Goal: Task Accomplishment & Management: Manage account settings

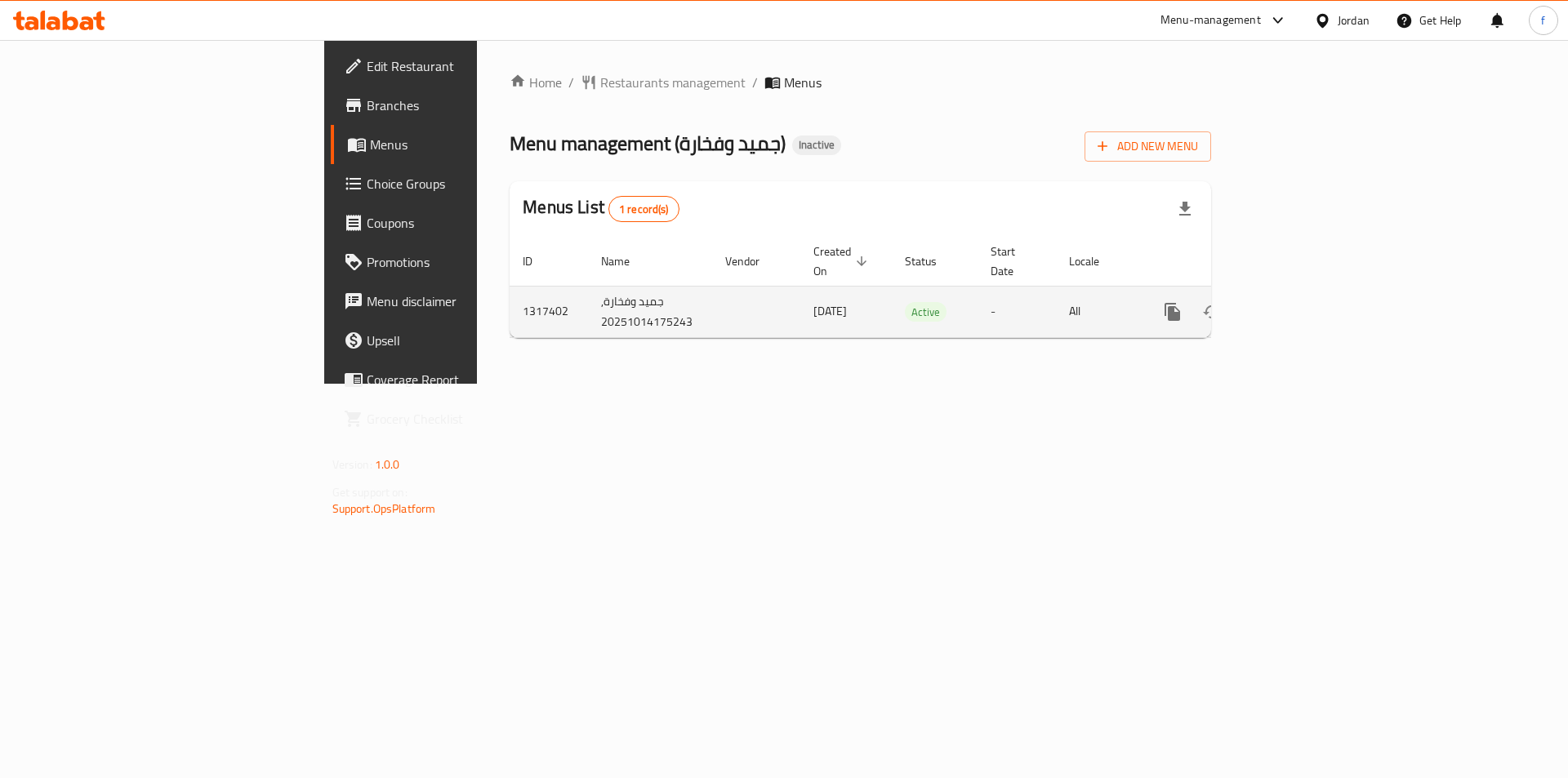
click at [1301, 302] on icon "enhanced table" at bounding box center [1290, 312] width 19 height 19
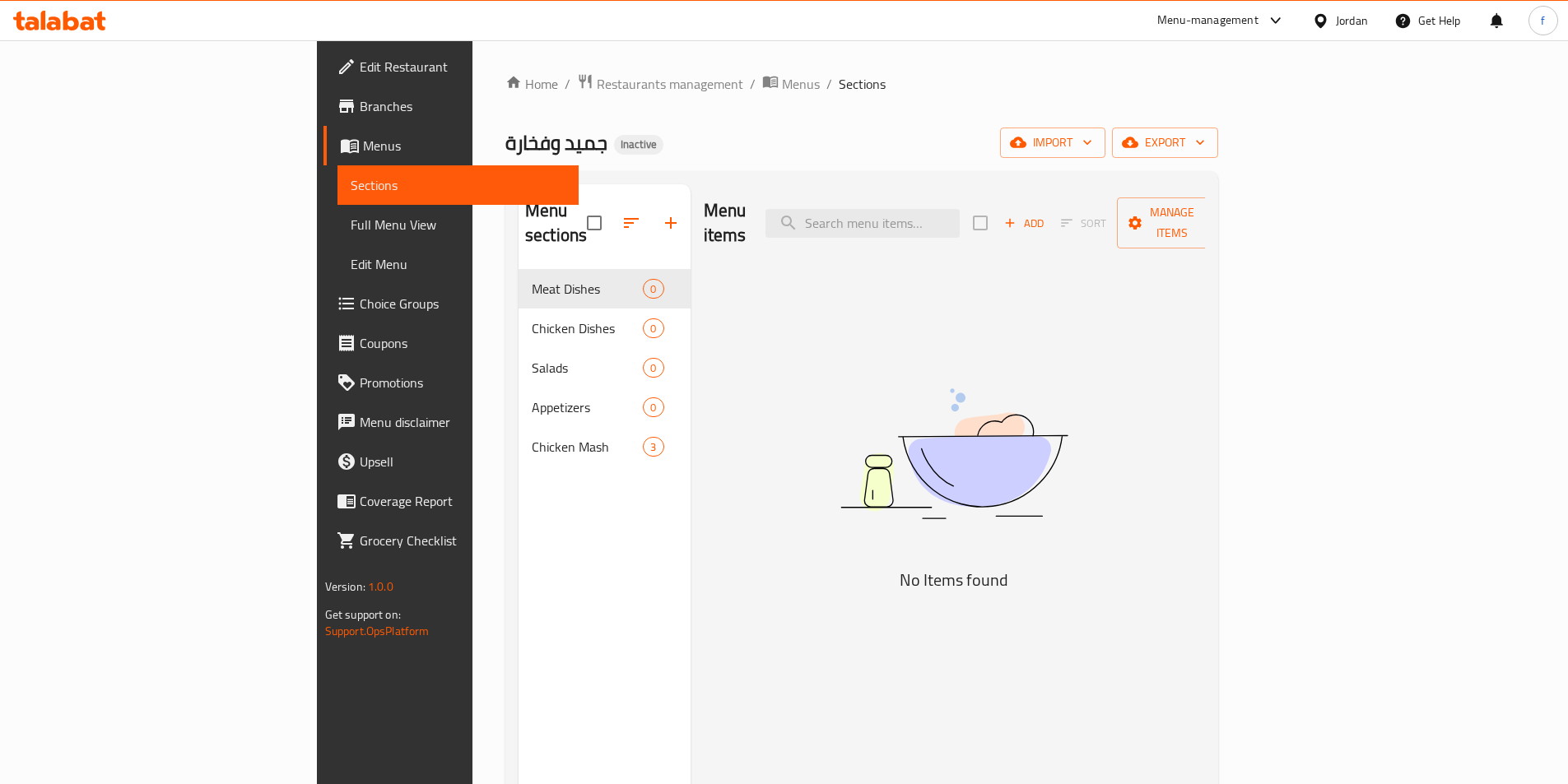
click at [738, 261] on div "Menu items Add Sort Manage items No Items found" at bounding box center [948, 576] width 515 height 784
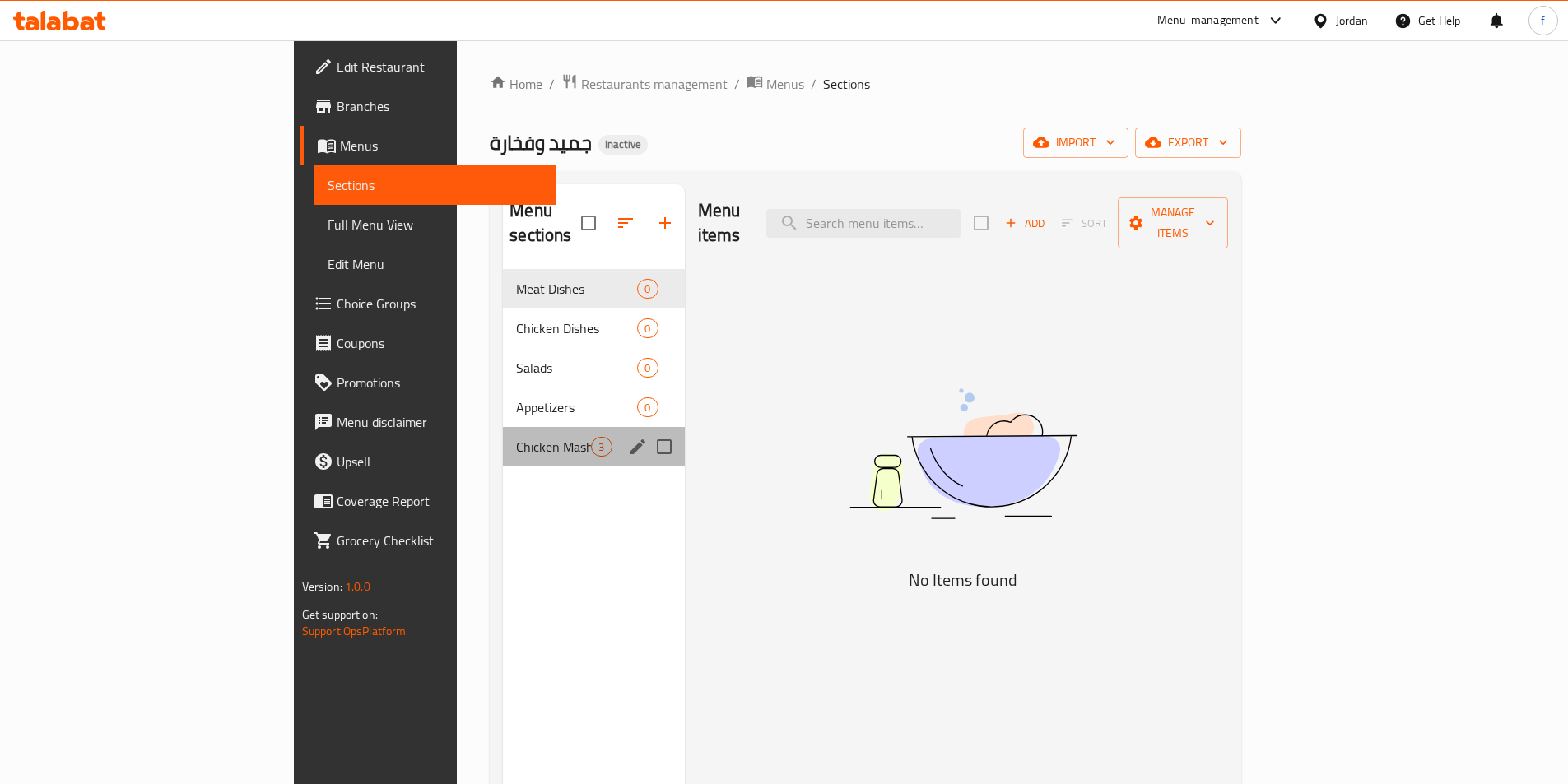
click at [502, 439] on div "Chicken Mash 3" at bounding box center [593, 446] width 181 height 40
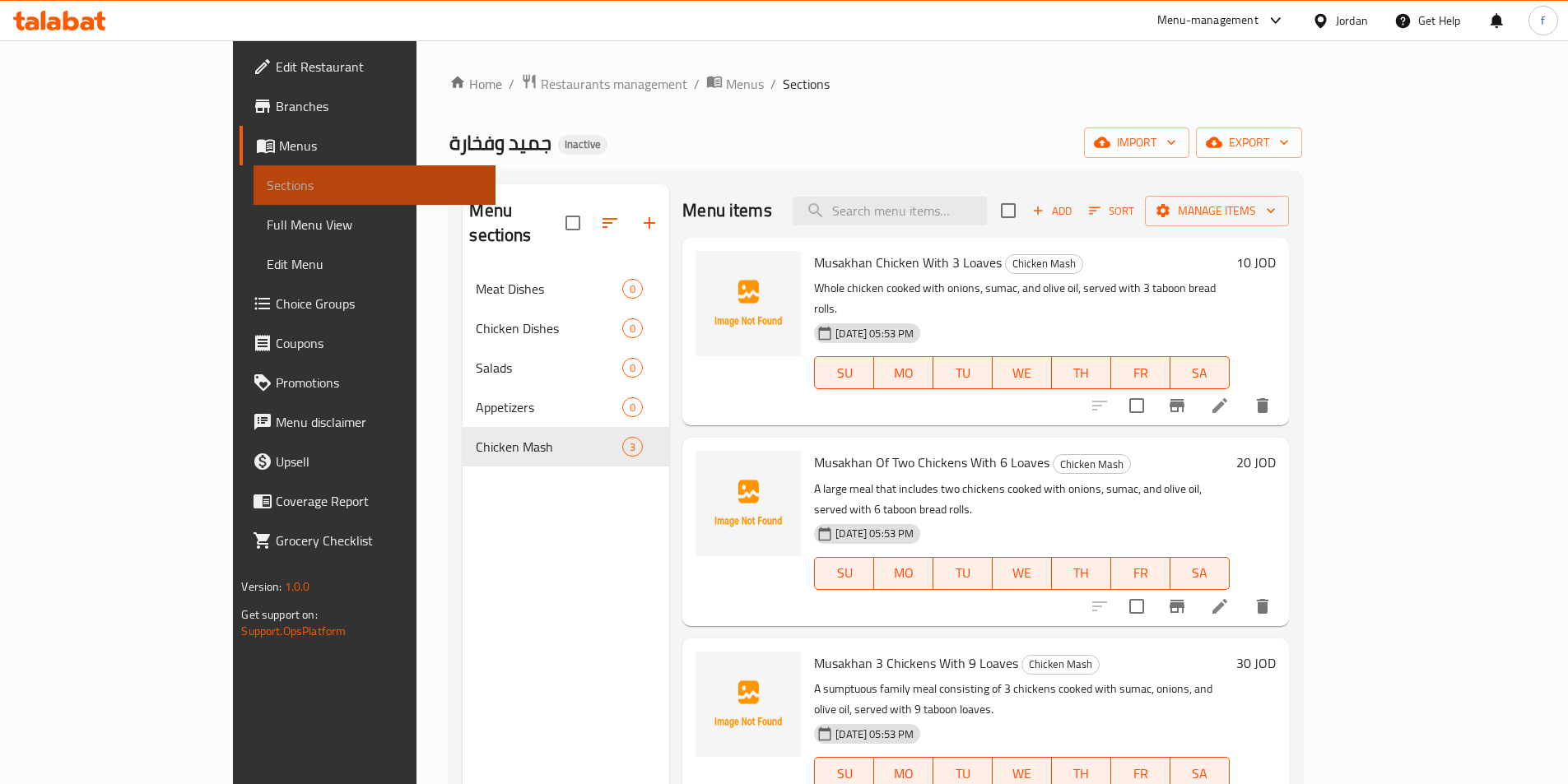
click at [254, 166] on link "Sections" at bounding box center [374, 185] width 241 height 40
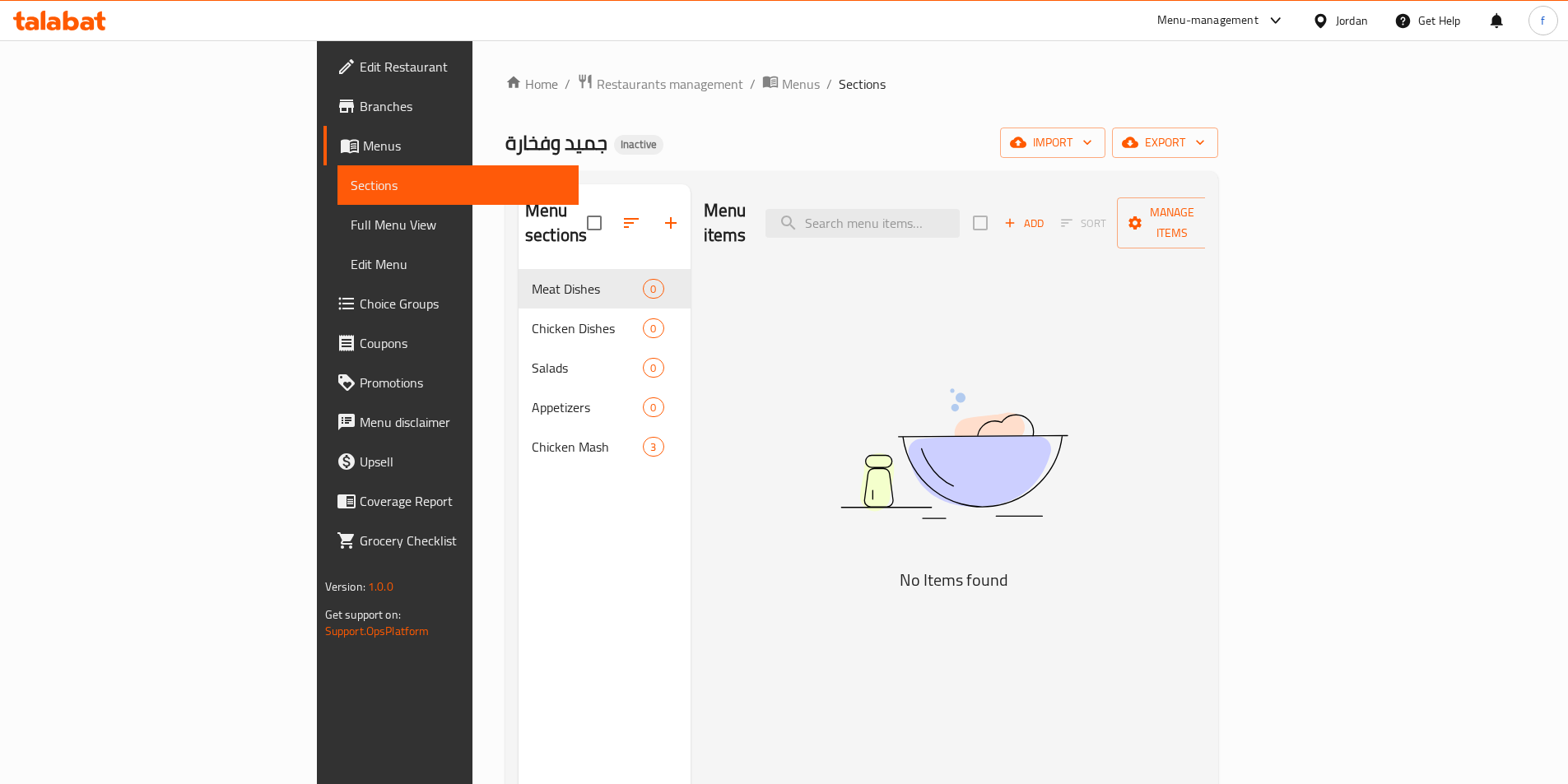
click at [964, 442] on img at bounding box center [954, 454] width 412 height 218
click at [363, 138] on span "Menus" at bounding box center [464, 146] width 203 height 19
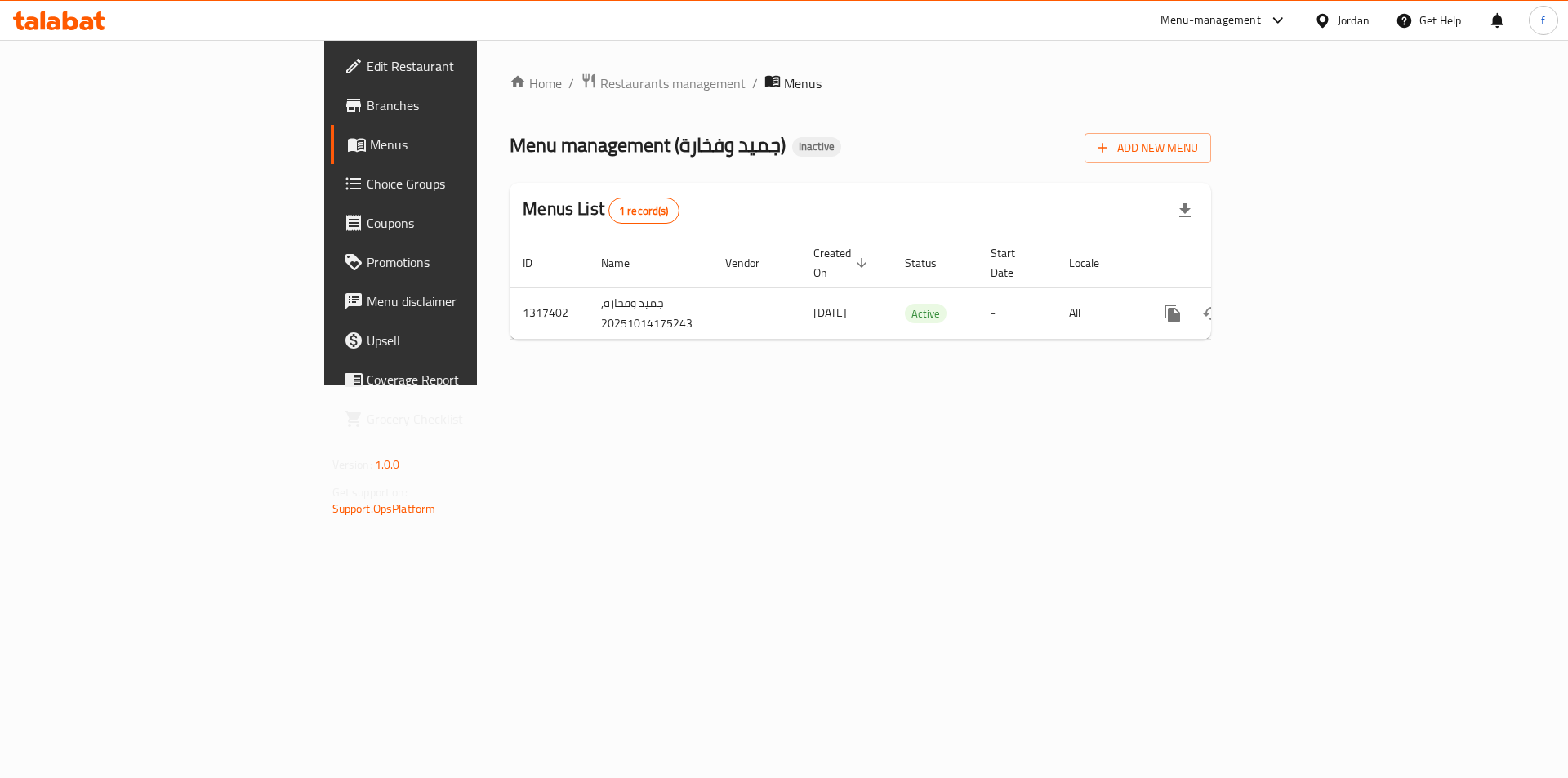
click at [925, 385] on div "Home / Restaurants management / Menus Menu management ( جميد وفخارة ) Inactive …" at bounding box center [860, 212] width 767 height 345
click at [1212, 141] on button "Add New Menu" at bounding box center [1148, 148] width 126 height 31
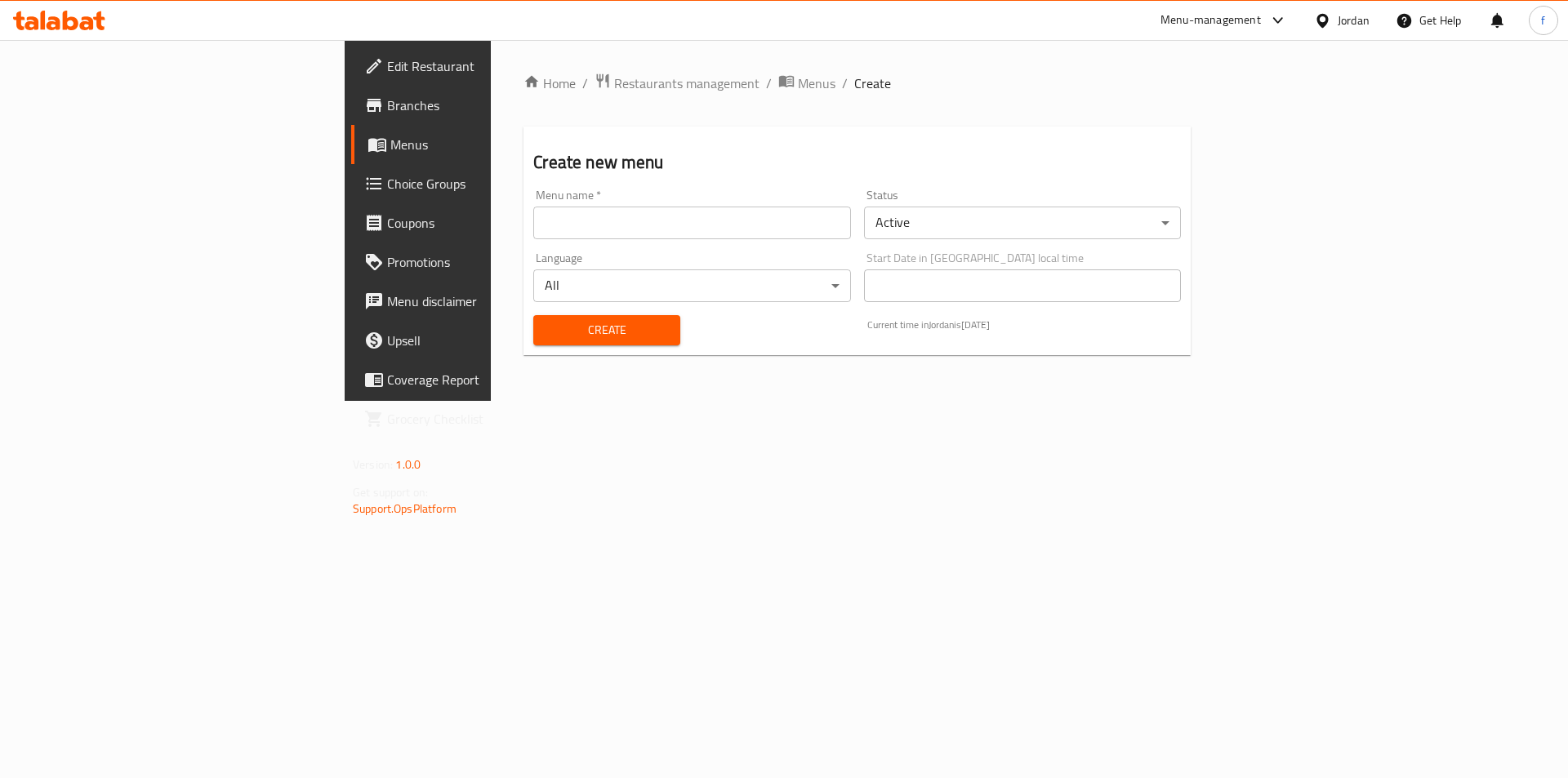
click at [601, 224] on input "text" at bounding box center [691, 223] width 317 height 33
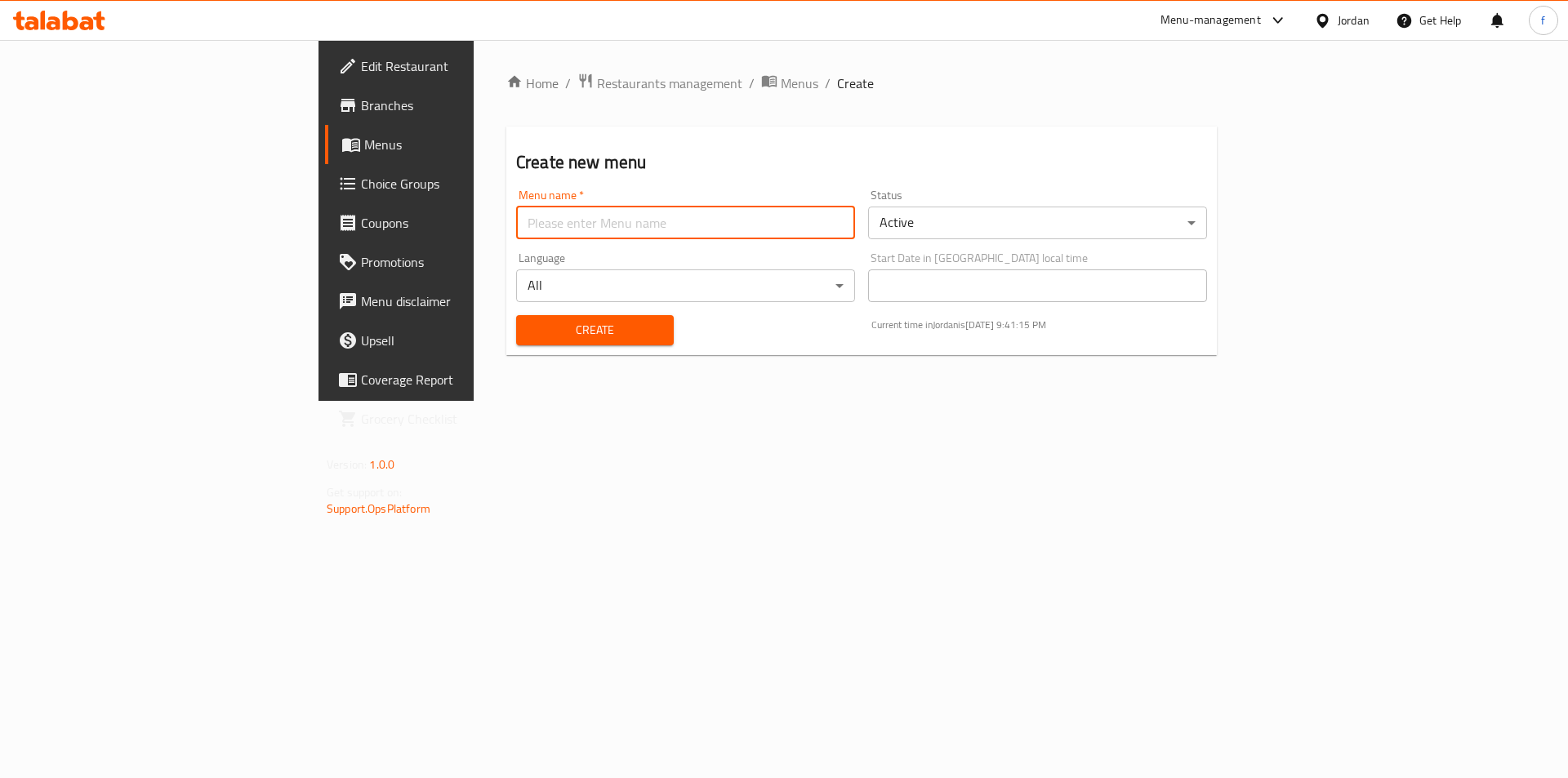
type input "menu"
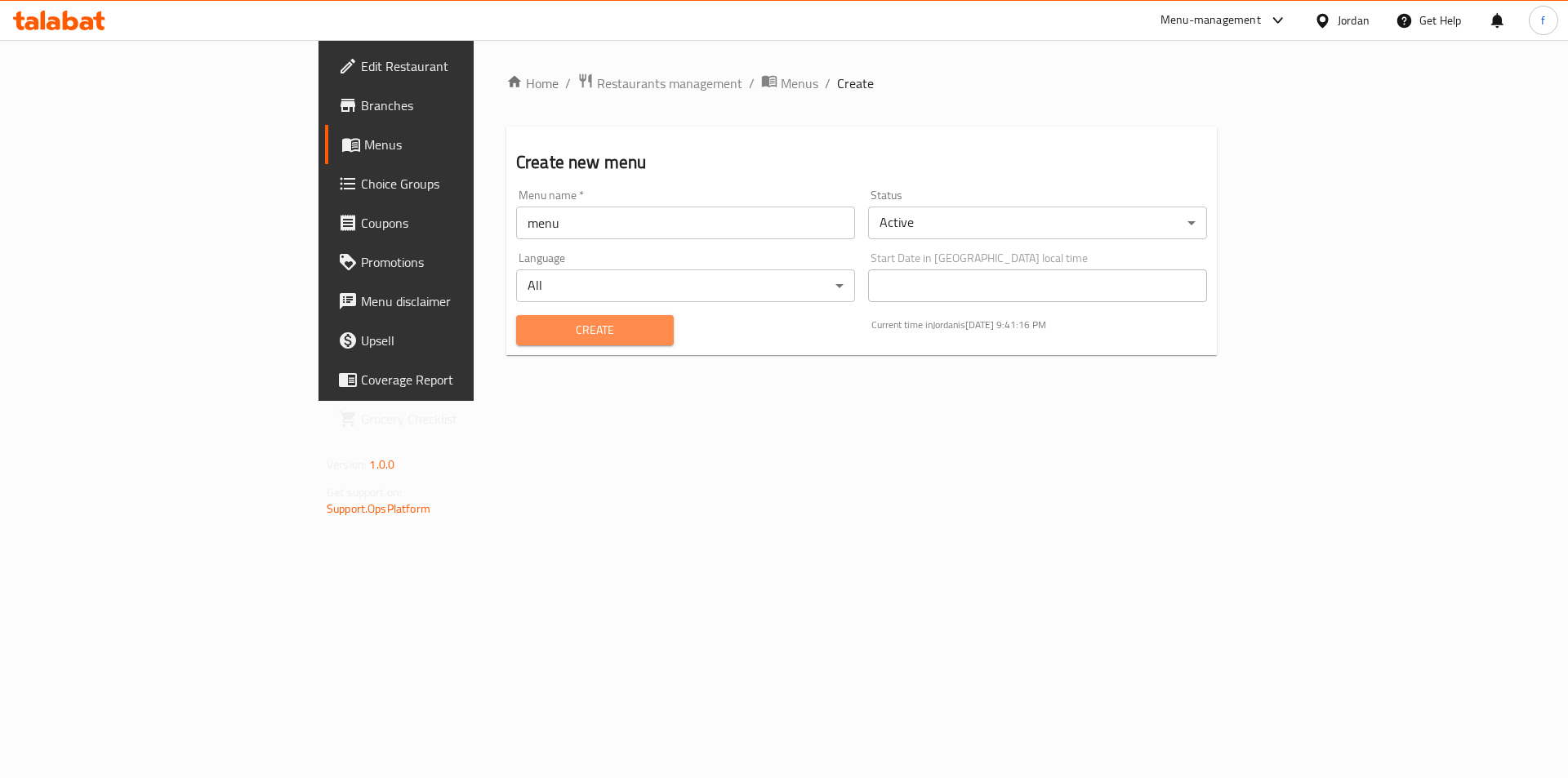
click at [529, 331] on span "Create" at bounding box center [594, 330] width 131 height 20
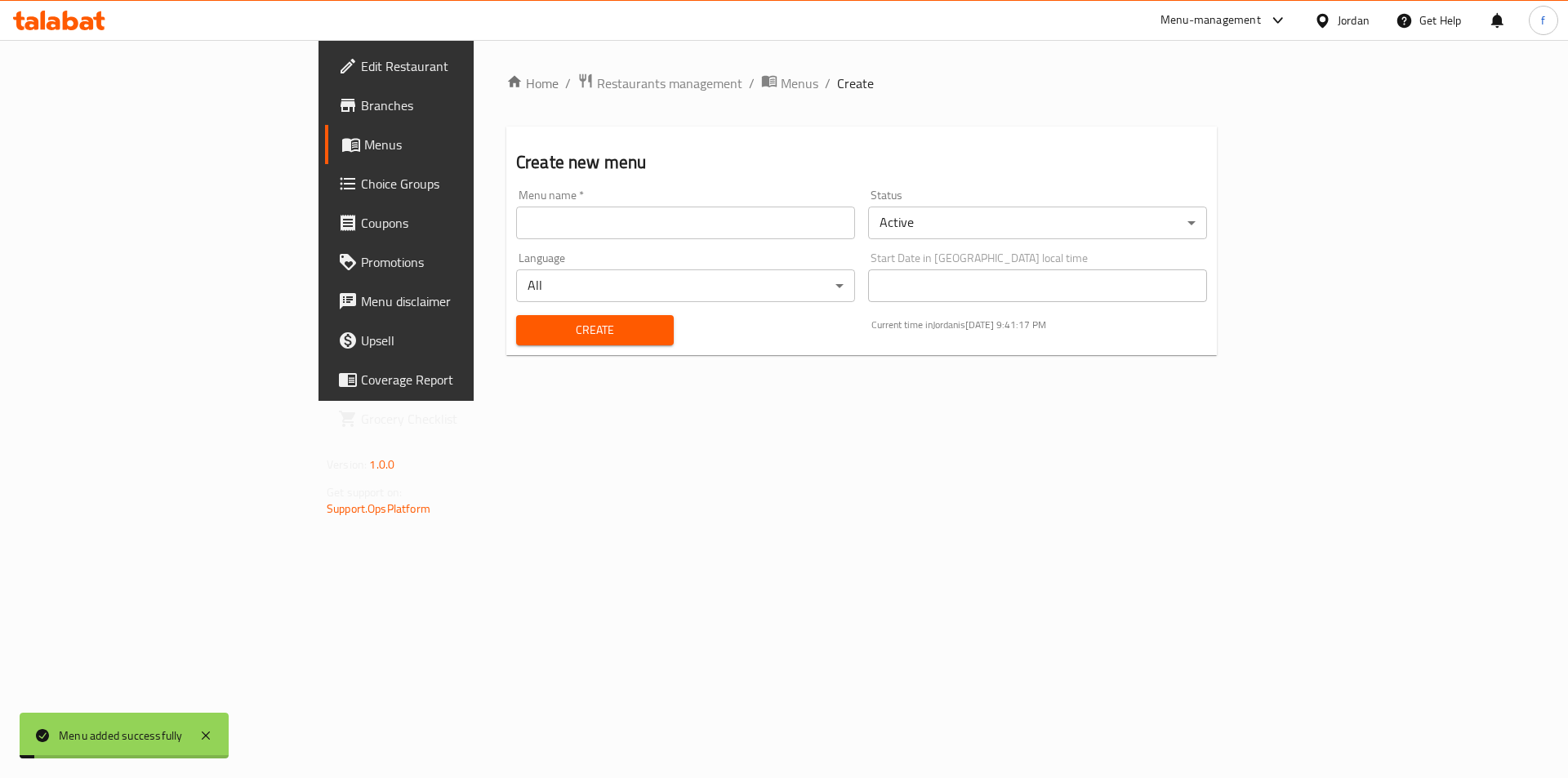
click at [365, 136] on span "Menus" at bounding box center [466, 144] width 203 height 19
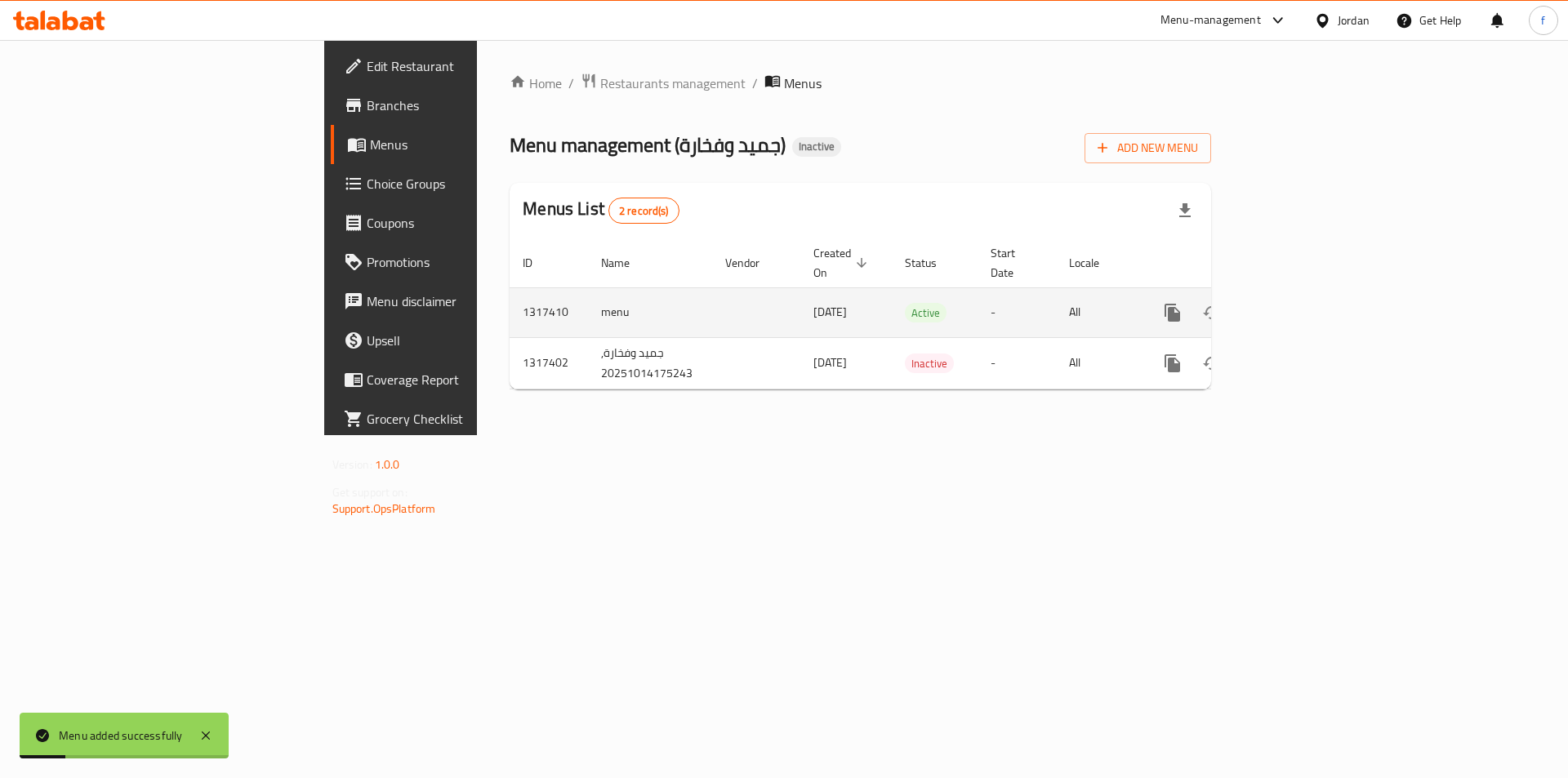
click at [1298, 305] on icon "enhanced table" at bounding box center [1290, 312] width 14 height 14
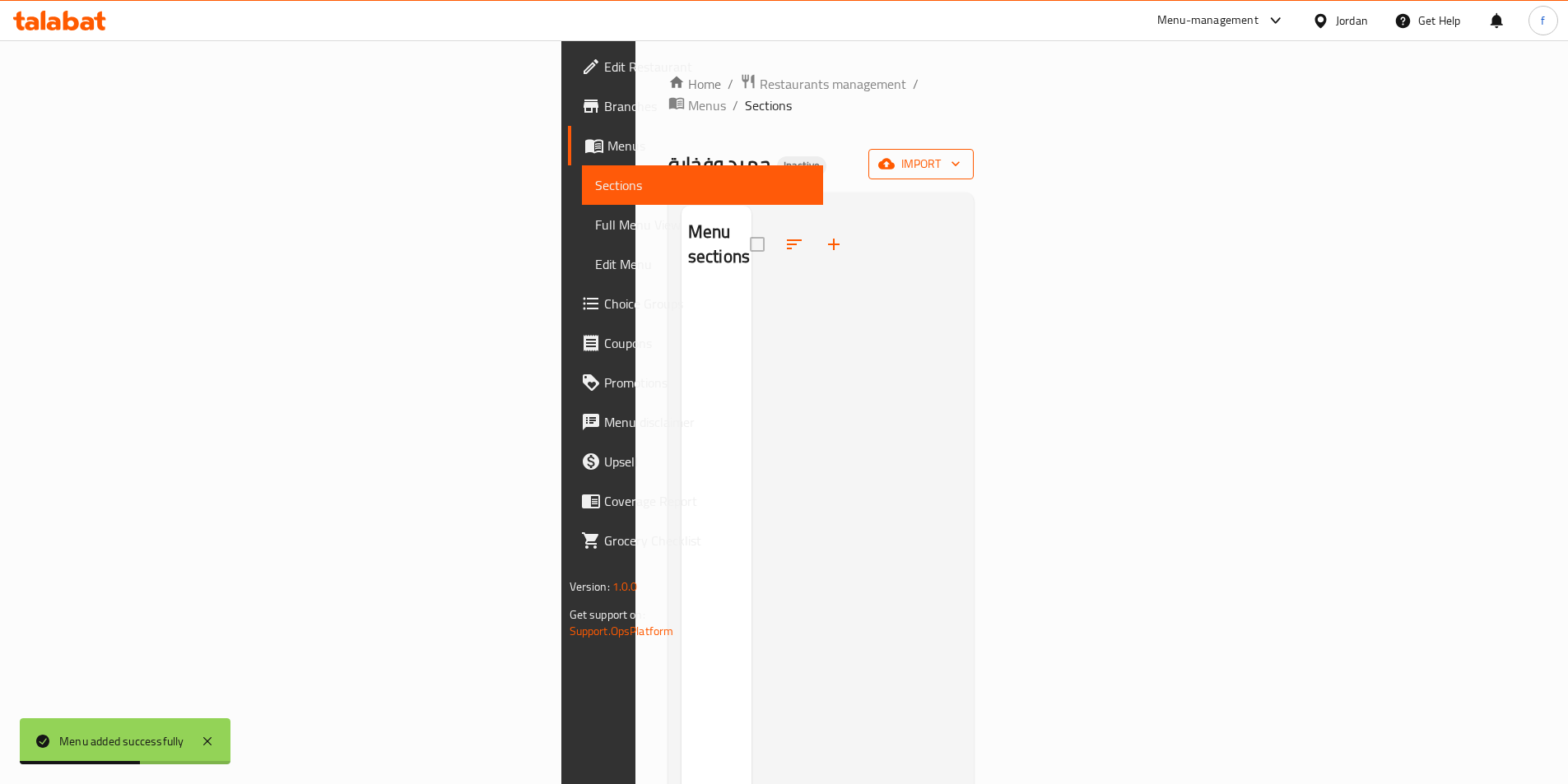
click at [960, 154] on span "import" at bounding box center [921, 164] width 79 height 20
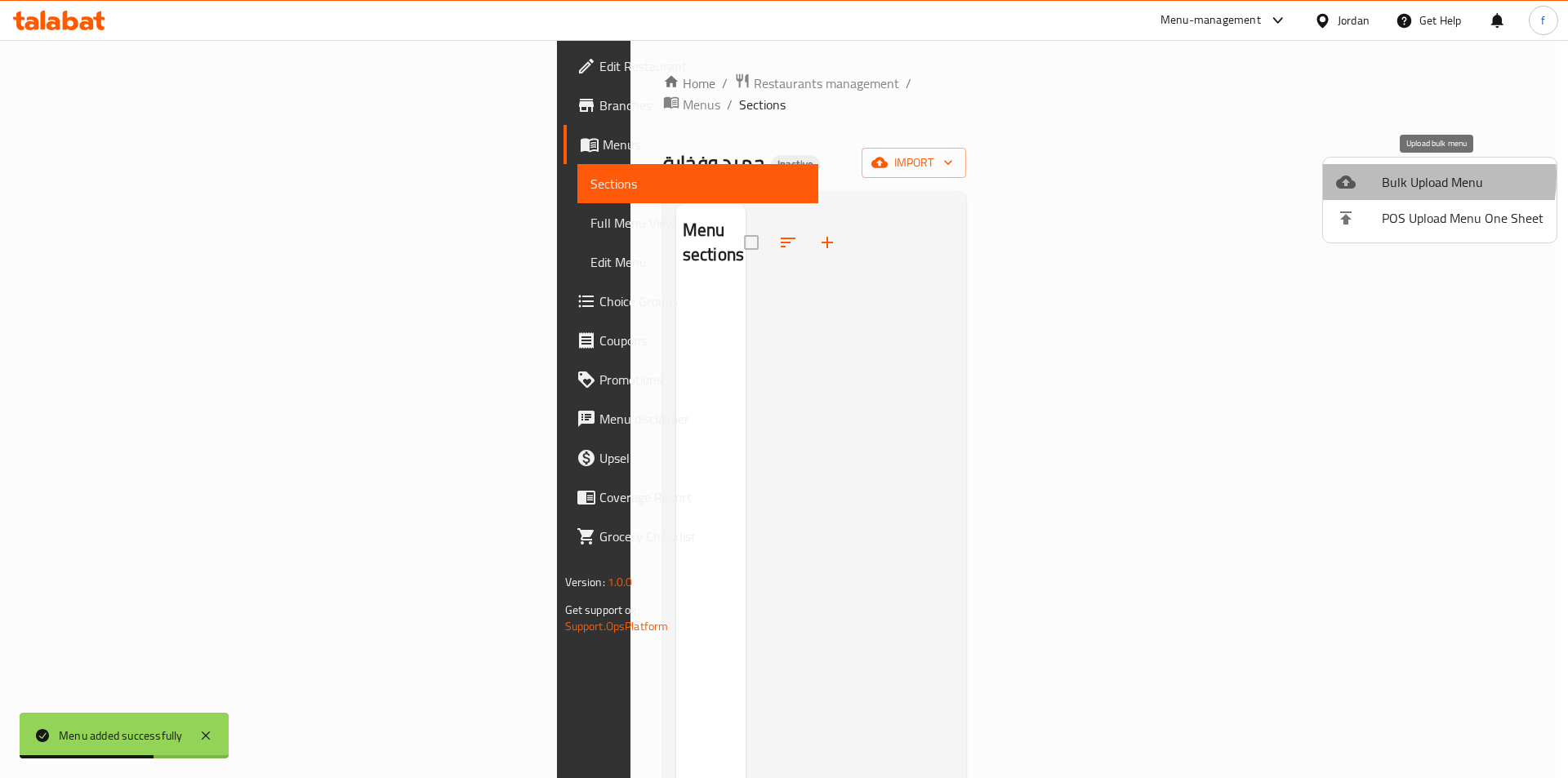
click at [1398, 176] on span "Bulk Upload Menu" at bounding box center [1463, 182] width 162 height 19
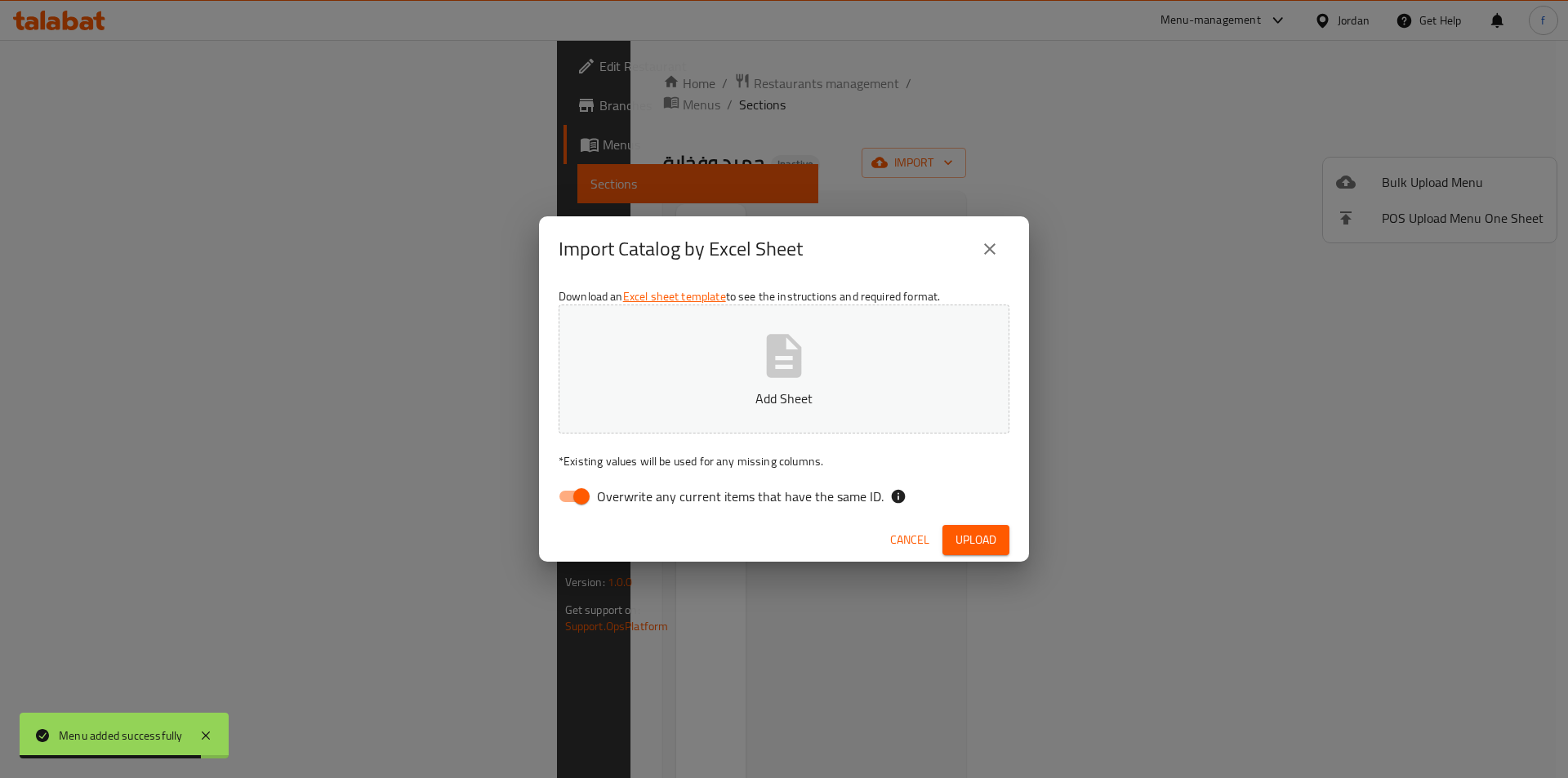
click at [594, 494] on input "Overwrite any current items that have the same ID." at bounding box center [581, 497] width 93 height 31
click at [575, 497] on input "Overwrite any current items that have the same ID." at bounding box center [565, 497] width 93 height 31
click at [586, 510] on input "Overwrite any current items that have the same ID." at bounding box center [581, 497] width 93 height 31
checkbox input "false"
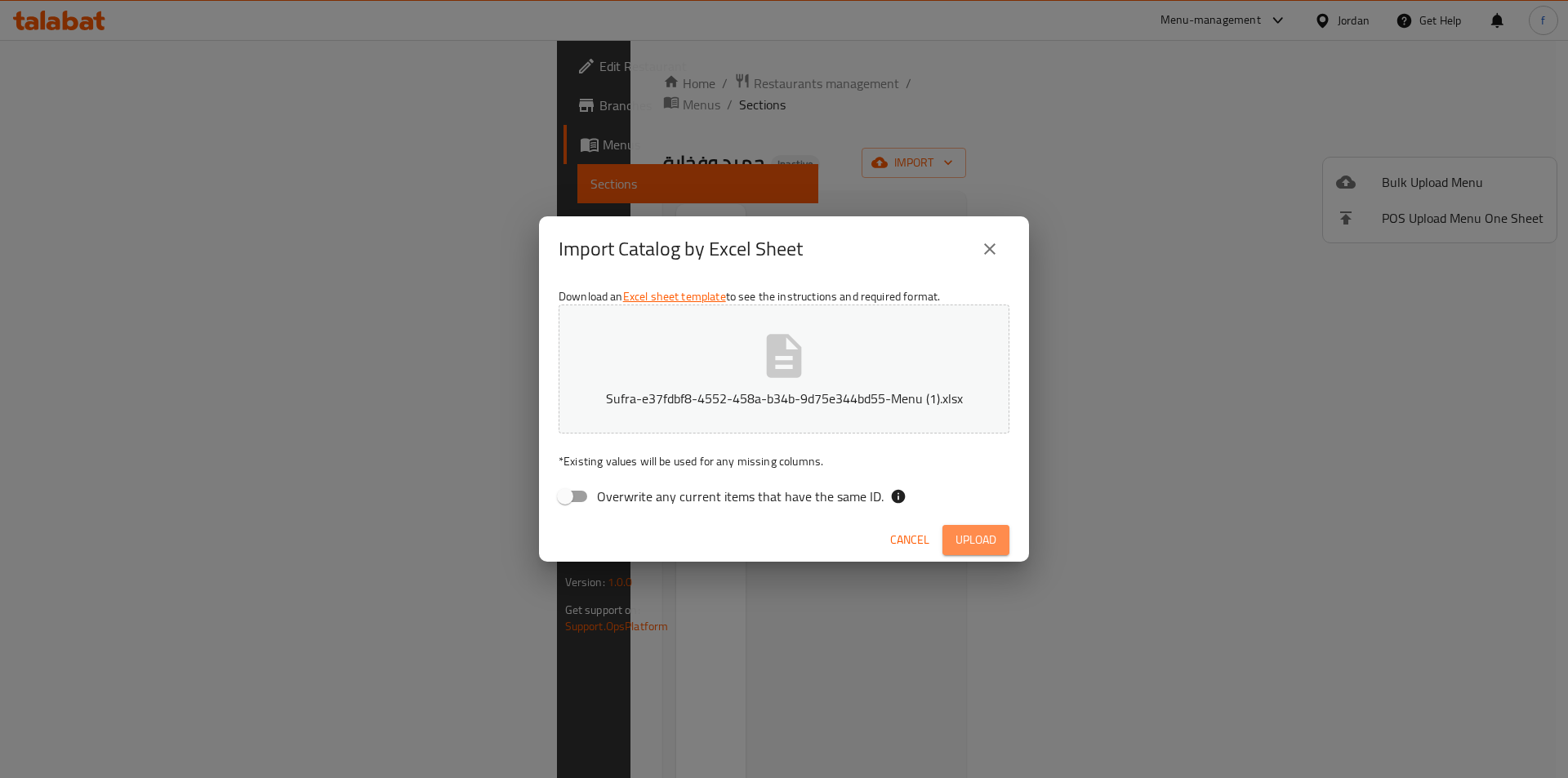
click at [999, 554] on button "Upload" at bounding box center [976, 541] width 67 height 31
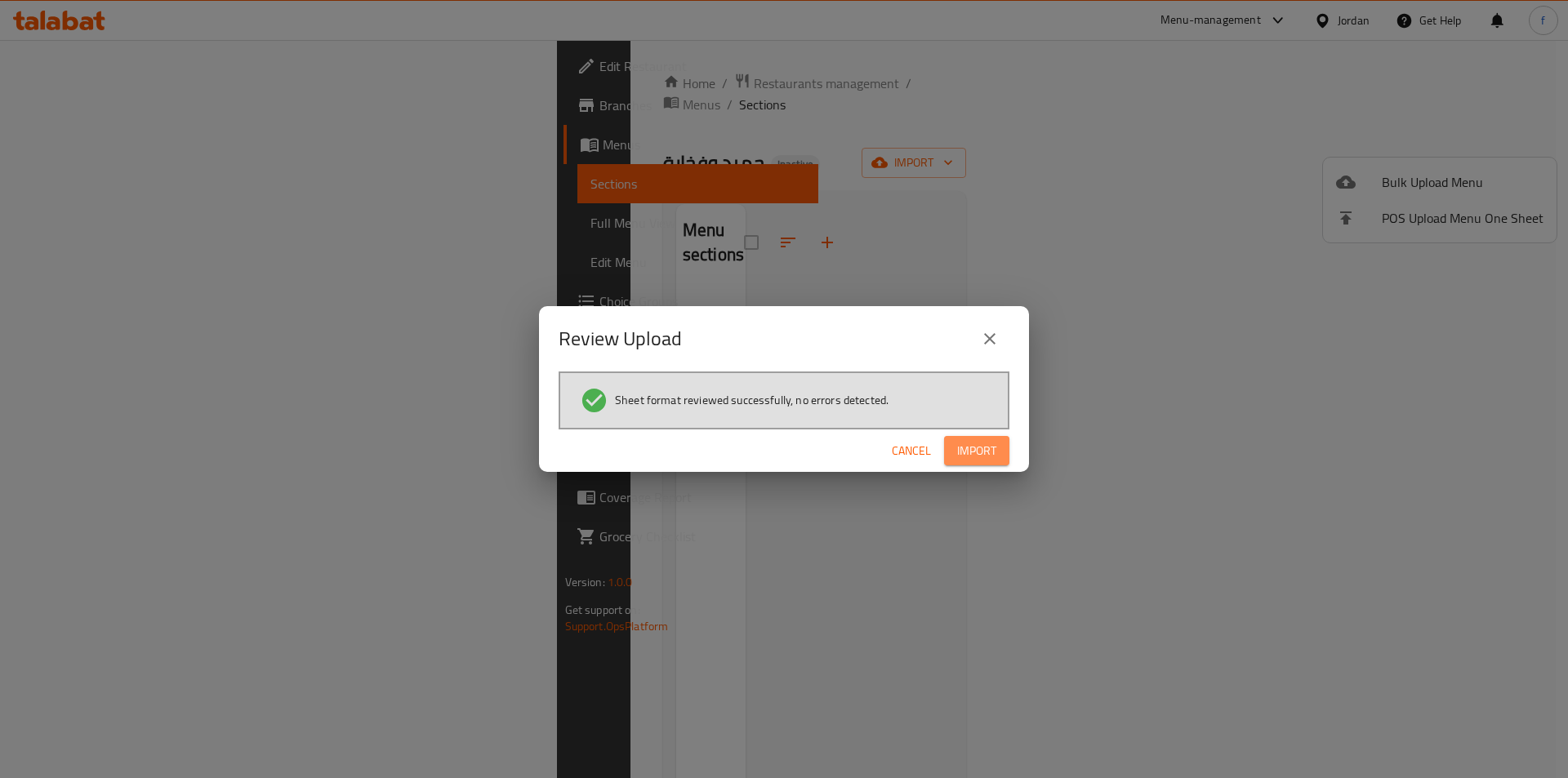
click at [987, 441] on span "Import" at bounding box center [976, 451] width 39 height 20
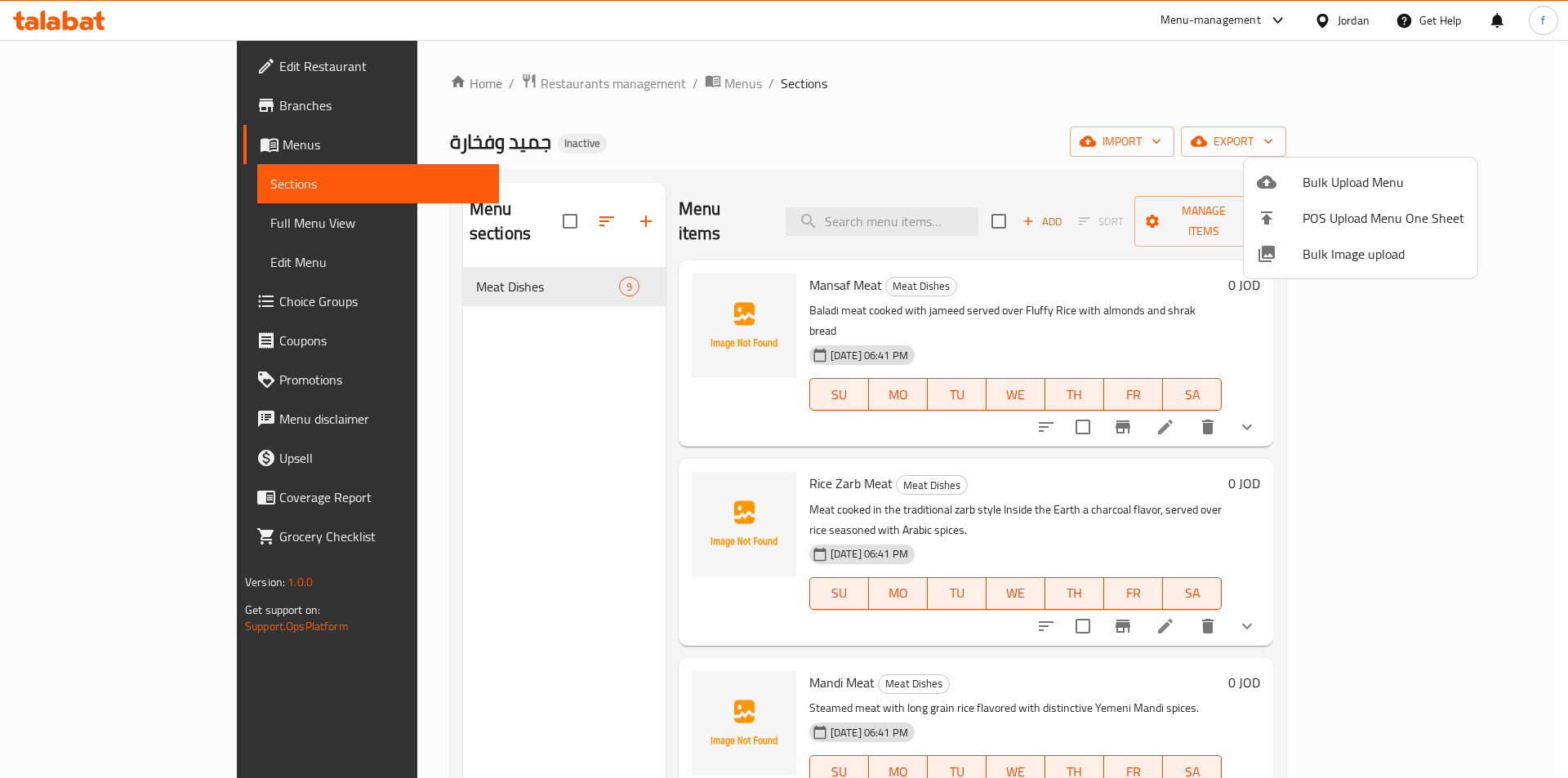
click at [754, 144] on div at bounding box center [784, 389] width 1568 height 778
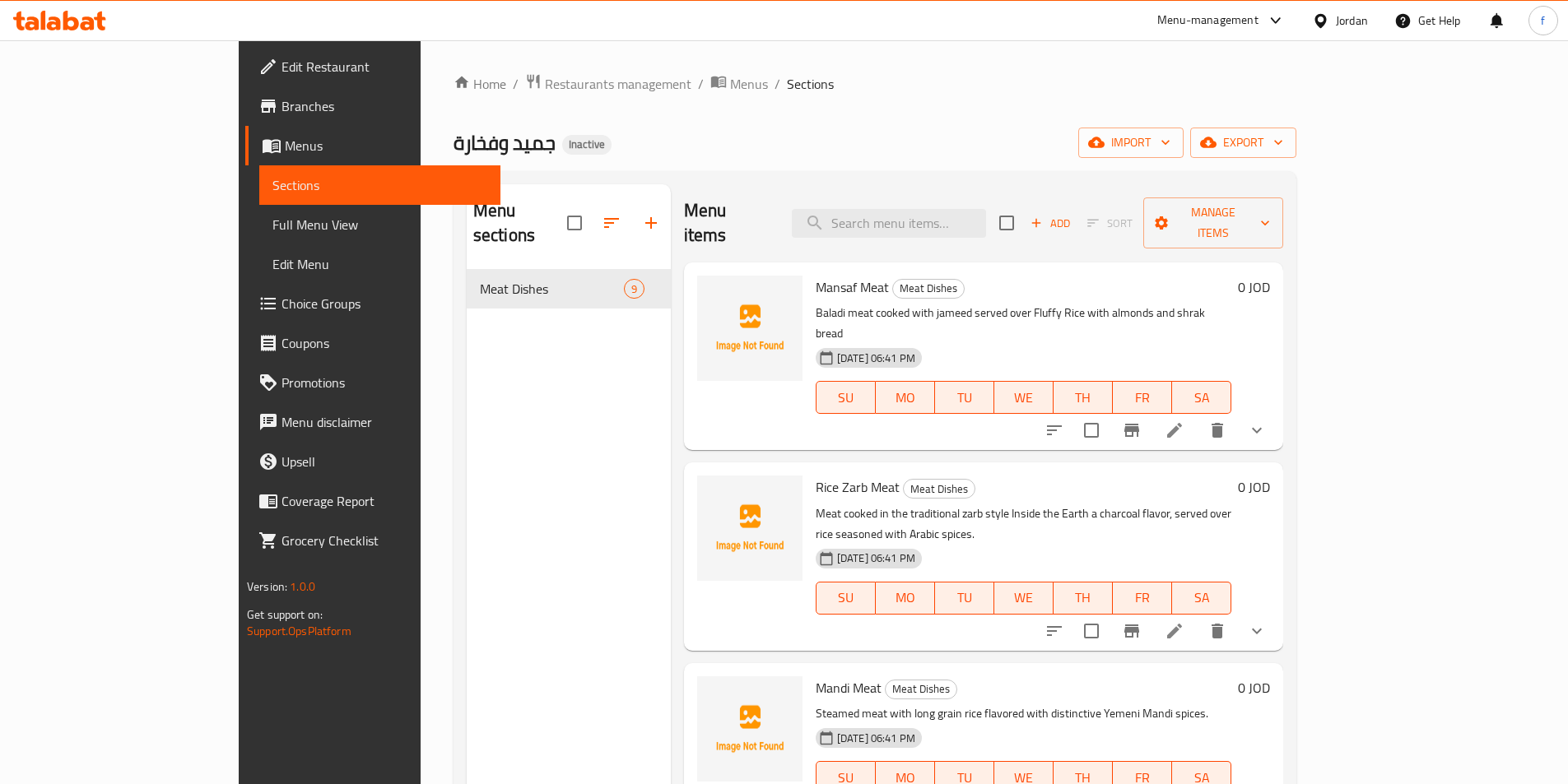
click at [259, 210] on link "Full Menu View" at bounding box center [380, 224] width 241 height 40
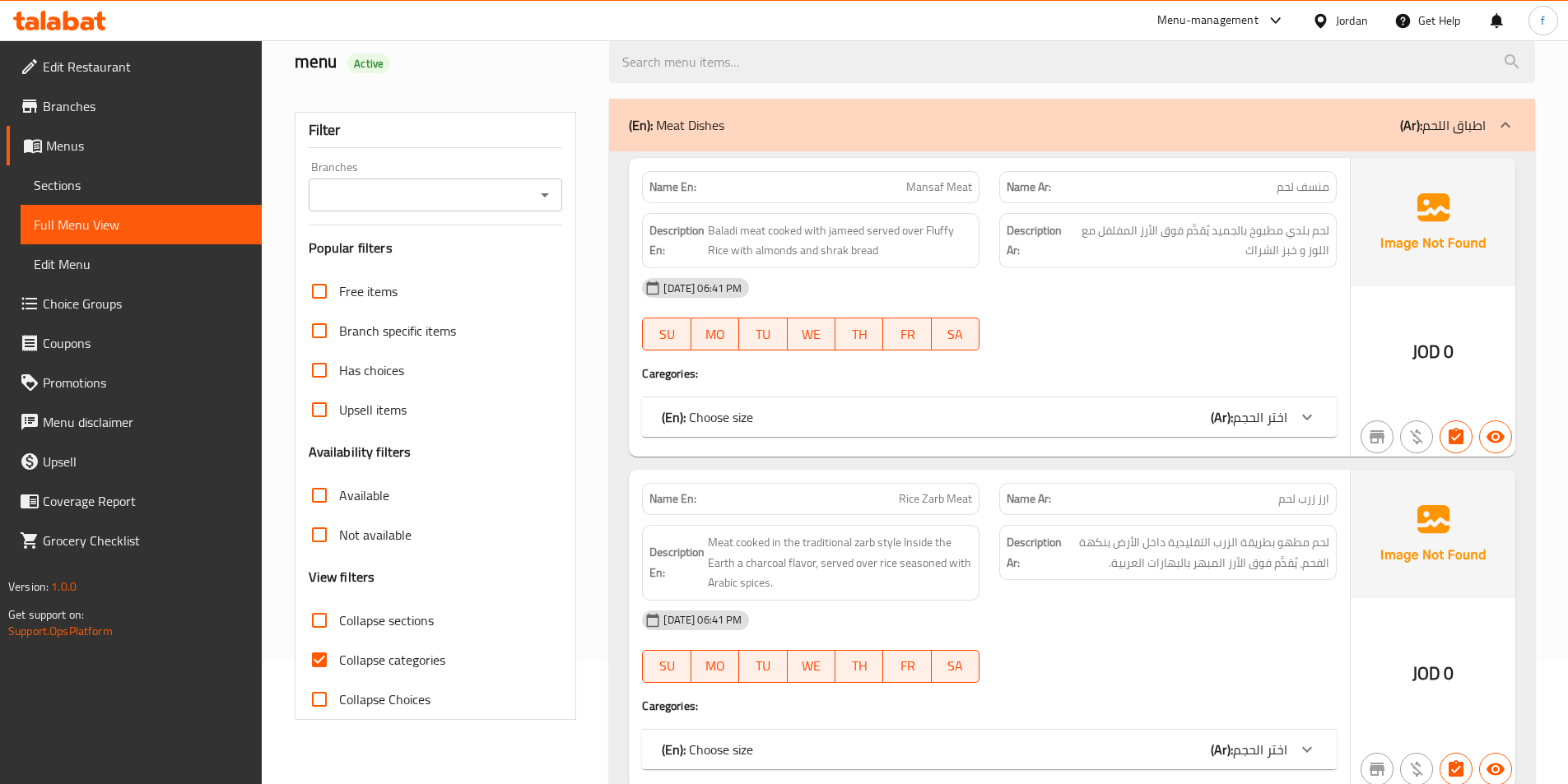
scroll to position [329, 0]
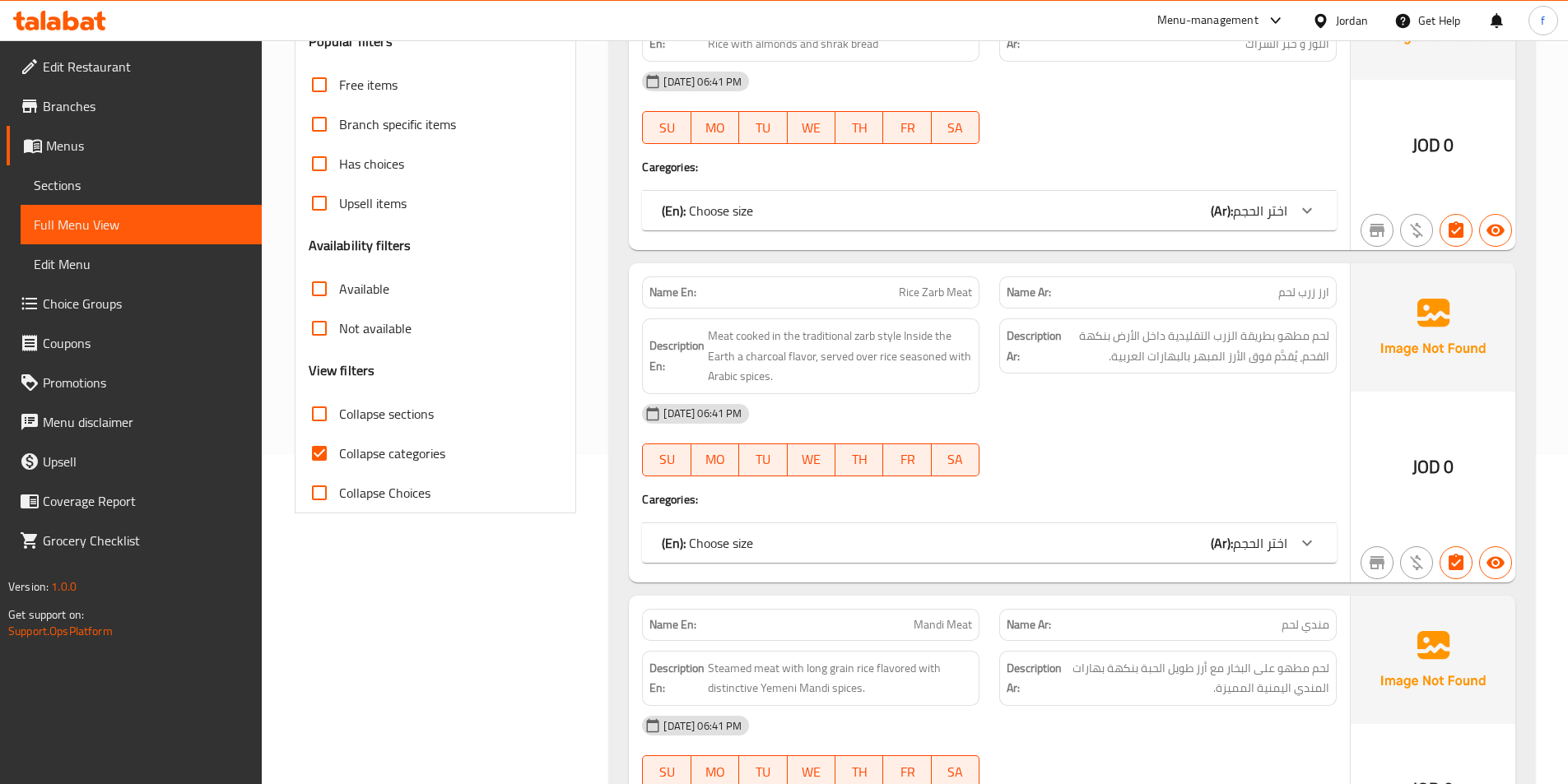
click at [363, 463] on span "Collapse categories" at bounding box center [392, 453] width 106 height 19
click at [339, 463] on input "Collapse categories" at bounding box center [319, 453] width 40 height 40
checkbox input "false"
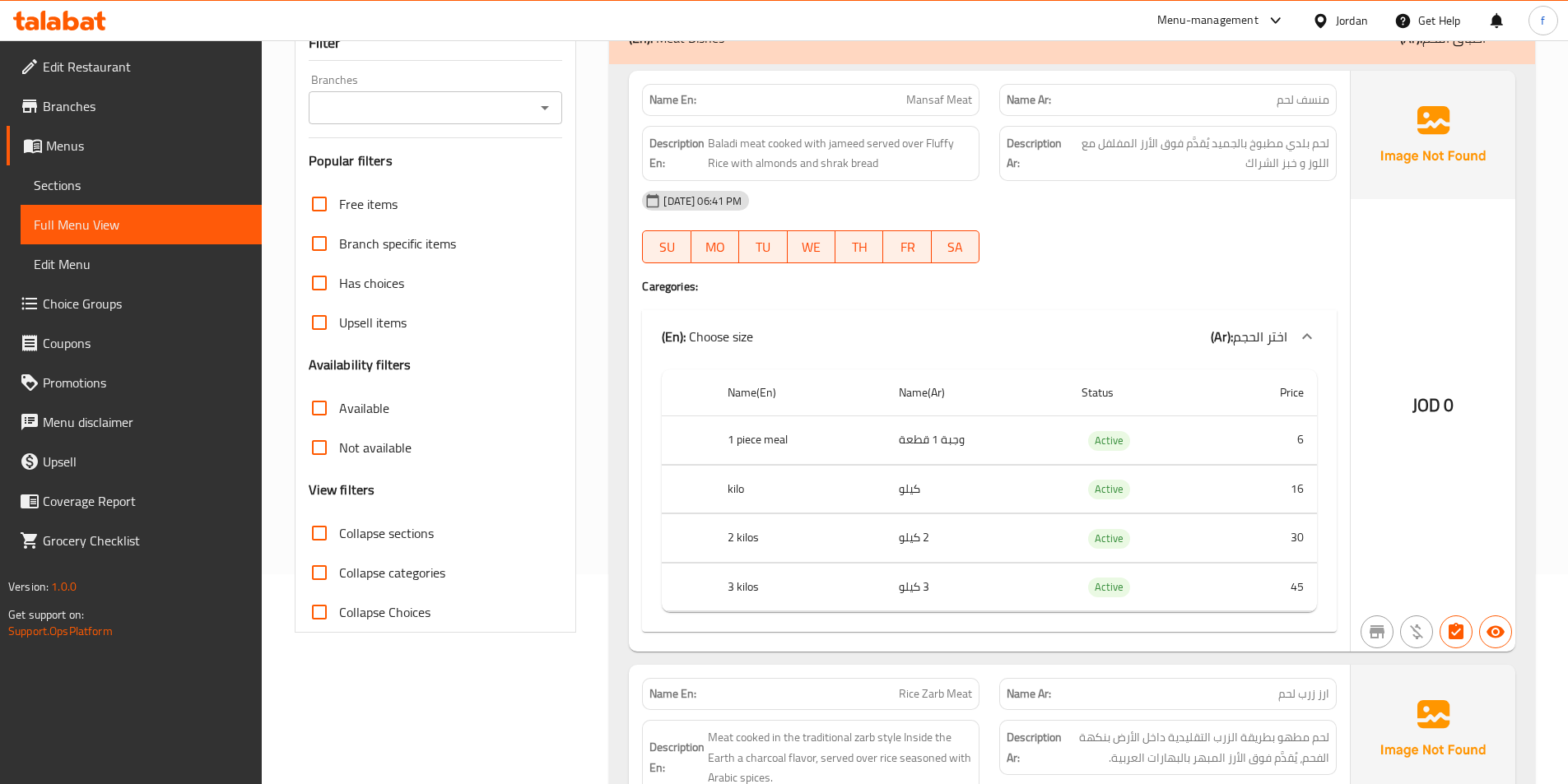
scroll to position [0, 0]
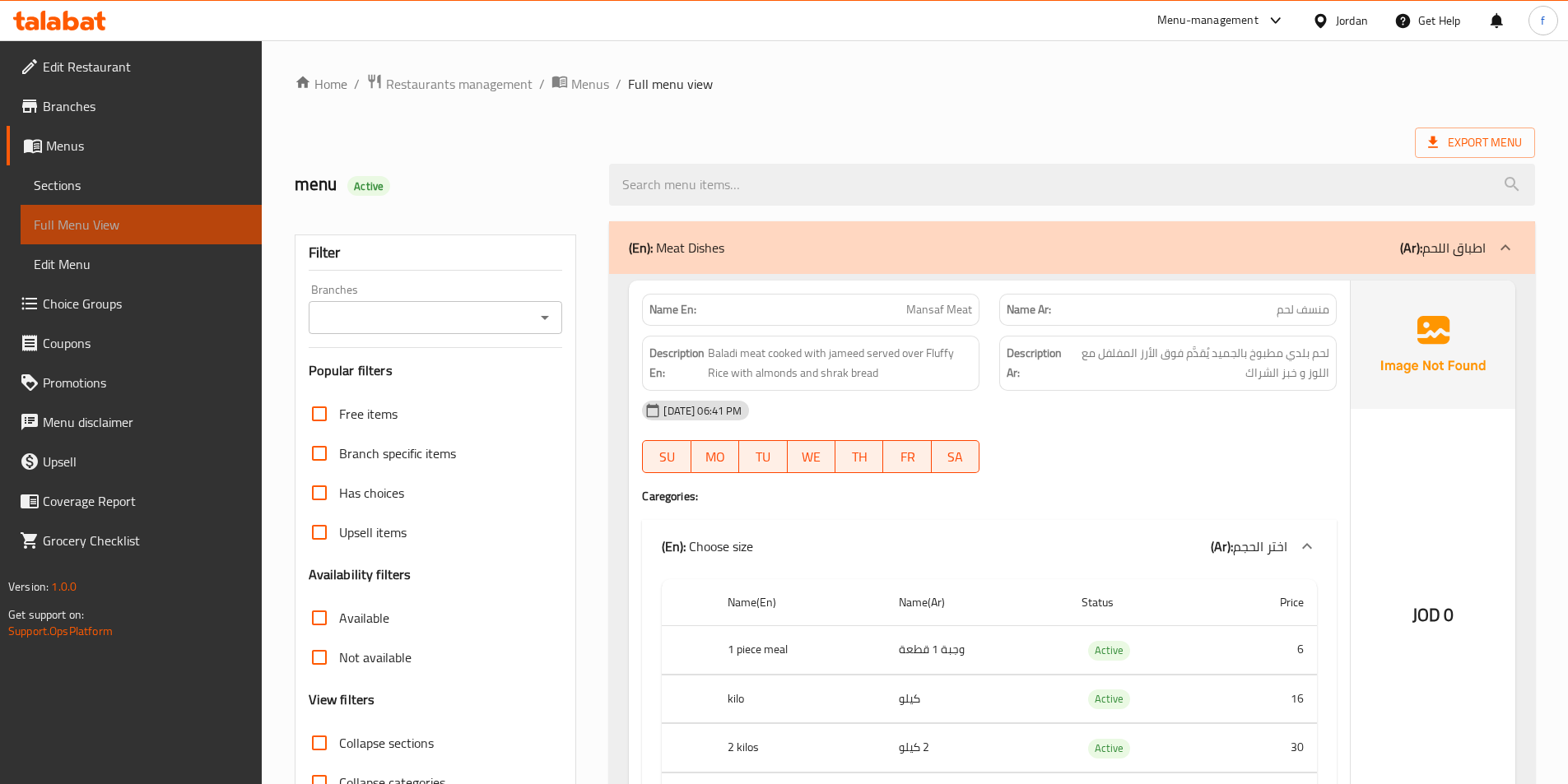
click at [123, 222] on span "Full Menu View" at bounding box center [141, 225] width 215 height 19
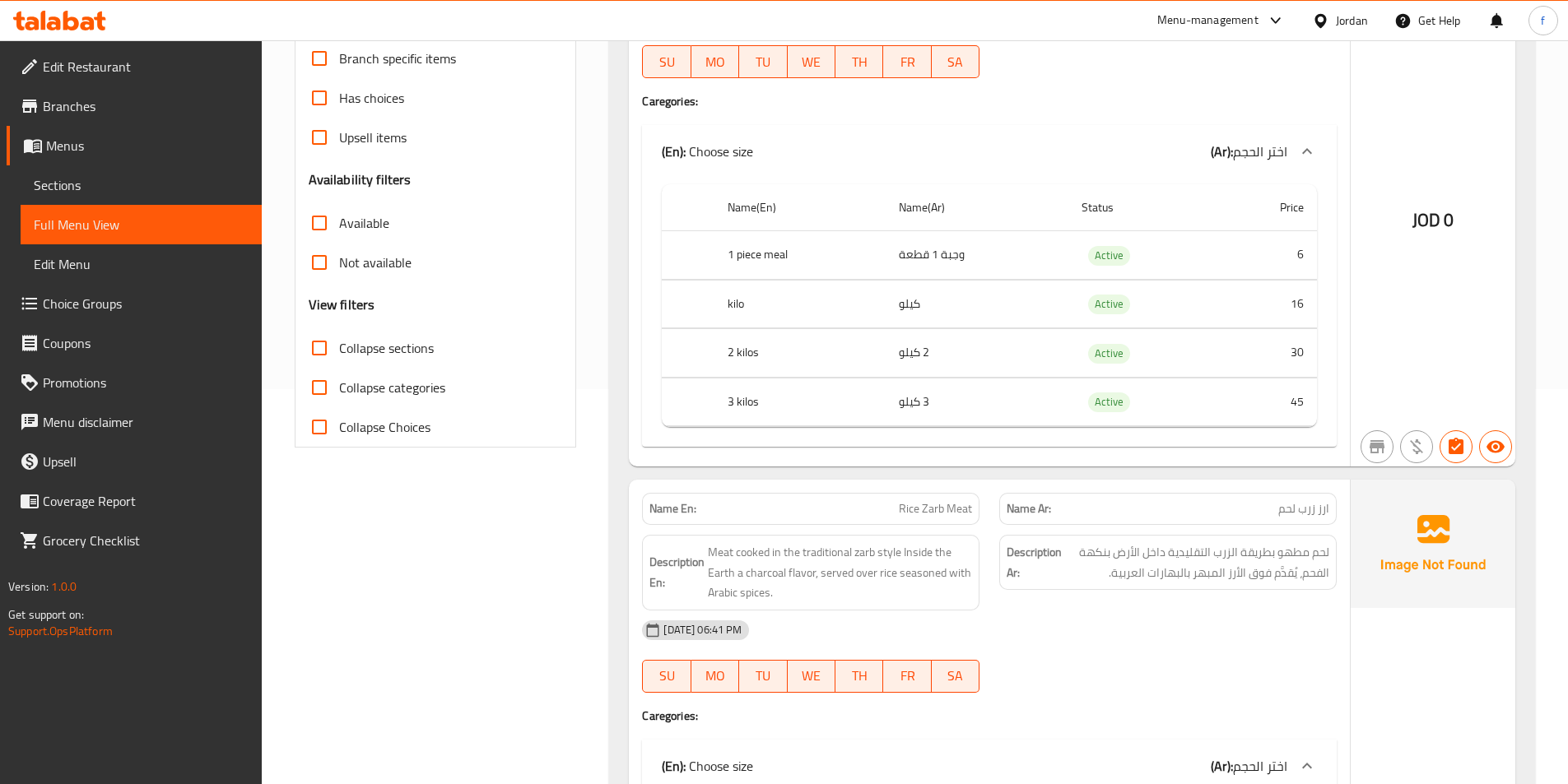
scroll to position [165, 0]
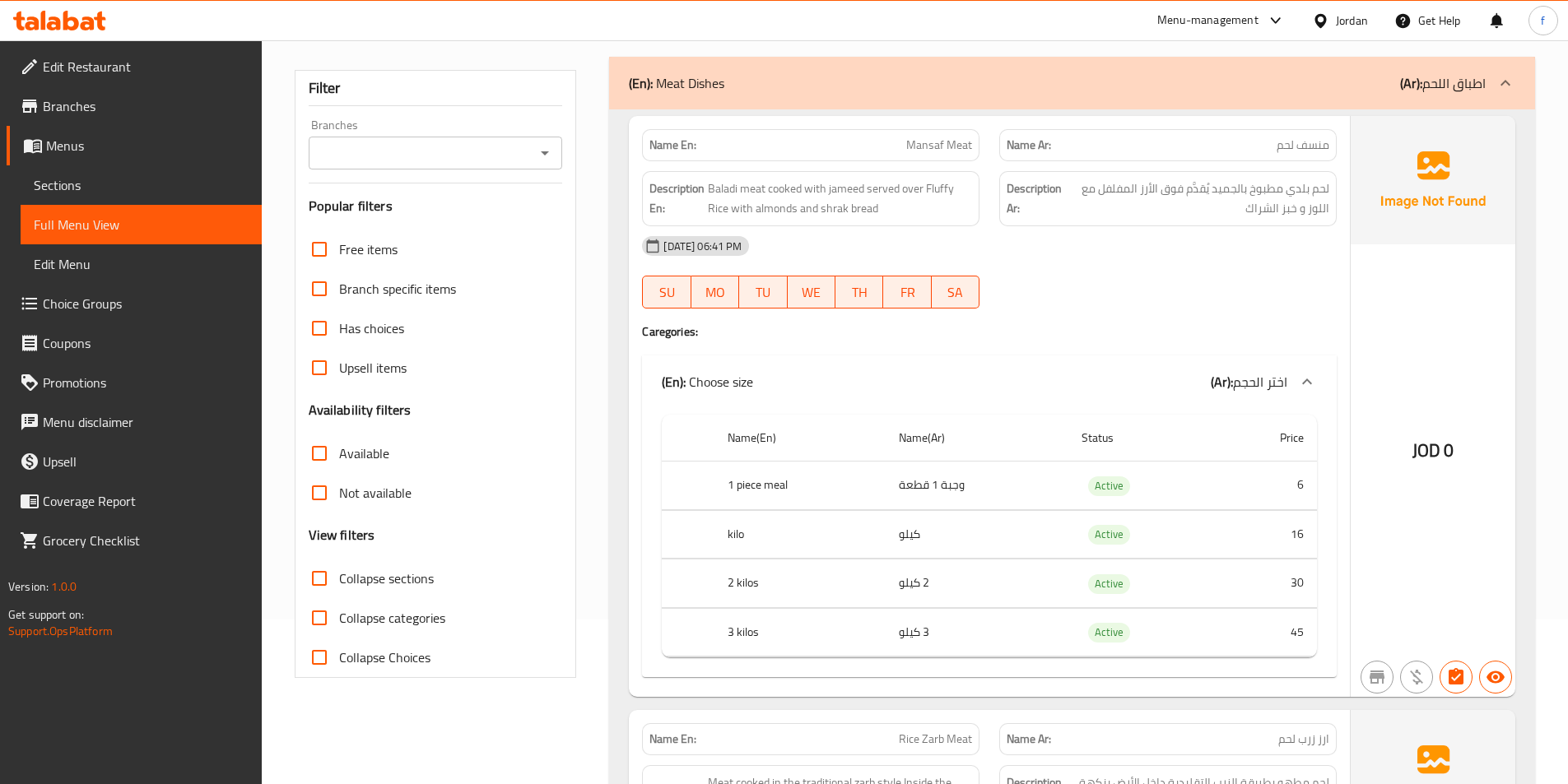
click at [920, 143] on span "Mansaf Meat" at bounding box center [939, 146] width 66 height 17
click at [924, 148] on span "Mansaf Meat" at bounding box center [939, 146] width 66 height 17
click at [963, 140] on span "Mansaf Meat" at bounding box center [939, 146] width 66 height 17
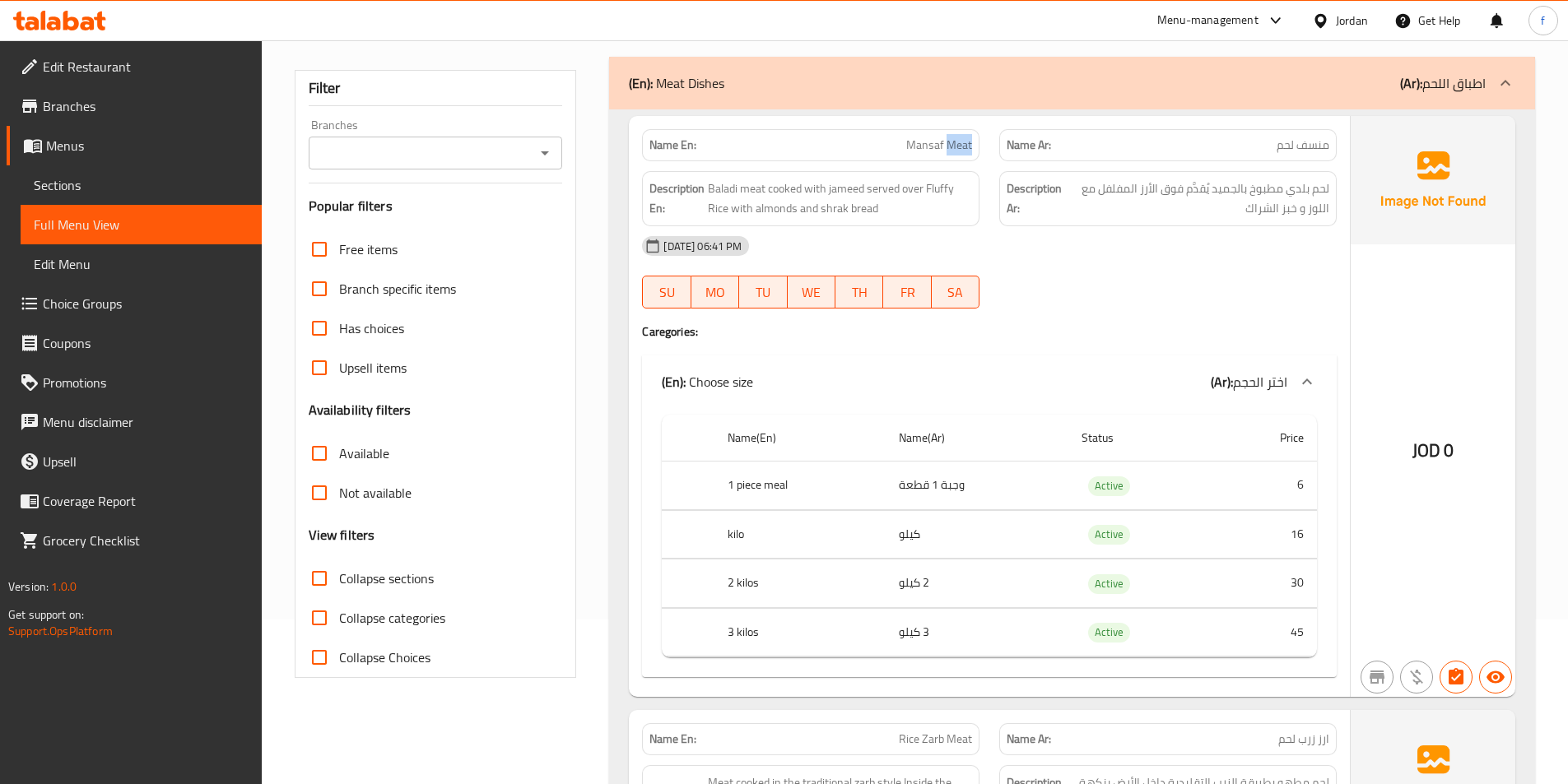
click at [963, 140] on span "Mansaf Meat" at bounding box center [939, 146] width 66 height 17
click at [758, 189] on span "Baladi meat cooked with jameed served over Fluffy Rice with almonds and shrak b…" at bounding box center [840, 199] width 264 height 41
click at [729, 199] on span "Baladi meat cooked with jameed served over Fluffy Rice with almonds and shrak b…" at bounding box center [840, 199] width 264 height 41
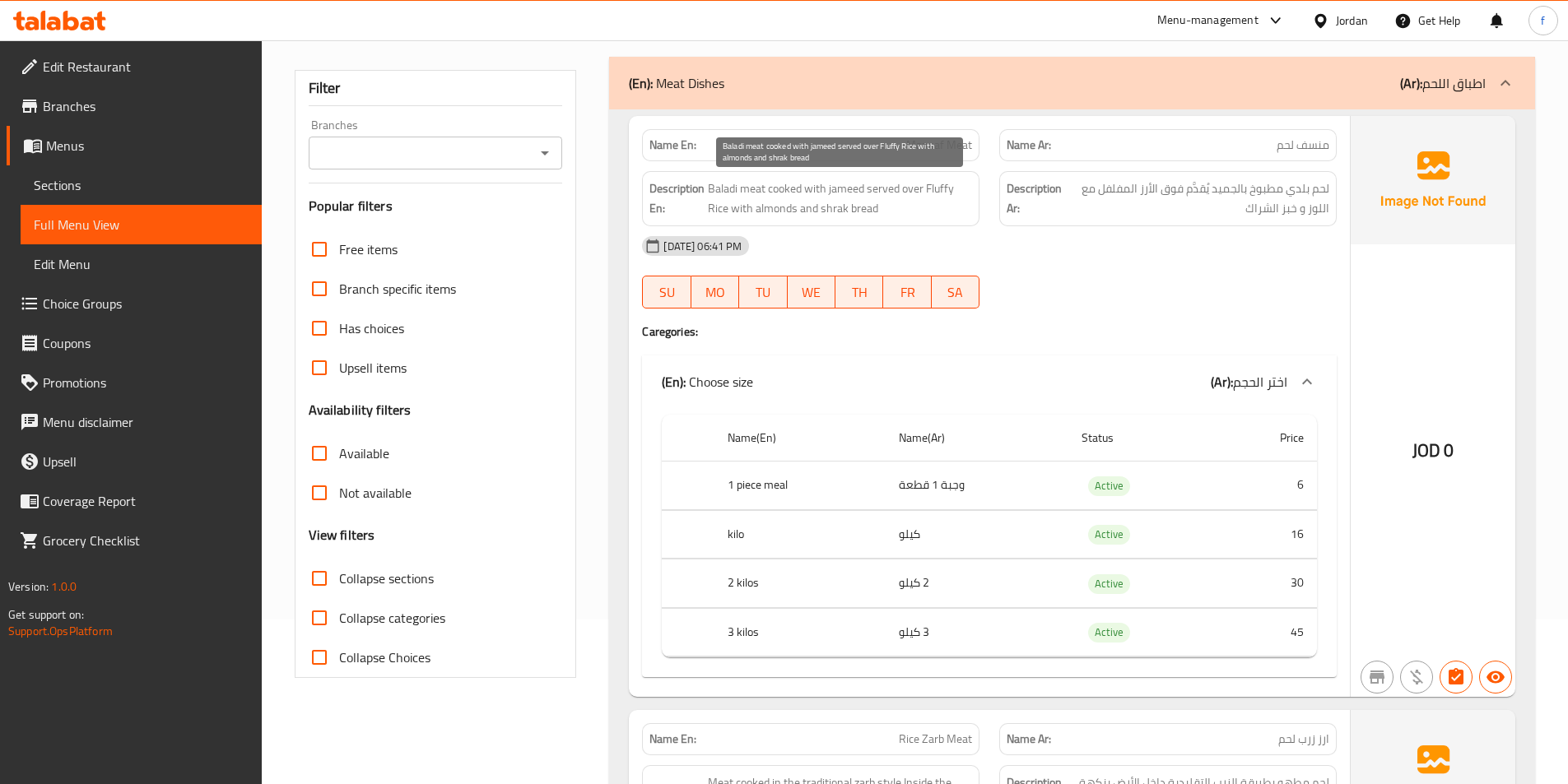
click at [785, 185] on span "Baladi meat cooked with jameed served over Fluffy Rice with almonds and shrak b…" at bounding box center [840, 199] width 264 height 41
click at [808, 189] on span "Baladi meat cooked with jameed served over Fluffy Rice with almonds and shrak b…" at bounding box center [840, 199] width 264 height 41
click at [851, 189] on span "Baladi meat cooked with jameed served over Fluffy Rice with almonds and shrak b…" at bounding box center [840, 199] width 264 height 41
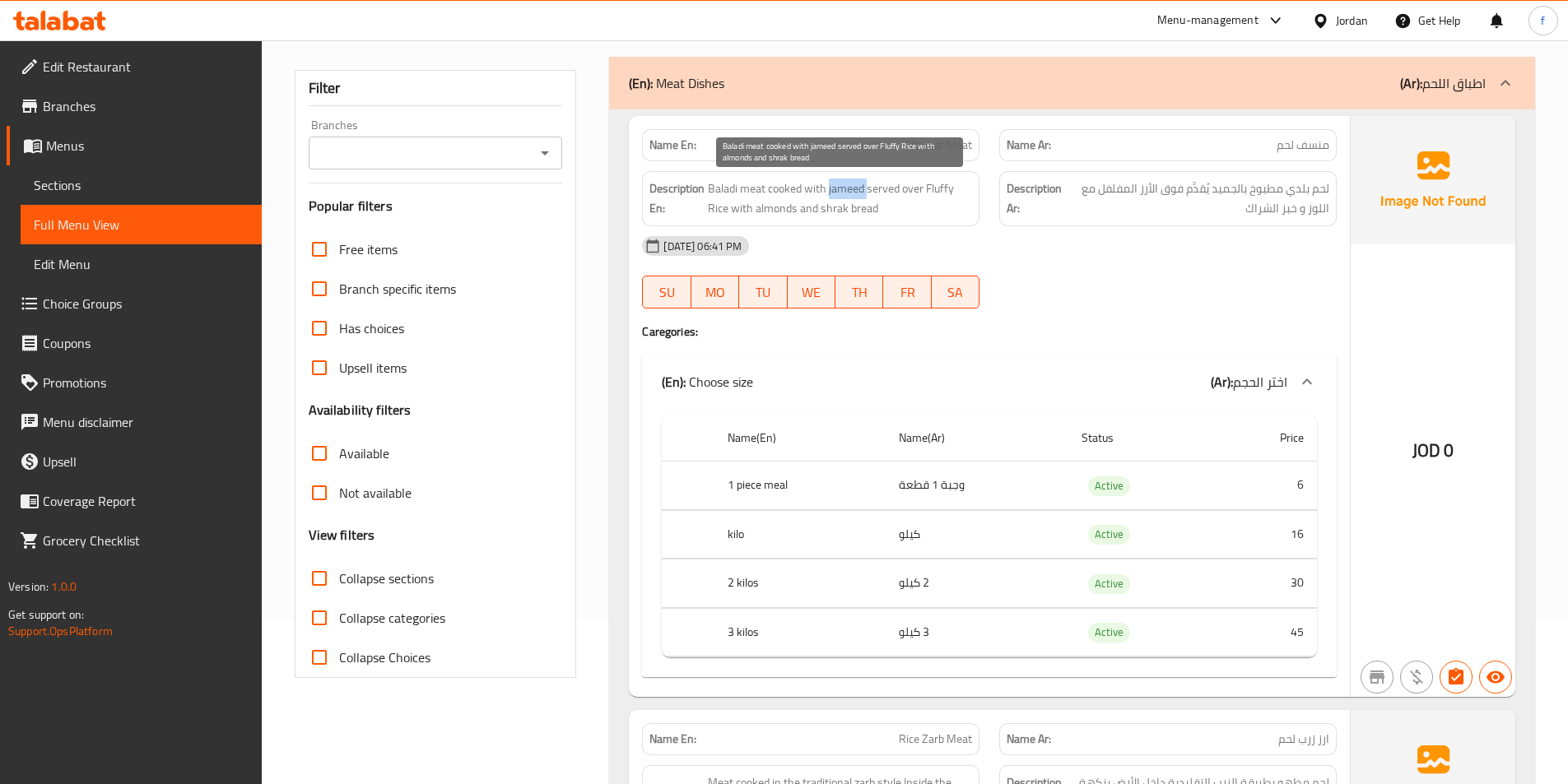
click at [851, 189] on span "Baladi meat cooked with jameed served over Fluffy Rice with almonds and shrak b…" at bounding box center [840, 199] width 264 height 41
click at [873, 187] on span "Baladi meat cooked with jameed served over Fluffy Rice with almonds and shrak b…" at bounding box center [840, 199] width 264 height 41
click at [918, 189] on span "Baladi meat cooked with jameed served over Fluffy Rice with almonds and shrak b…" at bounding box center [840, 199] width 264 height 41
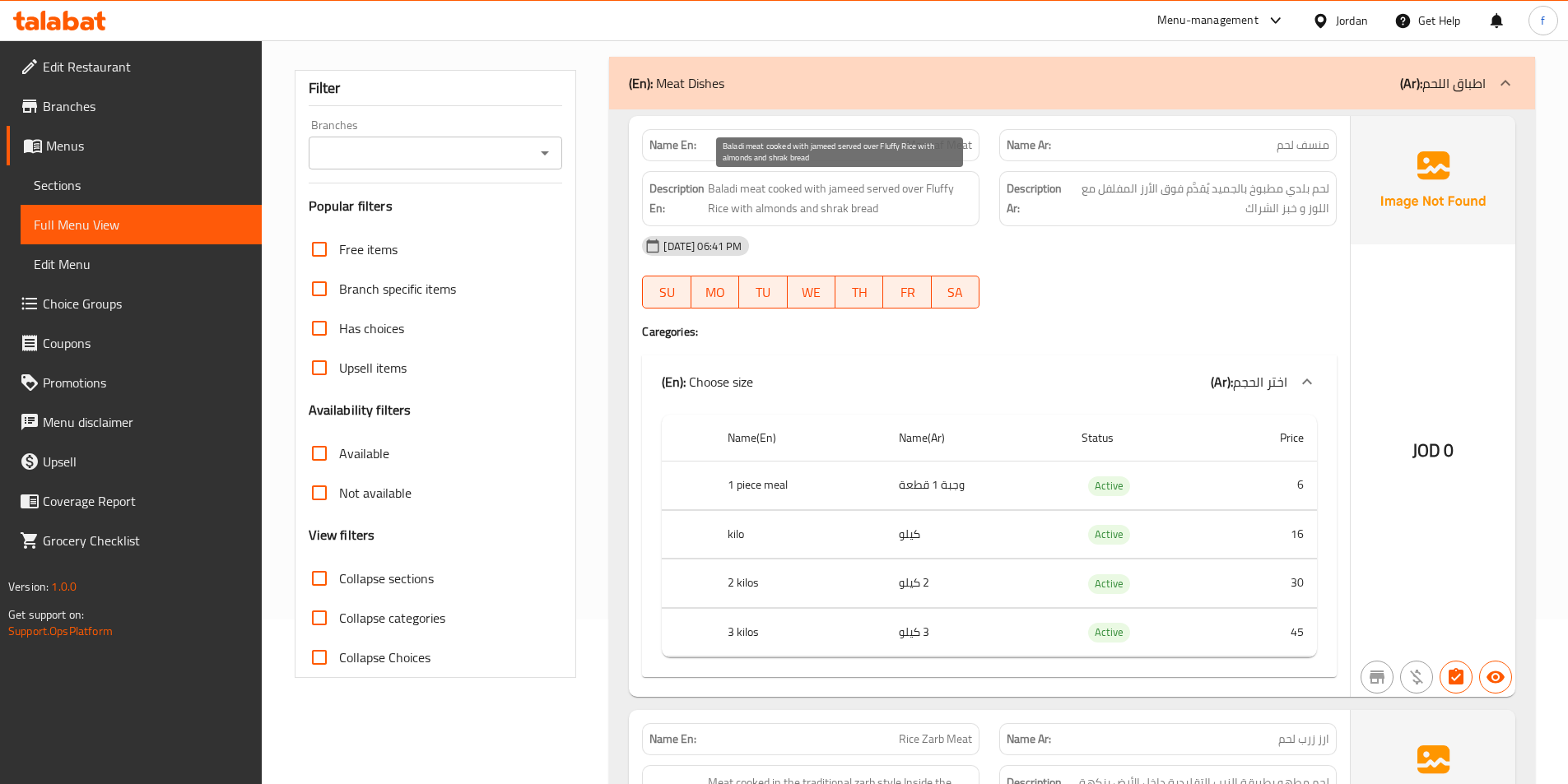
click at [952, 189] on span "Baladi meat cooked with jameed served over Fluffy Rice with almonds and shrak b…" at bounding box center [840, 199] width 264 height 41
click at [716, 207] on span "Baladi meat cooked with jameed served over Fluffy Rice with almonds and shrak b…" at bounding box center [840, 199] width 264 height 41
click at [747, 208] on span "Baladi meat cooked with jameed served over Fluffy Rice with almonds and shrak b…" at bounding box center [840, 199] width 264 height 41
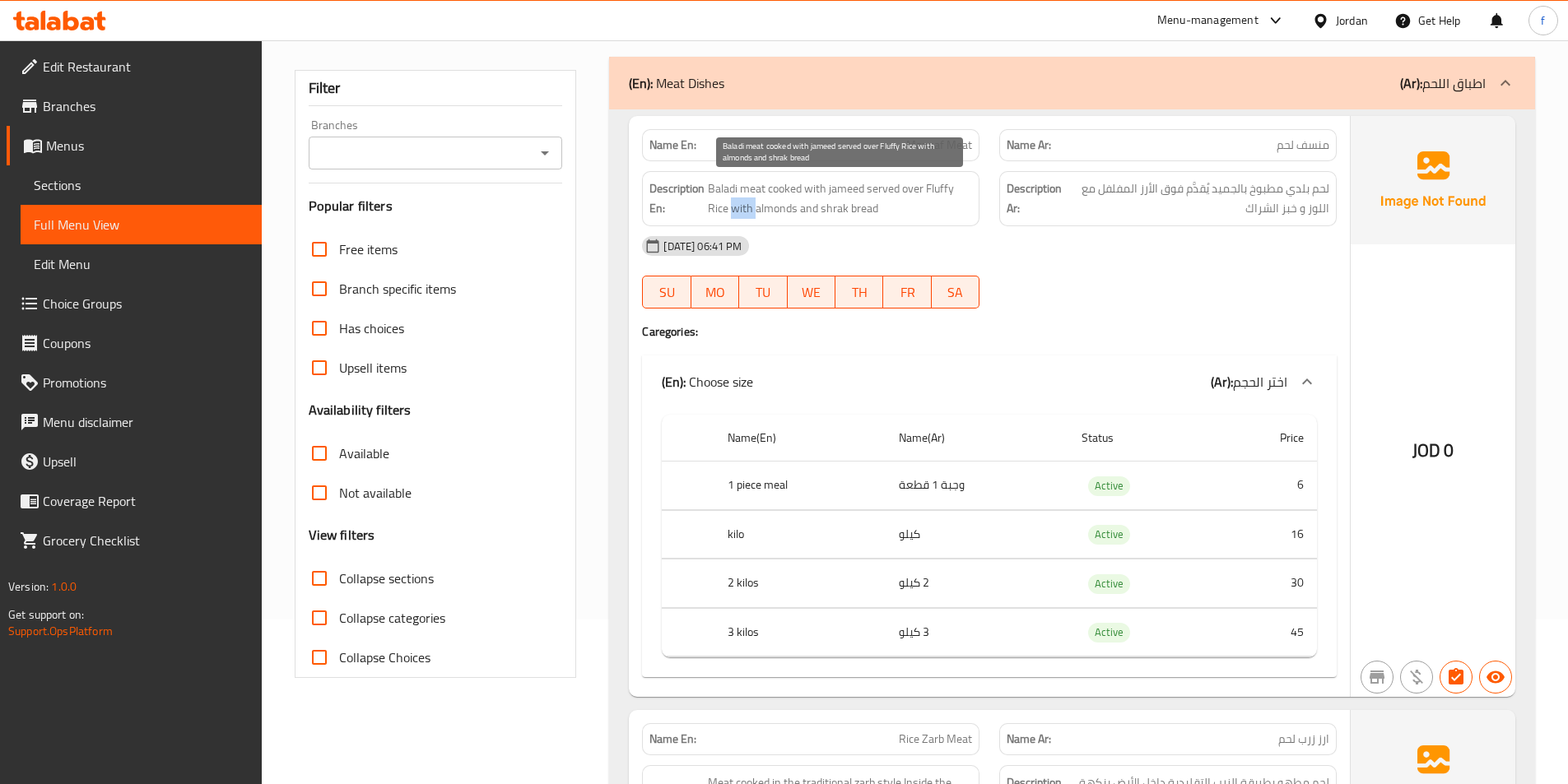
click at [747, 208] on span "Baladi meat cooked with jameed served over Fluffy Rice with almonds and shrak b…" at bounding box center [840, 199] width 264 height 41
click at [771, 205] on span "Baladi meat cooked with jameed served over Fluffy Rice with almonds and shrak b…" at bounding box center [840, 199] width 264 height 41
drag, startPoint x: 853, startPoint y: 214, endPoint x: 782, endPoint y: 214, distance: 71.0
click at [782, 214] on span "Baladi meat cooked with jameed served over Fluffy Rice with almonds and shrak b…" at bounding box center [840, 199] width 264 height 41
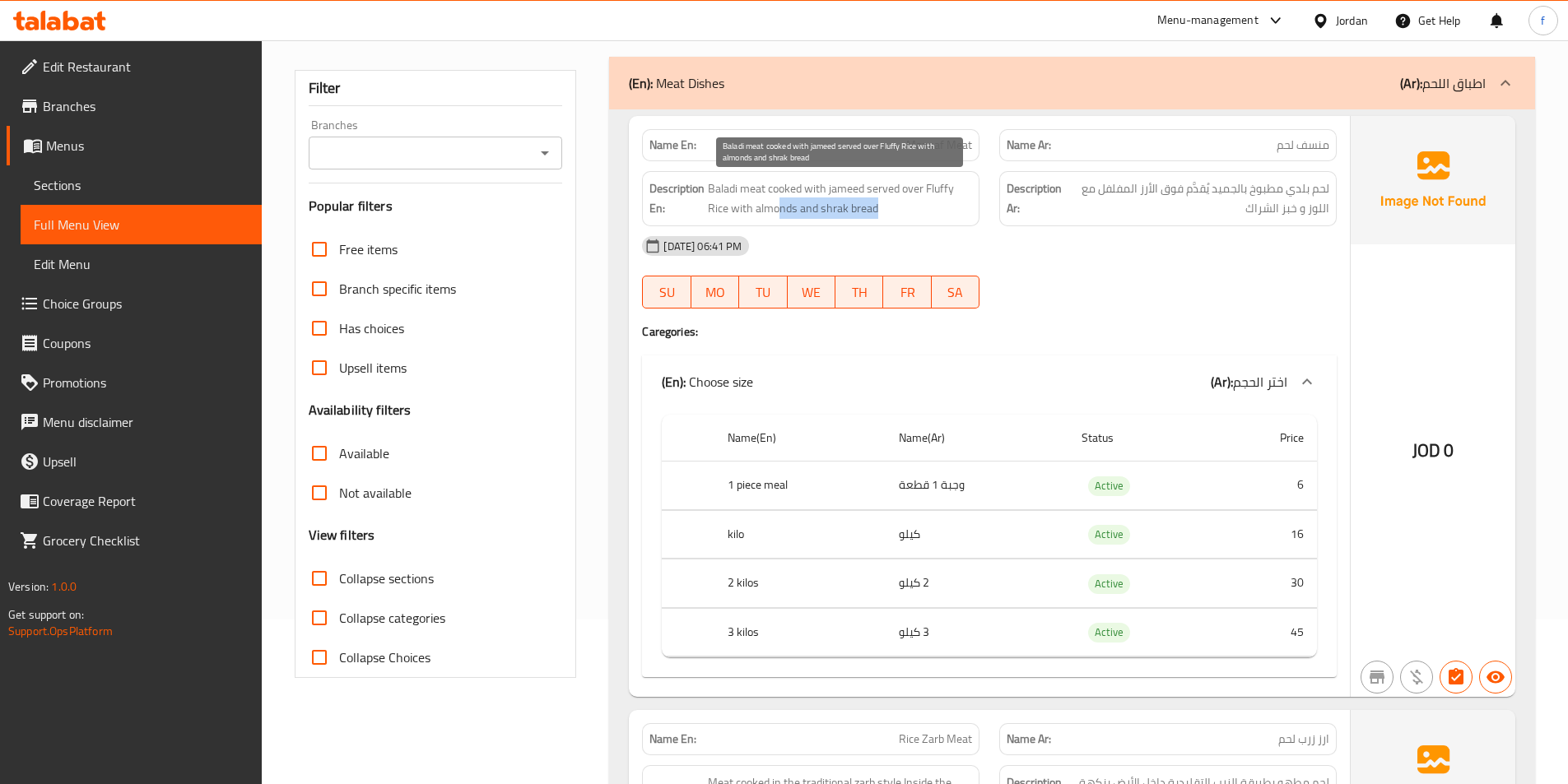
click at [782, 214] on span "Baladi meat cooked with jameed served over Fluffy Rice with almonds and shrak b…" at bounding box center [840, 199] width 264 height 41
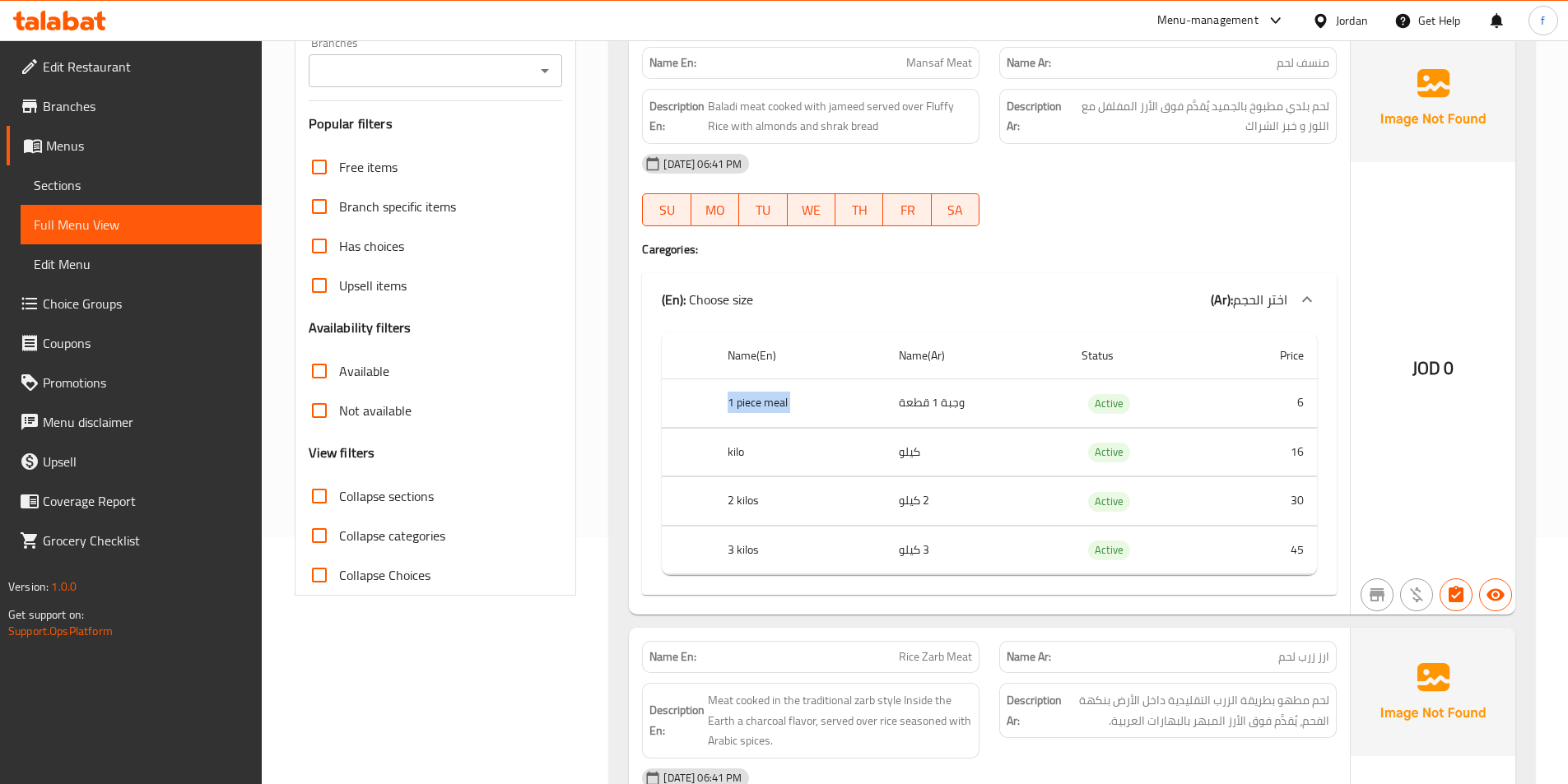
drag, startPoint x: 725, startPoint y: 401, endPoint x: 973, endPoint y: 396, distance: 248.1
click at [973, 396] on tr "1 piece meal وجبة 1 قطعة Active 6" at bounding box center [988, 403] width 655 height 48
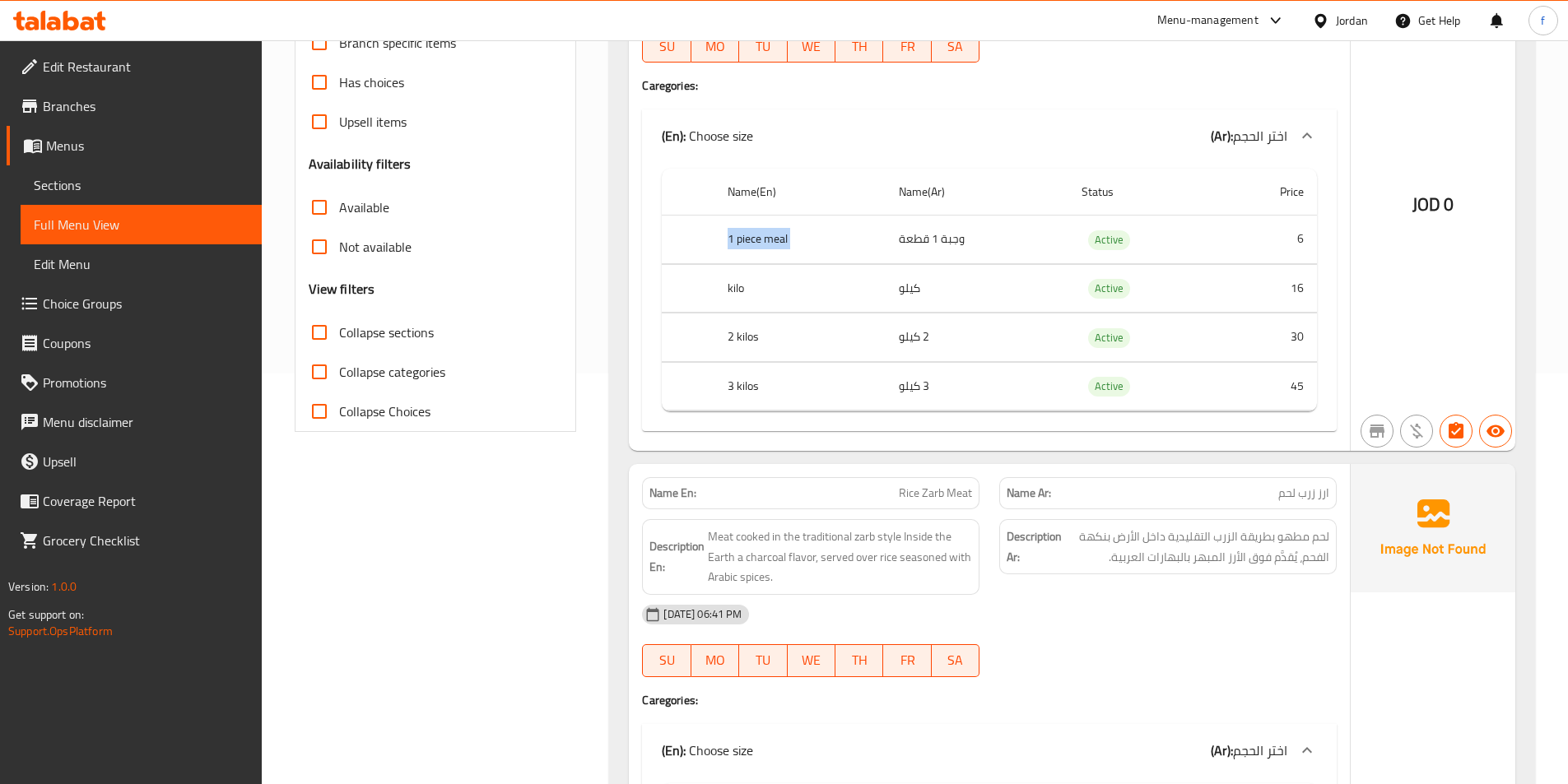
scroll to position [412, 0]
drag, startPoint x: 727, startPoint y: 284, endPoint x: 805, endPoint y: 296, distance: 78.9
click at [805, 296] on th "kilo" at bounding box center [800, 287] width 172 height 48
click at [733, 342] on th "2 kilos" at bounding box center [800, 337] width 172 height 48
click at [734, 339] on th "2 kilos" at bounding box center [800, 337] width 172 height 48
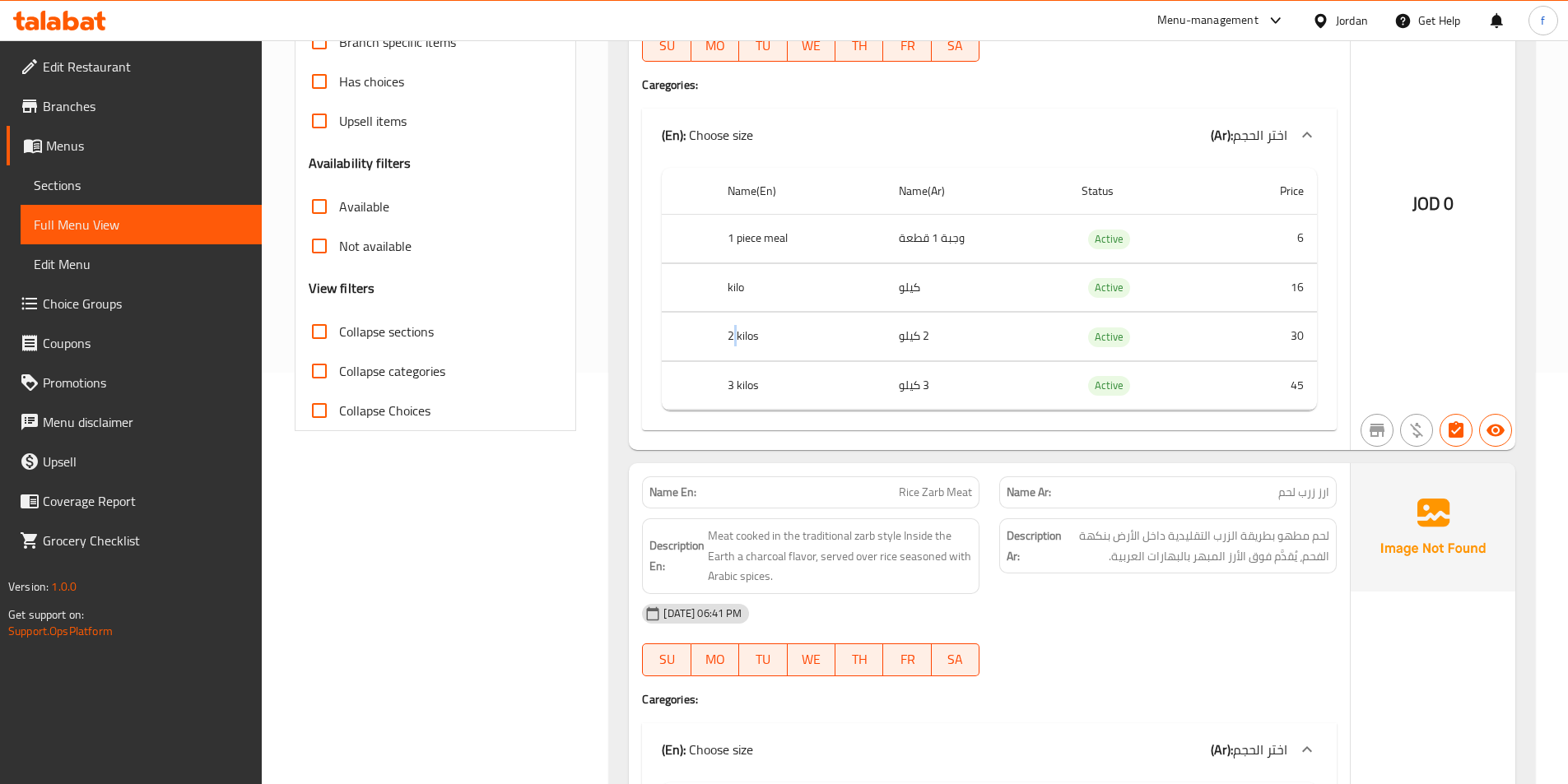
click at [734, 339] on th "2 kilos" at bounding box center [800, 337] width 172 height 48
click at [757, 369] on th "3 kilos" at bounding box center [800, 386] width 172 height 48
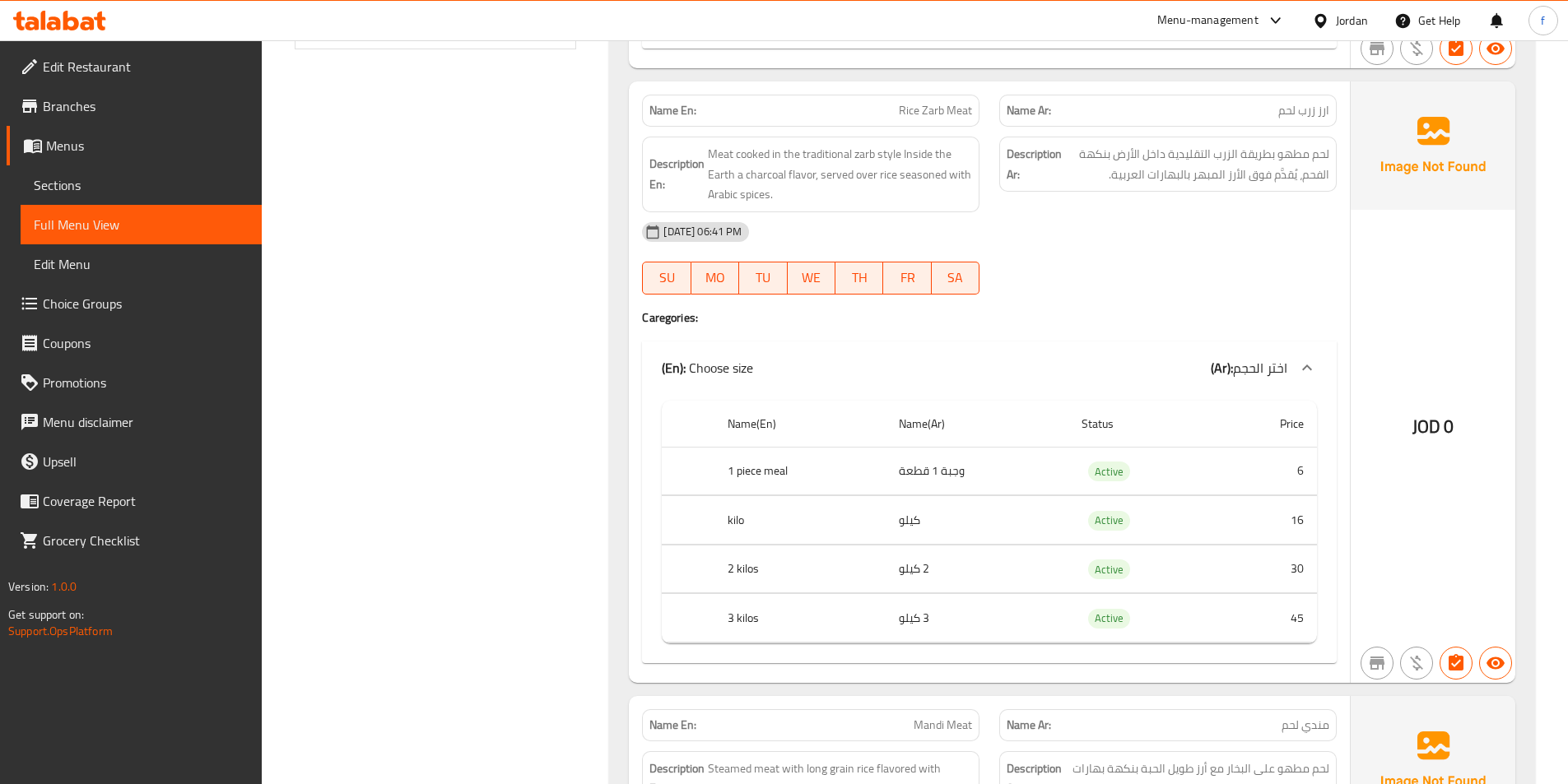
scroll to position [823, 0]
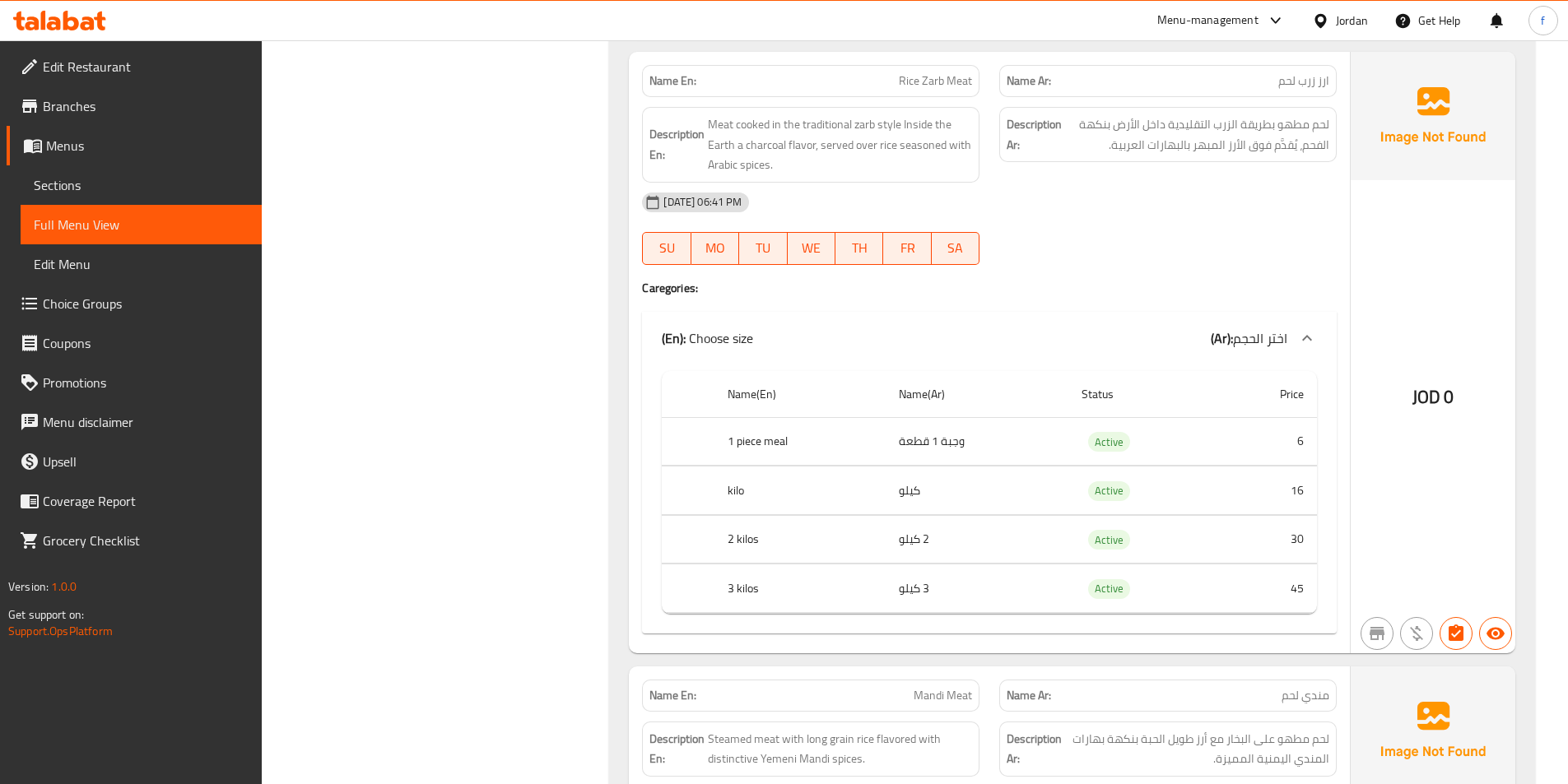
click at [906, 76] on span "Rice Zarb Meat" at bounding box center [935, 81] width 73 height 17
click at [937, 69] on div "Name En: Rice Zarb Meat" at bounding box center [811, 80] width 338 height 32
click at [959, 81] on span "Rice Zarb Meat" at bounding box center [935, 81] width 73 height 17
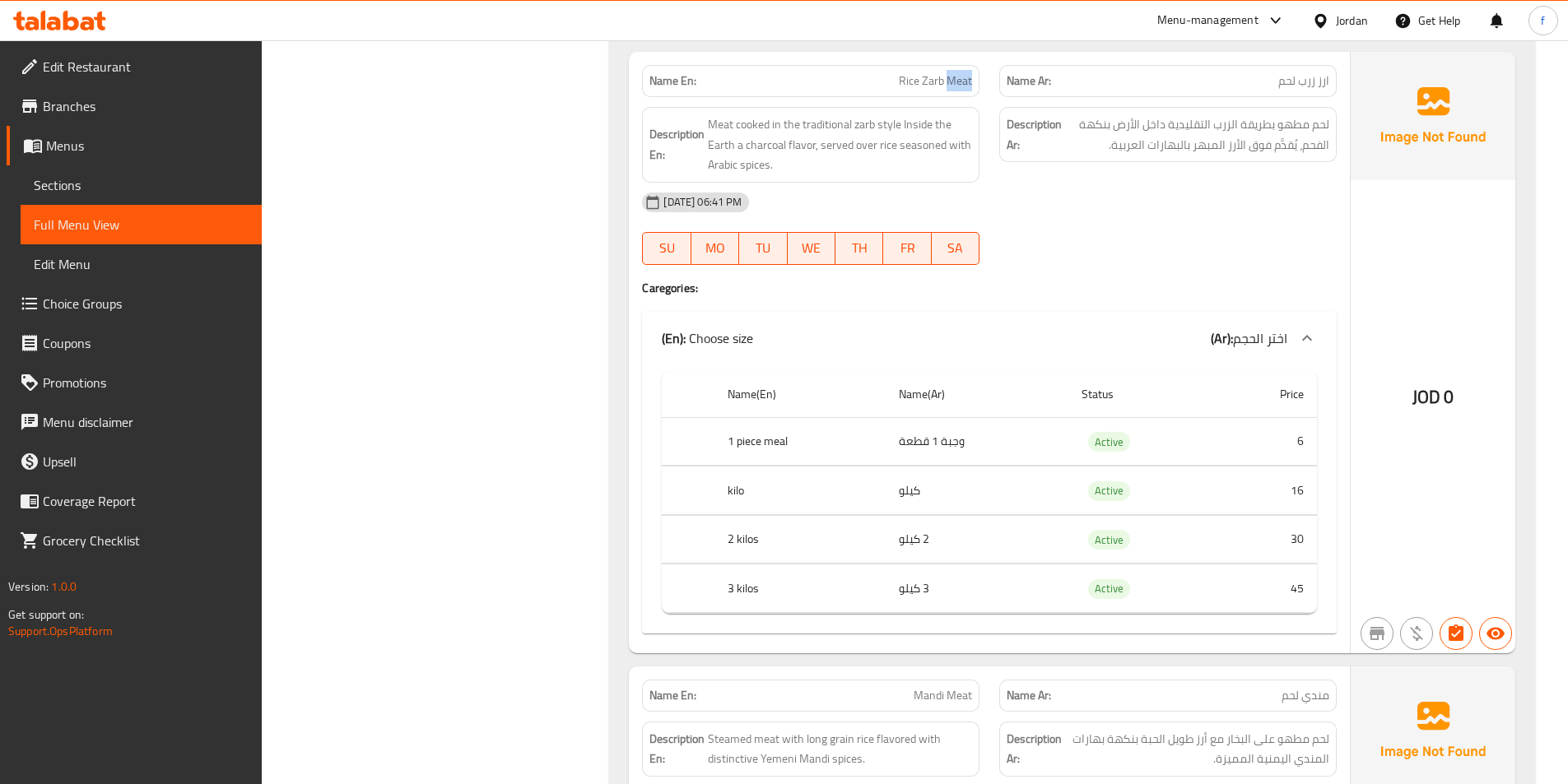
click at [959, 81] on span "Rice Zarb Meat" at bounding box center [935, 81] width 73 height 17
click at [934, 83] on span "Rice Zarb Meat" at bounding box center [935, 81] width 73 height 17
click at [894, 77] on p "Name En: Rice Zarb Meat" at bounding box center [810, 81] width 323 height 17
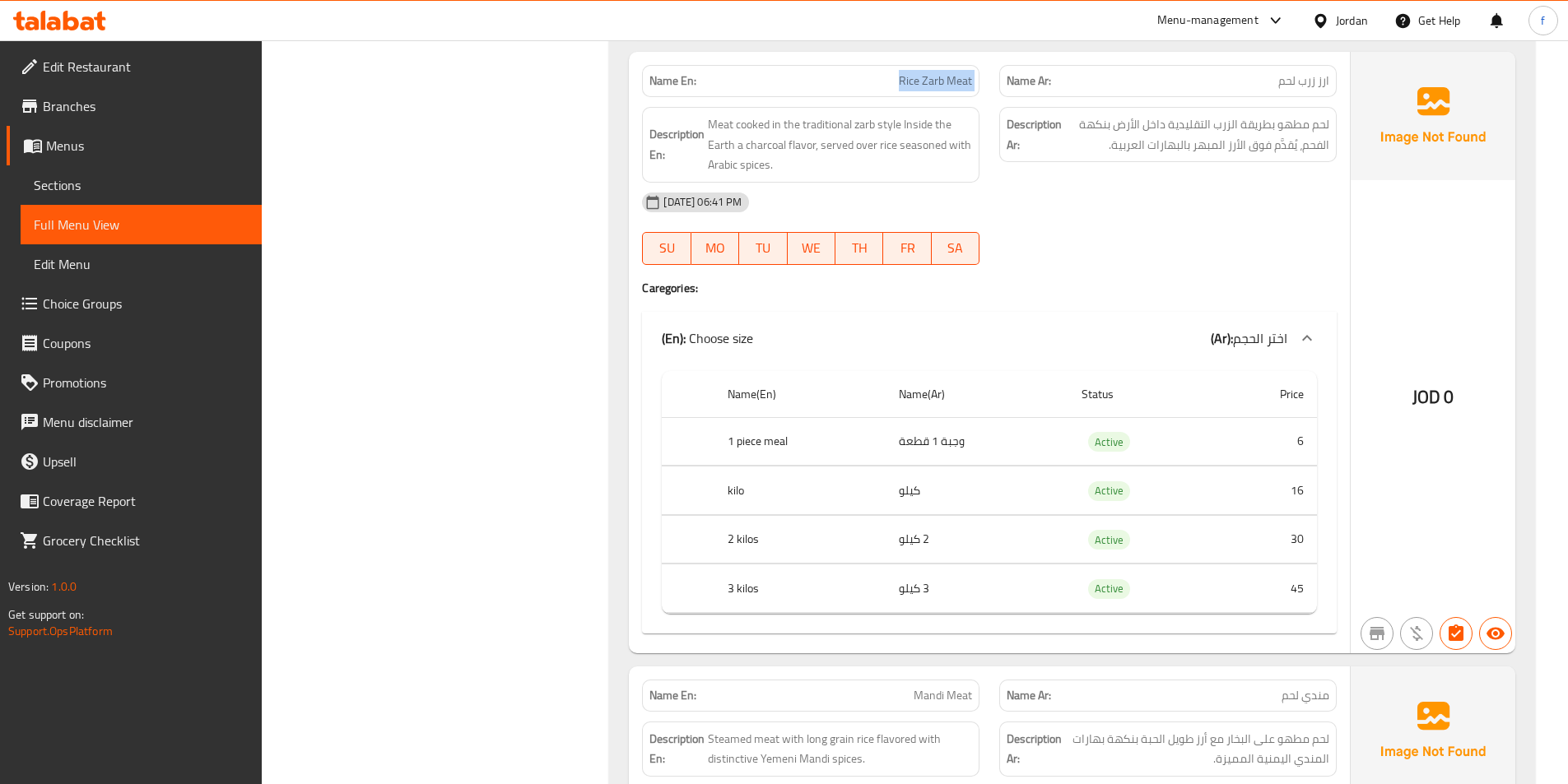
click at [894, 77] on p "Name En: Rice Zarb Meat" at bounding box center [810, 81] width 323 height 17
click at [716, 126] on span "Meat cooked in the traditional zarb style Inside the Earth a charcoal flavor, s…" at bounding box center [840, 145] width 264 height 61
click at [749, 116] on span "Meat cooked in the traditional zarb style Inside the Earth a charcoal flavor, s…" at bounding box center [840, 145] width 264 height 61
drag, startPoint x: 749, startPoint y: 116, endPoint x: 828, endPoint y: 144, distance: 83.8
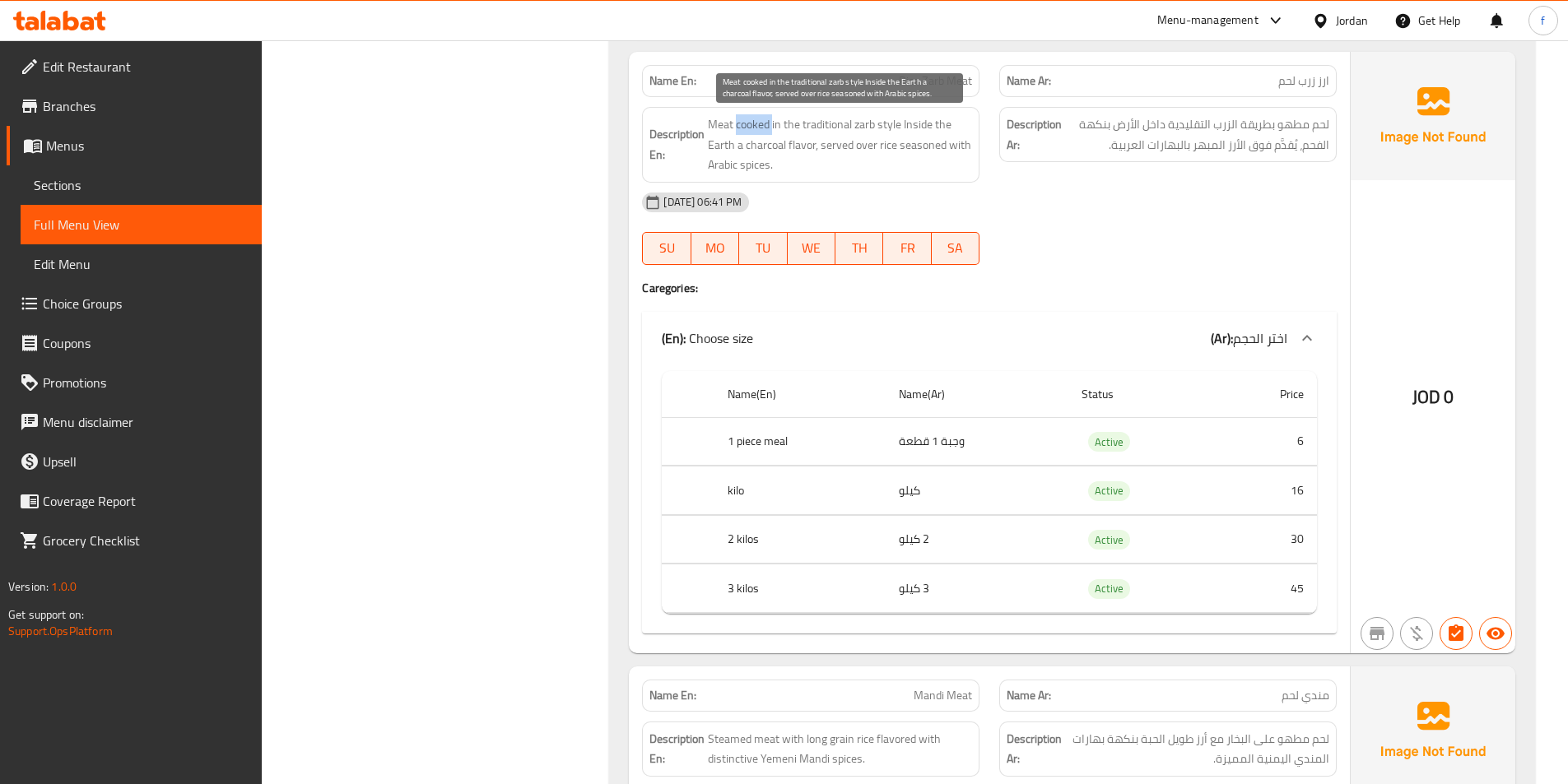
click at [766, 123] on span "Meat cooked in the traditional zarb style Inside the Earth a charcoal flavor, s…" at bounding box center [840, 145] width 264 height 61
click at [862, 132] on span "Meat cooked in the traditional zarb style Inside the Earth a charcoal flavor, s…" at bounding box center [840, 145] width 264 height 61
click at [873, 121] on span "Meat cooked in the traditional zarb style Inside the Earth a charcoal flavor, s…" at bounding box center [840, 145] width 264 height 61
click at [720, 124] on span "Meat cooked in the traditional zarb style Inside the Earth a charcoal flavor, s…" at bounding box center [840, 145] width 264 height 61
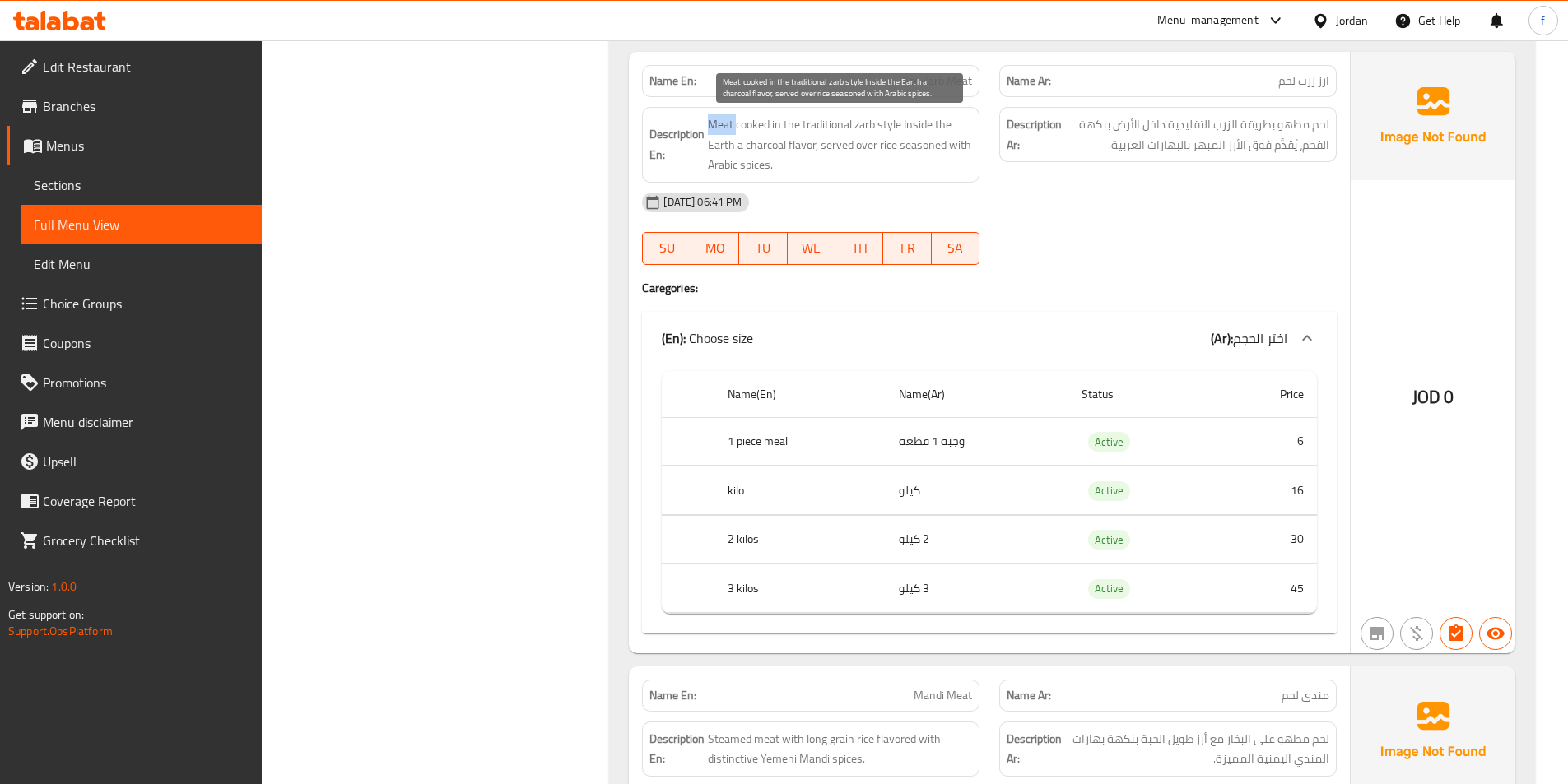
click at [720, 124] on span "Meat cooked in the traditional zarb style Inside the Earth a charcoal flavor, s…" at bounding box center [840, 145] width 264 height 61
click at [762, 121] on span "Meat cooked in the traditional zarb style Inside the Earth a charcoal flavor, s…" at bounding box center [840, 145] width 264 height 61
click at [774, 123] on span "Meat cooked in the traditional zarb style Inside the Earth a charcoal flavor, s…" at bounding box center [840, 145] width 264 height 61
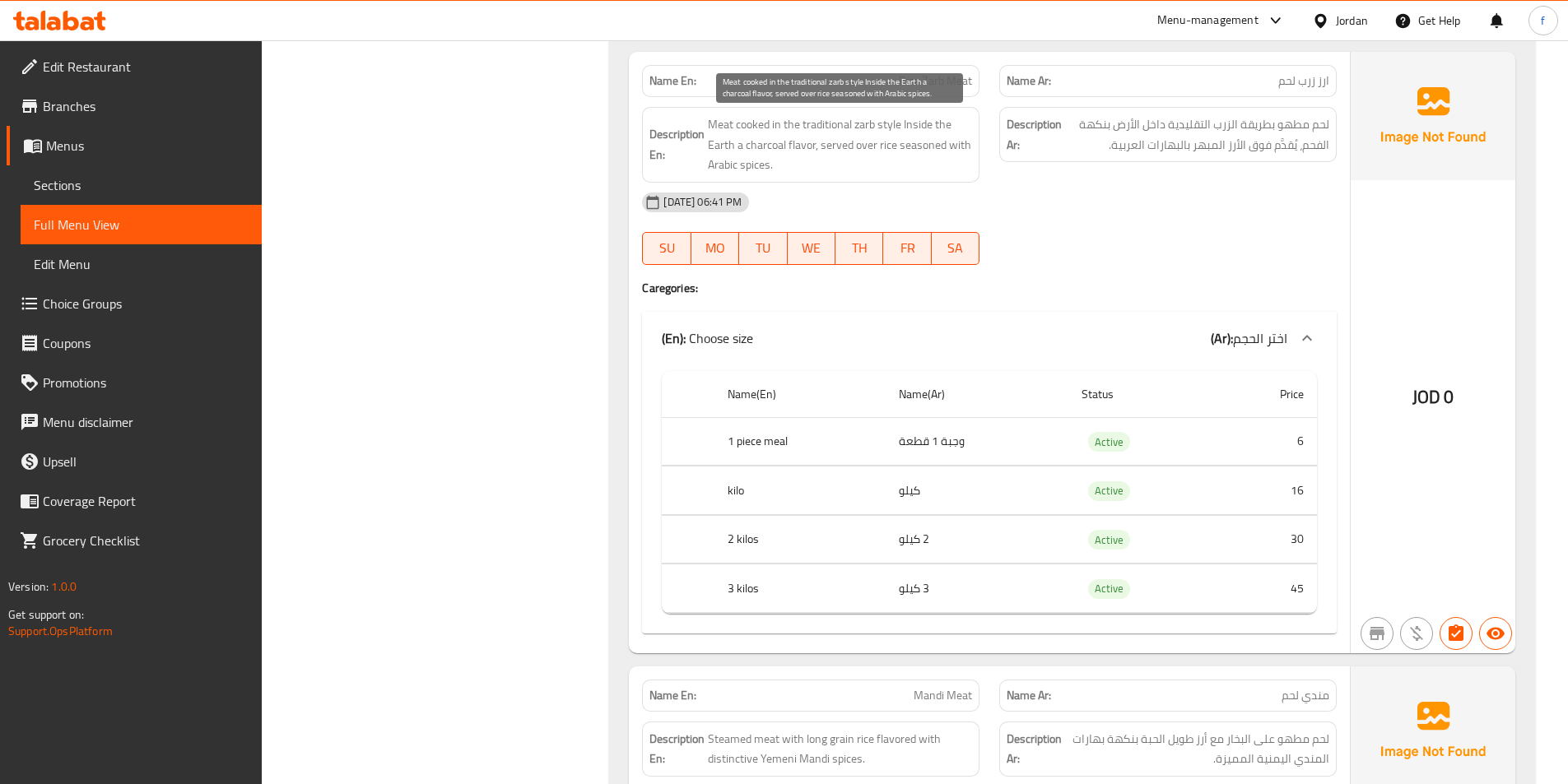
click at [884, 122] on span "Meat cooked in the traditional zarb style Inside the Earth a charcoal flavor, s…" at bounding box center [840, 145] width 264 height 61
drag, startPoint x: 884, startPoint y: 122, endPoint x: 852, endPoint y: 124, distance: 32.1
click at [884, 123] on span "Meat cooked in the traditional zarb style Inside the Earth a charcoal flavor, s…" at bounding box center [840, 145] width 264 height 61
click at [852, 124] on span "Meat cooked in the traditional zarb style Inside the Earth a charcoal flavor, s…" at bounding box center [840, 145] width 264 height 61
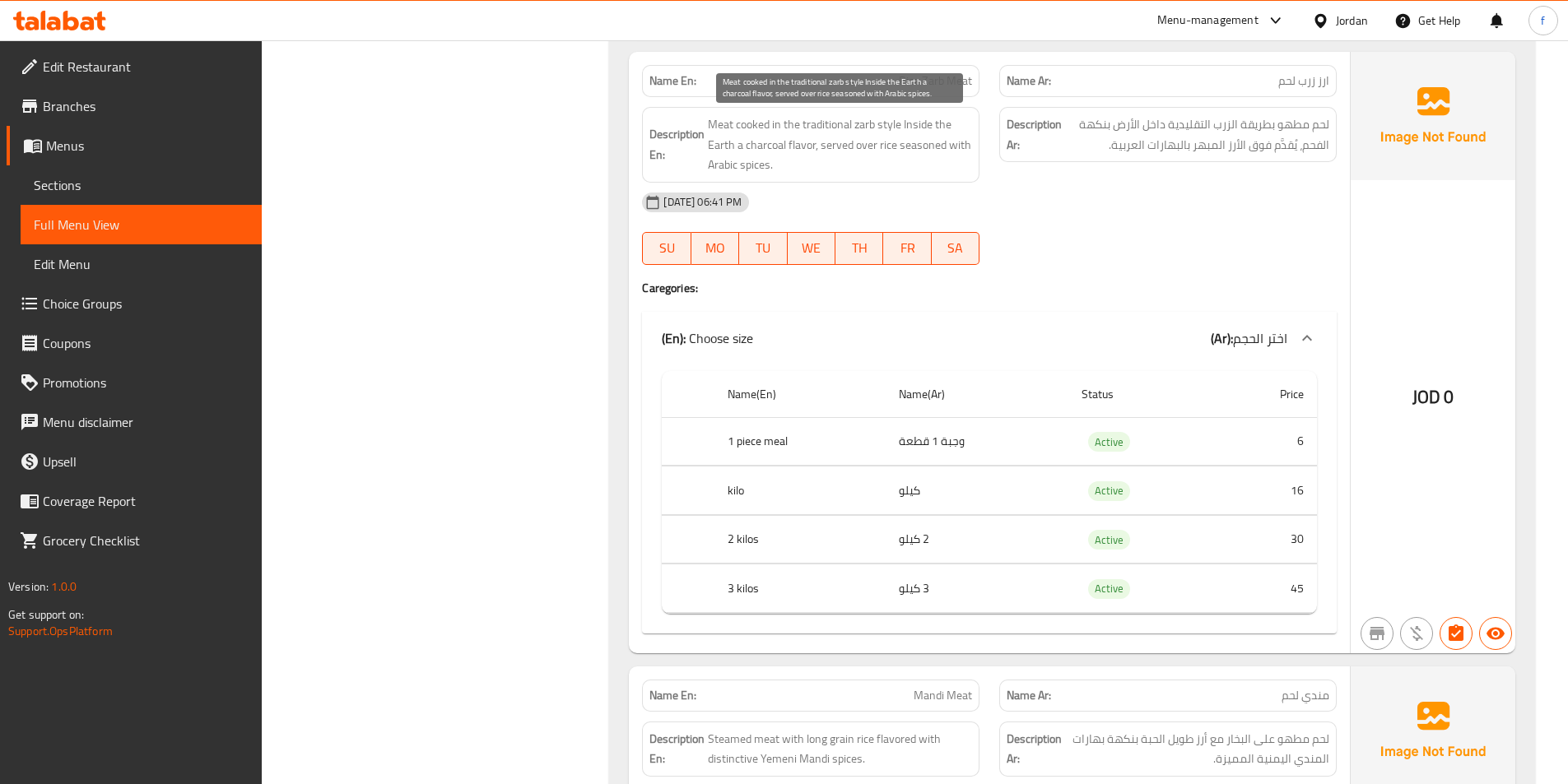
click at [821, 123] on span "Meat cooked in the traditional zarb style Inside the Earth a charcoal flavor, s…" at bounding box center [840, 145] width 264 height 61
click at [920, 122] on span "Meat cooked in the traditional zarb style Inside the Earth a charcoal flavor, s…" at bounding box center [840, 145] width 264 height 61
click at [728, 145] on span "Meat cooked in the traditional zarb style Inside the Earth a charcoal flavor, s…" at bounding box center [840, 145] width 264 height 61
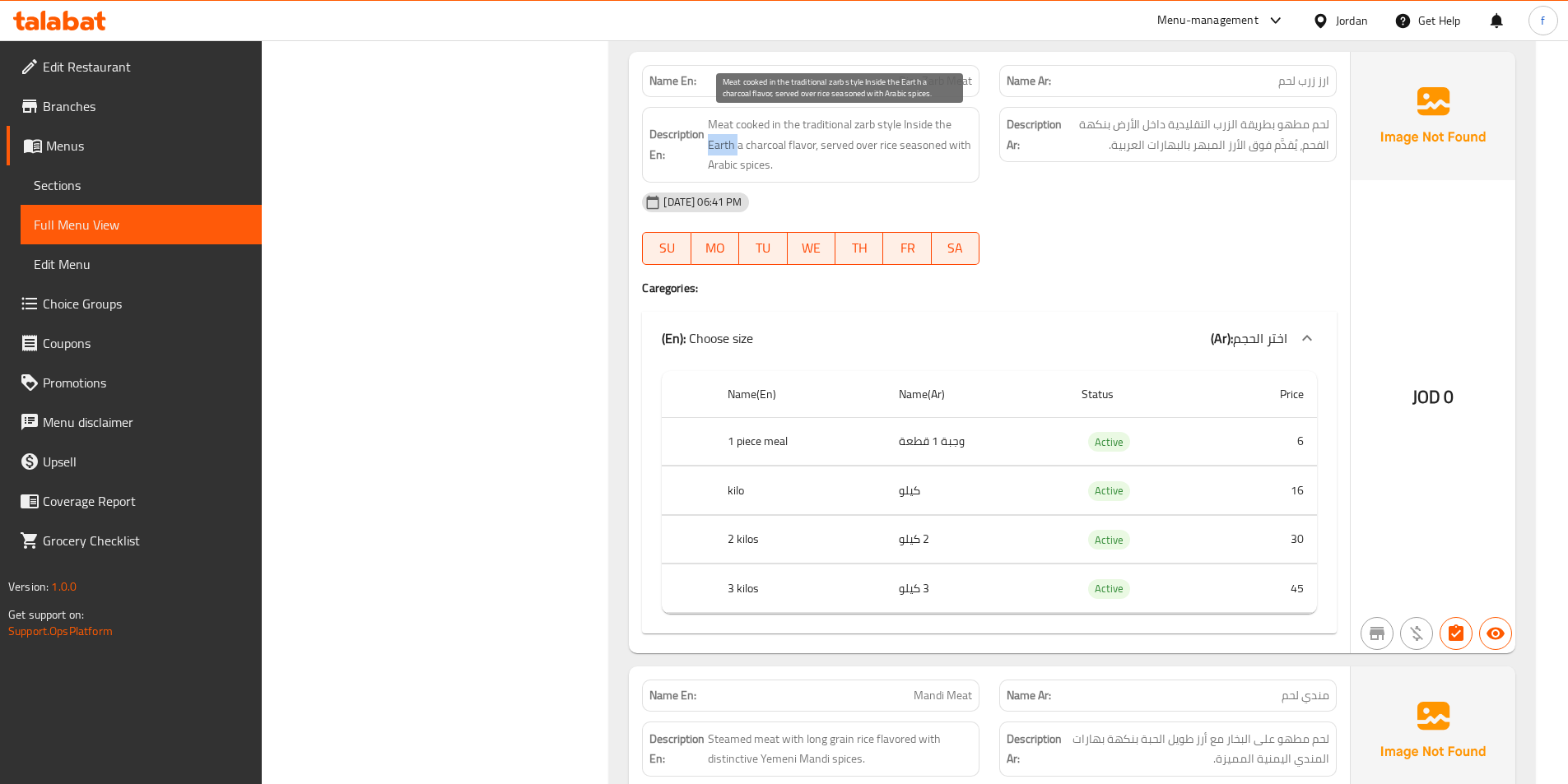
click at [728, 145] on span "Meat cooked in the traditional zarb style Inside the Earth a charcoal flavor, s…" at bounding box center [840, 145] width 264 height 61
click at [720, 121] on span "Meat cooked in the traditional zarb style Inside the Earth a charcoal flavor, s…" at bounding box center [840, 145] width 264 height 61
drag, startPoint x: 709, startPoint y: 123, endPoint x: 830, endPoint y: 145, distance: 123.0
click at [830, 145] on span "Meat cooked in the traditional zarb style Inside the Earth a charcoal flavor, s…" at bounding box center [840, 145] width 264 height 61
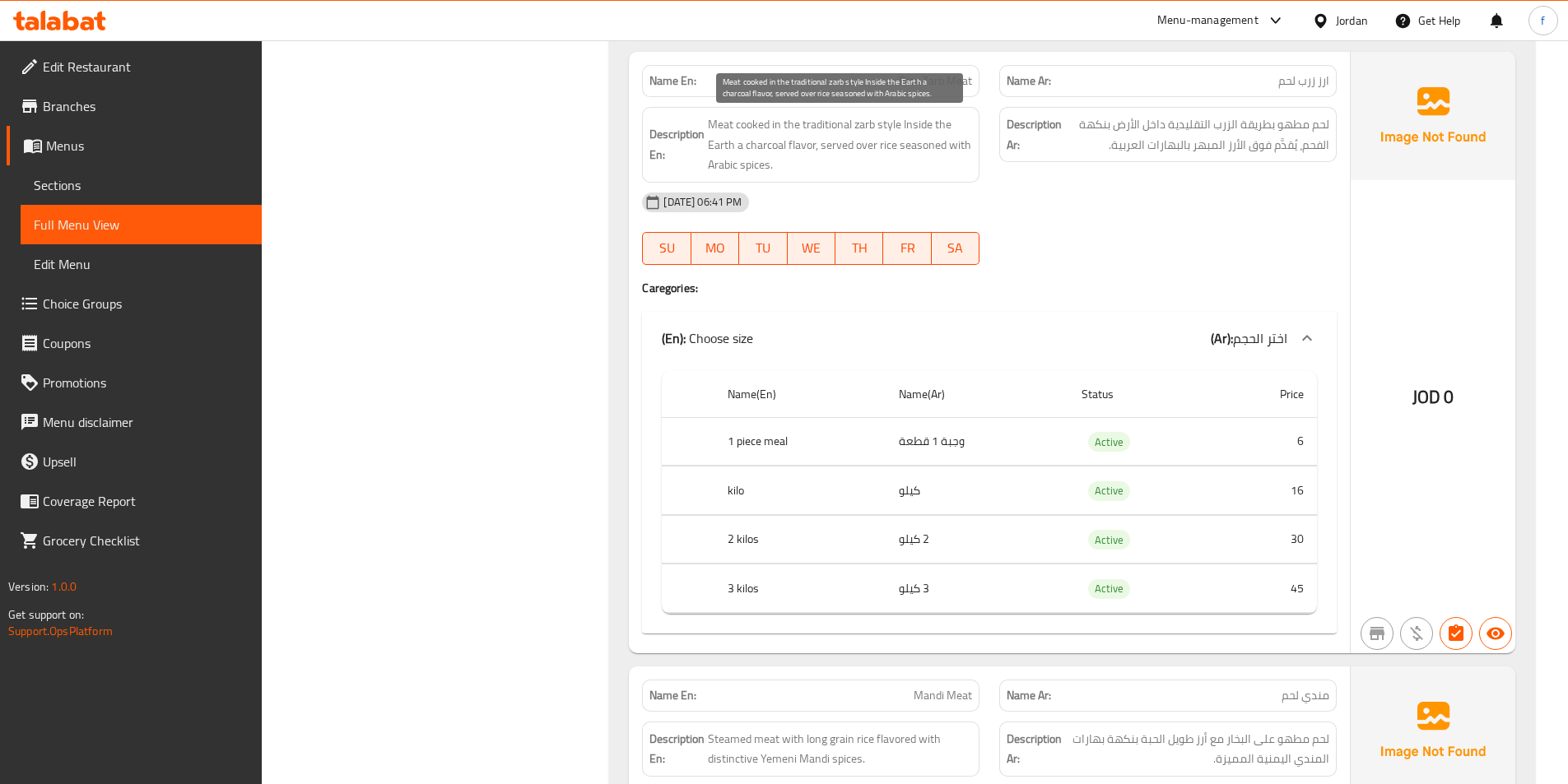
click at [829, 145] on span "Meat cooked in the traditional zarb style Inside the Earth a charcoal flavor, s…" at bounding box center [840, 145] width 264 height 61
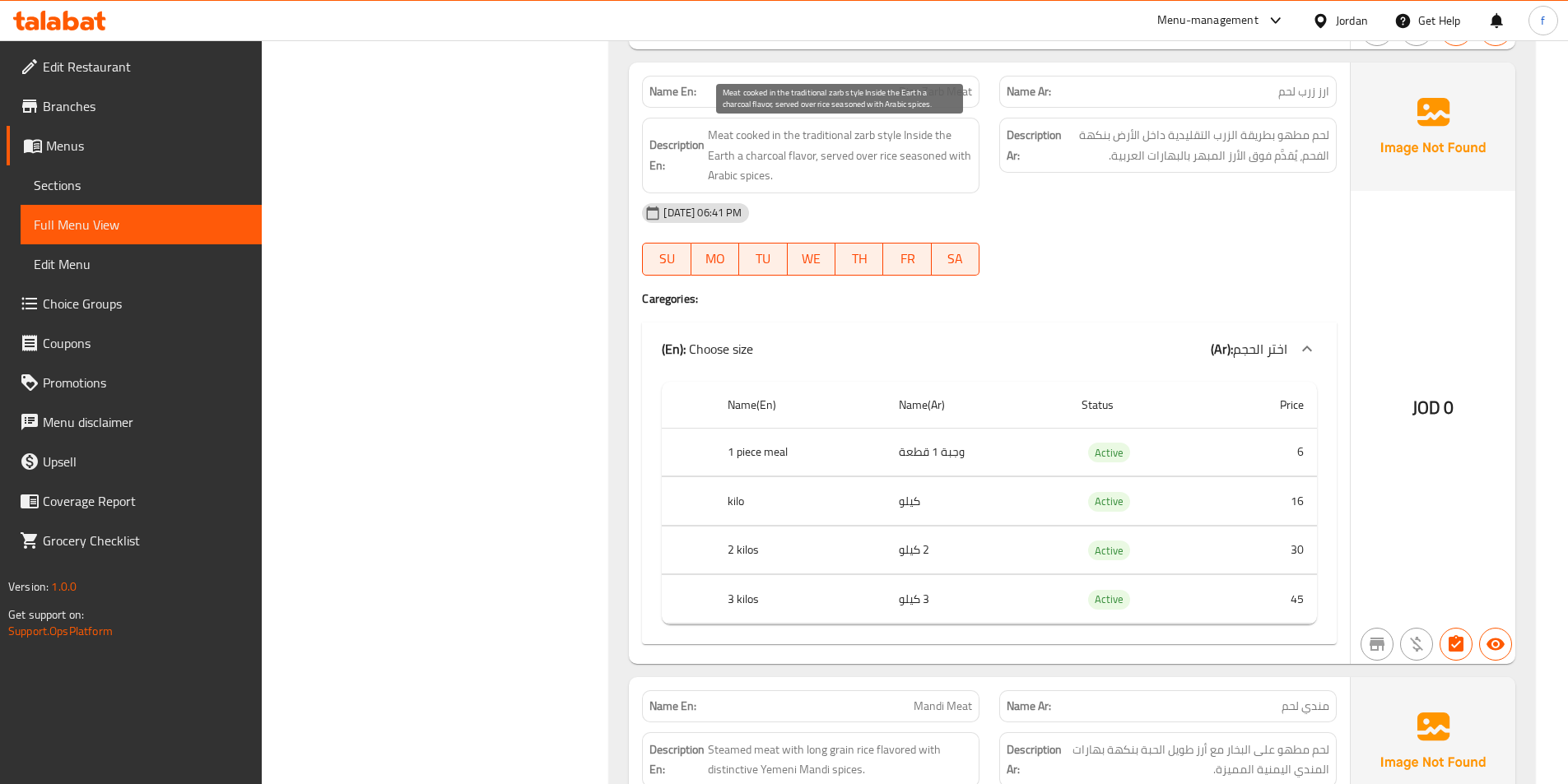
scroll to position [741, 0]
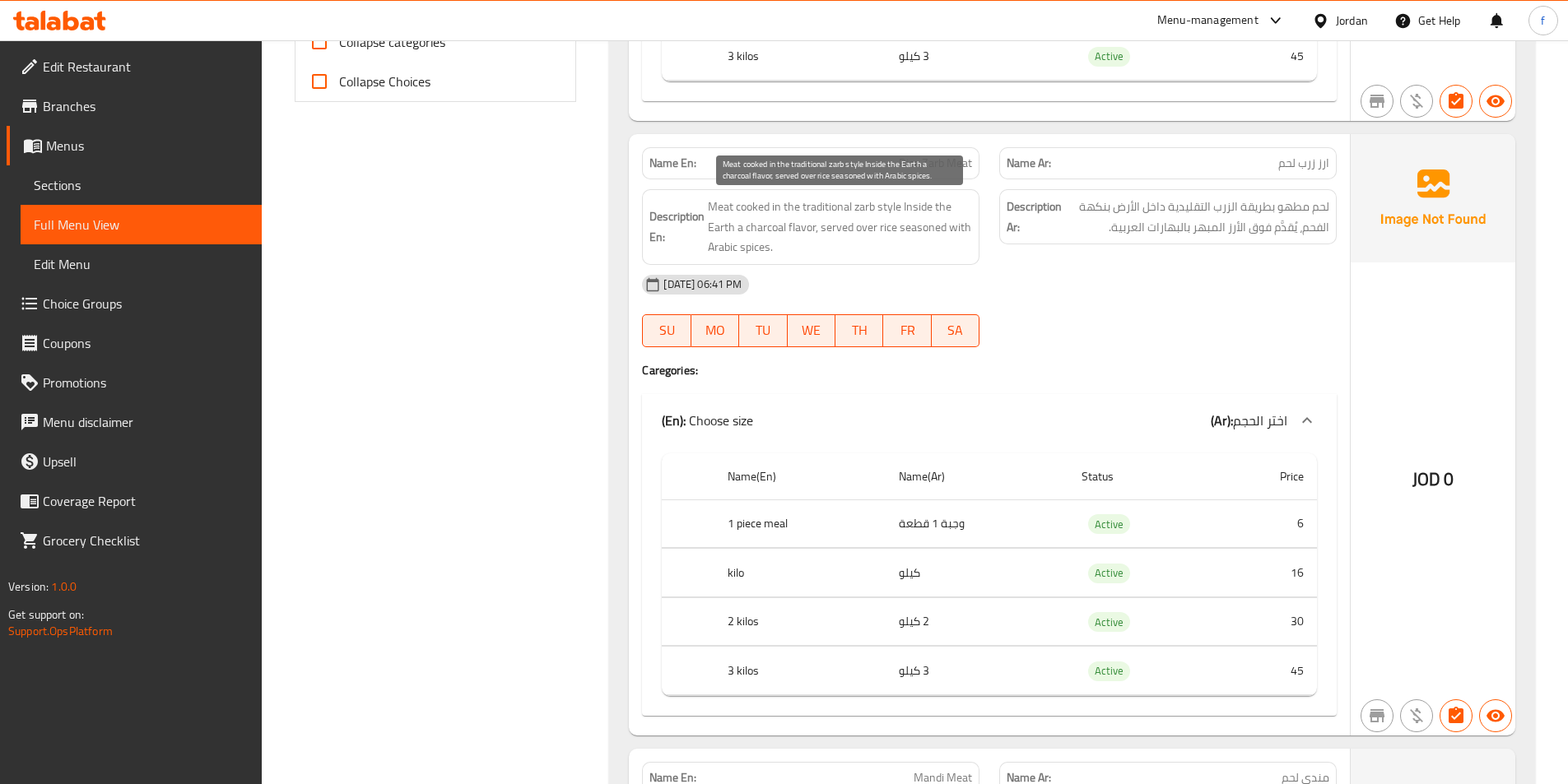
click at [721, 215] on span "Meat cooked in the traditional zarb style Inside the Earth a charcoal flavor, s…" at bounding box center [840, 227] width 264 height 61
click at [738, 207] on span "Meat cooked in the traditional zarb style Inside the Earth a charcoal flavor, s…" at bounding box center [840, 227] width 264 height 61
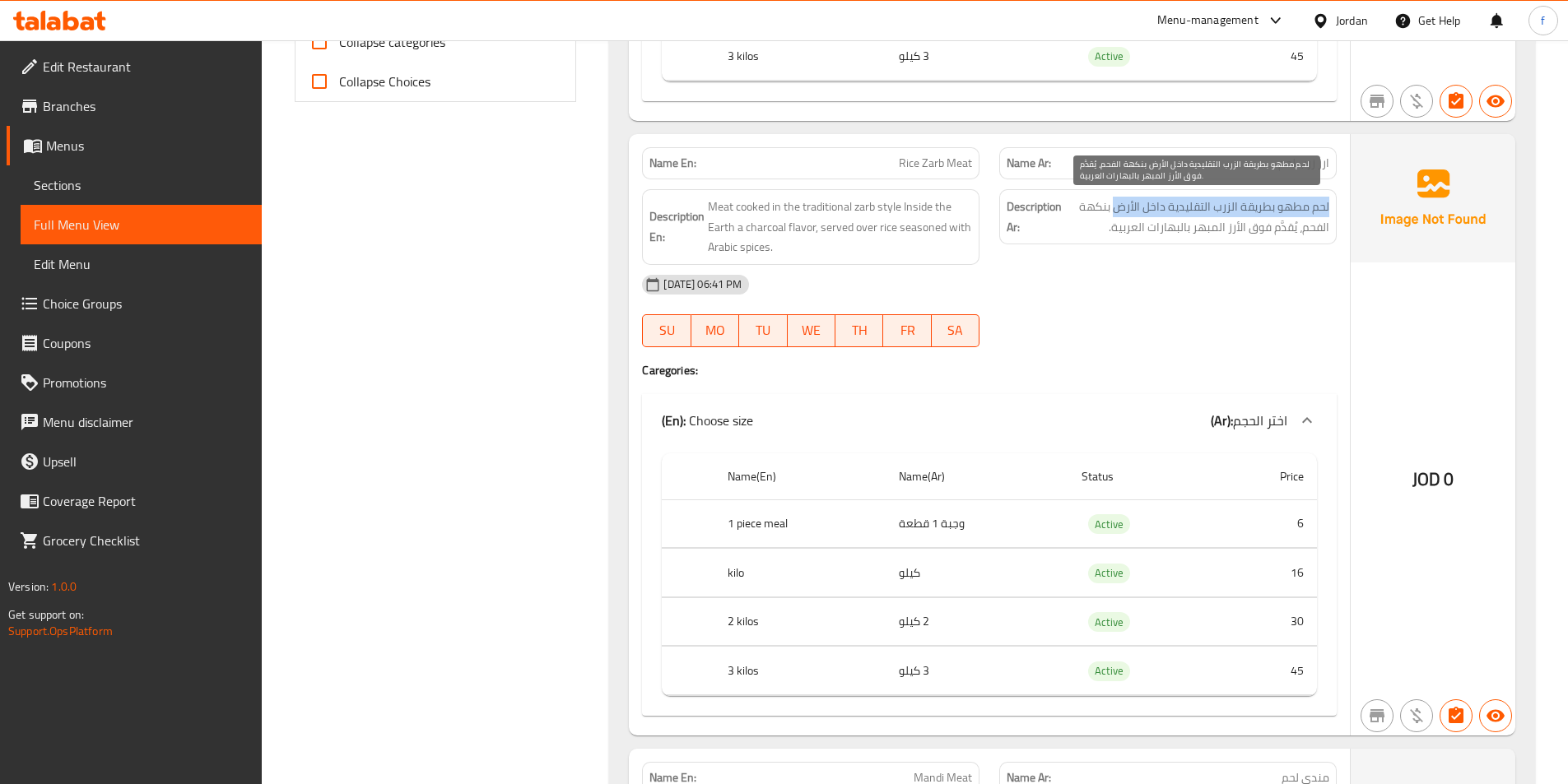
drag, startPoint x: 1328, startPoint y: 203, endPoint x: 1114, endPoint y: 216, distance: 214.4
click at [1114, 216] on span "لحم مطهو بطريقة الزرب التقليدية داخل الأرض بنكهة الفحم، يُقدَّم فوق الأرز المبه…" at bounding box center [1197, 217] width 264 height 41
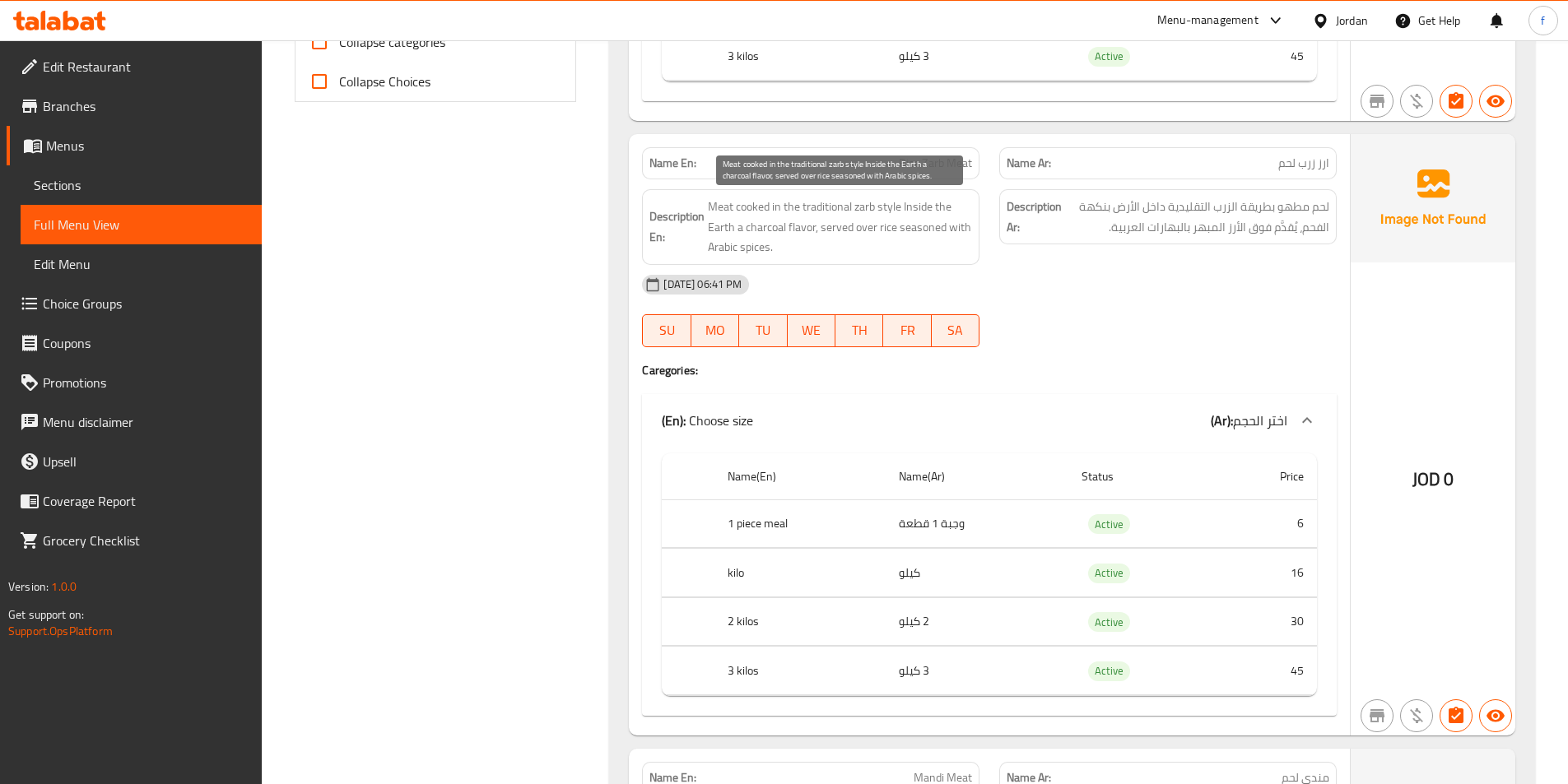
click at [887, 216] on span "Meat cooked in the traditional zarb style Inside the Earth a charcoal flavor, s…" at bounding box center [840, 227] width 264 height 61
click at [930, 201] on span "Meat cooked in the traditional zarb style Inside the Earth a charcoal flavor, s…" at bounding box center [840, 227] width 264 height 61
click at [743, 228] on span "Meat cooked in the traditional zarb style Inside the Earth a charcoal flavor, s…" at bounding box center [840, 227] width 264 height 61
drag, startPoint x: 738, startPoint y: 226, endPoint x: 807, endPoint y: 224, distance: 69.0
click at [807, 224] on span "Meat cooked in the traditional zarb style Inside the Earth a charcoal flavor, s…" at bounding box center [840, 227] width 264 height 61
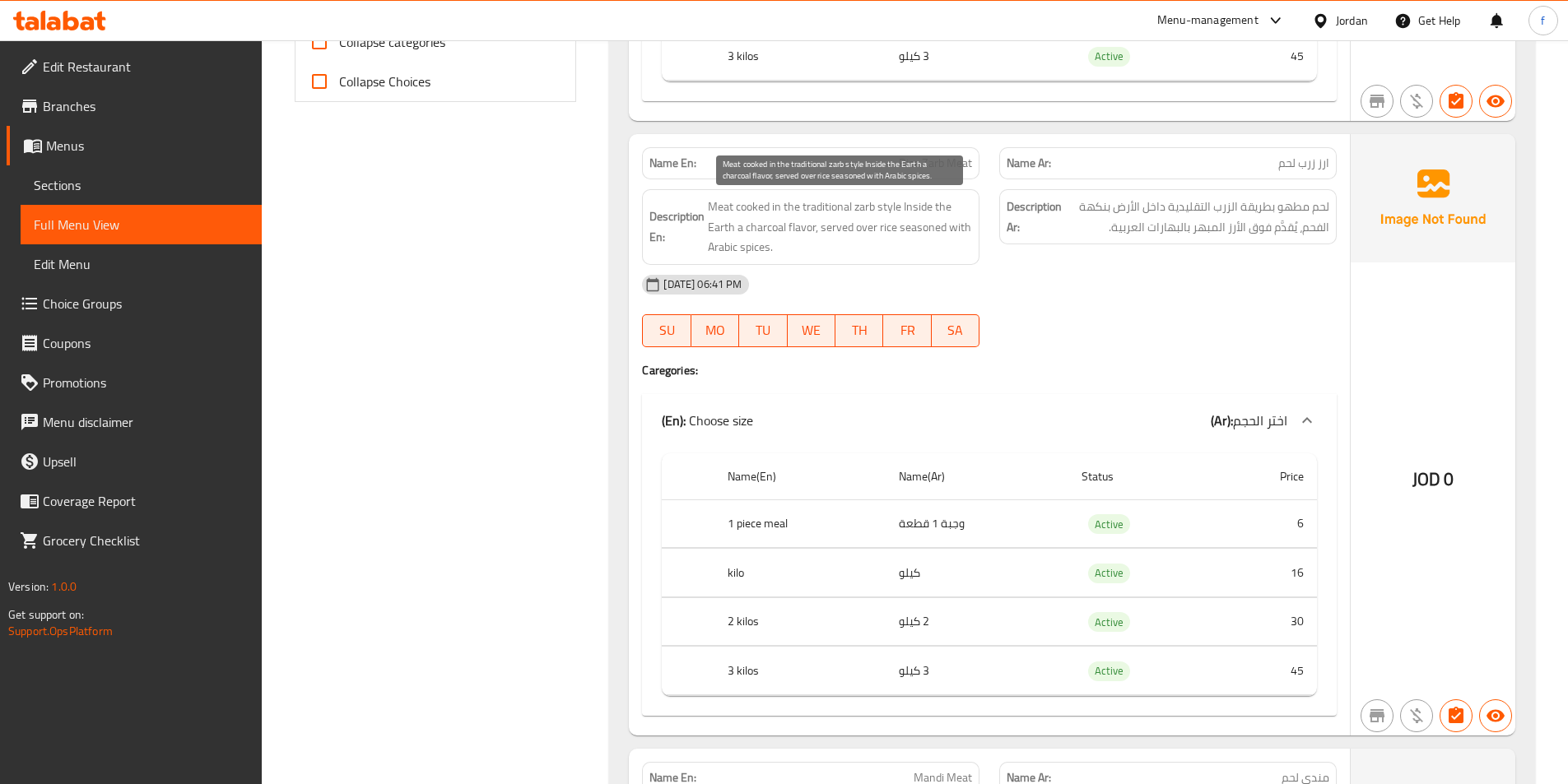
click at [832, 226] on span "Meat cooked in the traditional zarb style Inside the Earth a charcoal flavor, s…" at bounding box center [840, 227] width 264 height 61
click at [858, 230] on span "Meat cooked in the traditional zarb style Inside the Earth a charcoal flavor, s…" at bounding box center [840, 227] width 264 height 61
click at [884, 230] on span "Meat cooked in the traditional zarb style Inside the Earth a charcoal flavor, s…" at bounding box center [840, 227] width 264 height 61
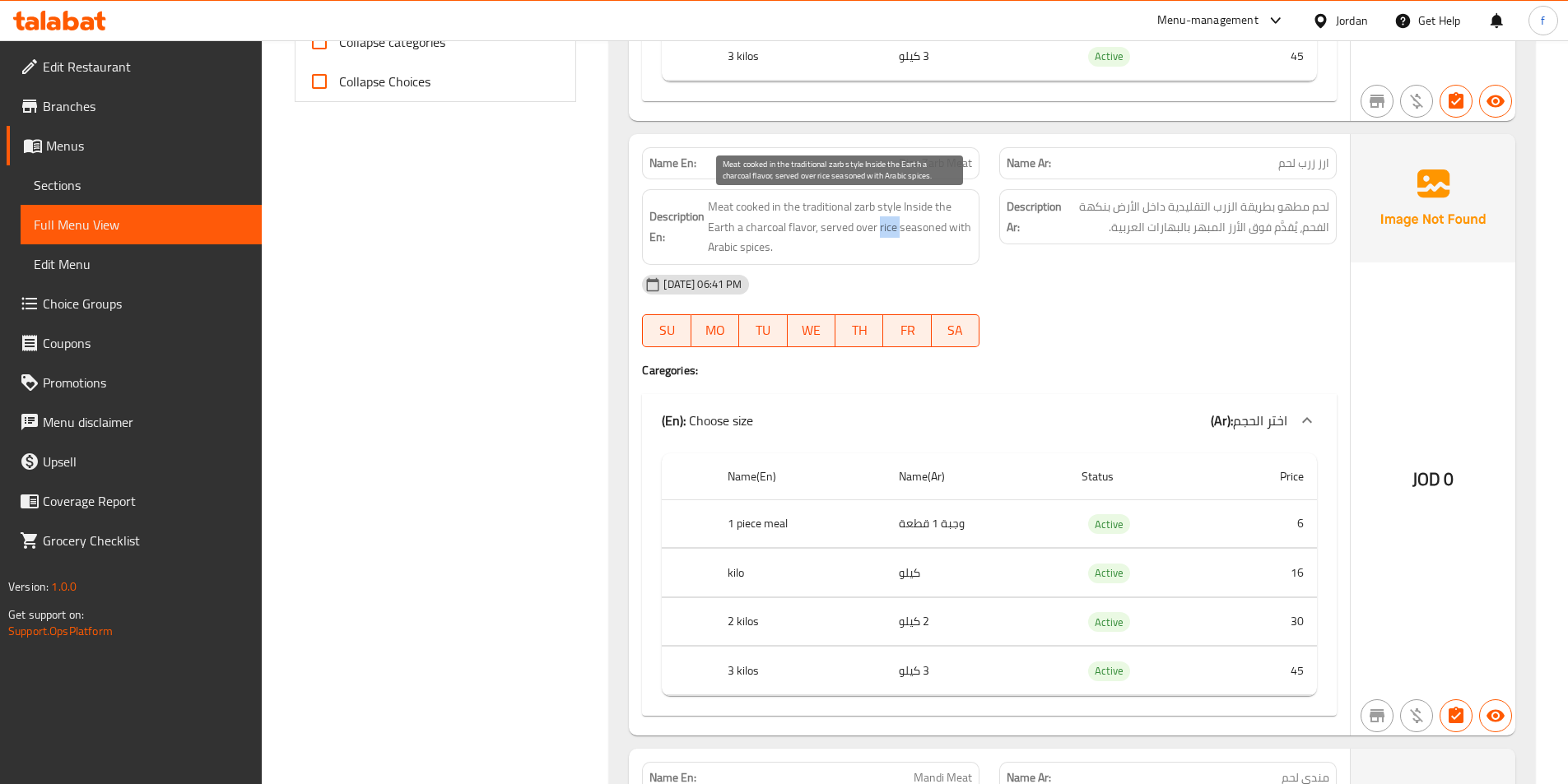
click at [884, 230] on span "Meat cooked in the traditional zarb style Inside the Earth a charcoal flavor, s…" at bounding box center [840, 227] width 264 height 61
click at [918, 228] on span "Meat cooked in the traditional zarb style Inside the Earth a charcoal flavor, s…" at bounding box center [840, 227] width 264 height 61
click at [966, 228] on span "Meat cooked in the traditional zarb style Inside the Earth a charcoal flavor, s…" at bounding box center [840, 227] width 264 height 61
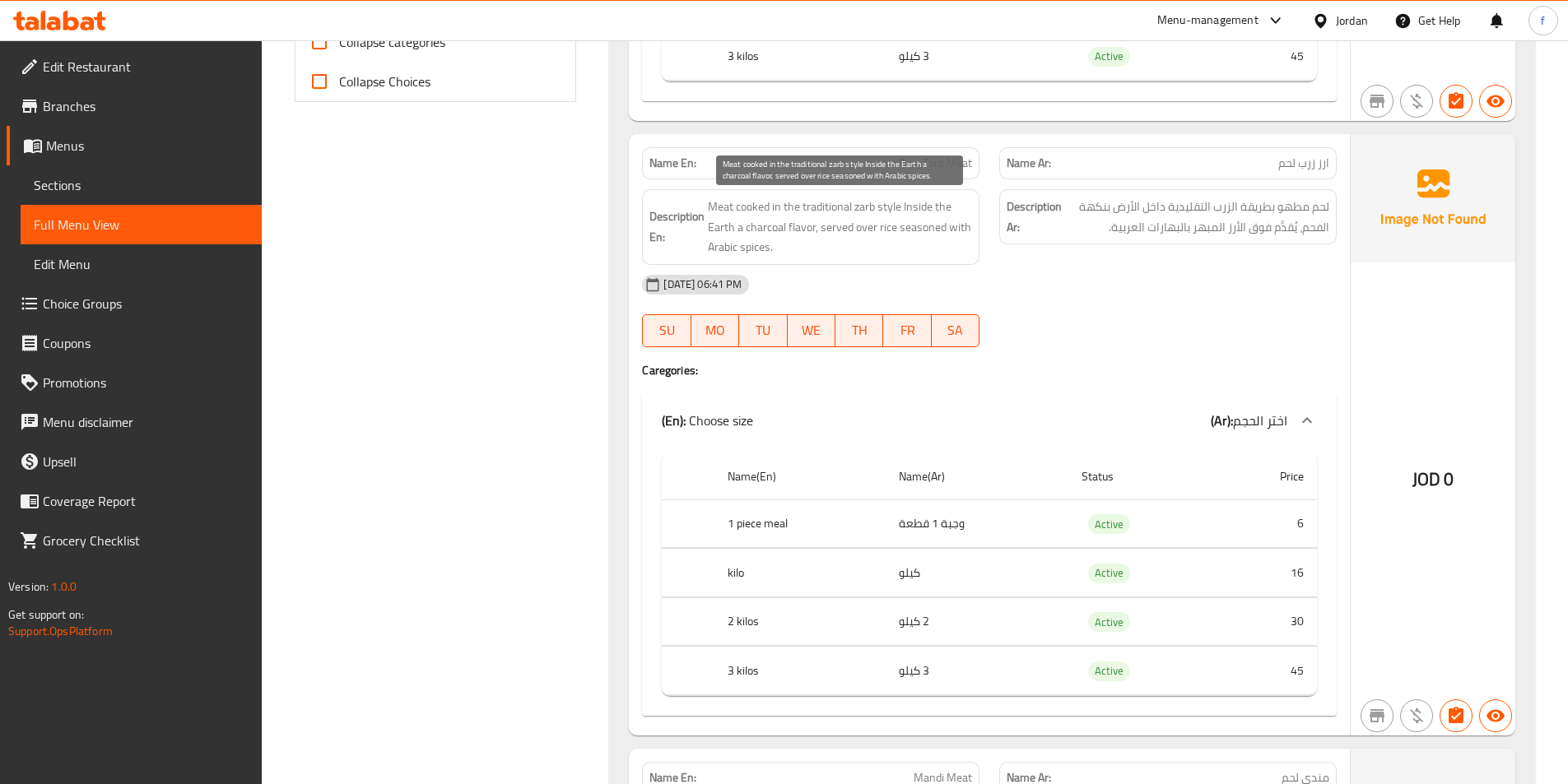
click at [734, 244] on span "Meat cooked in the traditional zarb style Inside the Earth a charcoal flavor, s…" at bounding box center [840, 227] width 264 height 61
click at [870, 244] on span "Meat cooked in the traditional zarb style Inside the Earth a charcoal flavor, s…" at bounding box center [840, 227] width 264 height 61
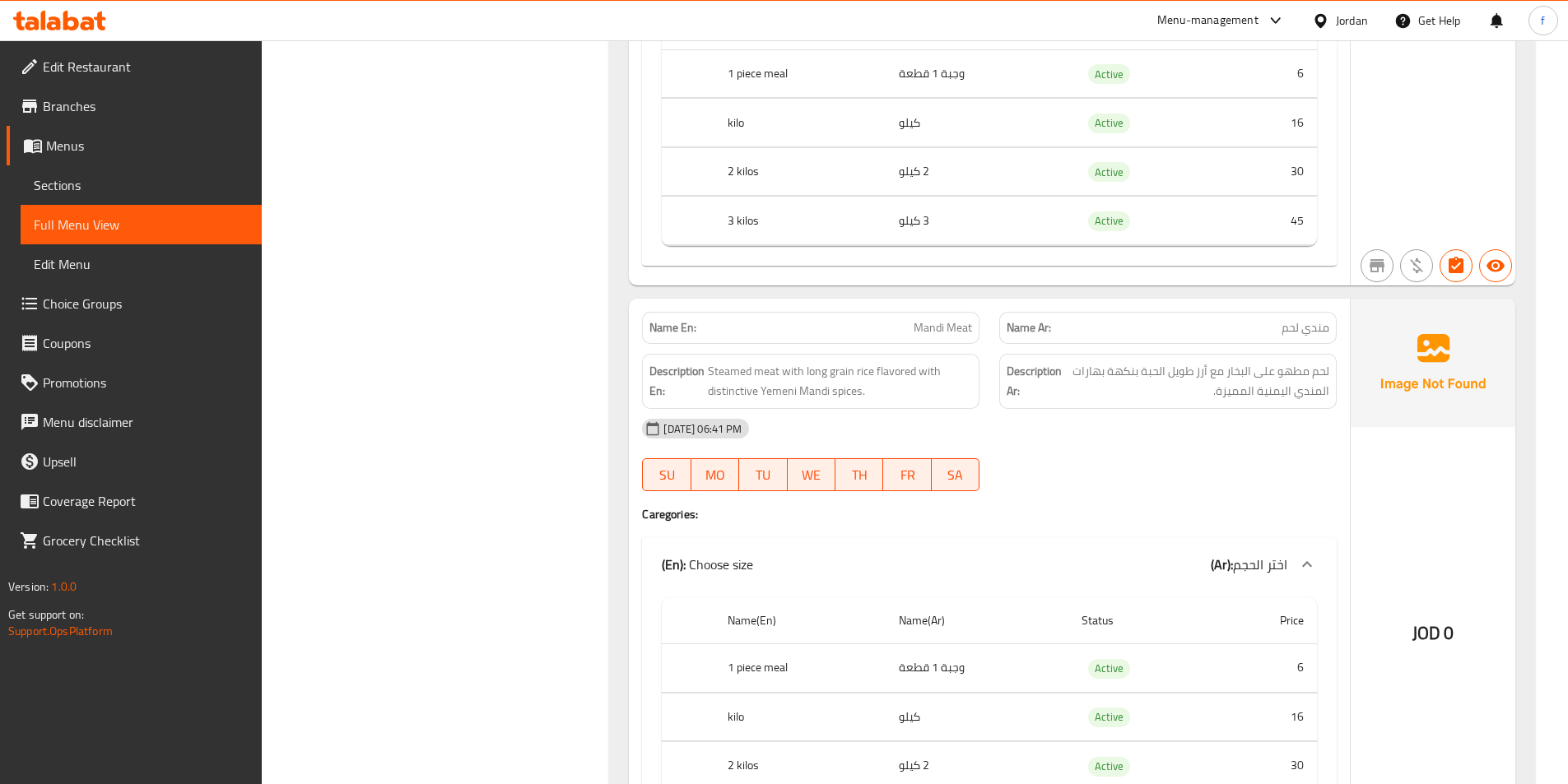
scroll to position [1316, 0]
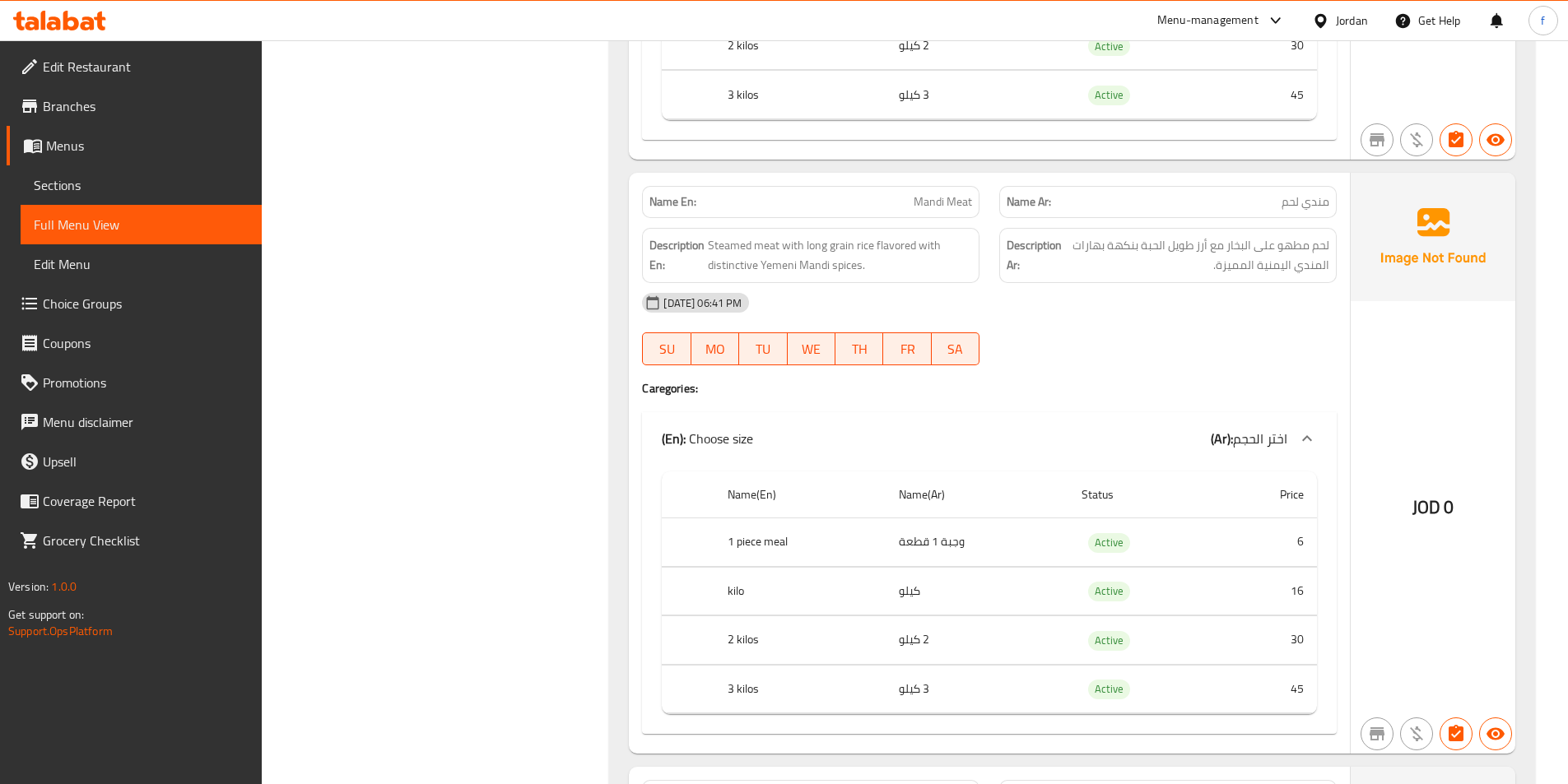
click at [922, 203] on span "Mandi Meat" at bounding box center [942, 203] width 59 height 17
click at [770, 247] on span "Steamed meat with long grain rice flavored with distinctive Yemeni Mandi spices." at bounding box center [840, 256] width 264 height 41
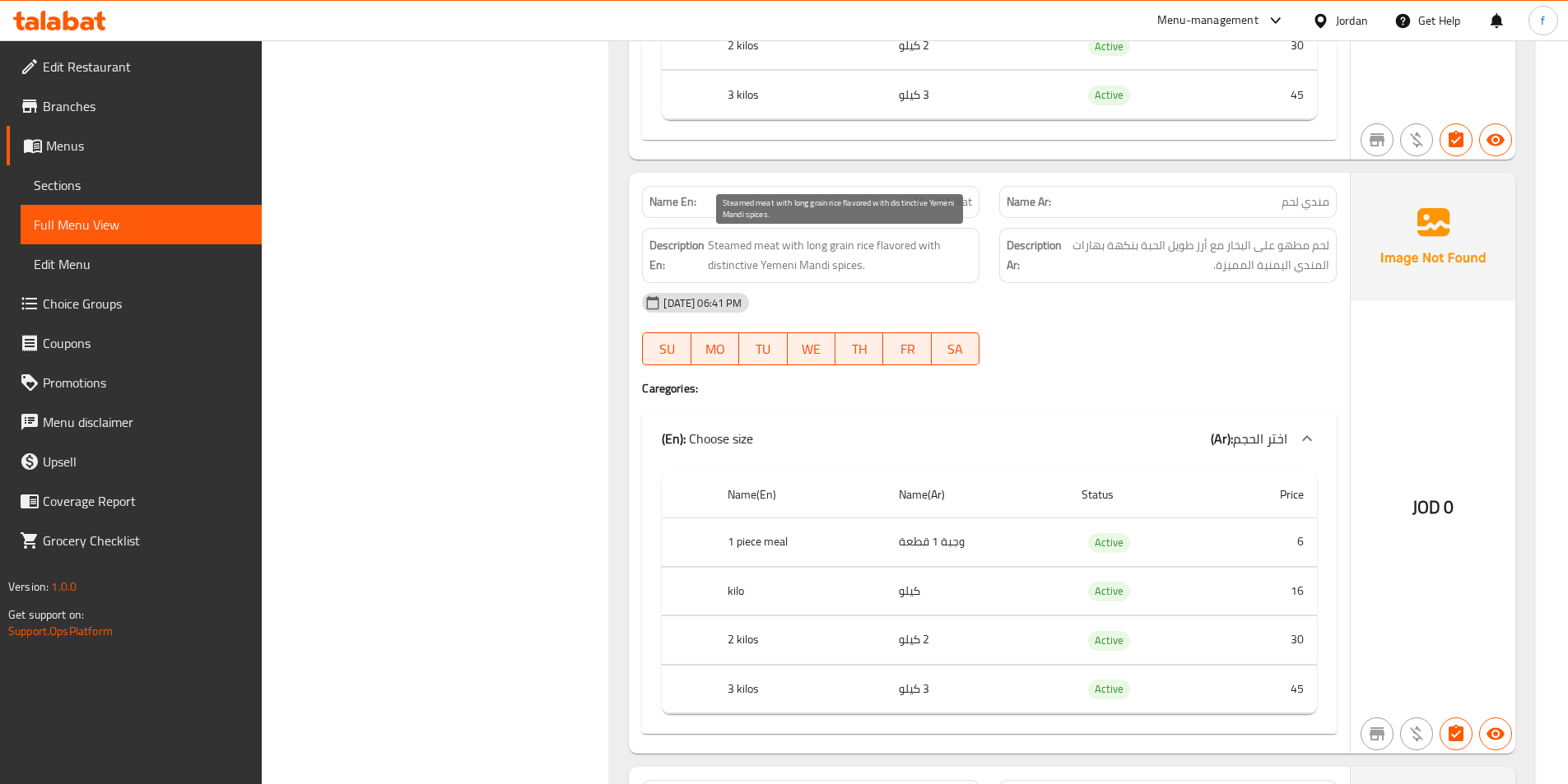
click at [727, 244] on span "Steamed meat with long grain rice flavored with distinctive Yemeni Mandi spices." at bounding box center [840, 256] width 264 height 41
click at [761, 244] on span "Steamed meat with long grain rice flavored with distinctive Yemeni Mandi spices." at bounding box center [840, 256] width 264 height 41
click at [735, 246] on span "Steamed meat with long grain rice flavored with distinctive Yemeni Mandi spices." at bounding box center [840, 256] width 264 height 41
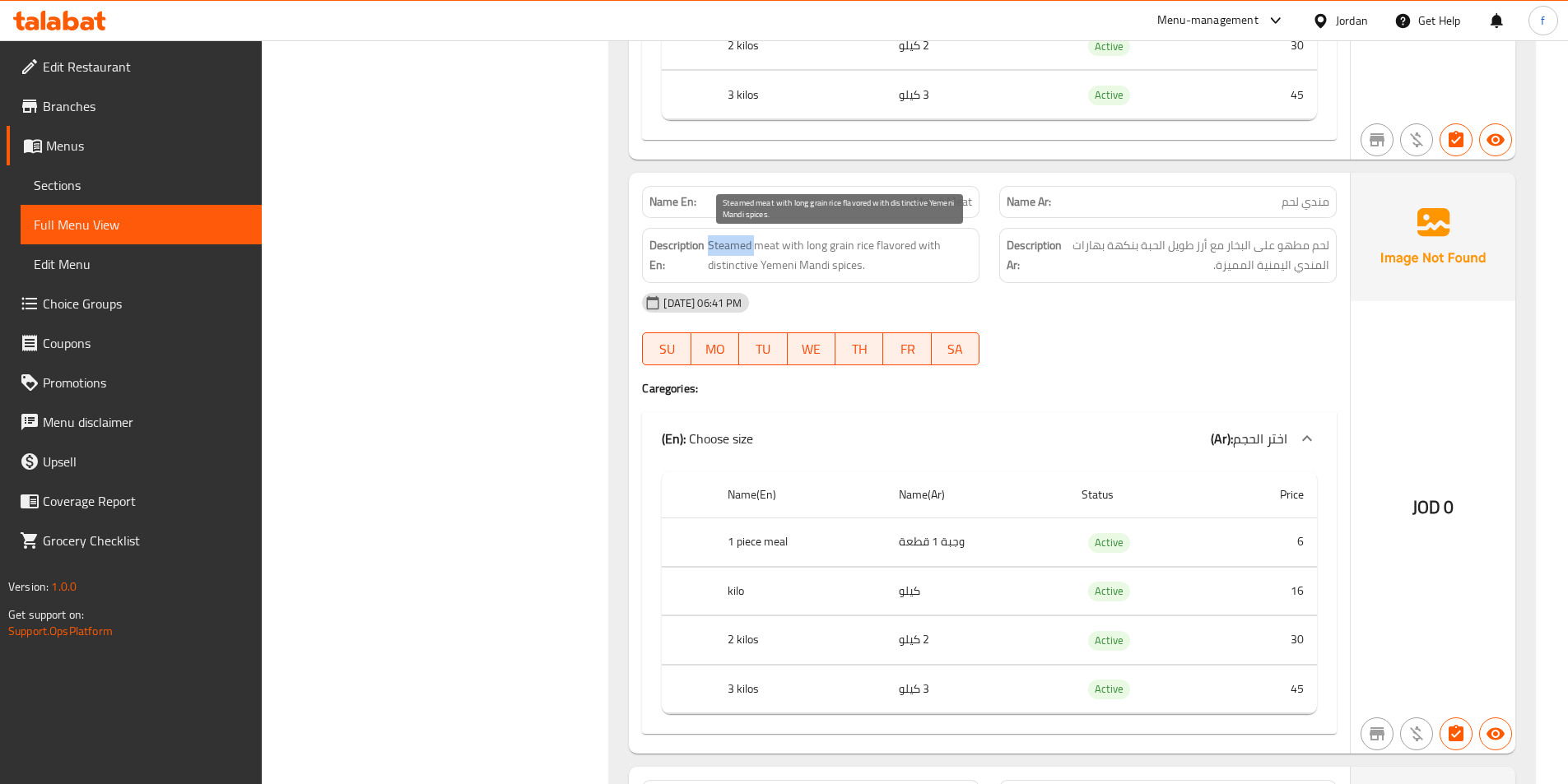
drag, startPoint x: 735, startPoint y: 246, endPoint x: 795, endPoint y: 250, distance: 60.1
click at [736, 246] on span "Steamed meat with long grain rice flavored with distinctive Yemeni Mandi spices." at bounding box center [840, 256] width 264 height 41
click at [796, 249] on span "Steamed meat with long grain rice flavored with distinctive Yemeni Mandi spices." at bounding box center [840, 256] width 264 height 41
click at [730, 246] on span "Steamed meat with long grain rice flavored with distinctive Yemeni Mandi spices." at bounding box center [840, 256] width 264 height 41
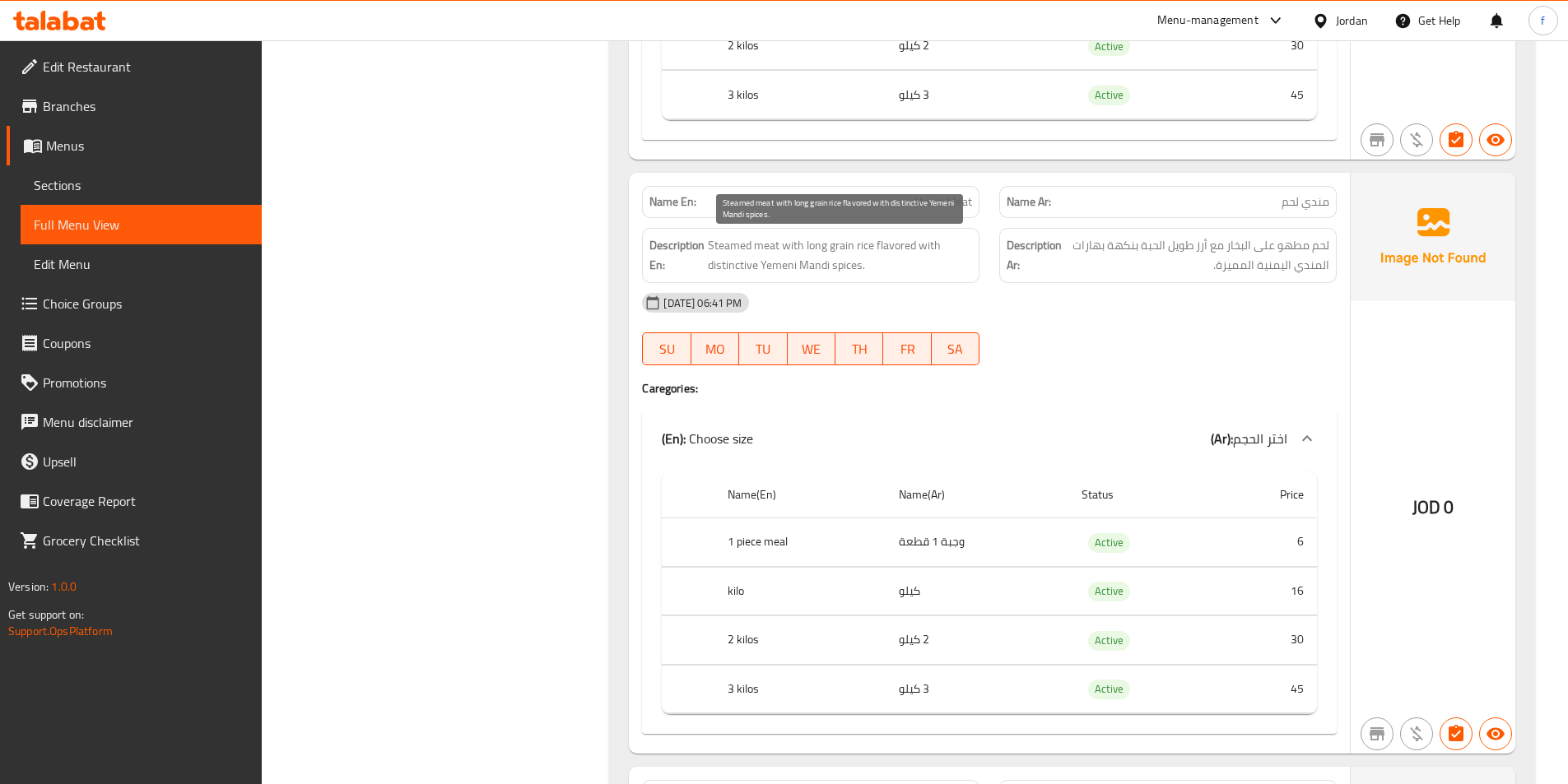
click at [795, 247] on span "Steamed meat with long grain rice flavored with distinctive Yemeni Mandi spices." at bounding box center [840, 256] width 264 height 41
click at [863, 247] on span "Steamed meat with long grain rice flavored with distinctive Yemeni Mandi spices." at bounding box center [840, 256] width 264 height 41
click at [815, 246] on span "Steamed meat with long grain rice flavored with distinctive Yemeni Mandi spices." at bounding box center [840, 256] width 264 height 41
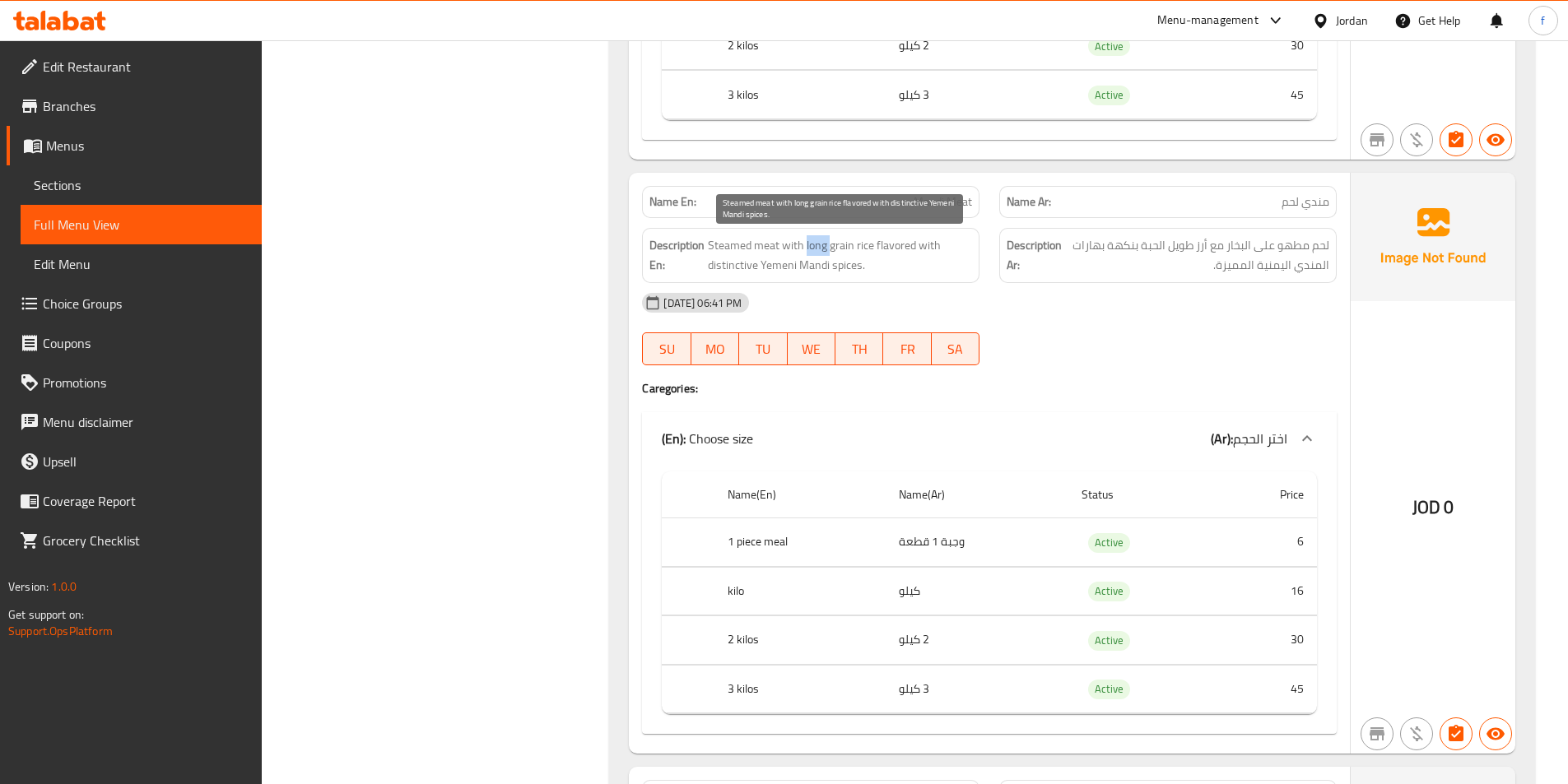
click at [815, 246] on span "Steamed meat with long grain rice flavored with distinctive Yemeni Mandi spices." at bounding box center [840, 256] width 264 height 41
click at [833, 244] on span "Steamed meat with long grain rice flavored with distinctive Yemeni Mandi spices." at bounding box center [840, 256] width 264 height 41
click at [895, 250] on span "Steamed meat with long grain rice flavored with distinctive Yemeni Mandi spices." at bounding box center [840, 256] width 264 height 41
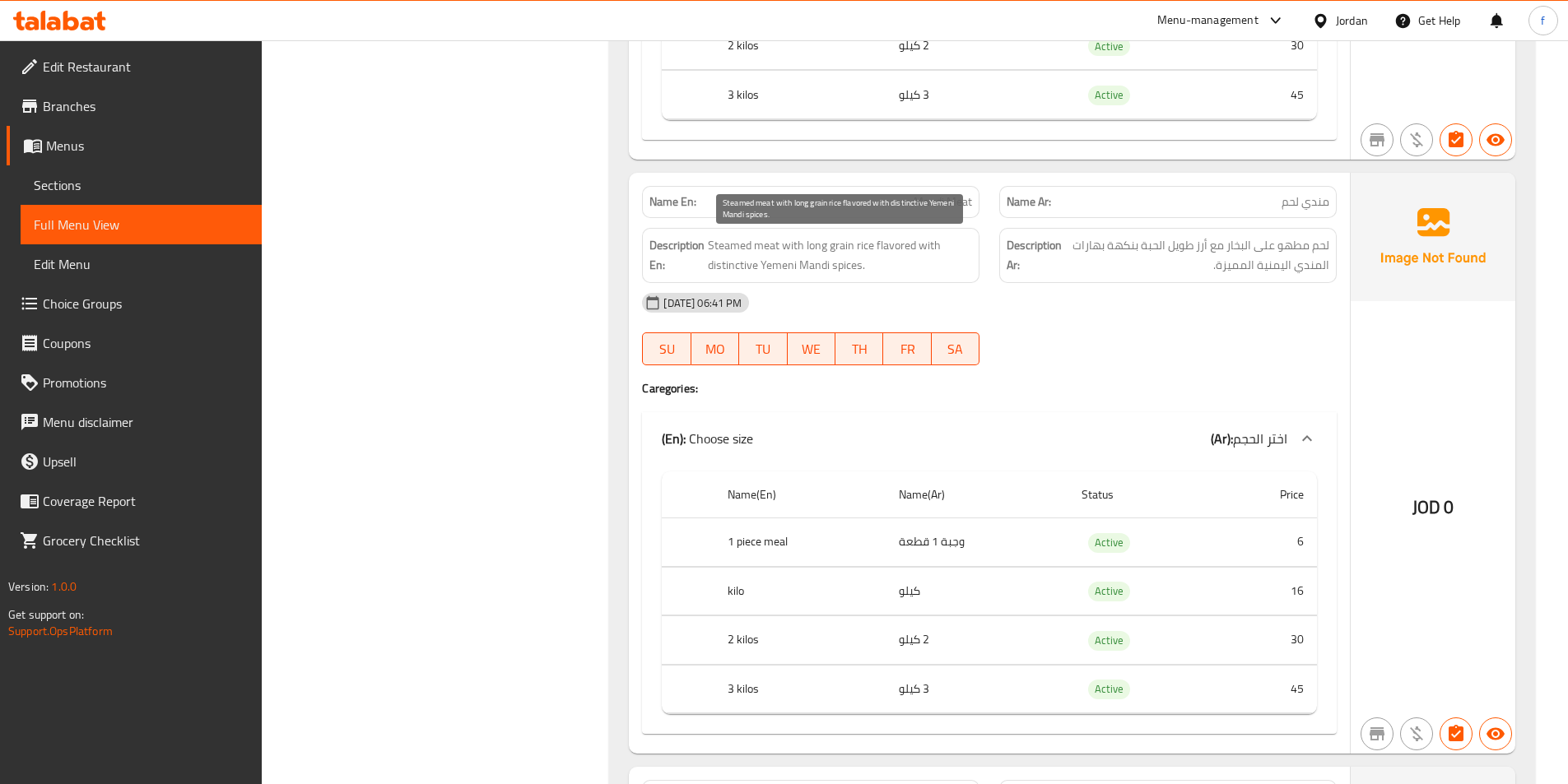
click at [934, 245] on span "Steamed meat with long grain rice flavored with distinctive Yemeni Mandi spices." at bounding box center [840, 256] width 264 height 41
click at [844, 265] on span "Steamed meat with long grain rice flavored with distinctive Yemeni Mandi spices." at bounding box center [840, 256] width 264 height 41
click at [808, 261] on span "Steamed meat with long grain rice flavored with distinctive Yemeni Mandi spices." at bounding box center [840, 256] width 264 height 41
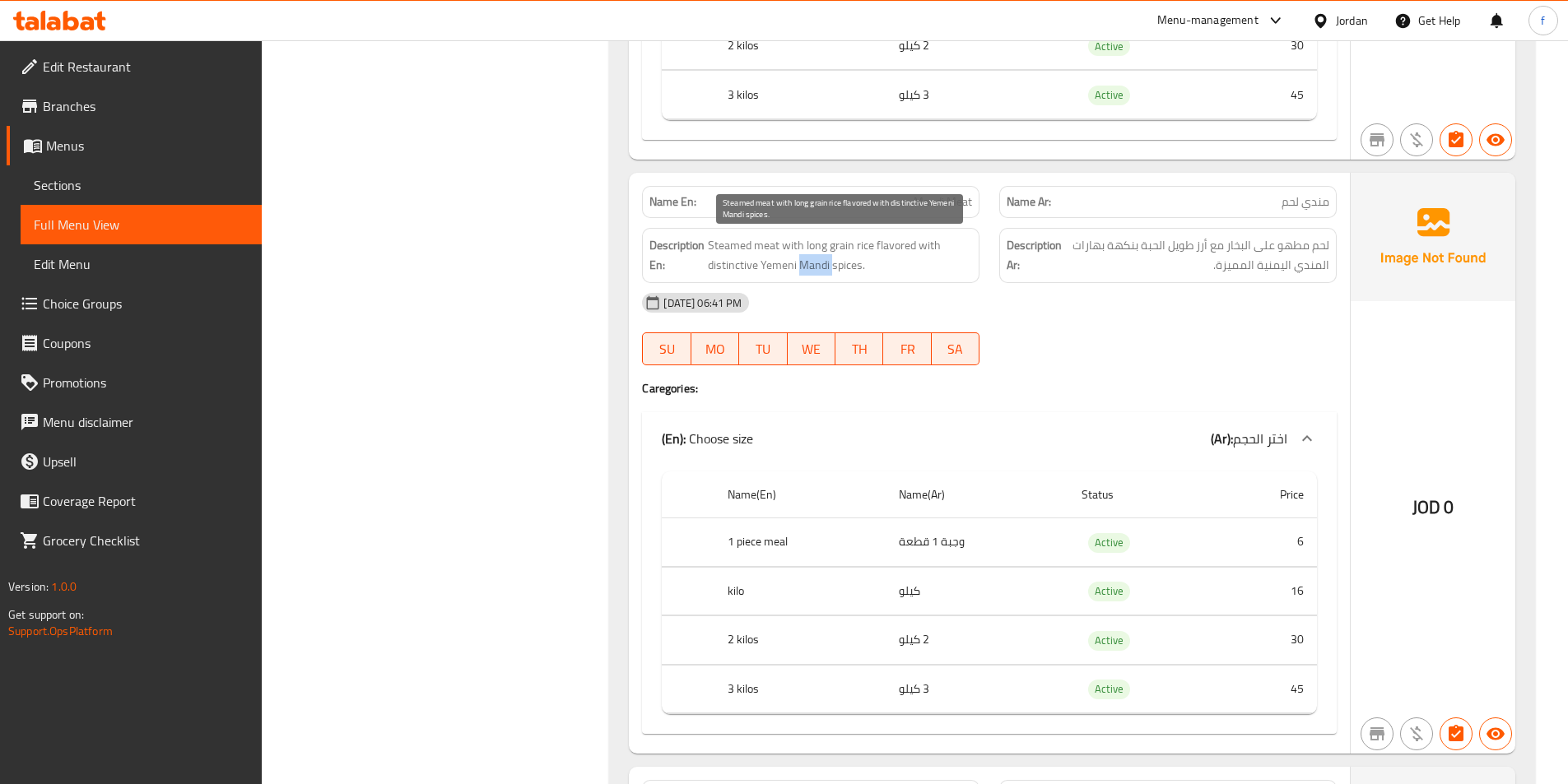
click at [808, 261] on span "Steamed meat with long grain rice flavored with distinctive Yemeni Mandi spices." at bounding box center [840, 256] width 264 height 41
click at [774, 272] on span "Steamed meat with long grain rice flavored with distinctive Yemeni Mandi spices." at bounding box center [840, 256] width 264 height 41
click at [730, 263] on span "Steamed meat with long grain rice flavored with distinctive Yemeni Mandi spices." at bounding box center [840, 256] width 264 height 41
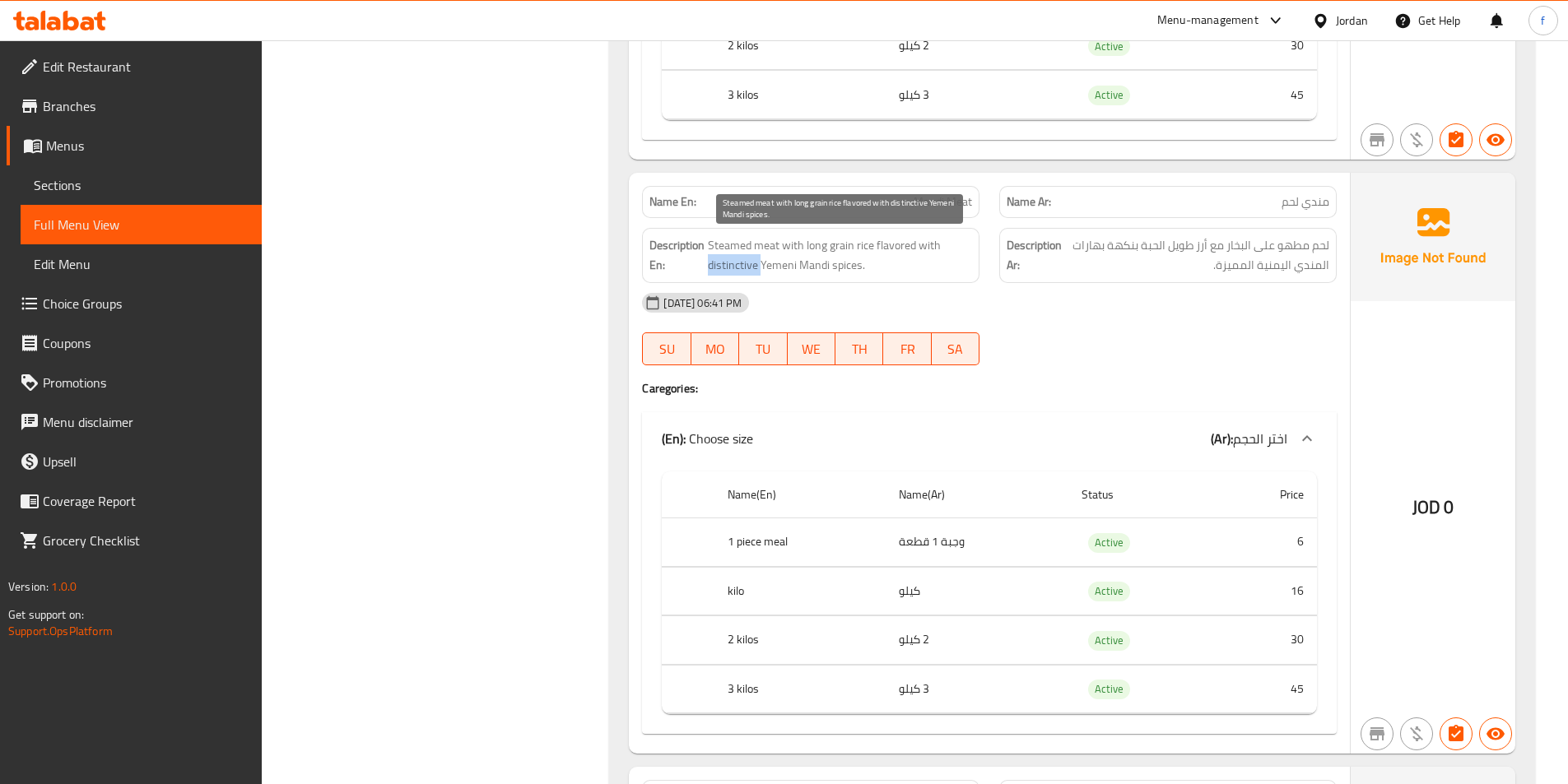
copy span "distinctive"
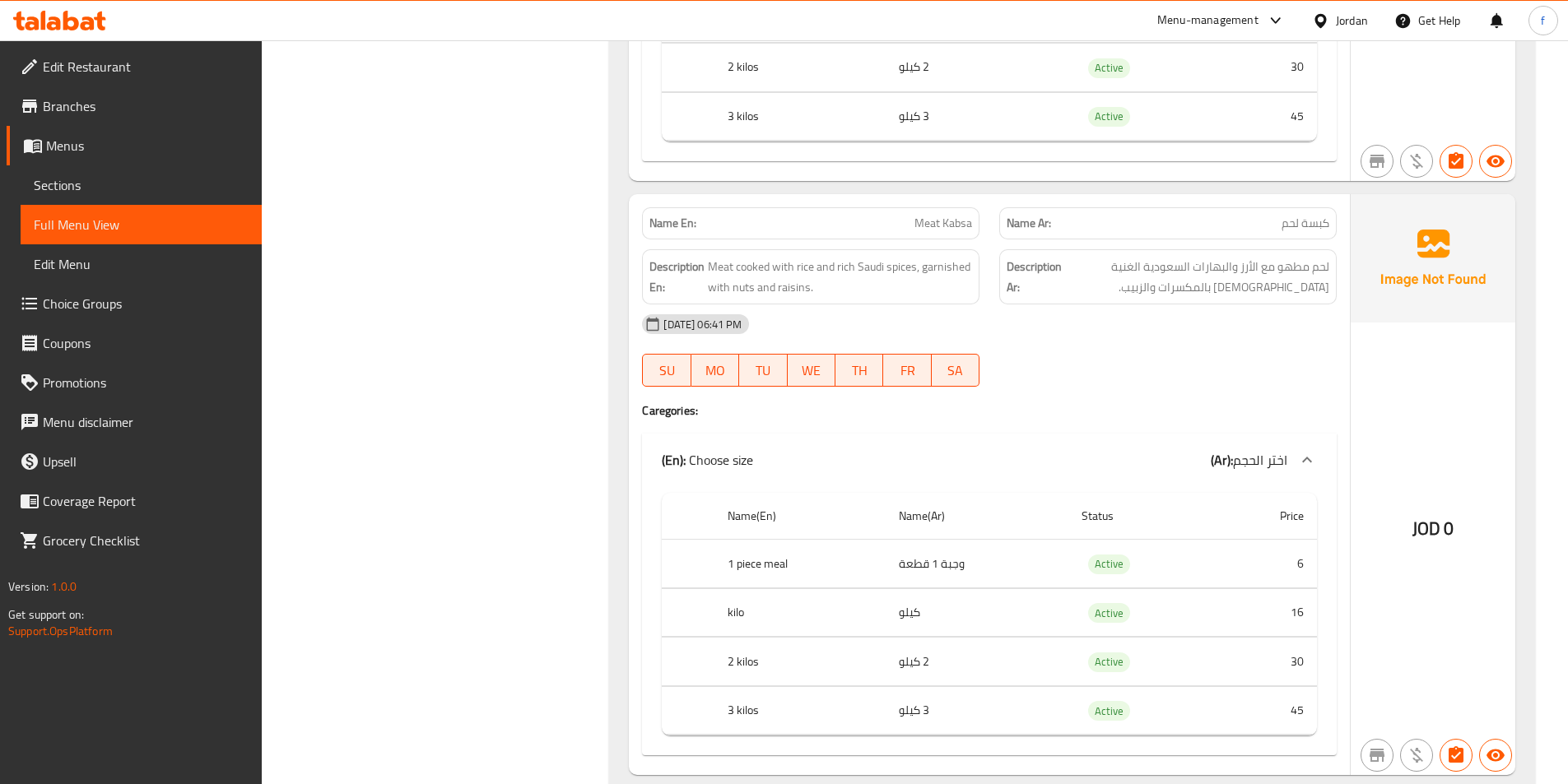
scroll to position [1975, 0]
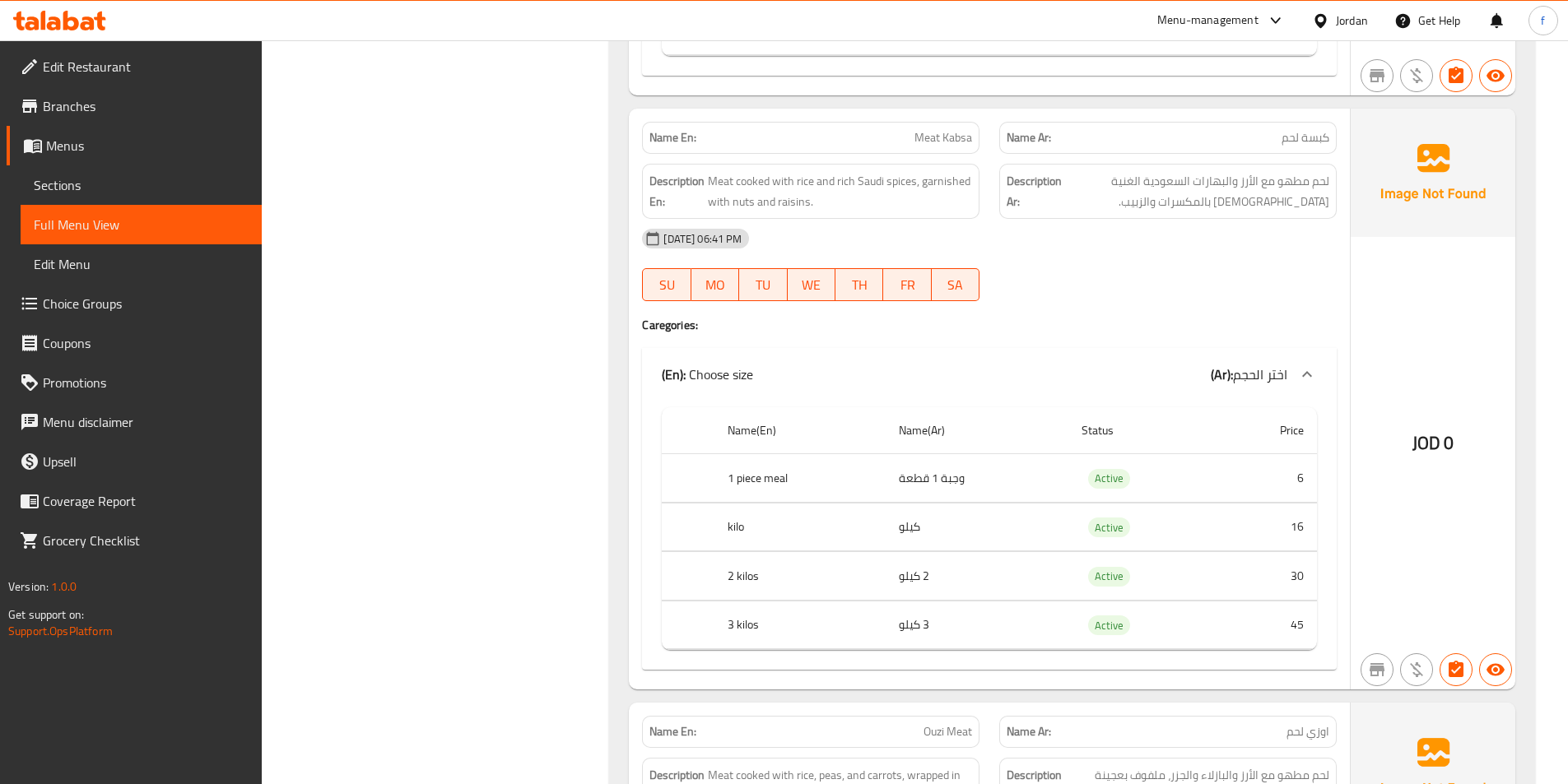
click at [930, 134] on span "Meat Kabsa" at bounding box center [943, 138] width 58 height 17
click at [957, 138] on span "Meat Kabsa" at bounding box center [943, 138] width 58 height 17
click at [724, 187] on span "Meat cooked with rice and rich Saudi spices, garnished with nuts and raisins." at bounding box center [840, 192] width 264 height 41
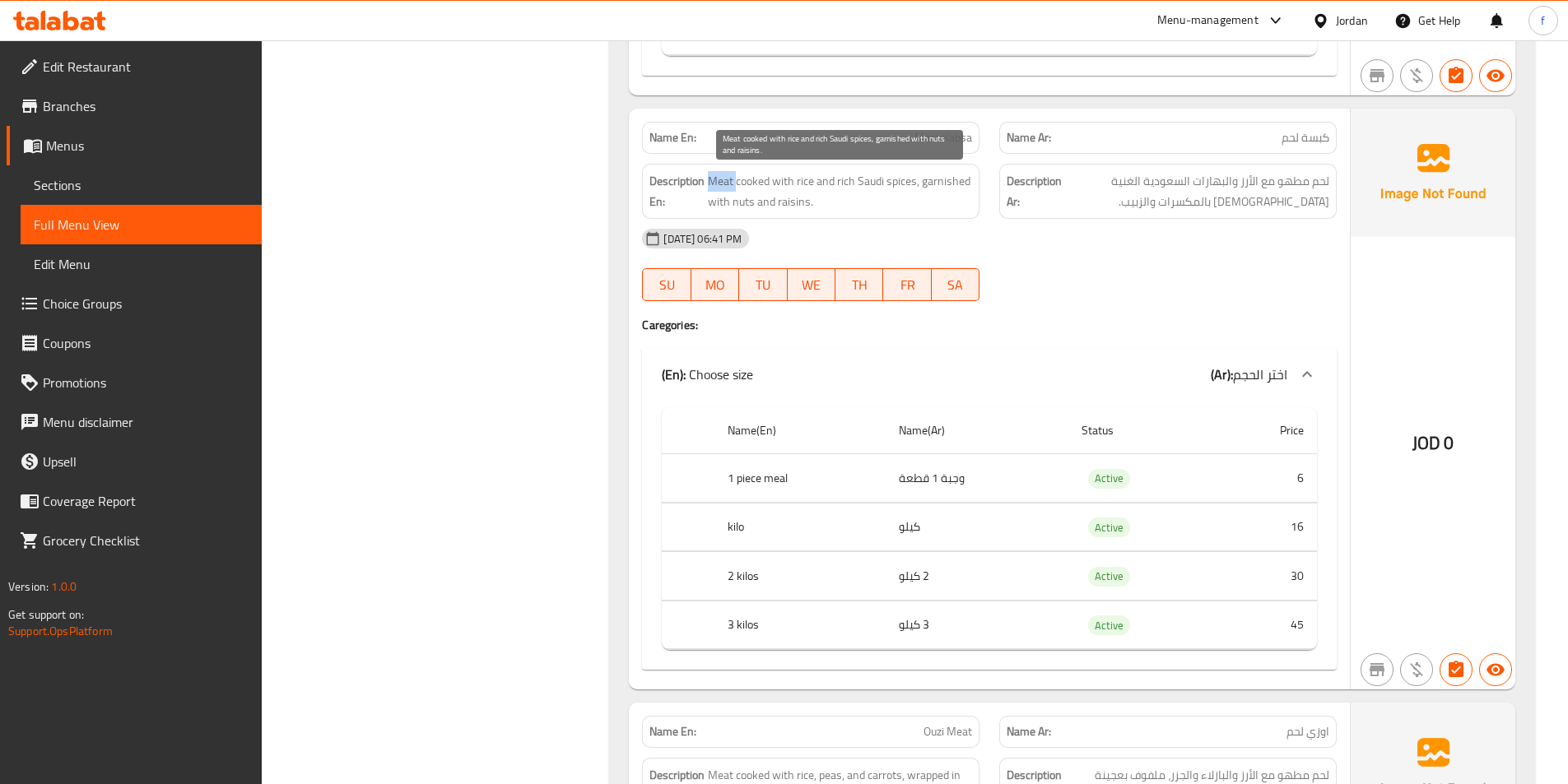
click at [724, 187] on span "Meat cooked with rice and rich Saudi spices, garnished with nuts and raisins." at bounding box center [840, 192] width 264 height 41
click at [749, 183] on span "Meat cooked with rice and rich Saudi spices, garnished with nuts and raisins." at bounding box center [840, 192] width 264 height 41
click at [796, 178] on span "Meat cooked with rice and rich Saudi spices, garnished with nuts and raisins." at bounding box center [840, 192] width 264 height 41
click at [777, 188] on span "Meat cooked with rice and rich Saudi spices, garnished with nuts and raisins." at bounding box center [840, 192] width 264 height 41
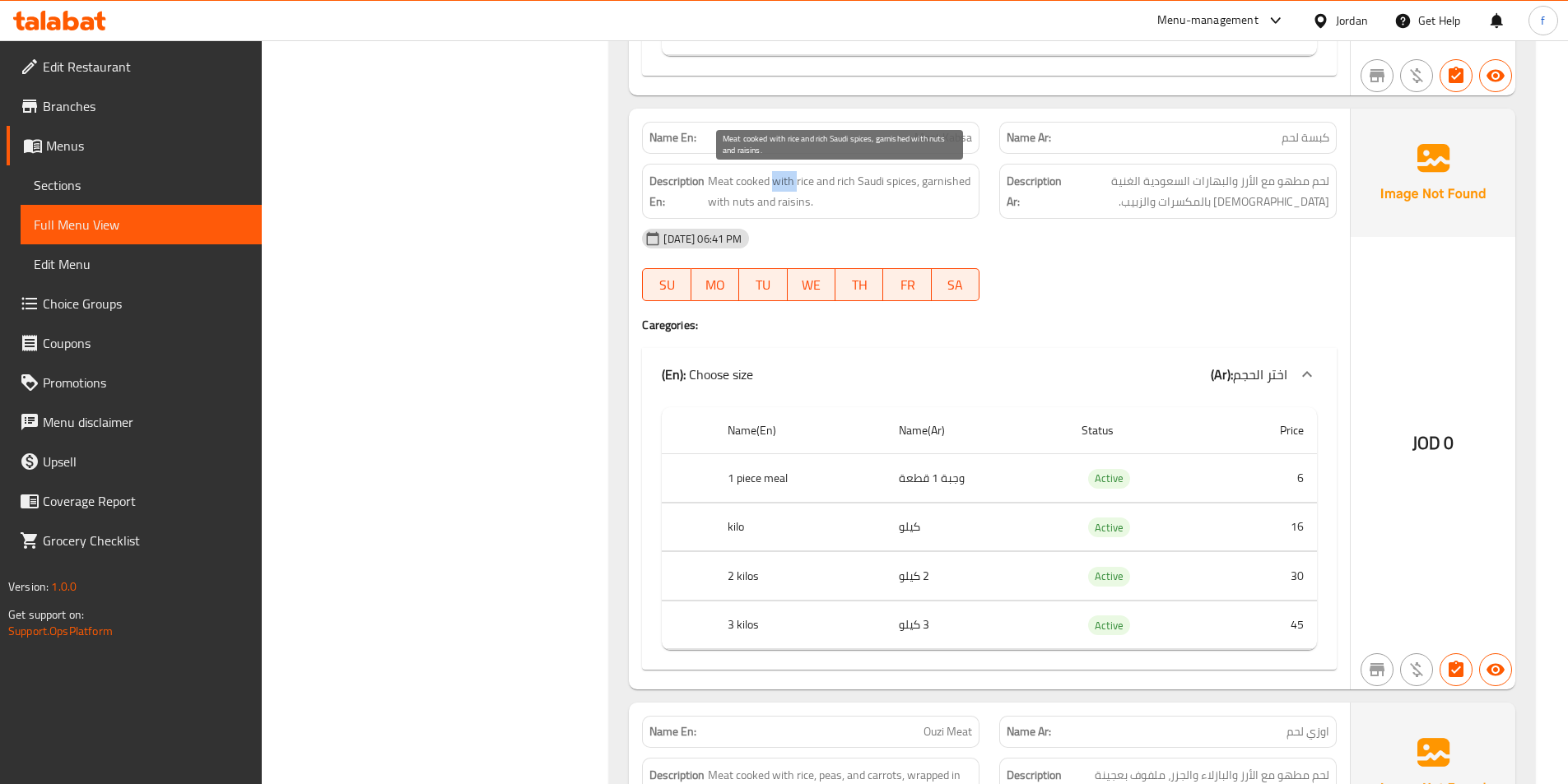
click at [777, 188] on span "Meat cooked with rice and rich Saudi spices, garnished with nuts and raisins." at bounding box center [840, 192] width 264 height 41
click at [800, 181] on span "Meat cooked with rice and rich Saudi spices, garnished with nuts and raisins." at bounding box center [840, 192] width 264 height 41
click at [905, 176] on span "Meat cooked with rice and rich Saudi spices, garnished with nuts and raisins." at bounding box center [840, 192] width 264 height 41
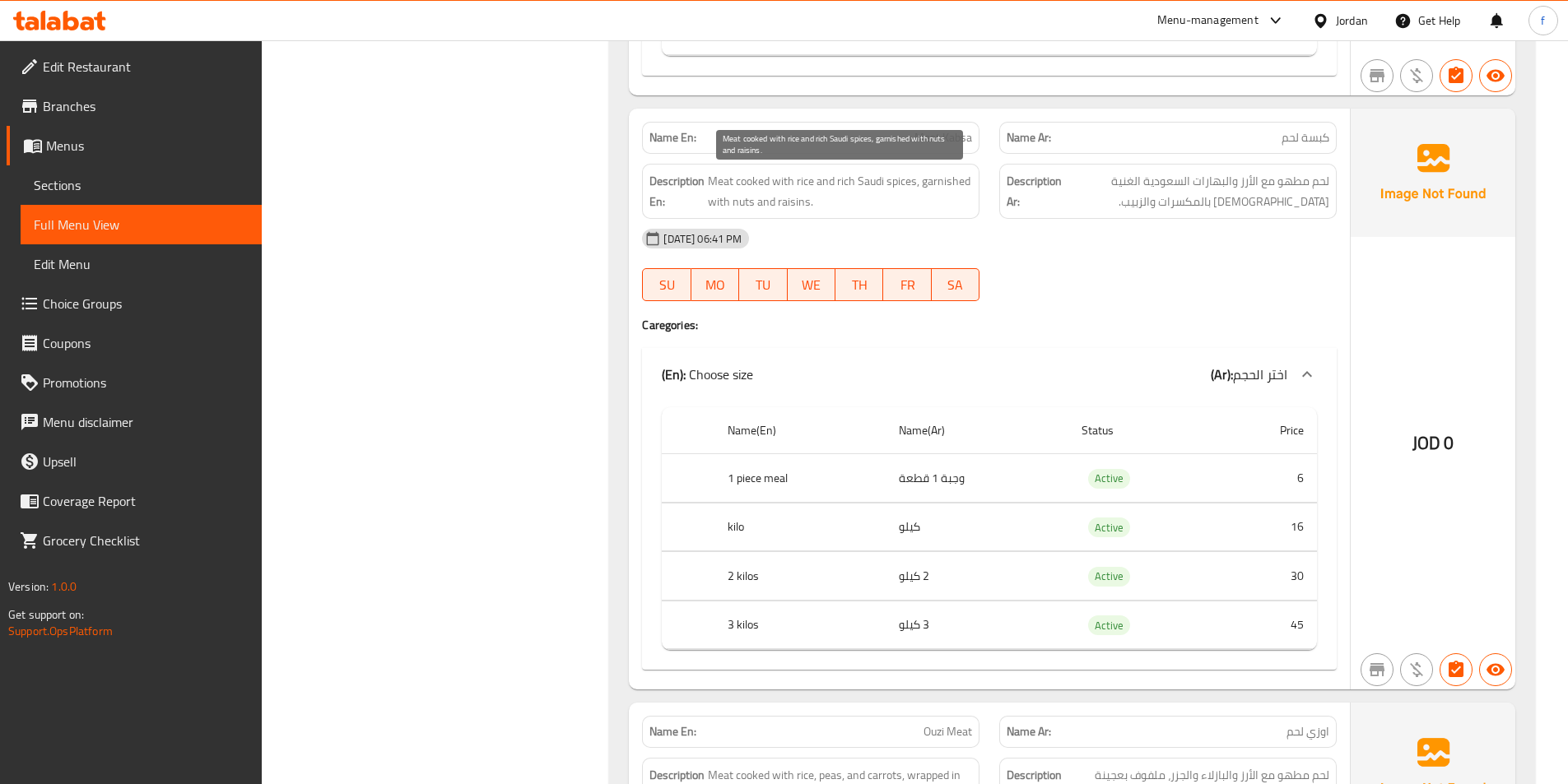
click at [870, 182] on span "Meat cooked with rice and rich Saudi spices, garnished with nuts and raisins." at bounding box center [840, 192] width 264 height 41
click at [846, 182] on span "Meat cooked with rice and rich Saudi spices, garnished with nuts and raisins." at bounding box center [840, 192] width 264 height 41
click at [949, 184] on span "Meat cooked with rice and rich Saudi spices, garnished with nuts and raisins." at bounding box center [840, 192] width 264 height 41
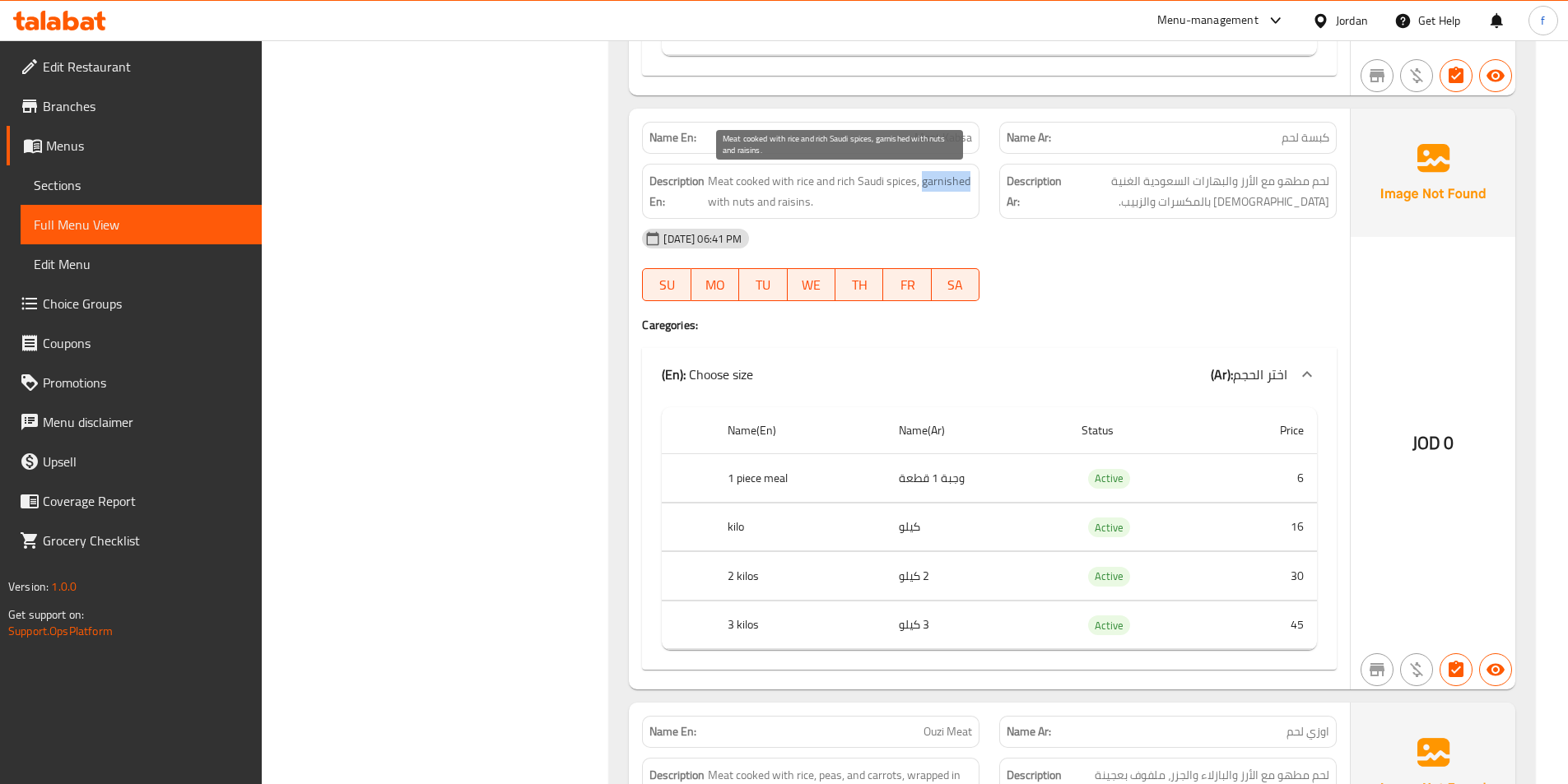
click at [949, 184] on span "Meat cooked with rice and rich Saudi spices, garnished with nuts and raisins." at bounding box center [840, 192] width 264 height 41
drag, startPoint x: 724, startPoint y: 203, endPoint x: 846, endPoint y: 198, distance: 122.1
click at [846, 198] on span "Meat cooked with rice and rich Saudi spices, garnished with nuts and raisins." at bounding box center [840, 192] width 264 height 41
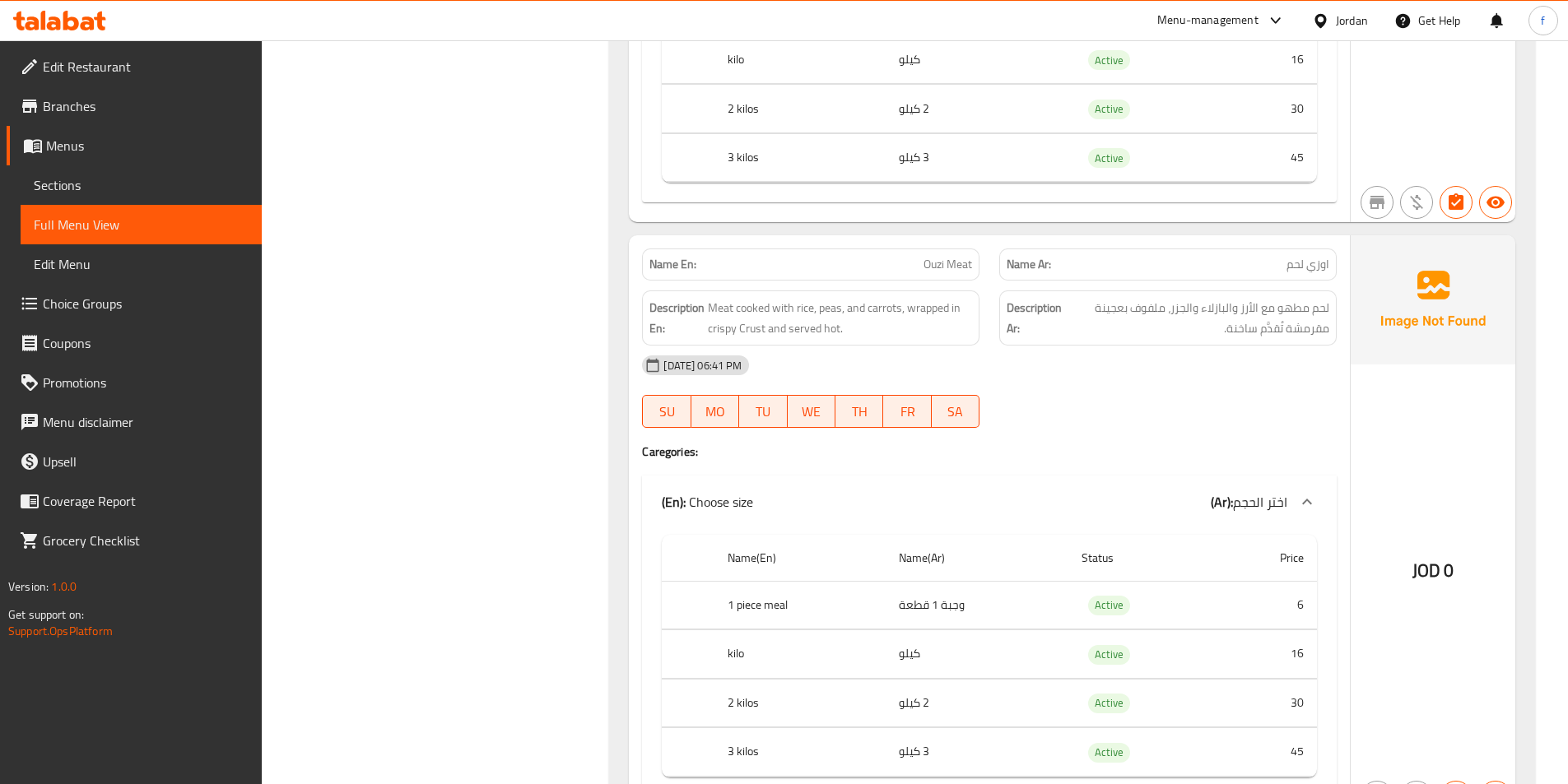
scroll to position [2634, 0]
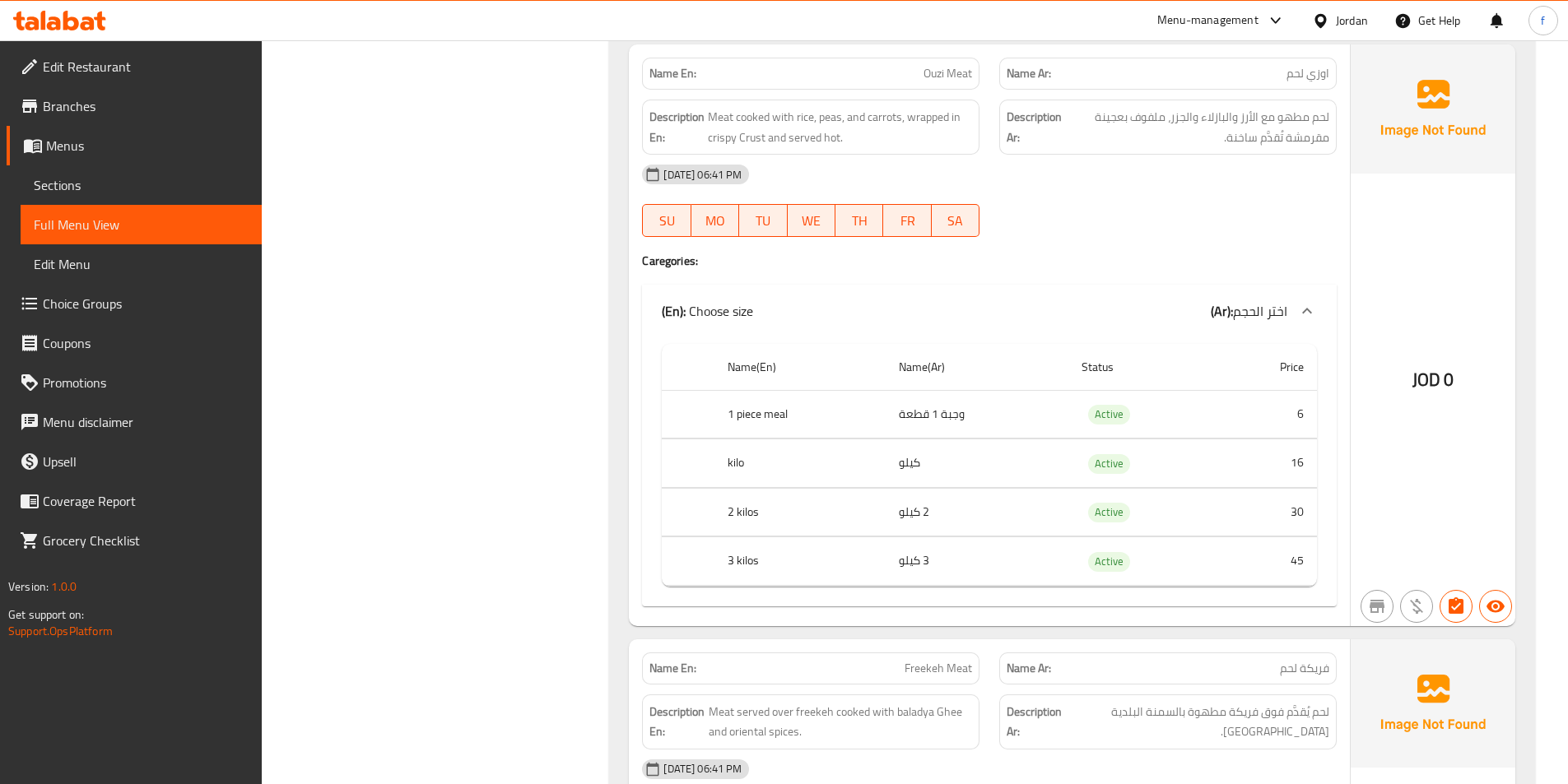
click at [949, 79] on span "Ouzi Meat" at bounding box center [947, 73] width 48 height 17
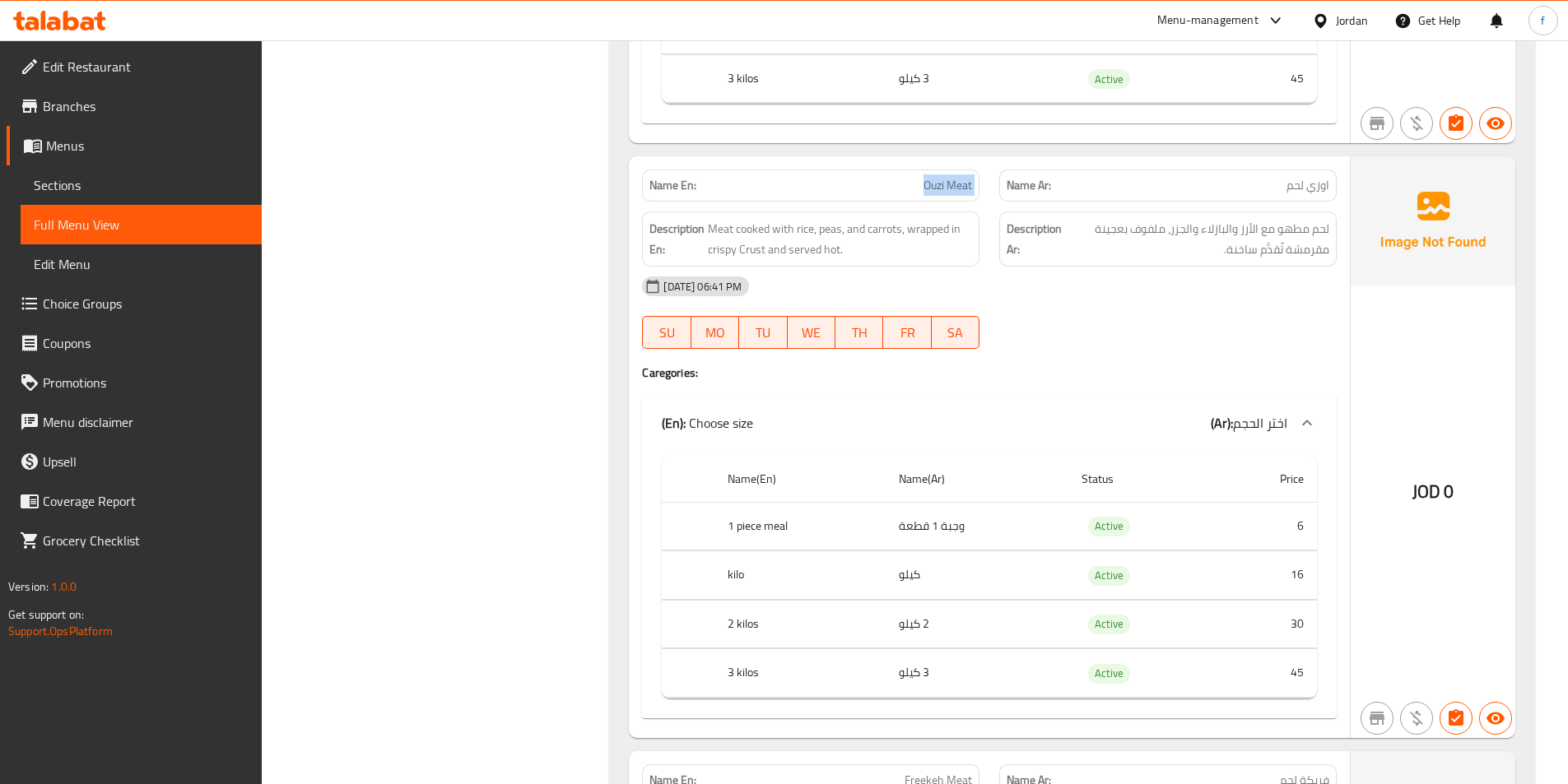
scroll to position [2469, 0]
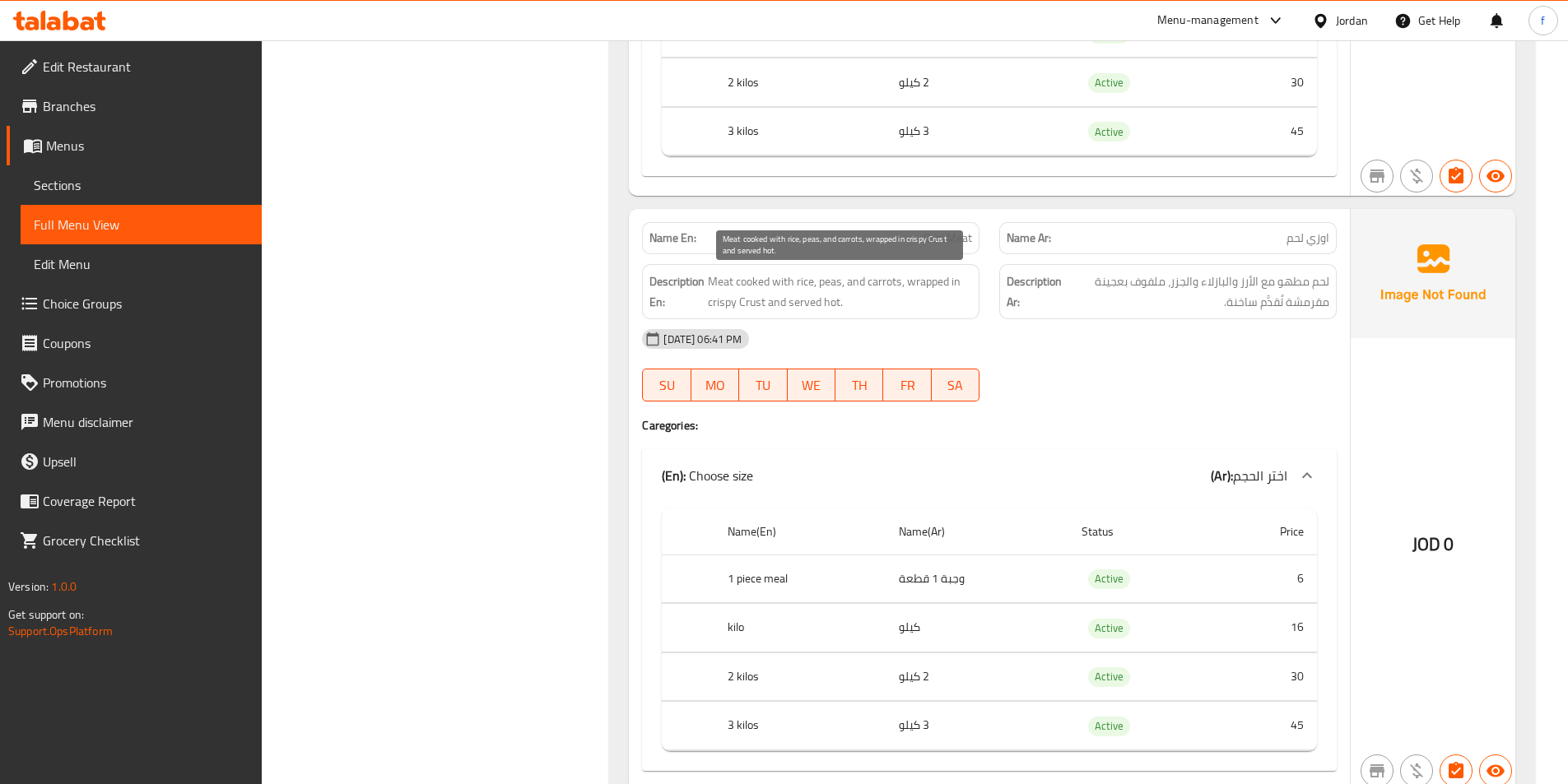
click at [714, 278] on span "Meat cooked with rice, peas, and carrots, wrapped in crispy Crust and served ho…" at bounding box center [840, 292] width 264 height 41
click at [753, 284] on span "Meat cooked with rice, peas, and carrots, wrapped in crispy Crust and served ho…" at bounding box center [840, 292] width 264 height 41
click at [788, 284] on span "Meat cooked with rice, peas, and carrots, wrapped in crispy Crust and served ho…" at bounding box center [840, 292] width 264 height 41
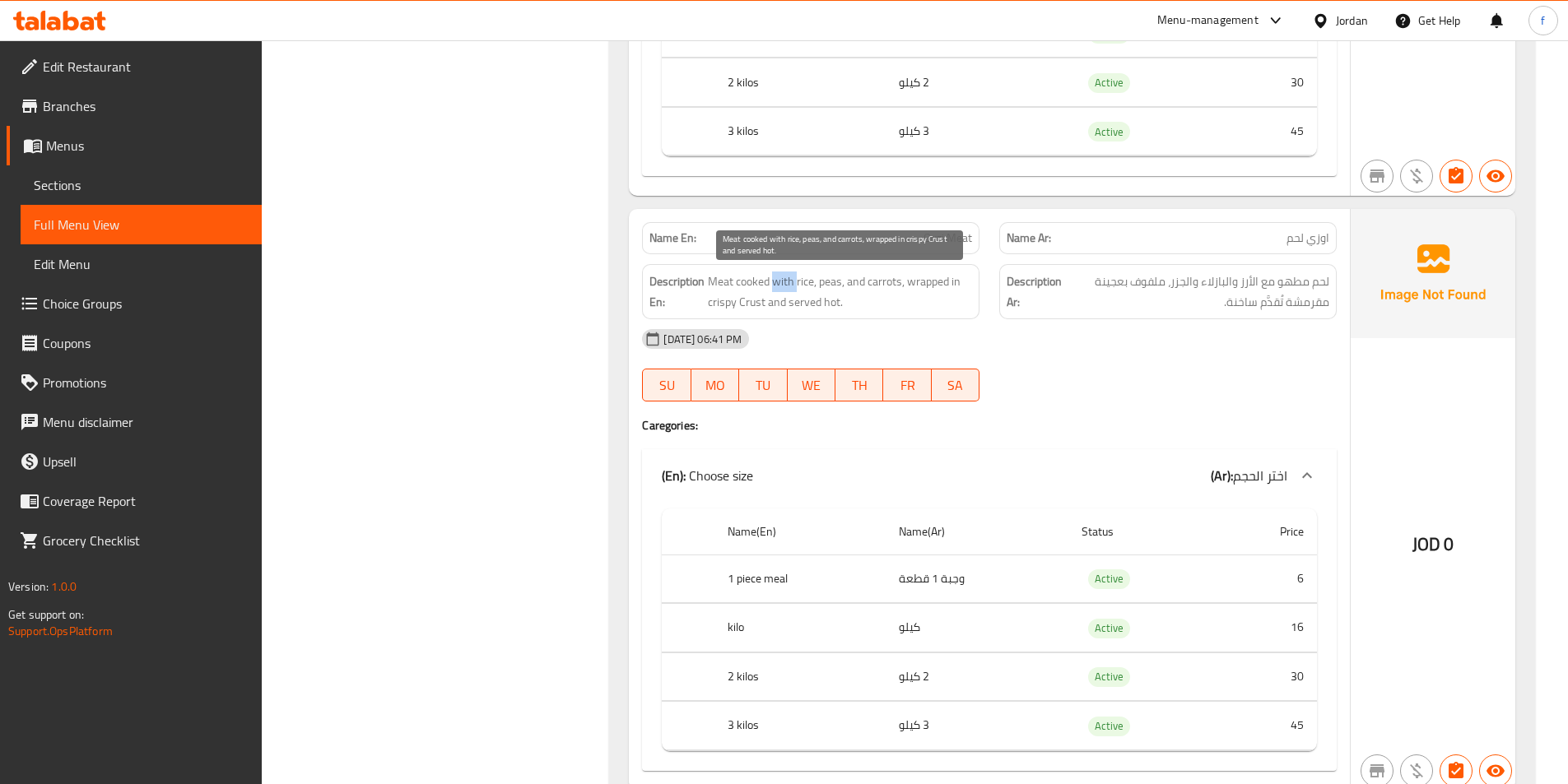
click at [788, 284] on span "Meat cooked with rice, peas, and carrots, wrapped in crispy Crust and served ho…" at bounding box center [840, 292] width 264 height 41
click at [796, 283] on span "Meat cooked with rice, peas, and carrots, wrapped in crispy Crust and served ho…" at bounding box center [840, 292] width 264 height 41
click at [837, 277] on span "Meat cooked with rice, peas, and carrots, wrapped in crispy Crust and served ho…" at bounding box center [840, 292] width 264 height 41
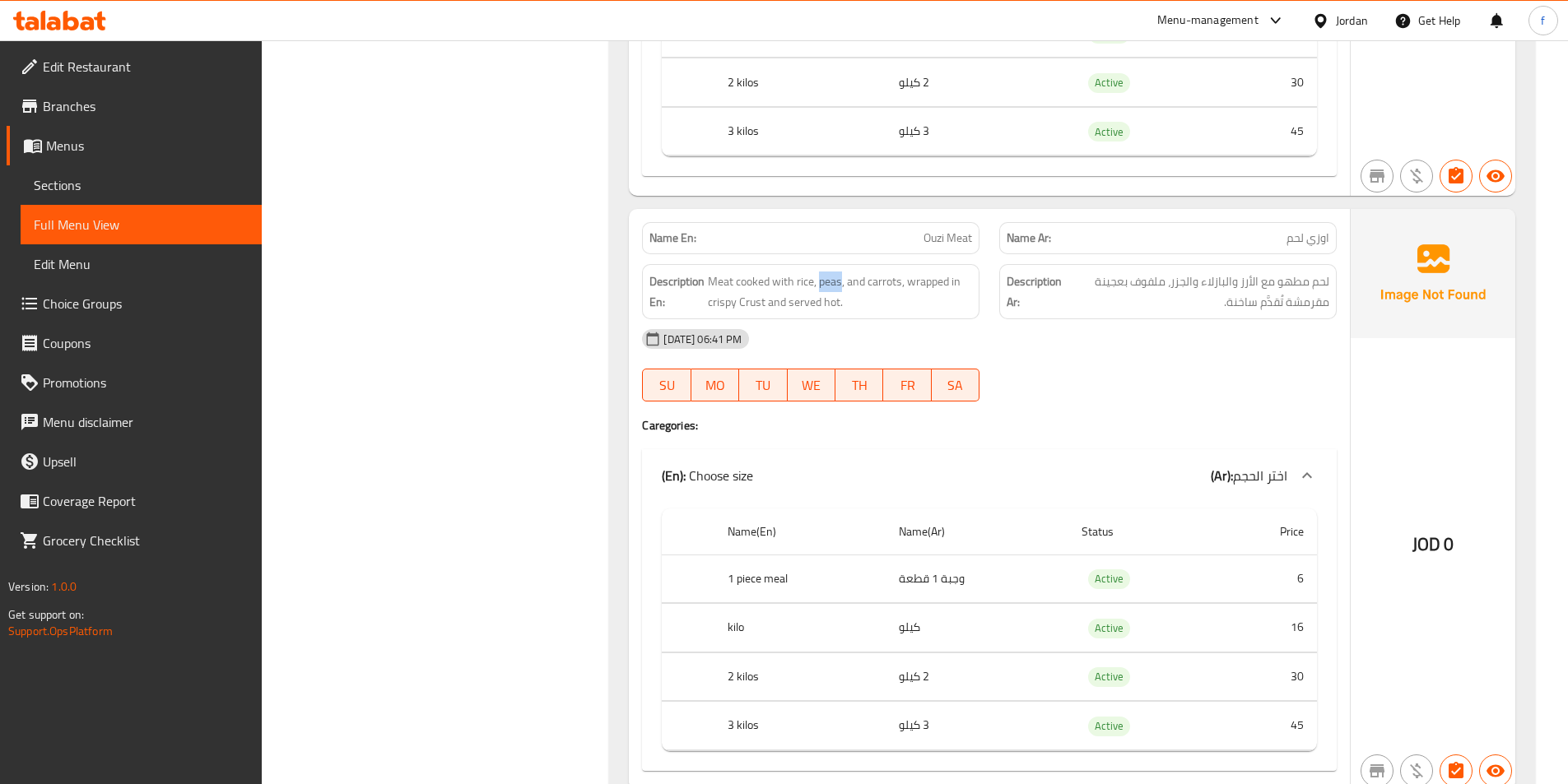
copy span "peas"
click at [878, 284] on span "Meat cooked with rice, peas, and carrots, wrapped in crispy Crust and served ho…" at bounding box center [840, 292] width 264 height 41
click at [921, 278] on span "Meat cooked with rice, peas, and carrots, wrapped in crispy Crust and served ho…" at bounding box center [840, 292] width 264 height 41
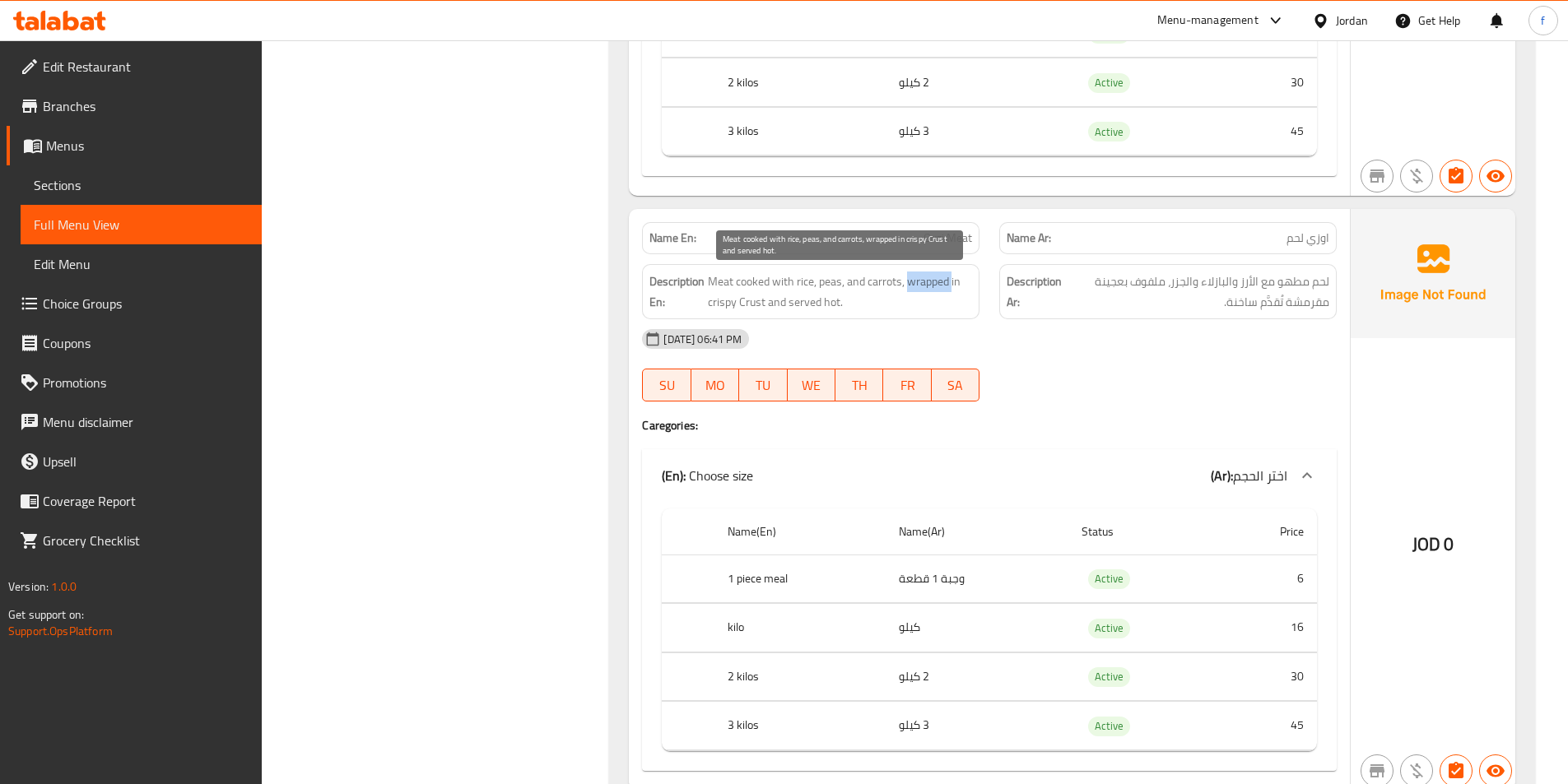
click at [921, 278] on span "Meat cooked with rice, peas, and carrots, wrapped in crispy Crust and served ho…" at bounding box center [840, 292] width 264 height 41
click at [752, 306] on span "Meat cooked with rice, peas, and carrots, wrapped in crispy Crust and served ho…" at bounding box center [840, 292] width 264 height 41
click at [717, 305] on span "Meat cooked with rice, peas, and carrots, wrapped in crispy Crust and served ho…" at bounding box center [840, 292] width 264 height 41
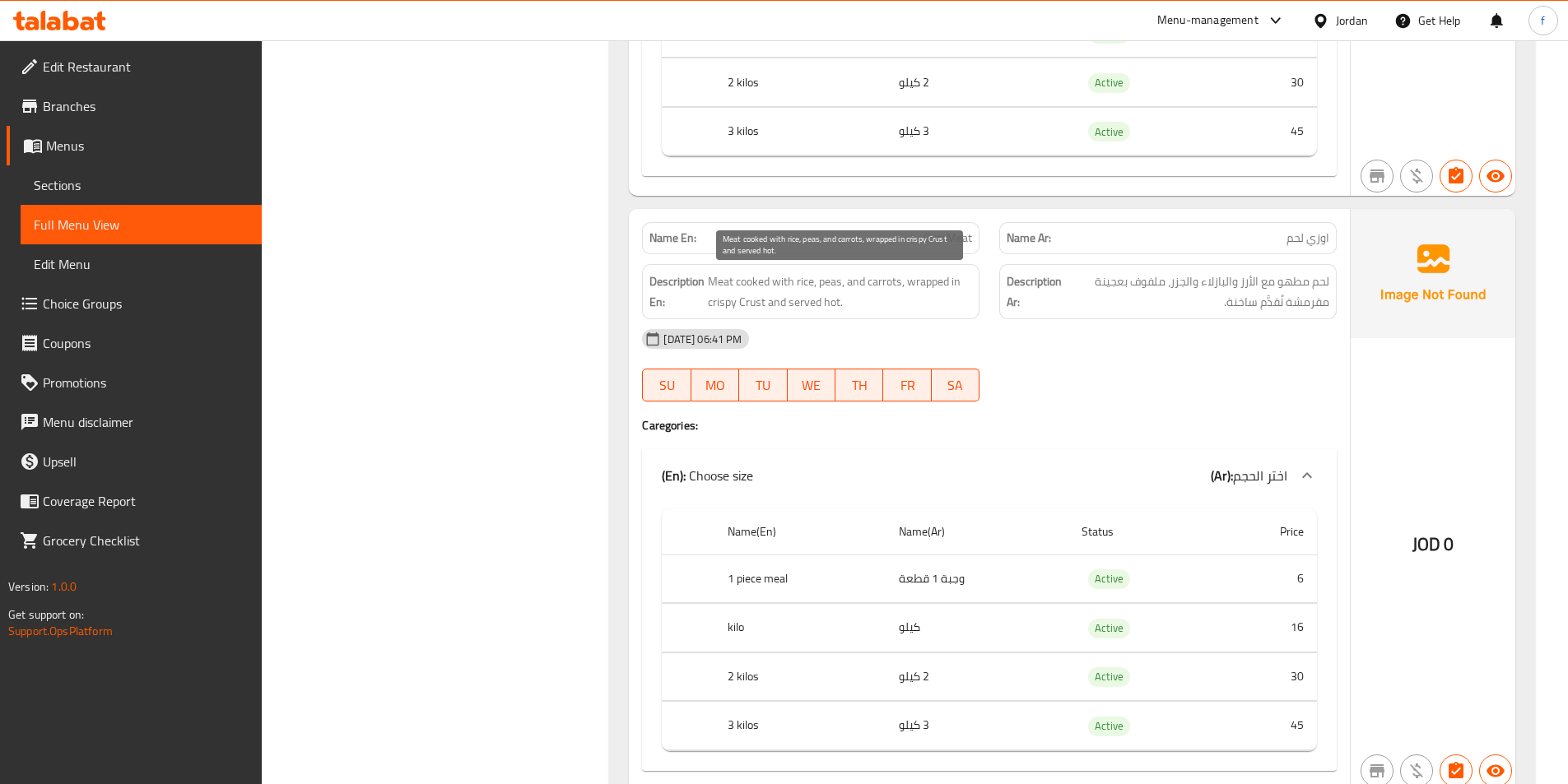
click at [825, 306] on span "Meat cooked with rice, peas, and carrots, wrapped in crispy Crust and served ho…" at bounding box center [840, 292] width 264 height 41
click at [812, 306] on span "Meat cooked with rice, peas, and carrots, wrapped in crispy Crust and served ho…" at bounding box center [840, 292] width 264 height 41
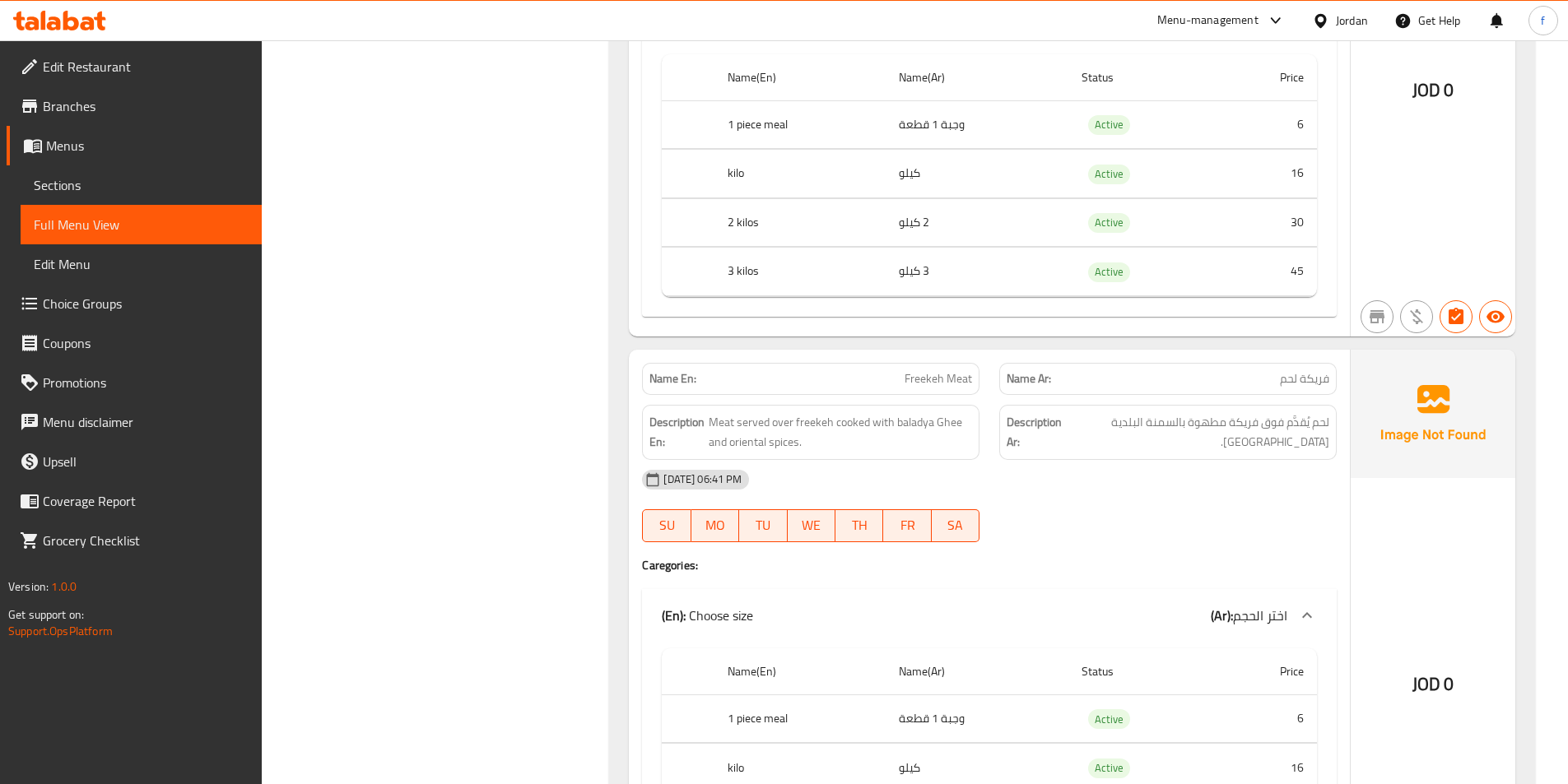
scroll to position [3045, 0]
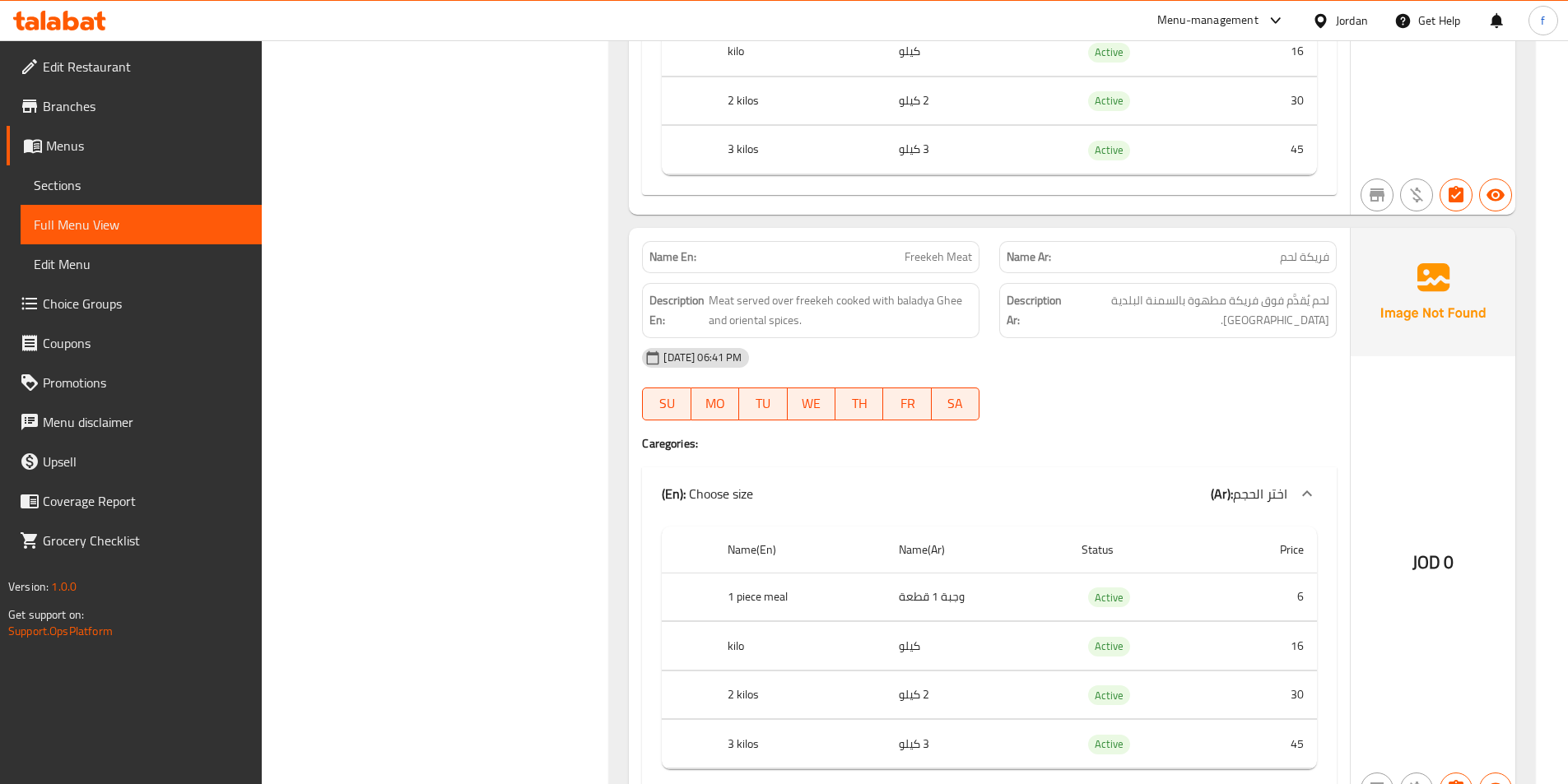
click at [912, 254] on span "Freekeh Meat" at bounding box center [938, 257] width 68 height 17
click at [958, 261] on span "Freekeh Meat" at bounding box center [938, 257] width 68 height 17
click at [723, 303] on span "Meat served over freekeh cooked with baladya Ghee and oriental spices." at bounding box center [841, 311] width 264 height 41
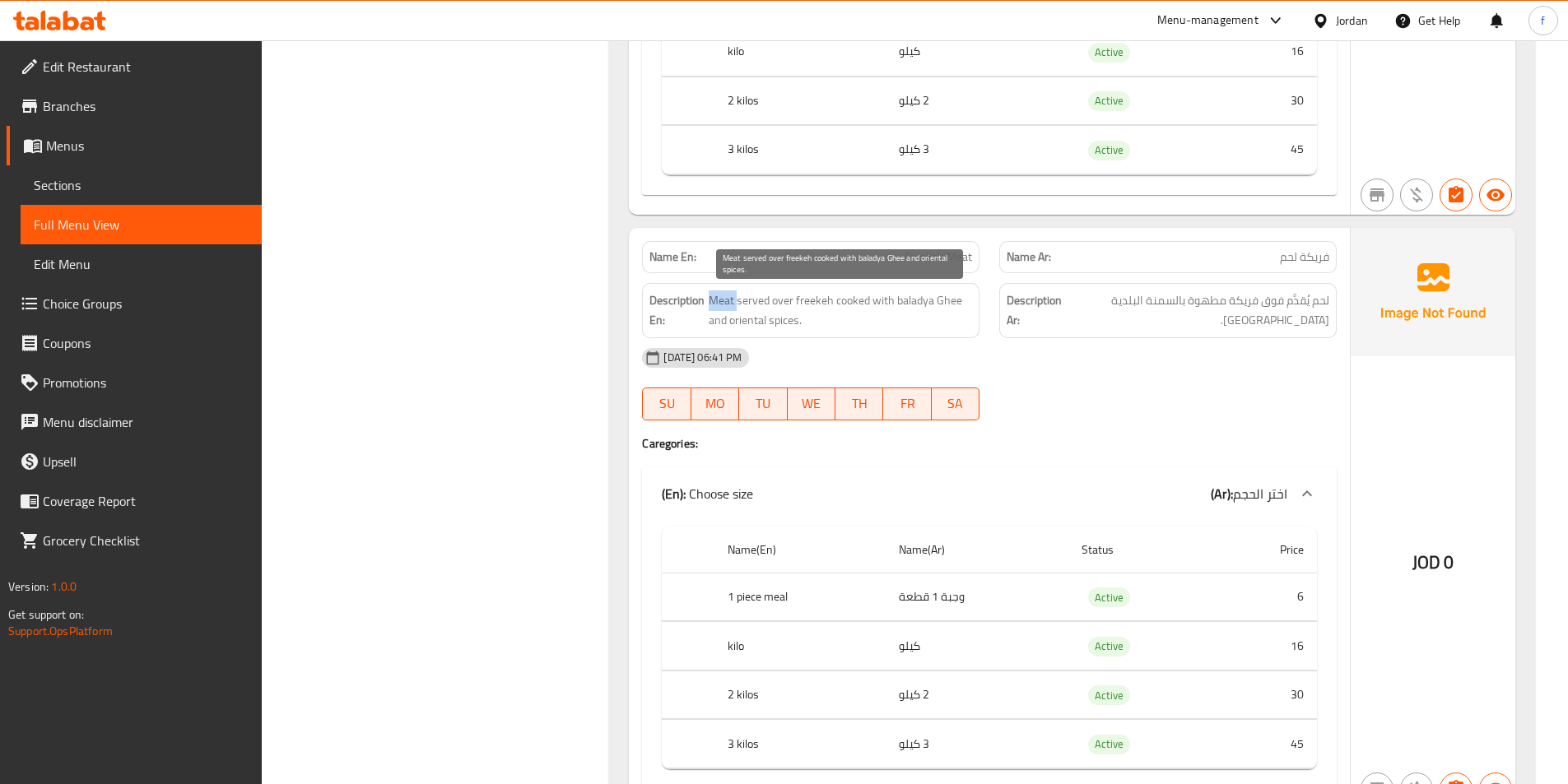
click at [723, 303] on span "Meat served over freekeh cooked with baladya Ghee and oriental spices." at bounding box center [841, 311] width 264 height 41
click at [747, 298] on span "Meat served over freekeh cooked with baladya Ghee and oriental spices." at bounding box center [841, 311] width 264 height 41
click at [783, 298] on span "Meat served over freekeh cooked with baladya Ghee and oriental spices." at bounding box center [841, 311] width 264 height 41
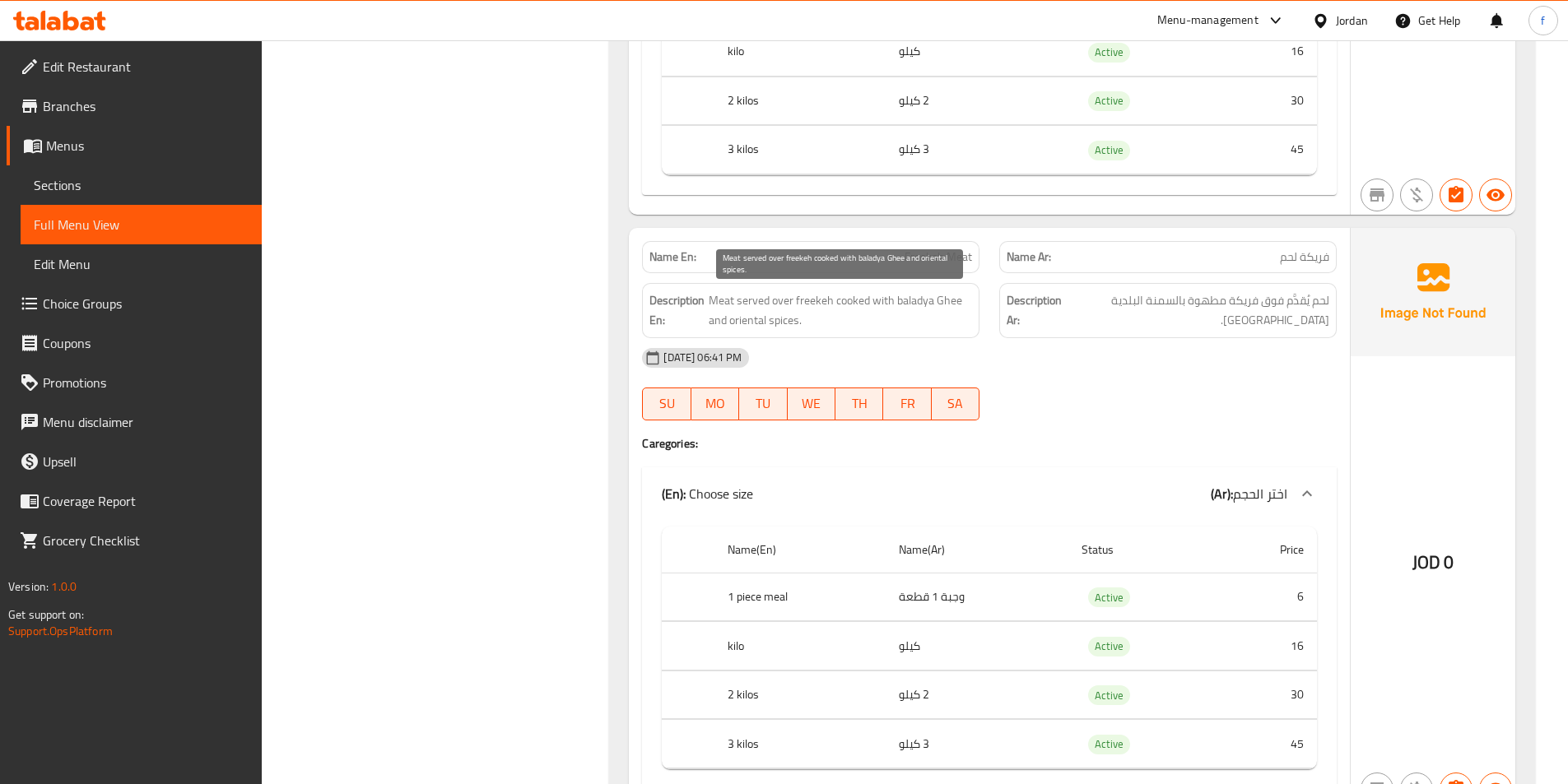
click at [812, 299] on span "Meat served over freekeh cooked with baladya Ghee and oriental spices." at bounding box center [841, 311] width 264 height 41
click at [851, 304] on span "Meat served over freekeh cooked with baladya Ghee and oriental spices." at bounding box center [841, 311] width 264 height 41
click at [917, 295] on span "Meat served over freekeh cooked with baladya Ghee and oriental spices." at bounding box center [841, 311] width 264 height 41
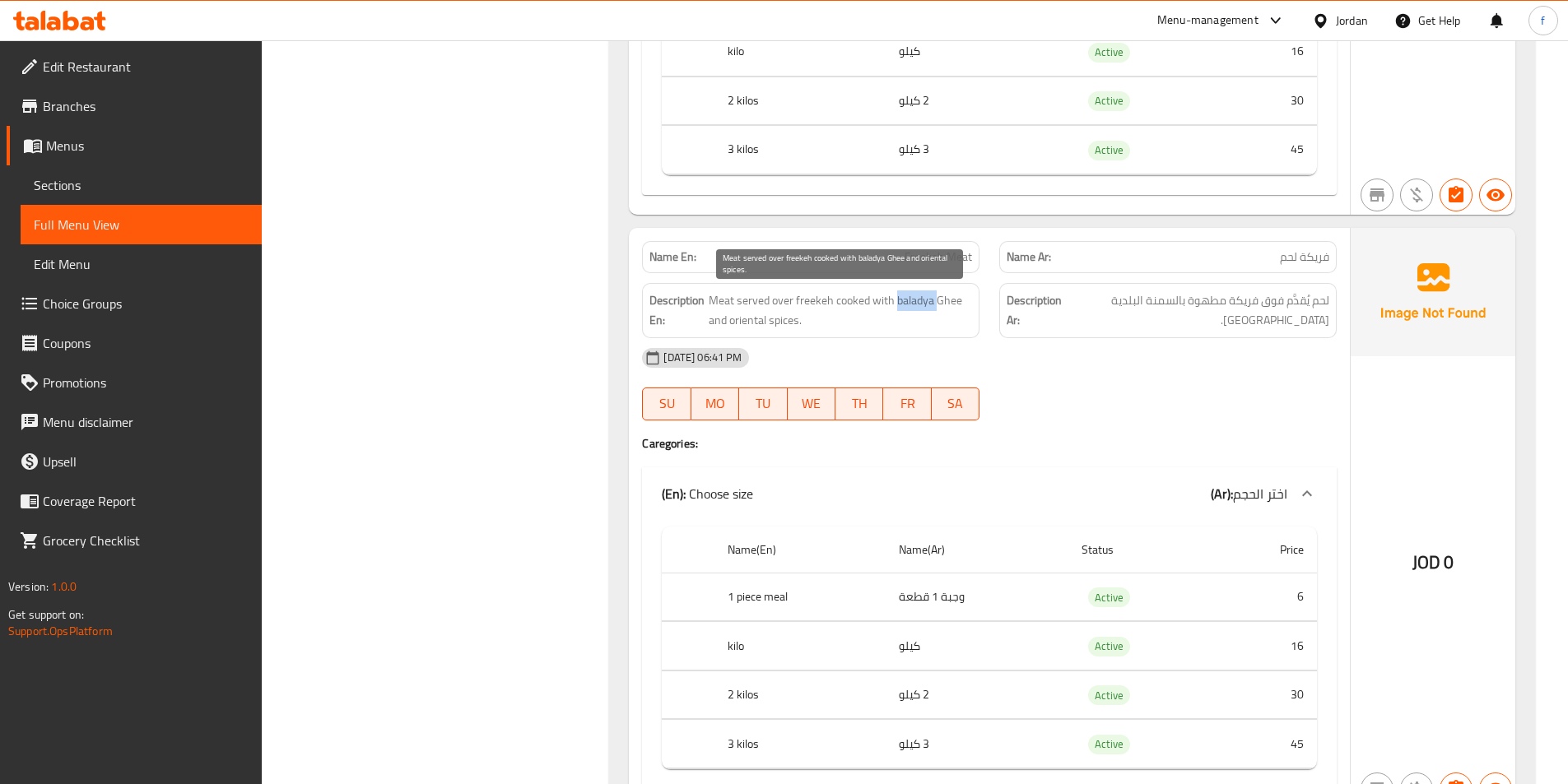
click at [917, 295] on span "Meat served over freekeh cooked with baladya Ghee and oriental spices." at bounding box center [841, 311] width 264 height 41
click at [938, 302] on span "Meat served over freekeh cooked with baladya Ghee and oriental spices." at bounding box center [841, 311] width 264 height 41
drag, startPoint x: 727, startPoint y: 317, endPoint x: 875, endPoint y: 332, distance: 148.8
click at [875, 332] on div "Description En: Meat served over freekeh cooked with baladya Ghee and oriental …" at bounding box center [811, 311] width 338 height 55
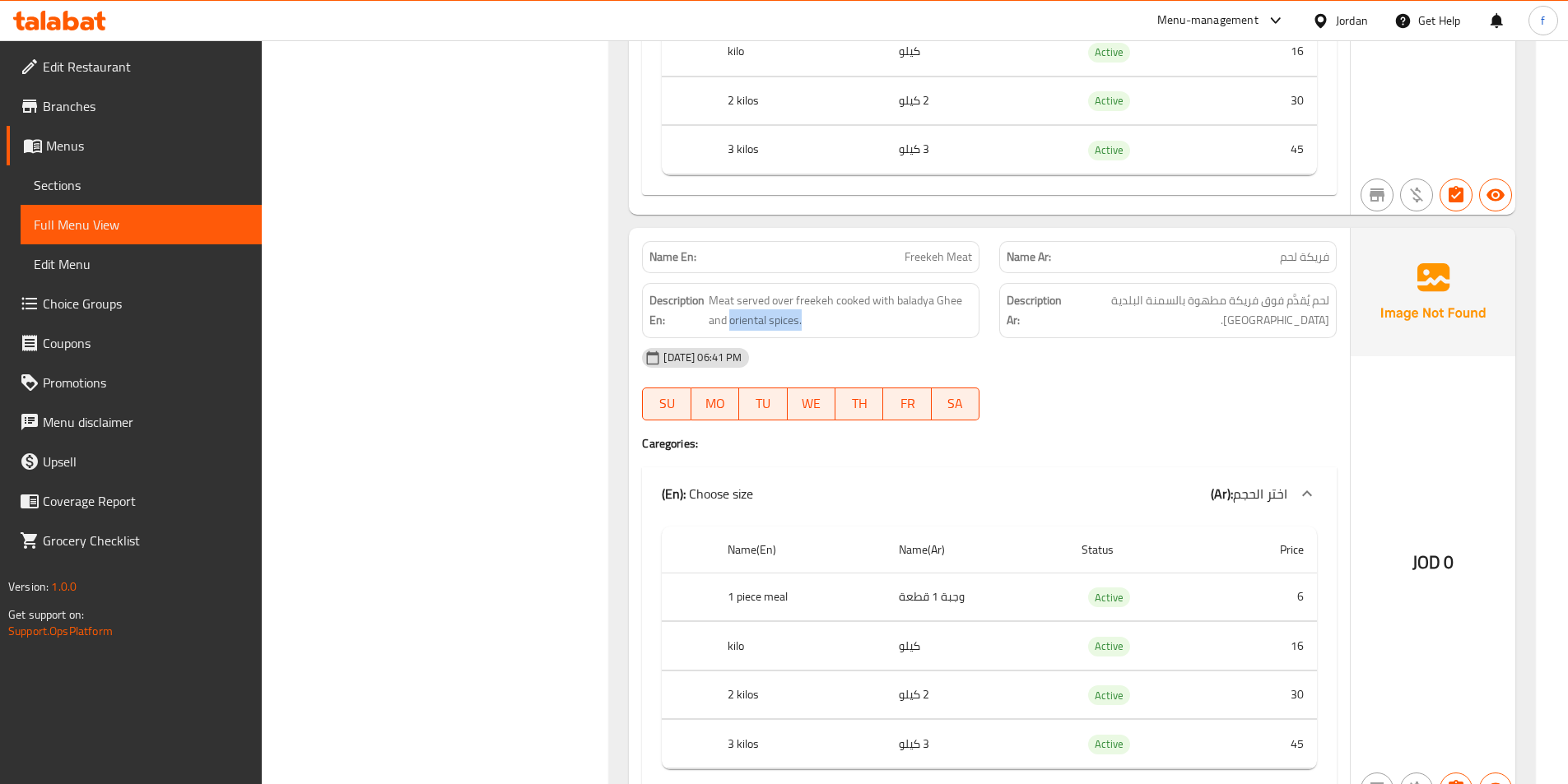
click at [875, 332] on div "Description En: Meat served over freekeh cooked with baladya Ghee and oriental …" at bounding box center [811, 311] width 338 height 55
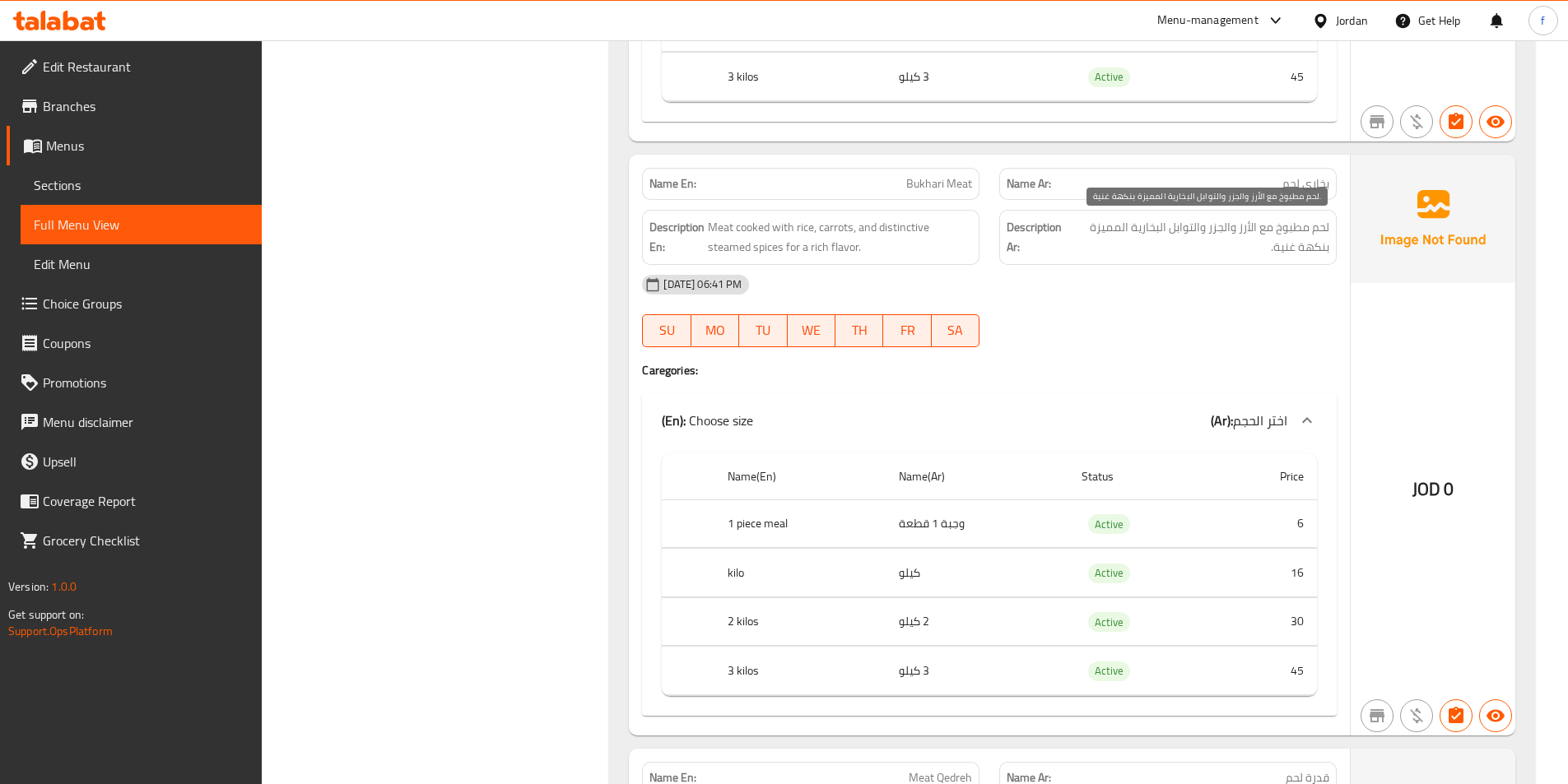
scroll to position [3786, 0]
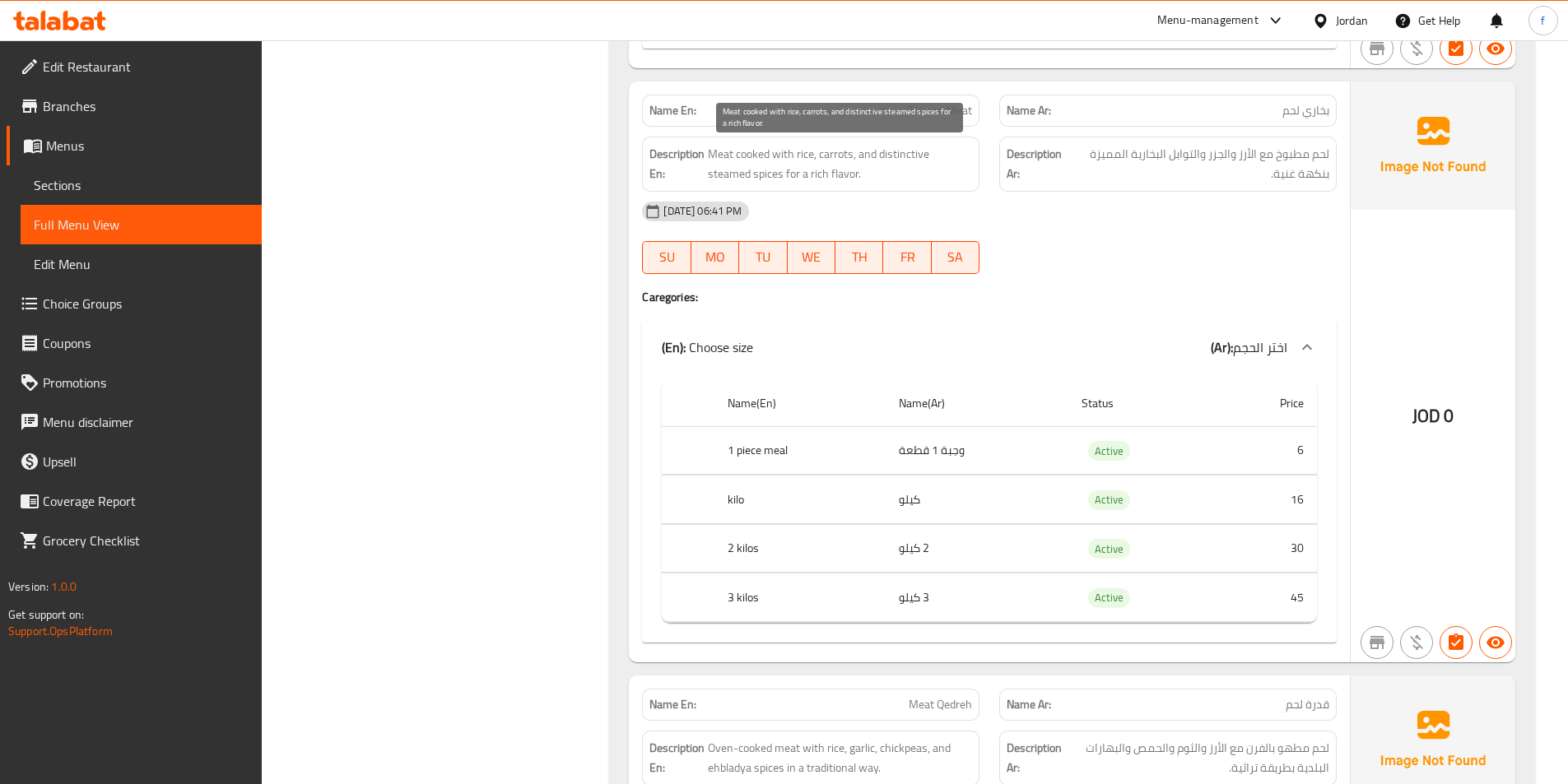
click at [749, 158] on span "Meat cooked with rice, carrots, and distinctive steamed spices for a rich flavo…" at bounding box center [840, 164] width 264 height 41
click at [719, 152] on span "Meat cooked with rice, carrots, and distinctive steamed spices for a rich flavo…" at bounding box center [840, 164] width 264 height 41
click at [783, 150] on span "Meat cooked with rice, carrots, and distinctive steamed spices for a rich flavo…" at bounding box center [840, 164] width 264 height 41
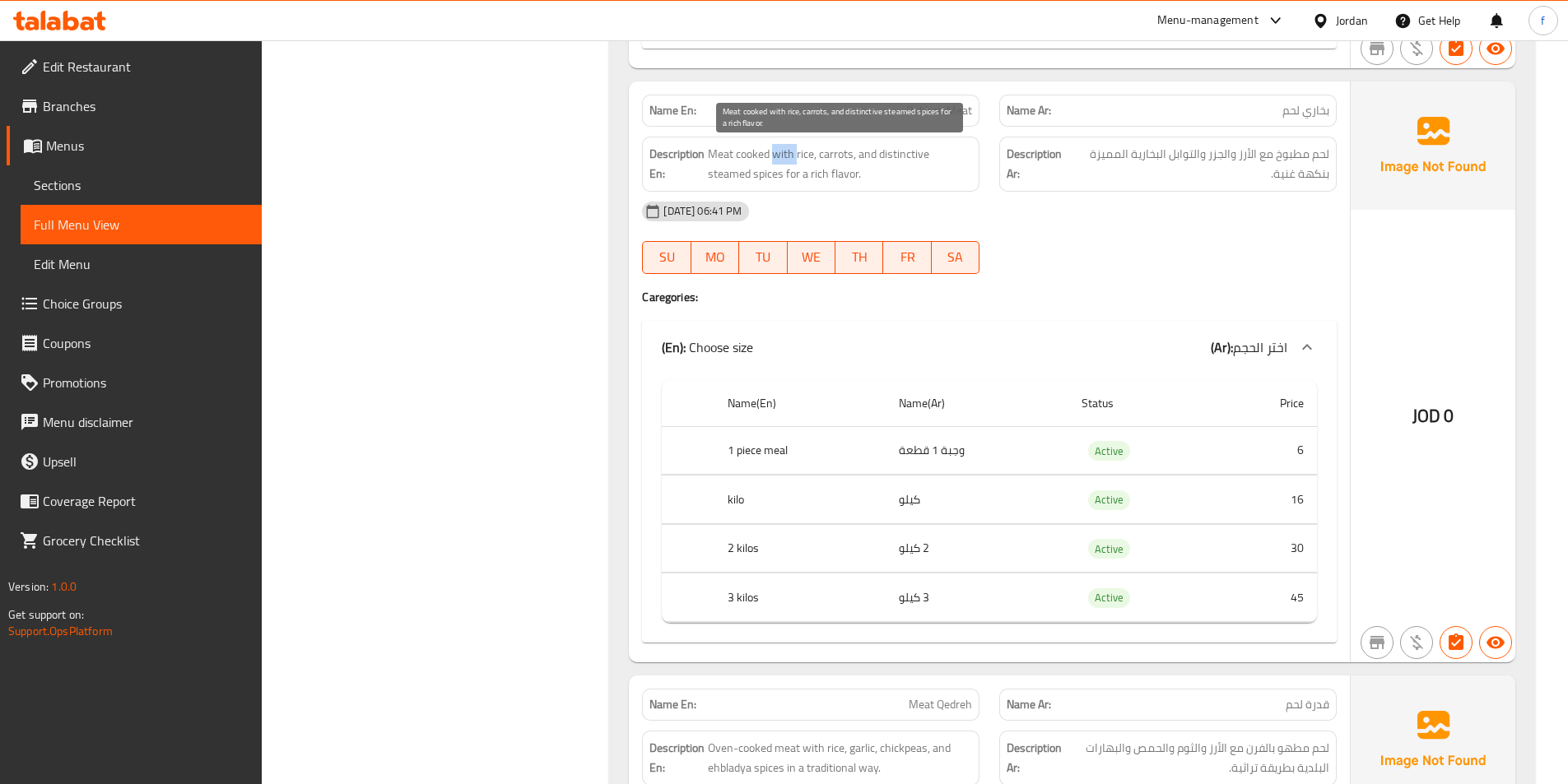
click at [783, 150] on span "Meat cooked with rice, carrots, and distinctive steamed spices for a rich flavo…" at bounding box center [840, 164] width 264 height 41
click at [805, 147] on span "Meat cooked with rice, carrots, and distinctive steamed spices for a rich flavo…" at bounding box center [840, 164] width 264 height 41
click at [845, 151] on span "Meat cooked with rice, carrots, and distinctive steamed spices for a rich flavo…" at bounding box center [840, 164] width 264 height 41
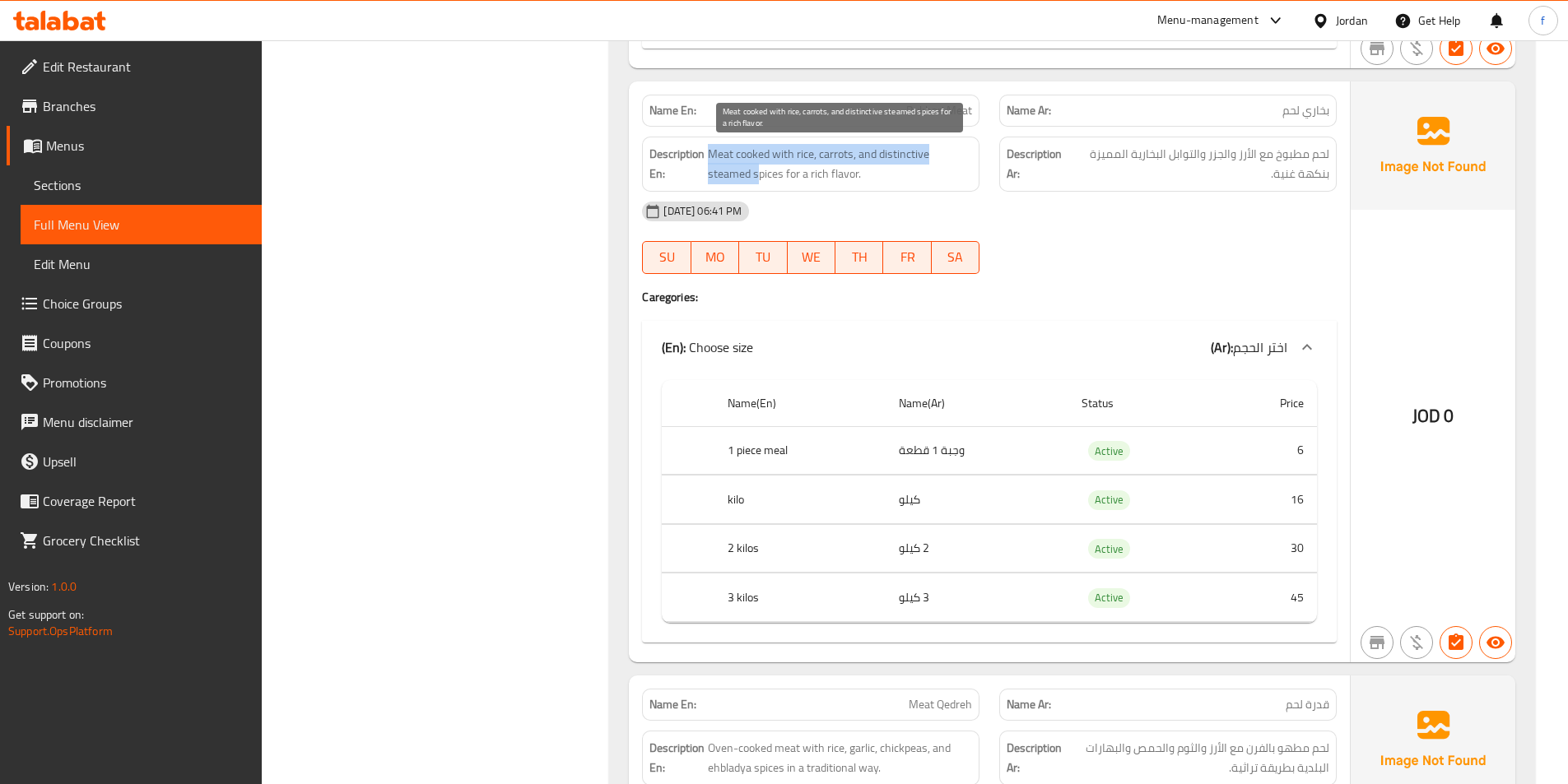
drag, startPoint x: 705, startPoint y: 170, endPoint x: 757, endPoint y: 172, distance: 52.0
click at [757, 172] on h6 "Description En: Meat cooked with rice, carrots, and distinctive steamed spices …" at bounding box center [810, 164] width 323 height 41
click at [763, 175] on span "Meat cooked with rice, carrots, and distinctive steamed spices for a rich flavo…" at bounding box center [840, 164] width 264 height 41
drag, startPoint x: 781, startPoint y: 174, endPoint x: 710, endPoint y: 170, distance: 71.1
click at [710, 170] on span "Meat cooked with rice, carrots, and distinctive steamed spices for a rich flavo…" at bounding box center [840, 164] width 264 height 41
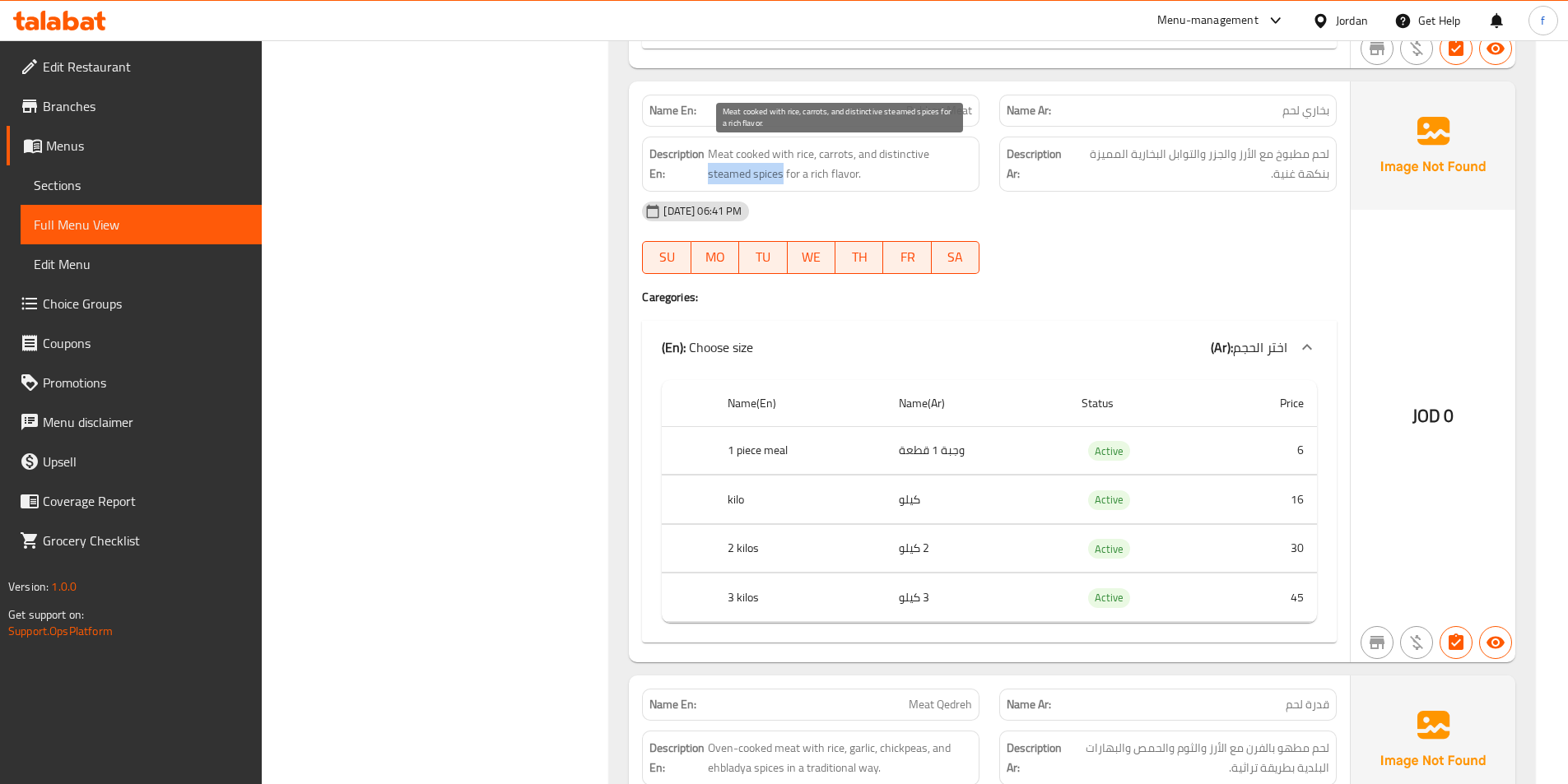
copy span "steamed spices"
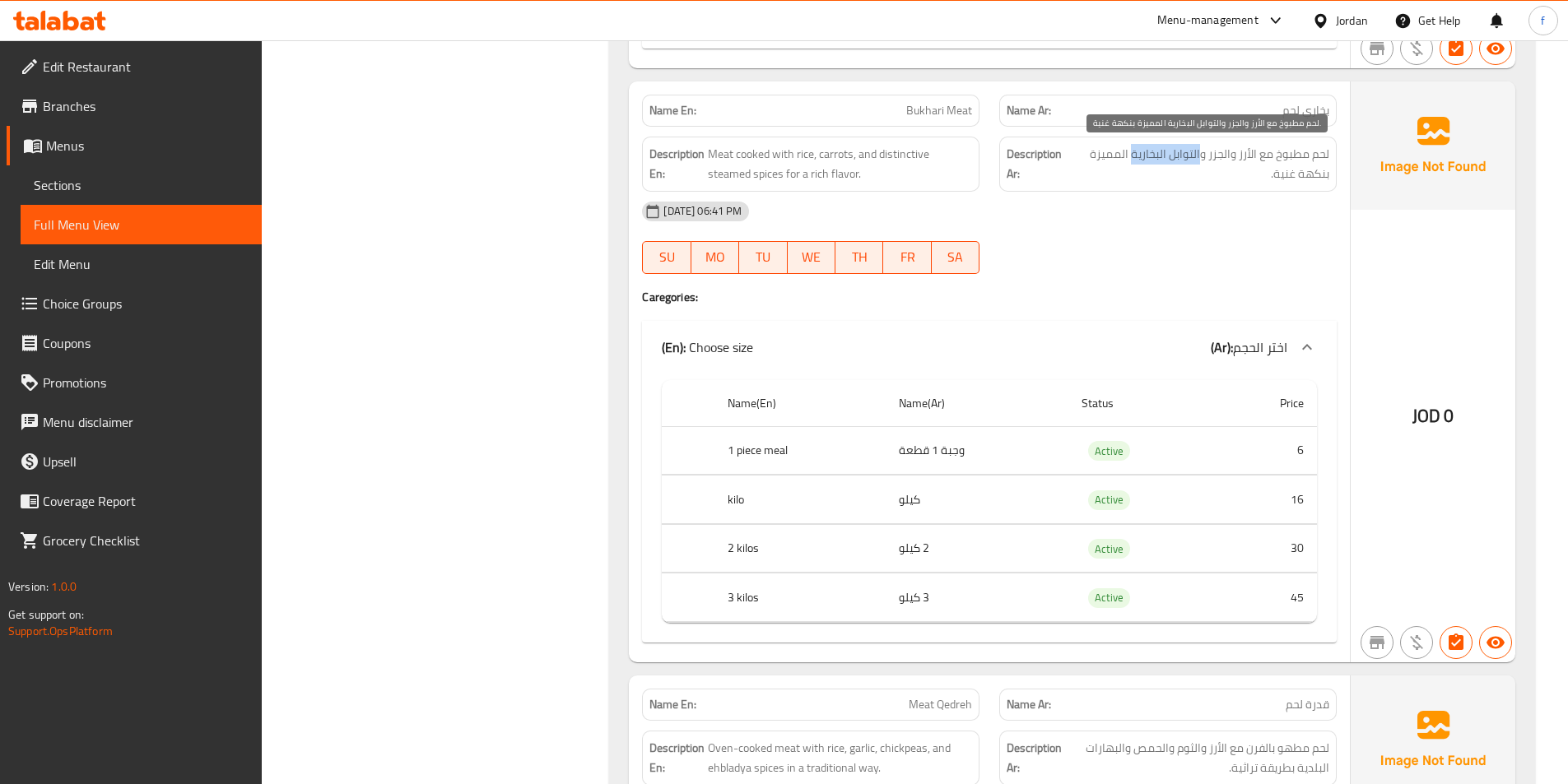
drag, startPoint x: 1201, startPoint y: 152, endPoint x: 1131, endPoint y: 154, distance: 70.0
click at [1131, 154] on span "لحم مطبوخ مع الأرز والجزر والتوابل البخارية المميزة بنكهة غنية." at bounding box center [1200, 164] width 258 height 41
copy span "التوابل البخارية"
click at [934, 105] on span "Bukhari Meat" at bounding box center [939, 111] width 66 height 17
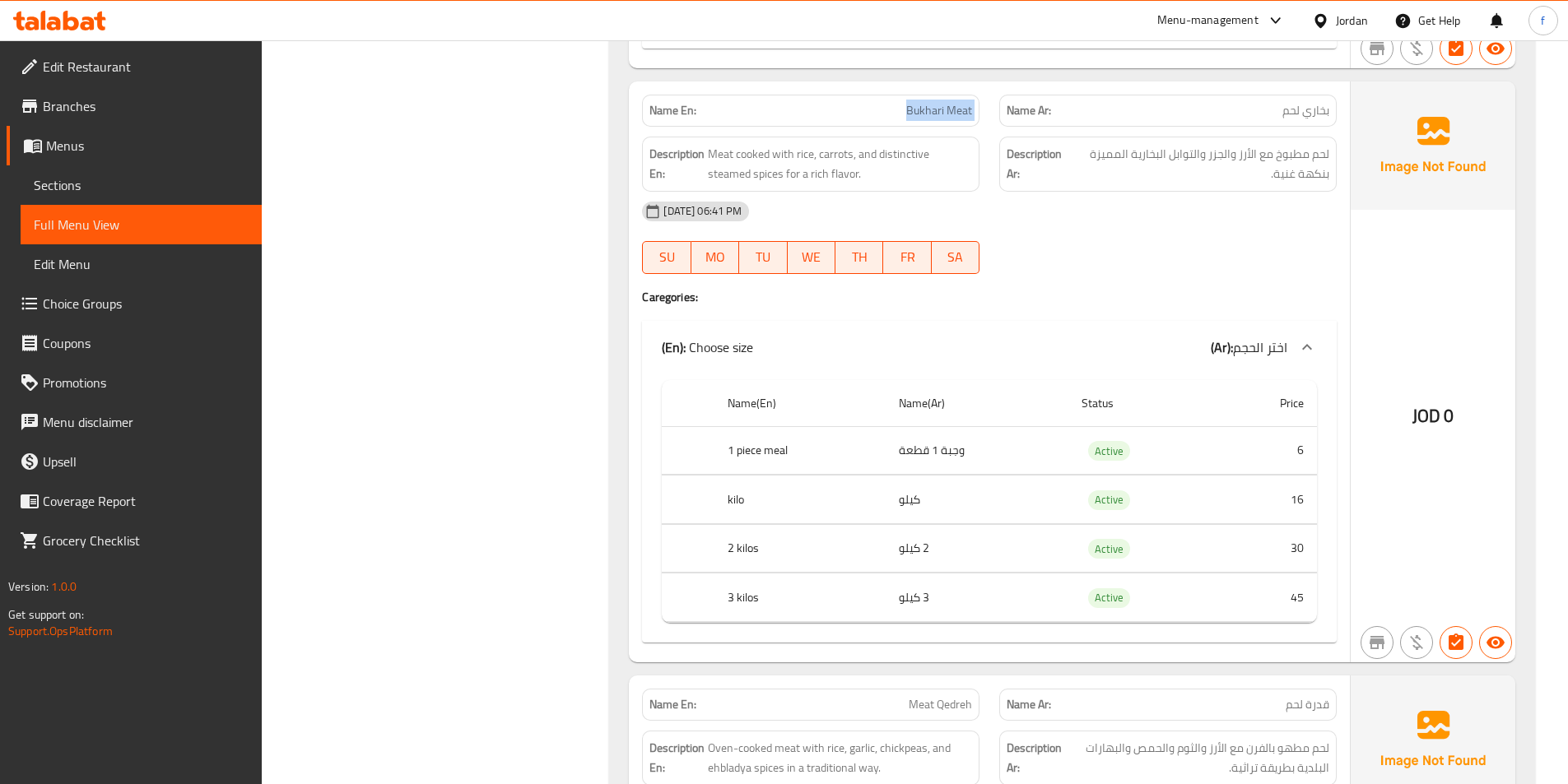
click at [934, 105] on span "Bukhari Meat" at bounding box center [939, 111] width 66 height 17
copy span "Bukhari Meat"
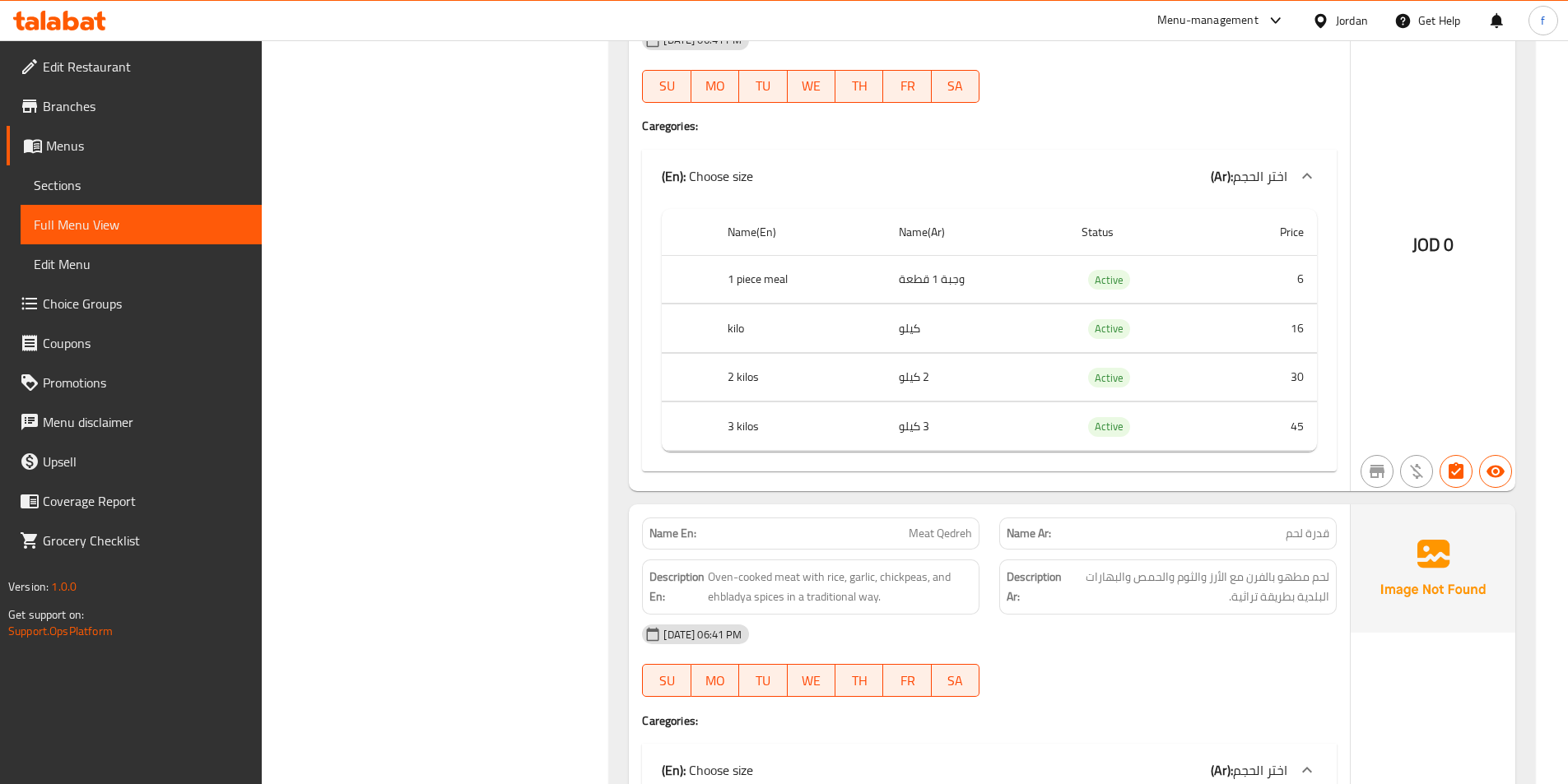
scroll to position [4197, 0]
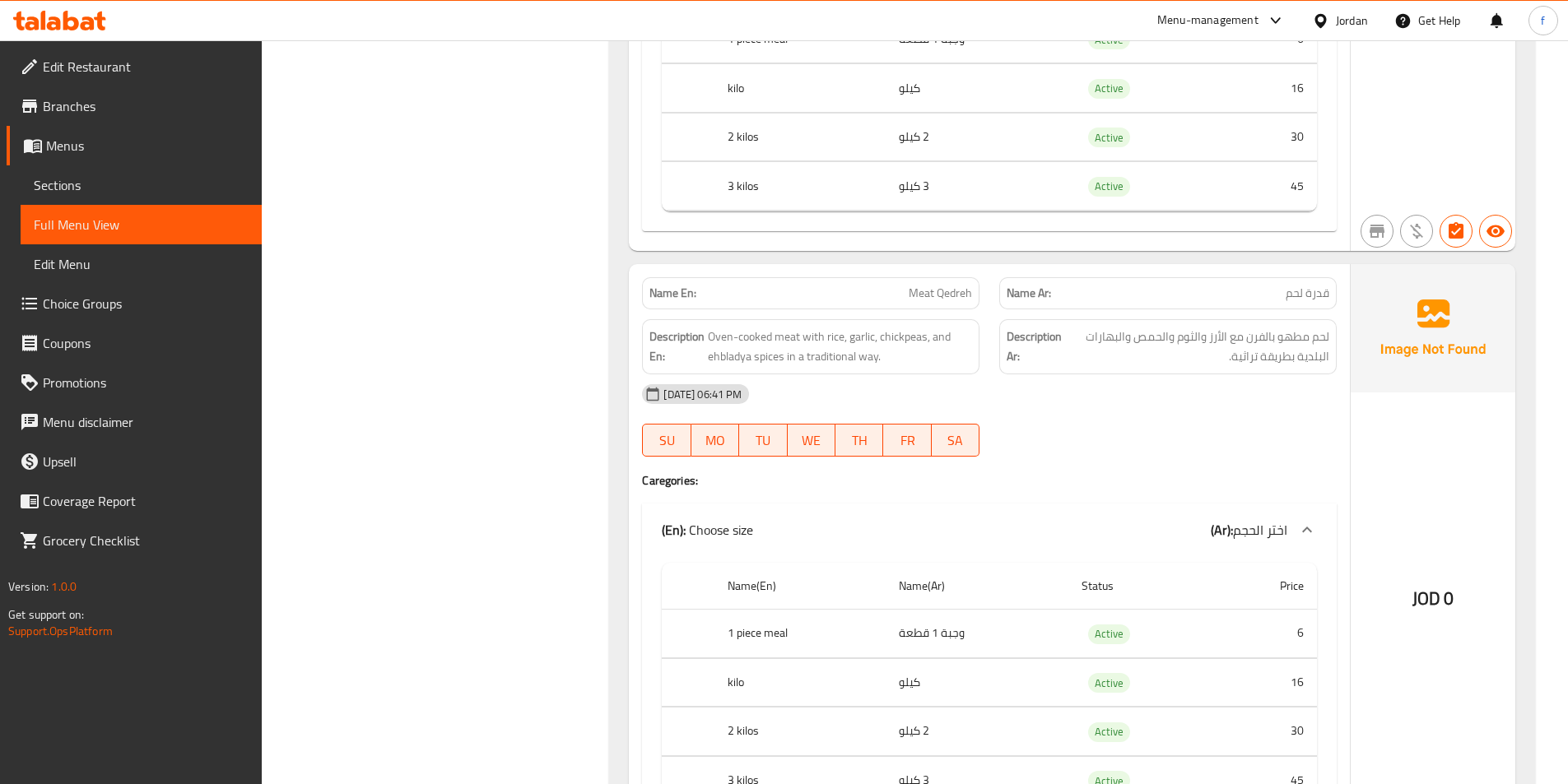
click at [940, 296] on span "Meat Qedreh" at bounding box center [940, 293] width 64 height 17
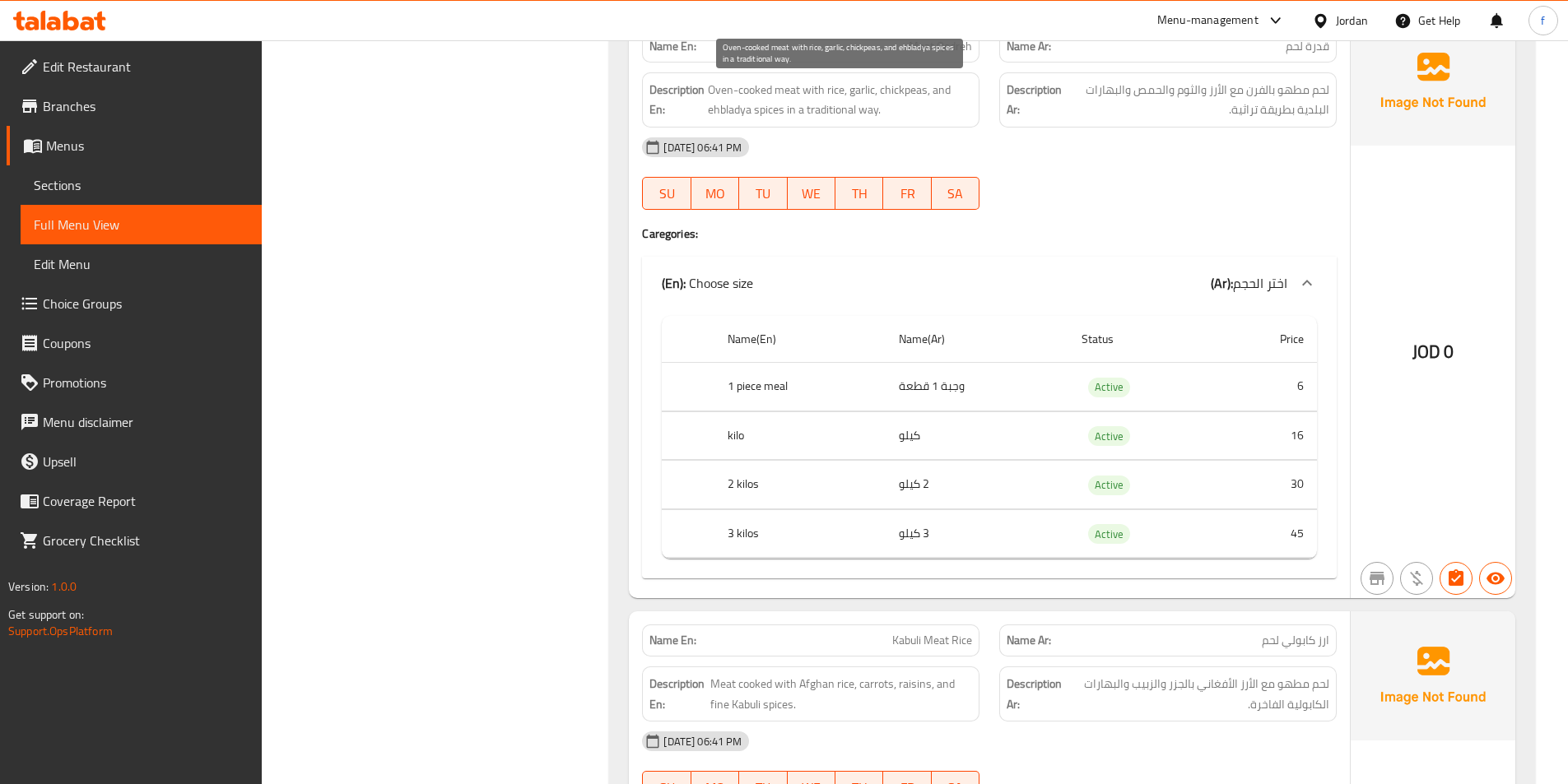
click at [786, 93] on span "Oven-cooked meat with rice, garlic, chickpeas, and ehbladya spices in a traditi…" at bounding box center [840, 100] width 264 height 41
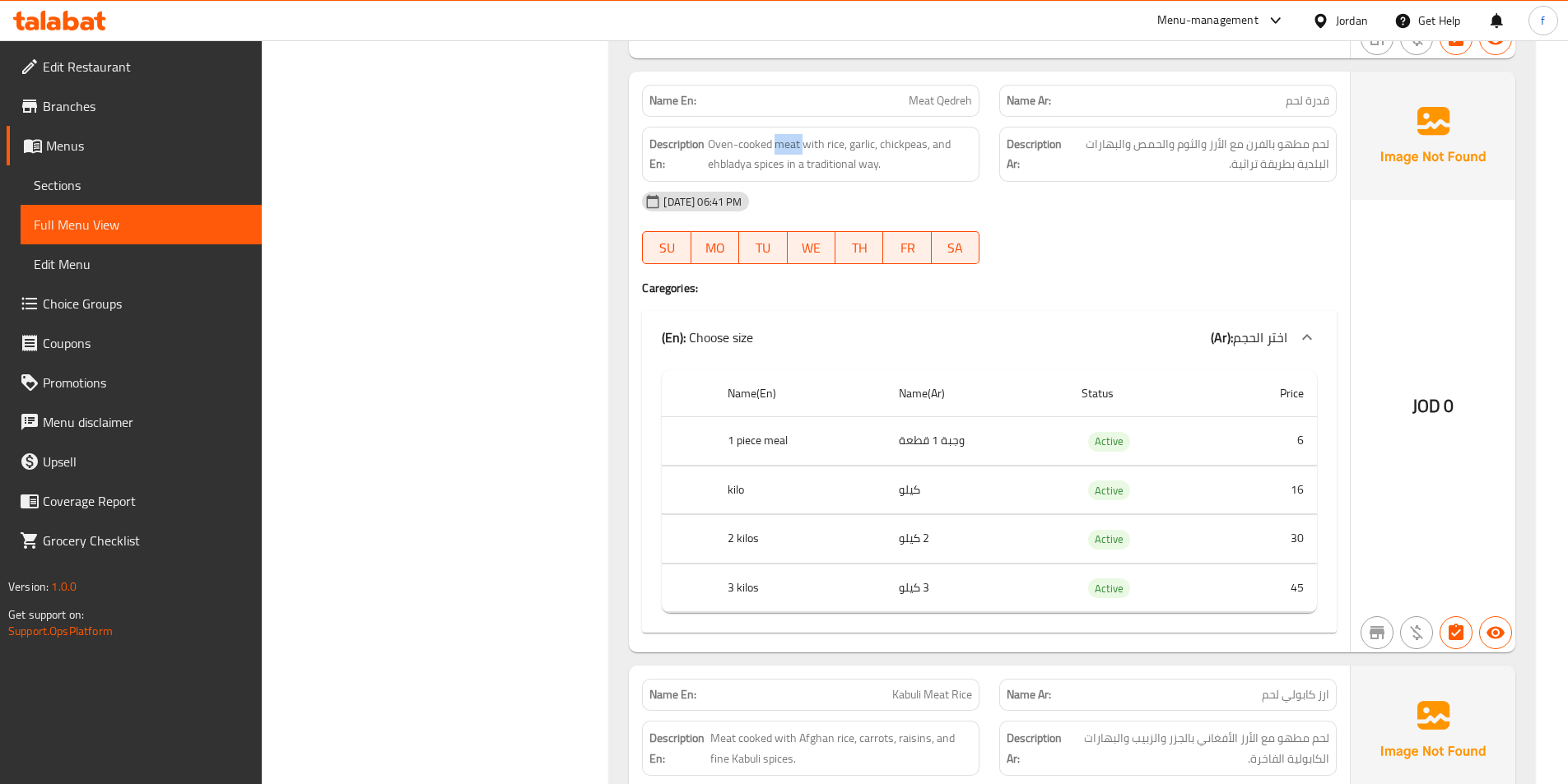
scroll to position [4362, 0]
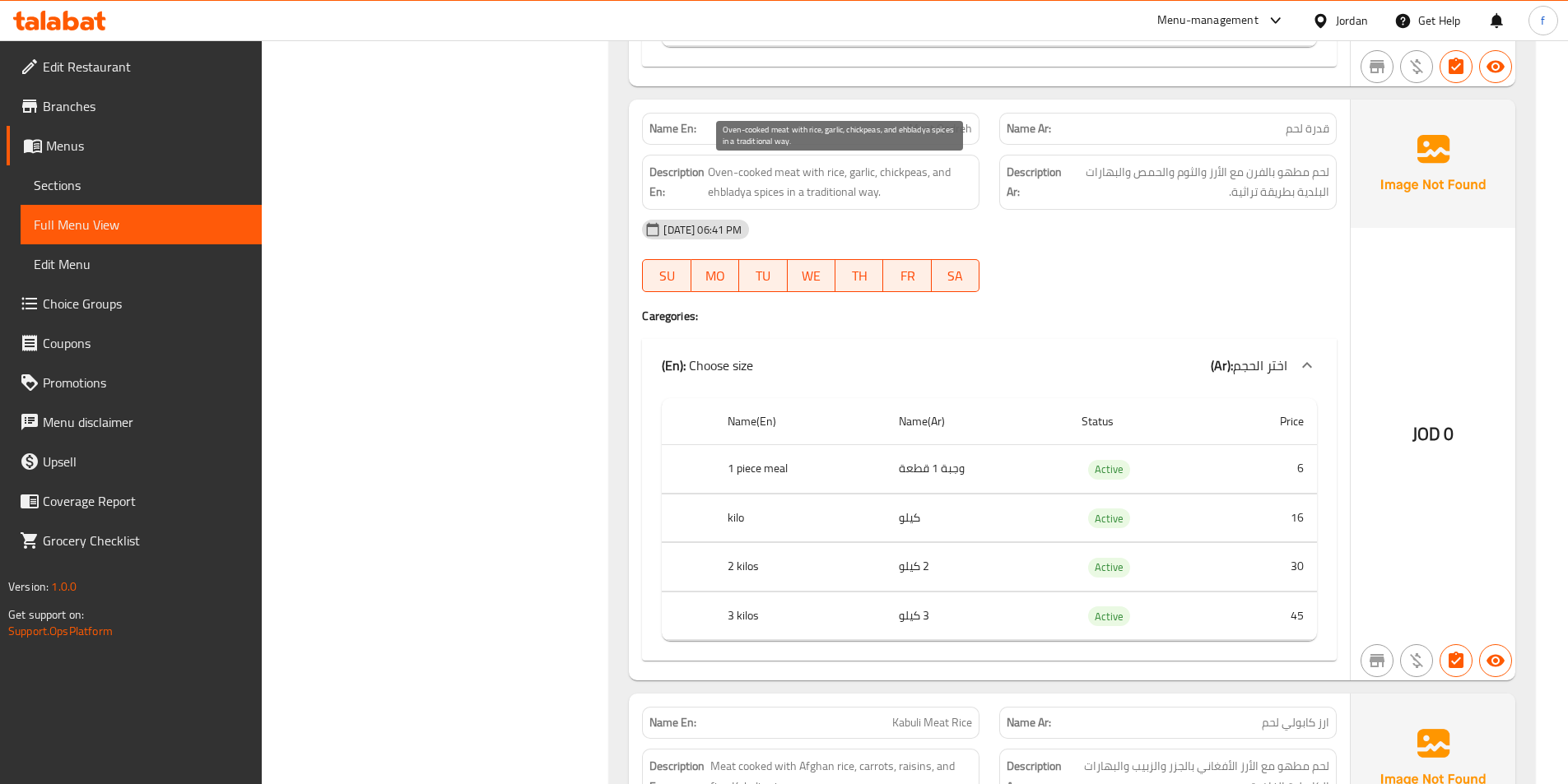
click at [766, 174] on span "Oven-cooked meat with rice, garlic, chickpeas, and ehbladya spices in a traditi…" at bounding box center [840, 182] width 264 height 41
click at [723, 174] on span "Oven-cooked meat with rice, garlic, chickpeas, and ehbladya spices in a traditi…" at bounding box center [840, 182] width 264 height 41
click at [805, 171] on span "Oven-cooked meat with rice, garlic, chickpeas, and ehbladya spices in a traditi…" at bounding box center [840, 182] width 264 height 41
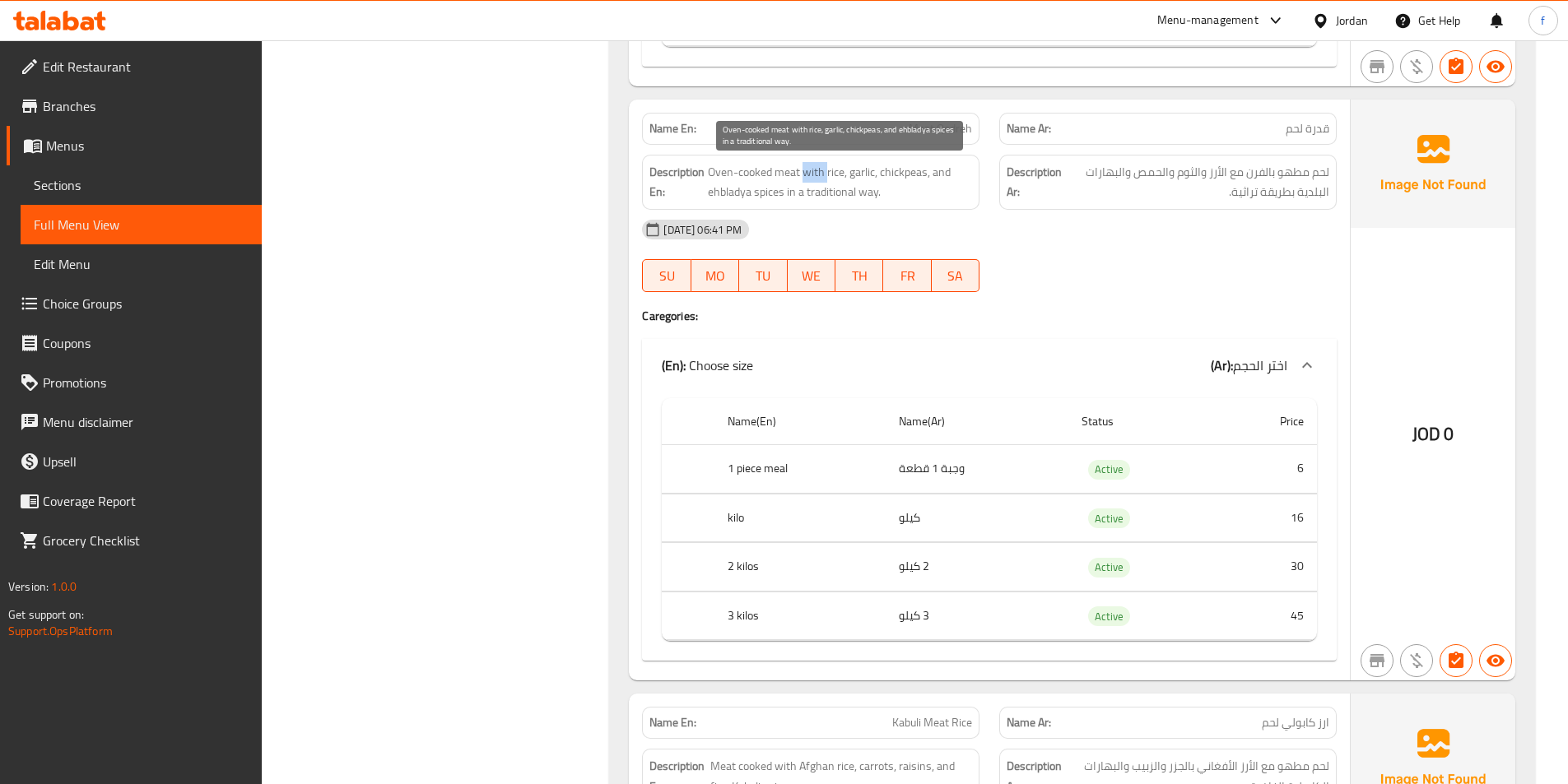
click at [805, 171] on span "Oven-cooked meat with rice, garlic, chickpeas, and ehbladya spices in a traditi…" at bounding box center [840, 182] width 264 height 41
click at [833, 175] on span "Oven-cooked meat with rice, garlic, chickpeas, and ehbladya spices in a traditi…" at bounding box center [840, 182] width 264 height 41
click at [857, 180] on span "Oven-cooked meat with rice, garlic, chickpeas, and ehbladya spices in a traditi…" at bounding box center [840, 182] width 264 height 41
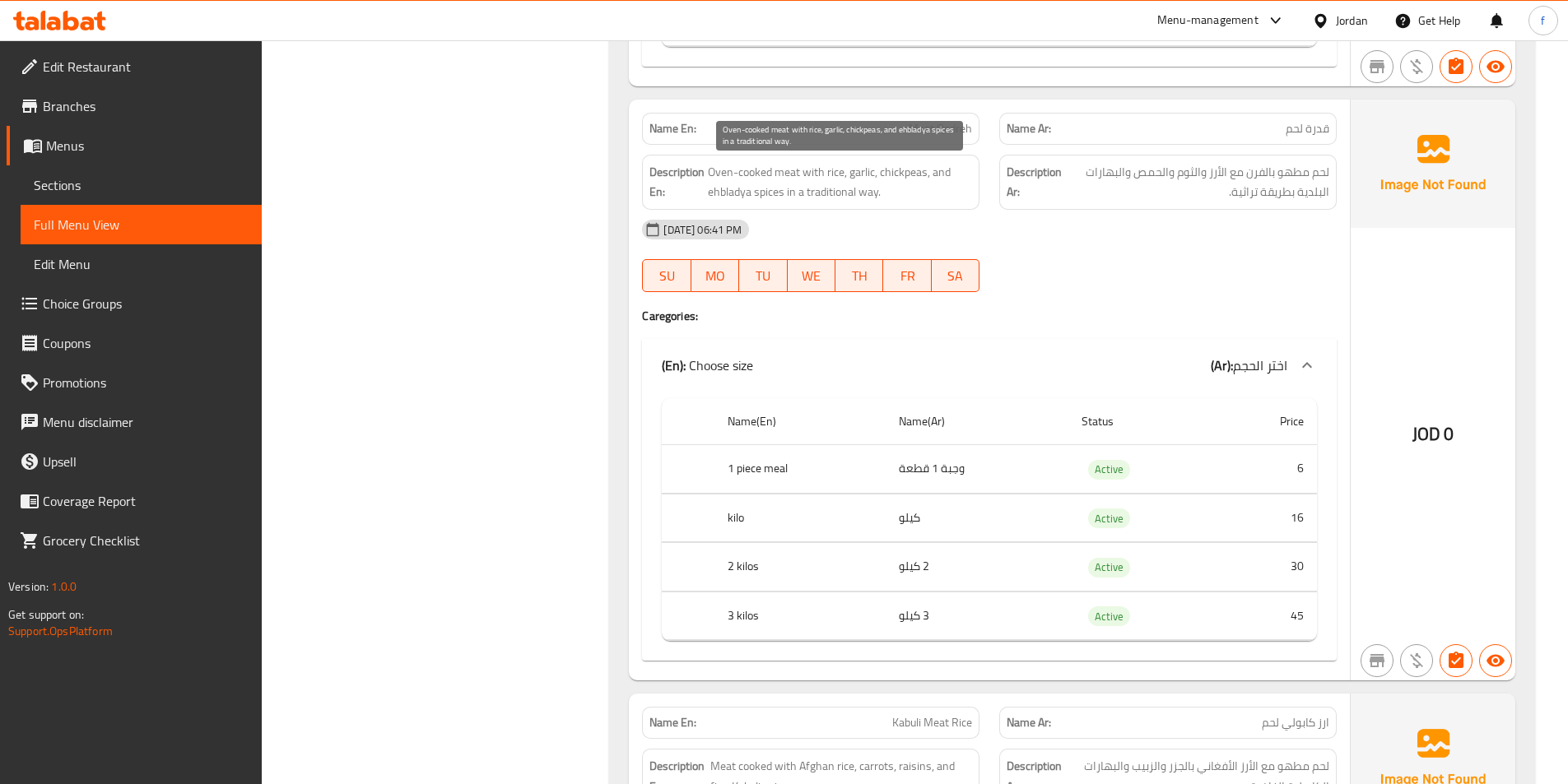
click at [894, 174] on span "Oven-cooked meat with rice, garlic, chickpeas, and ehbladya spices in a traditi…" at bounding box center [840, 182] width 264 height 41
click at [933, 170] on span "Oven-cooked meat with rice, garlic, chickpeas, and ehbladya spices in a traditi…" at bounding box center [840, 182] width 264 height 41
click at [730, 195] on span "Oven-cooked meat with rice, garlic, chickpeas, and ehbladya spices in a traditi…" at bounding box center [840, 182] width 264 height 41
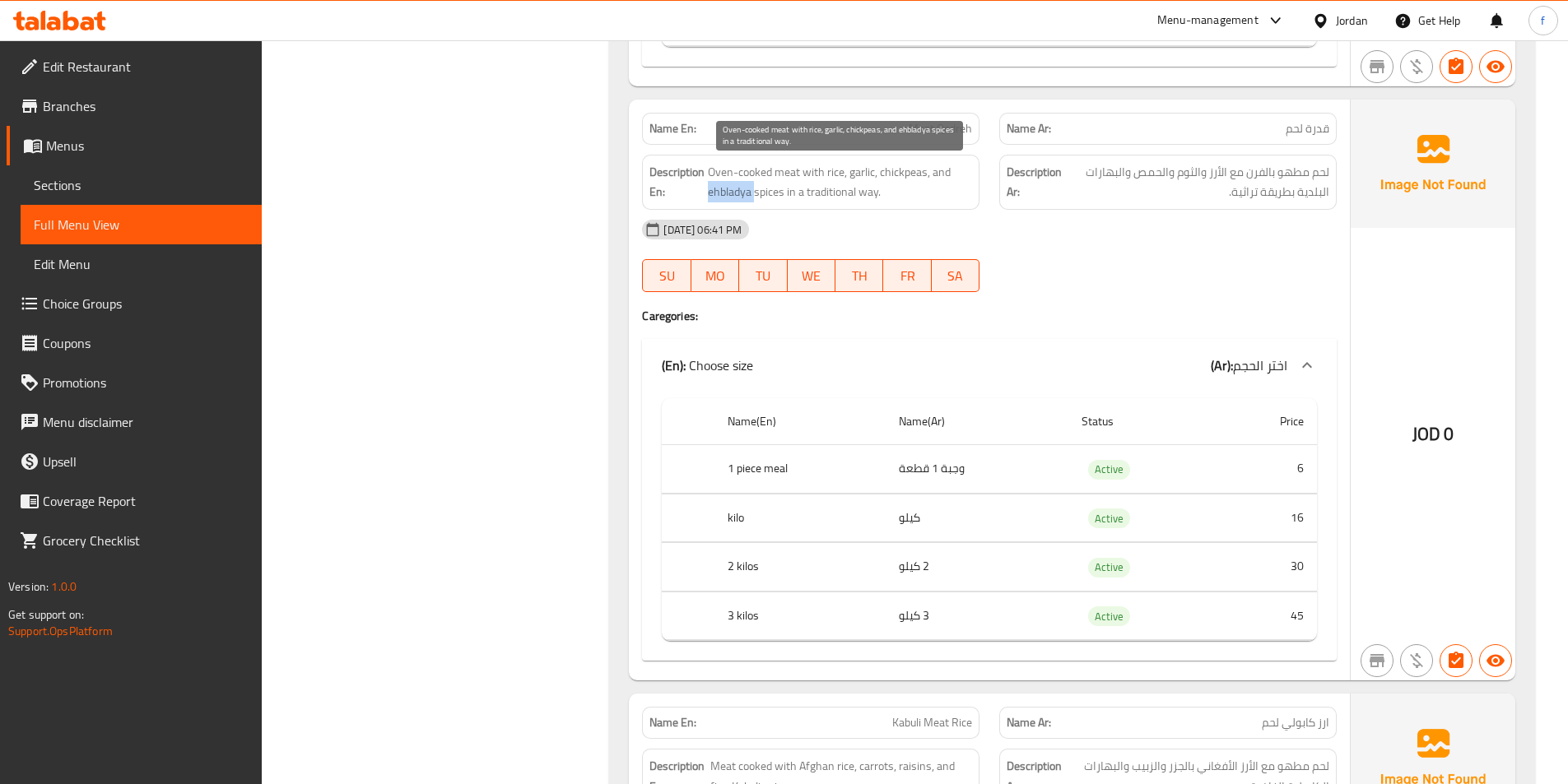
click at [730, 195] on span "Oven-cooked meat with rice, garlic, chickpeas, and ehbladya spices in a traditi…" at bounding box center [840, 182] width 264 height 41
click at [764, 191] on span "Oven-cooked meat with rice, garlic, chickpeas, and ehbladya spices in a traditi…" at bounding box center [840, 182] width 264 height 41
drag, startPoint x: 895, startPoint y: 191, endPoint x: 749, endPoint y: 202, distance: 146.4
click at [749, 202] on span "Oven-cooked meat with rice, garlic, chickpeas, and ehbladya spices in a traditi…" at bounding box center [840, 182] width 264 height 41
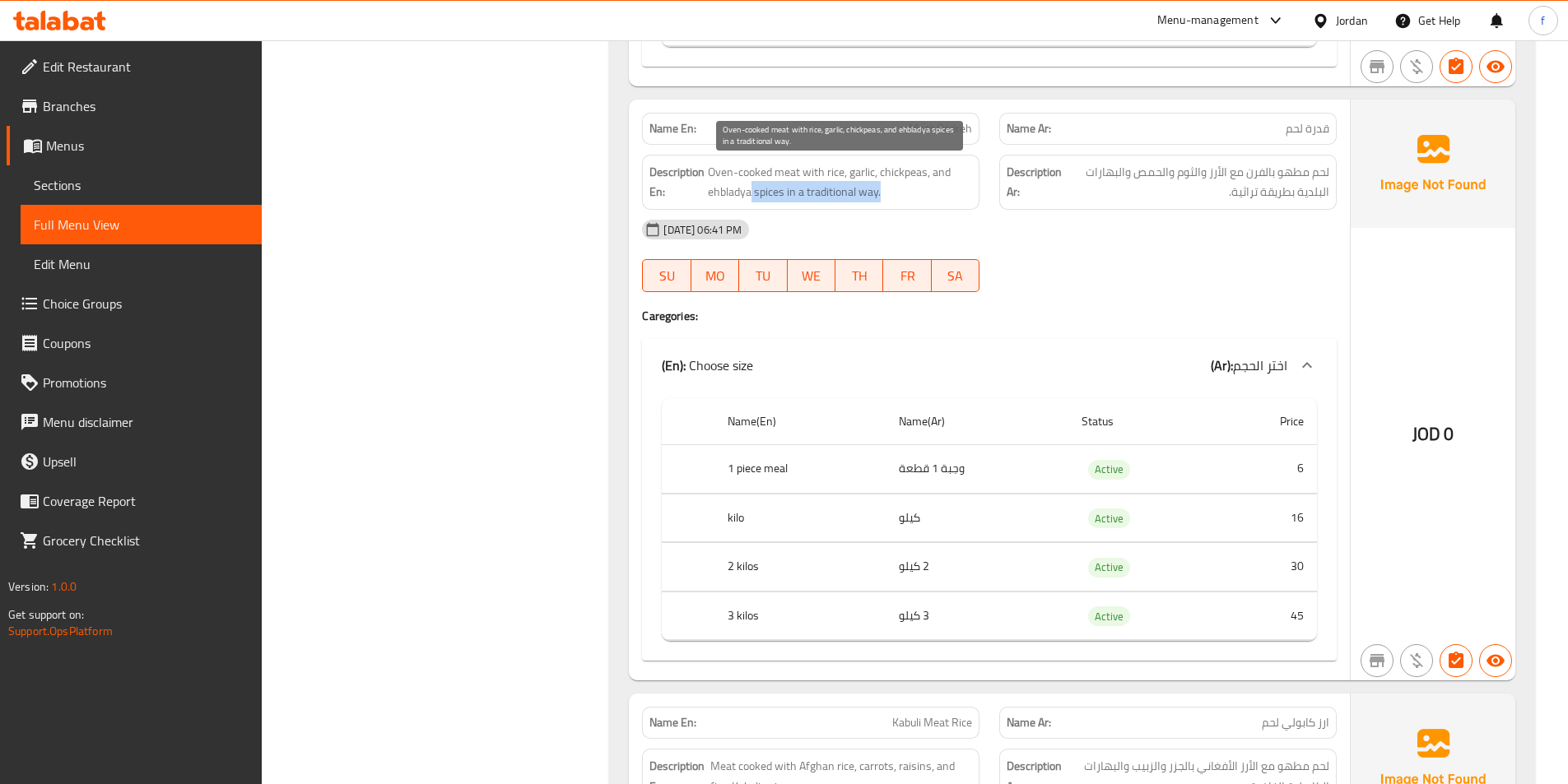
click at [749, 202] on span "Oven-cooked meat with rice, garlic, chickpeas, and ehbladya spices in a traditi…" at bounding box center [840, 182] width 264 height 41
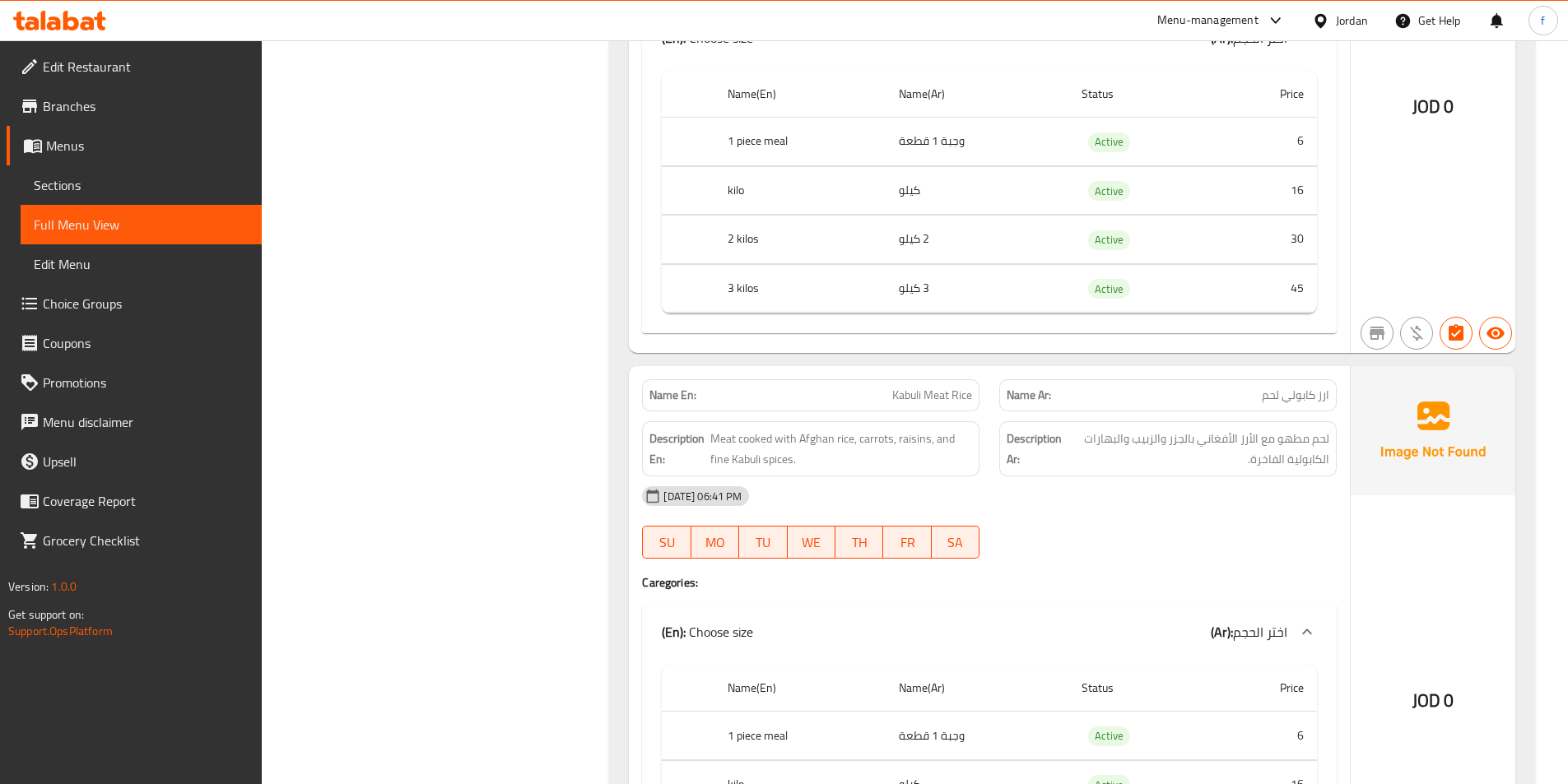
scroll to position [4918, 0]
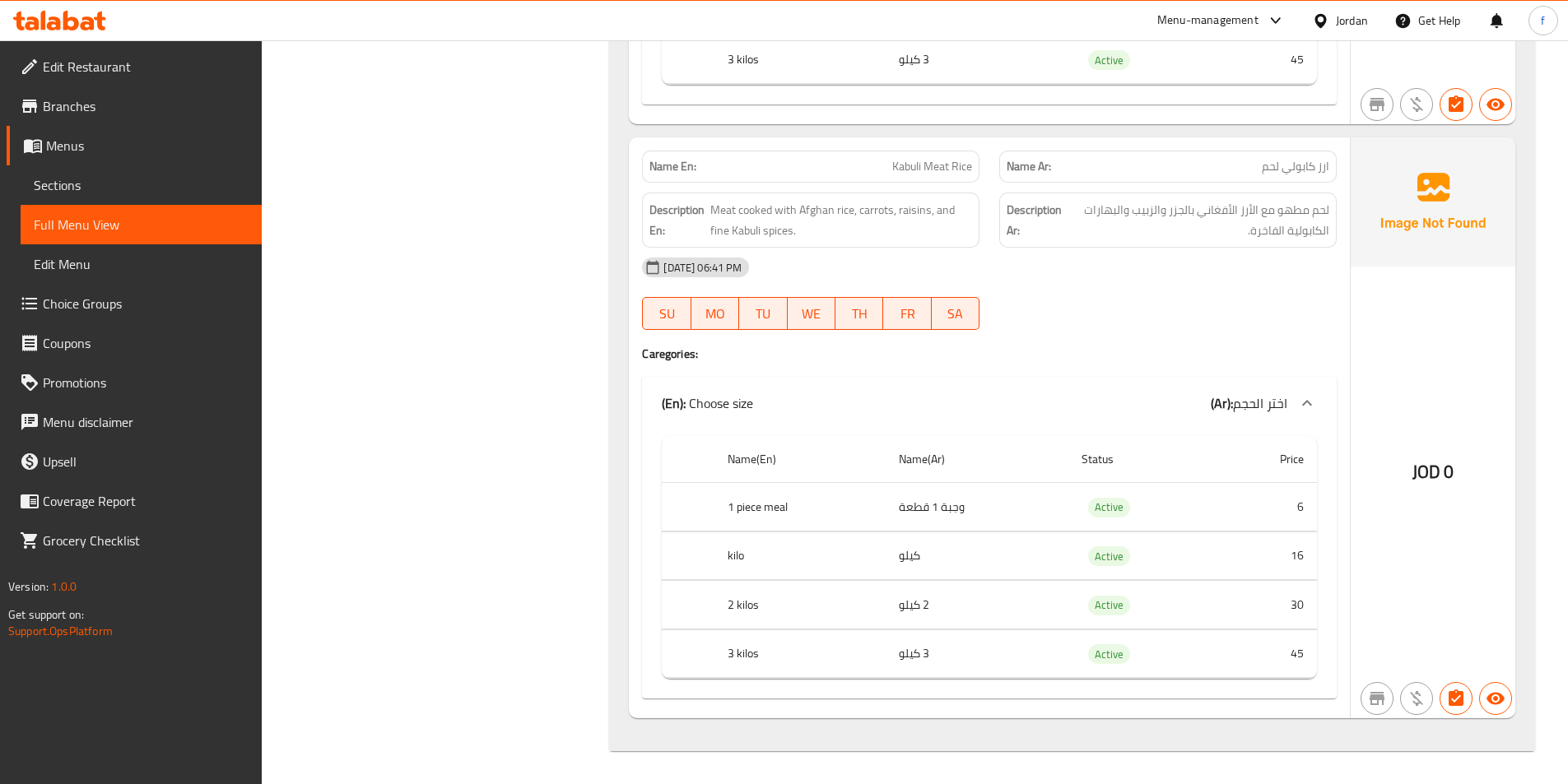
click at [895, 164] on span "Kabuli Meat Rice" at bounding box center [932, 167] width 80 height 17
drag, startPoint x: 895, startPoint y: 165, endPoint x: 933, endPoint y: 172, distance: 38.6
click at [898, 166] on span "Kabuli Meat Rice" at bounding box center [932, 167] width 80 height 17
click at [952, 174] on span "Kabuli Meat Rice" at bounding box center [932, 167] width 80 height 17
click at [923, 162] on span "Kabuli Meat Rice" at bounding box center [932, 167] width 80 height 17
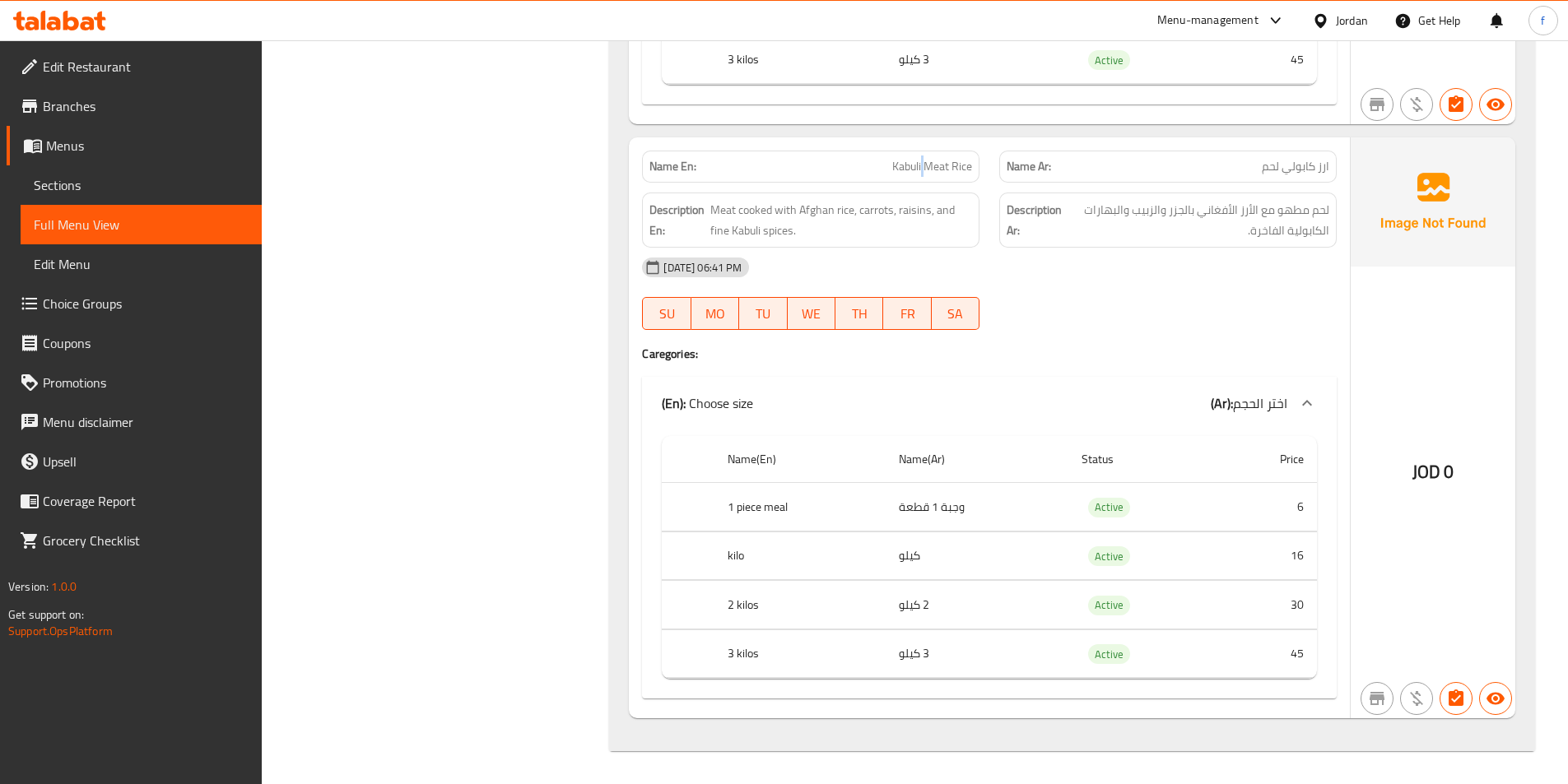
click at [923, 162] on span "Kabuli Meat Rice" at bounding box center [932, 167] width 80 height 17
click at [976, 168] on div "Name En: Kabuli Meat Rice" at bounding box center [811, 166] width 338 height 32
click at [958, 166] on span "Kabuli Meat Rice" at bounding box center [932, 167] width 80 height 17
click at [948, 166] on span "Kabuli Meat Rice" at bounding box center [932, 167] width 80 height 17
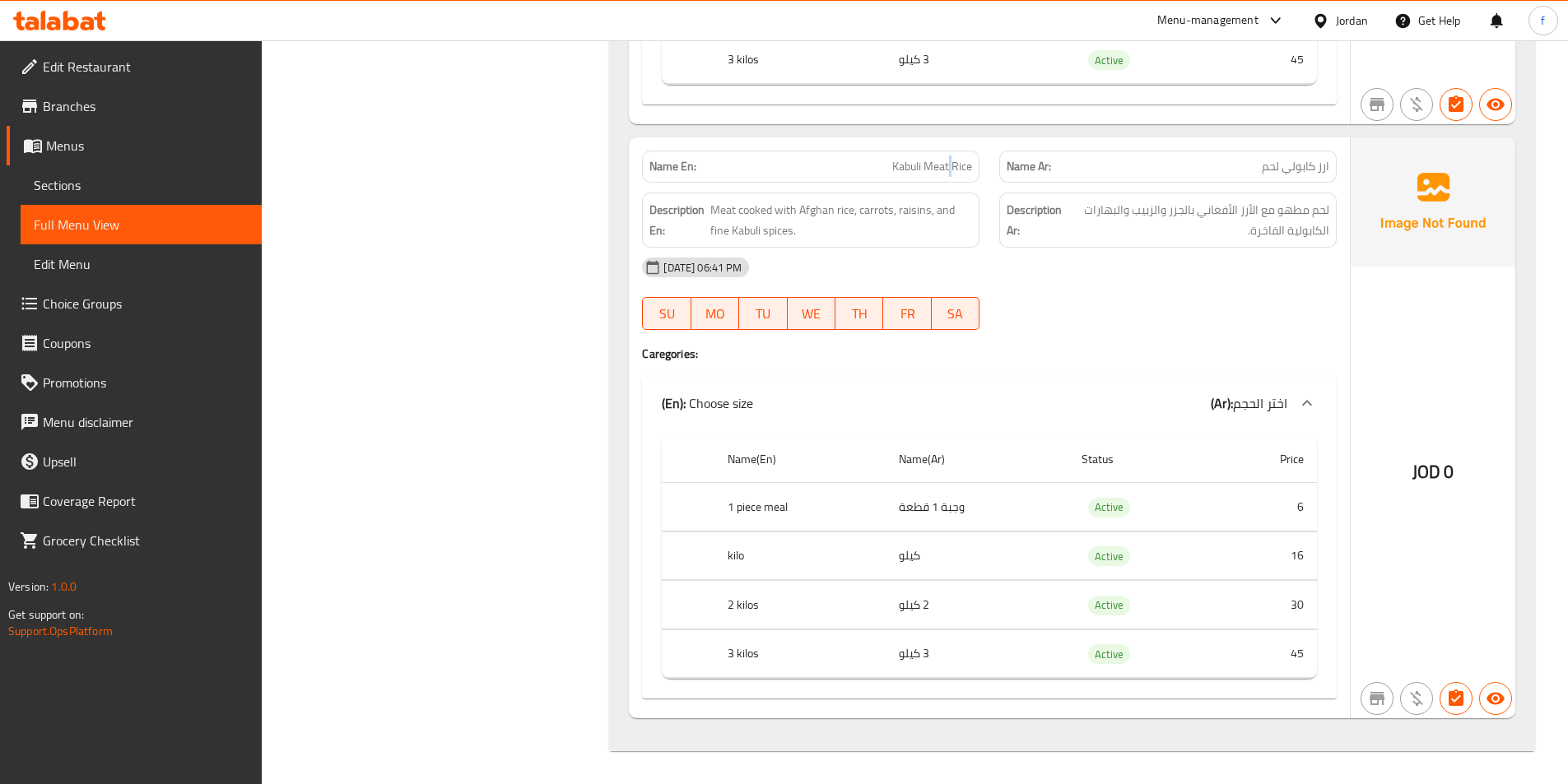
drag, startPoint x: 948, startPoint y: 166, endPoint x: 906, endPoint y: 165, distance: 42.0
click at [944, 166] on span "Kabuli Meat Rice" at bounding box center [932, 167] width 80 height 17
click at [906, 165] on span "Kabuli Meat Rice" at bounding box center [932, 167] width 80 height 17
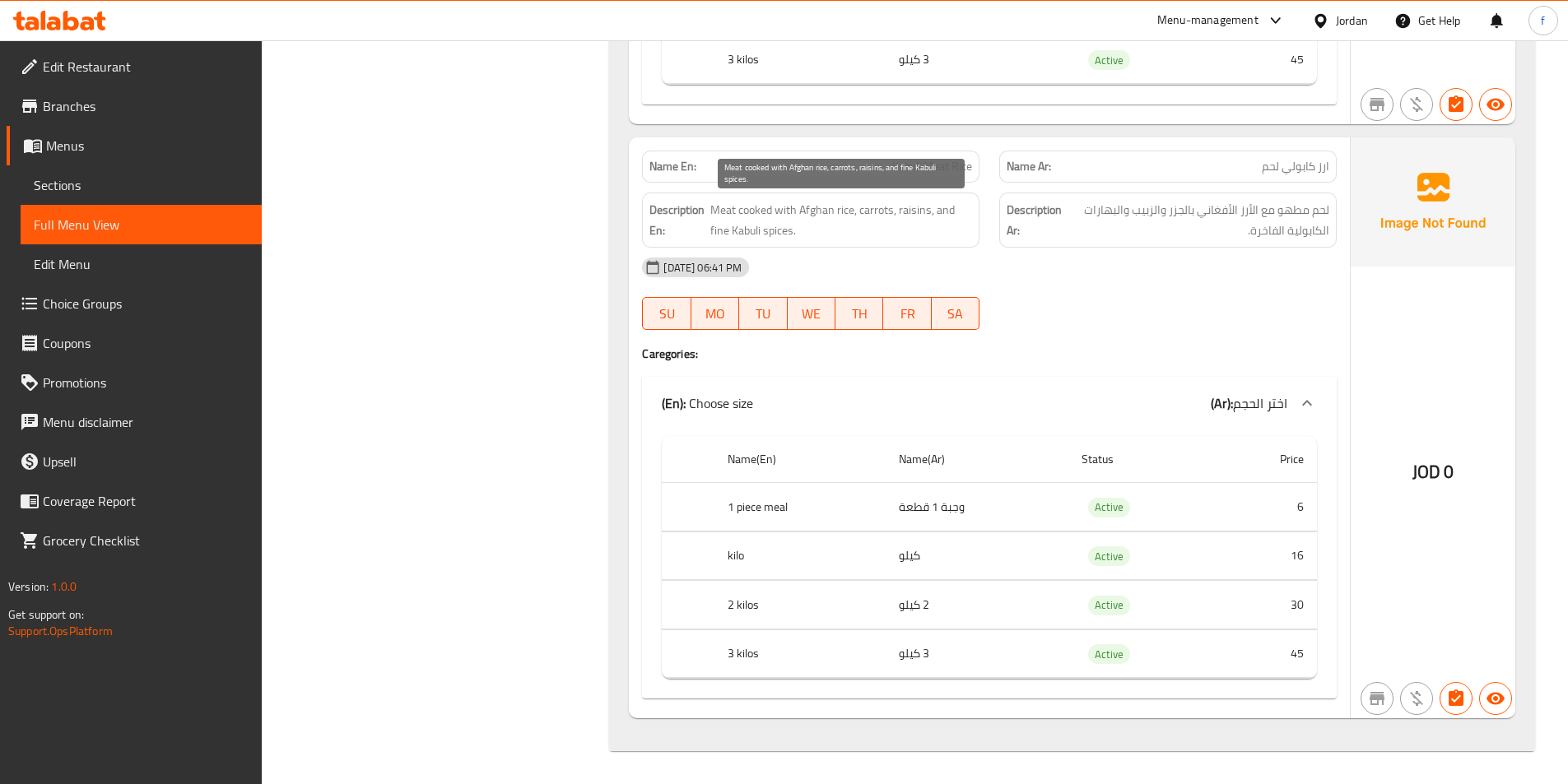
click at [721, 212] on span "Meat cooked with Afghan rice, carrots, raisins, and fine Kabuli spices." at bounding box center [840, 220] width 261 height 41
click at [722, 213] on span "Meat cooked with Afghan rice, carrots, raisins, and fine Kabuli spices." at bounding box center [840, 220] width 261 height 41
click at [736, 206] on span "Meat cooked with Afghan rice, carrots, raisins, and fine Kabuli spices." at bounding box center [840, 220] width 261 height 41
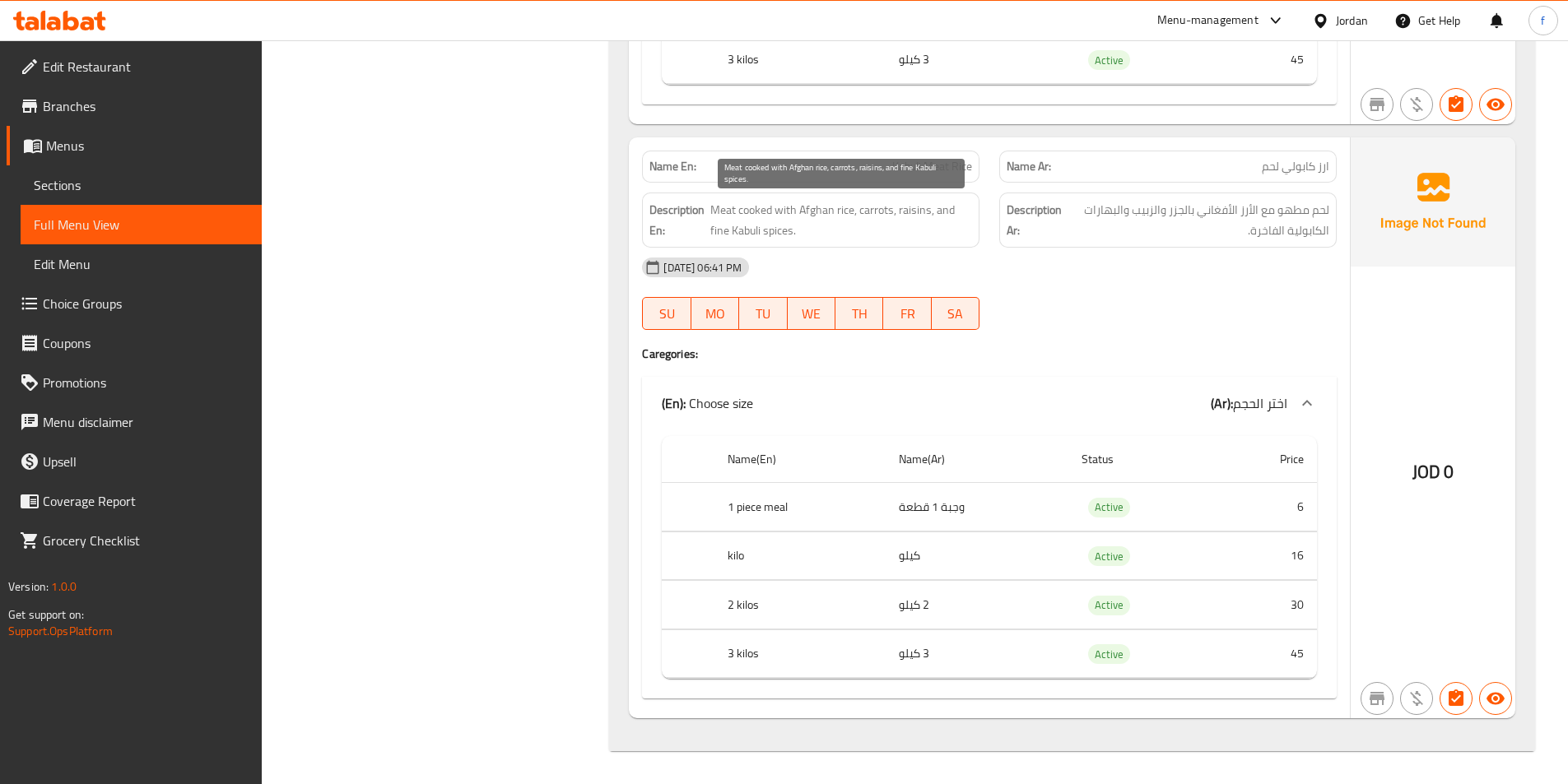
click at [775, 206] on span "Meat cooked with Afghan rice, carrots, raisins, and fine Kabuli spices." at bounding box center [840, 220] width 261 height 41
click at [777, 206] on span "Meat cooked with Afghan rice, carrots, raisins, and fine Kabuli spices." at bounding box center [840, 220] width 261 height 41
click at [834, 209] on span "Meat cooked with Afghan rice, carrots, raisins, and fine Kabuli spices." at bounding box center [840, 220] width 261 height 41
click at [825, 215] on span "Meat cooked with Afghan rice, carrots, raisins, and fine Kabuli spices." at bounding box center [840, 220] width 261 height 41
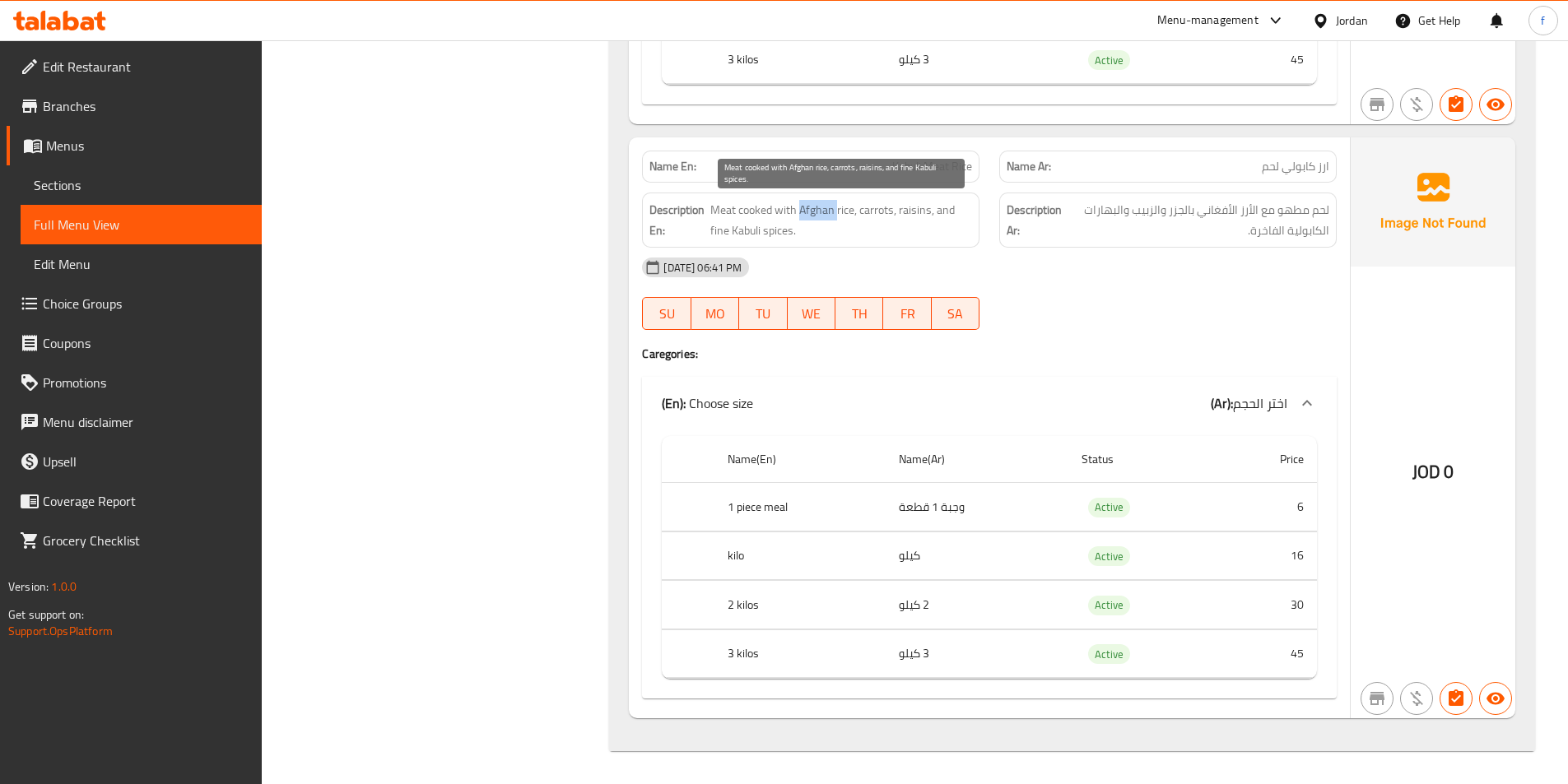
click at [825, 215] on span "Meat cooked with Afghan rice, carrots, raisins, and fine Kabuli spices." at bounding box center [840, 220] width 261 height 41
click at [875, 215] on span "Meat cooked with Afghan rice, carrots, raisins, and fine Kabuli spices." at bounding box center [840, 220] width 261 height 41
click at [933, 163] on span "Kabuli Meat Rice" at bounding box center [932, 167] width 80 height 17
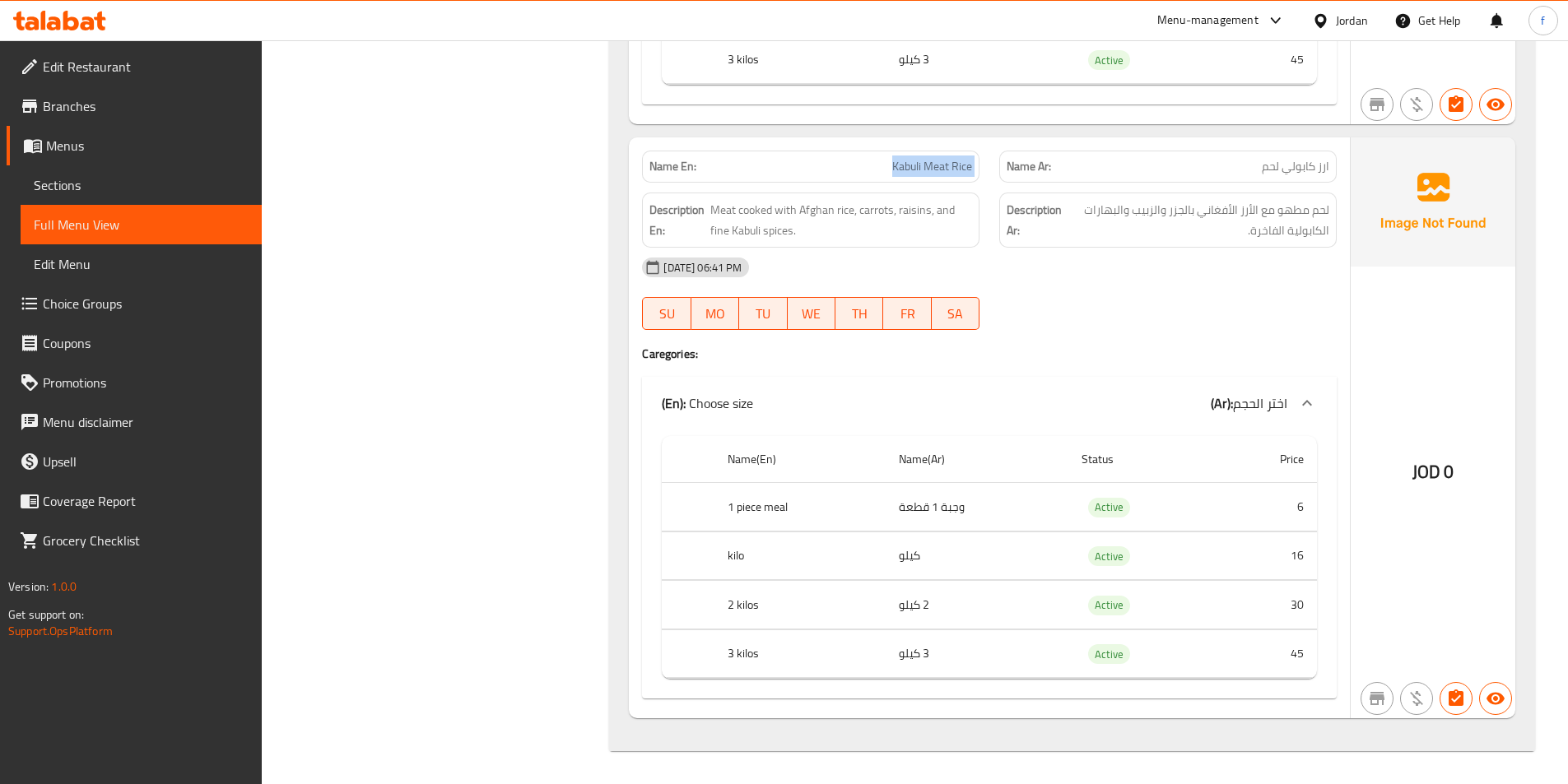
click at [933, 163] on span "Kabuli Meat Rice" at bounding box center [932, 167] width 80 height 17
copy span "Kabuli Meat Rice"
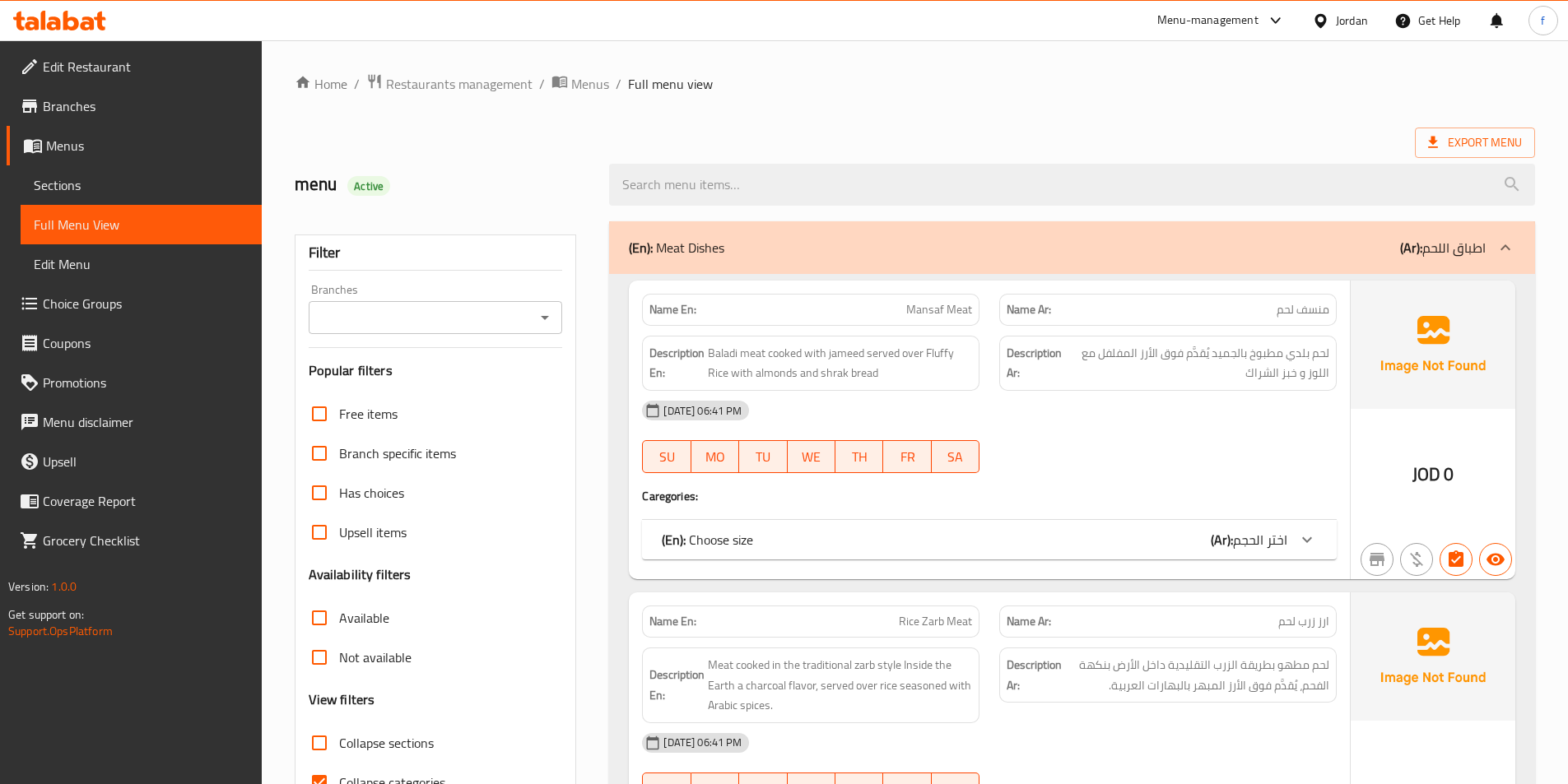
click at [103, 183] on span "Sections" at bounding box center [141, 185] width 215 height 19
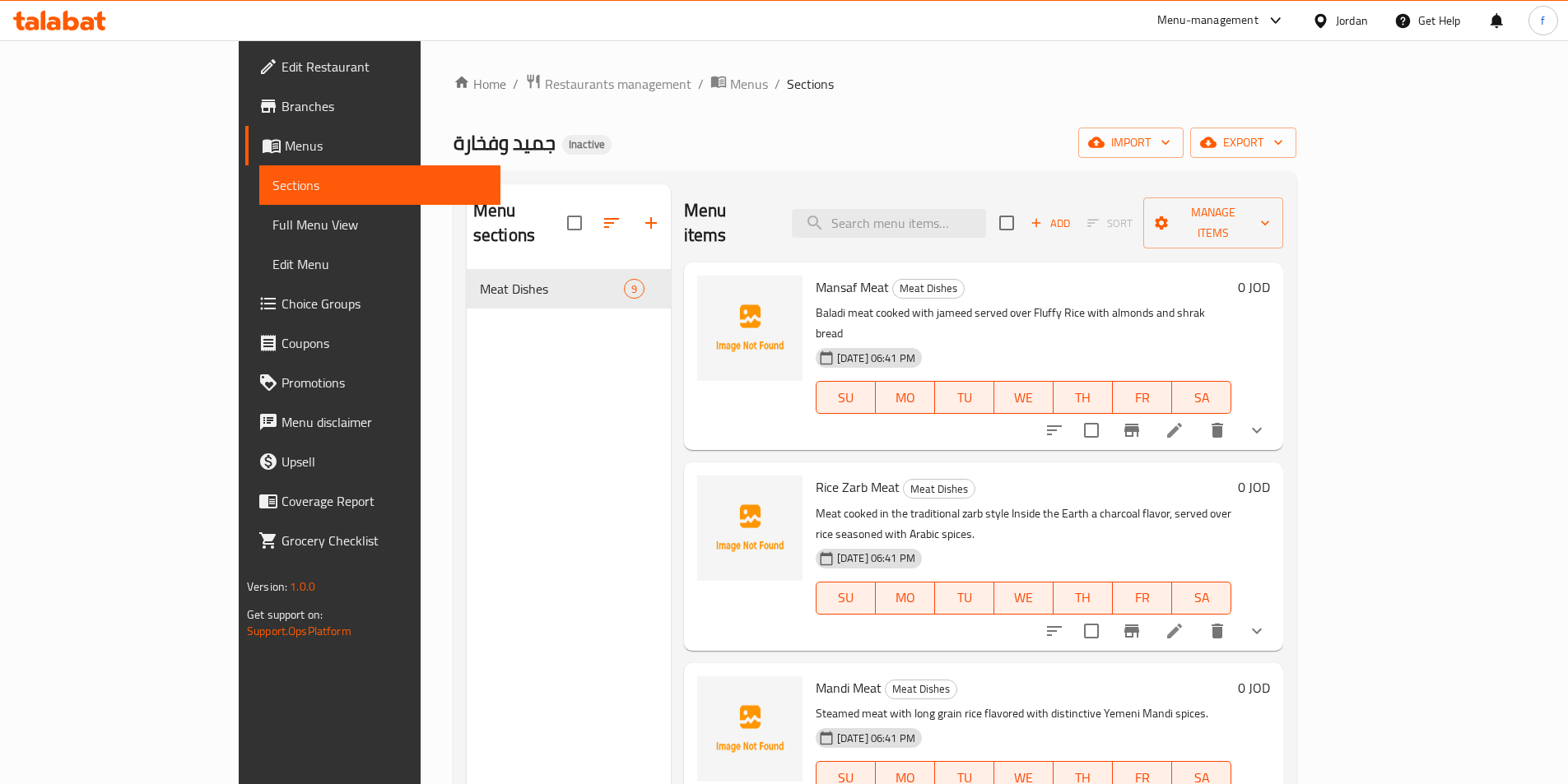
click at [979, 194] on div "Menu items Add Sort Manage items" at bounding box center [983, 223] width 599 height 78
click at [970, 212] on input "search" at bounding box center [888, 224] width 194 height 29
paste input "Bukhari Meat"
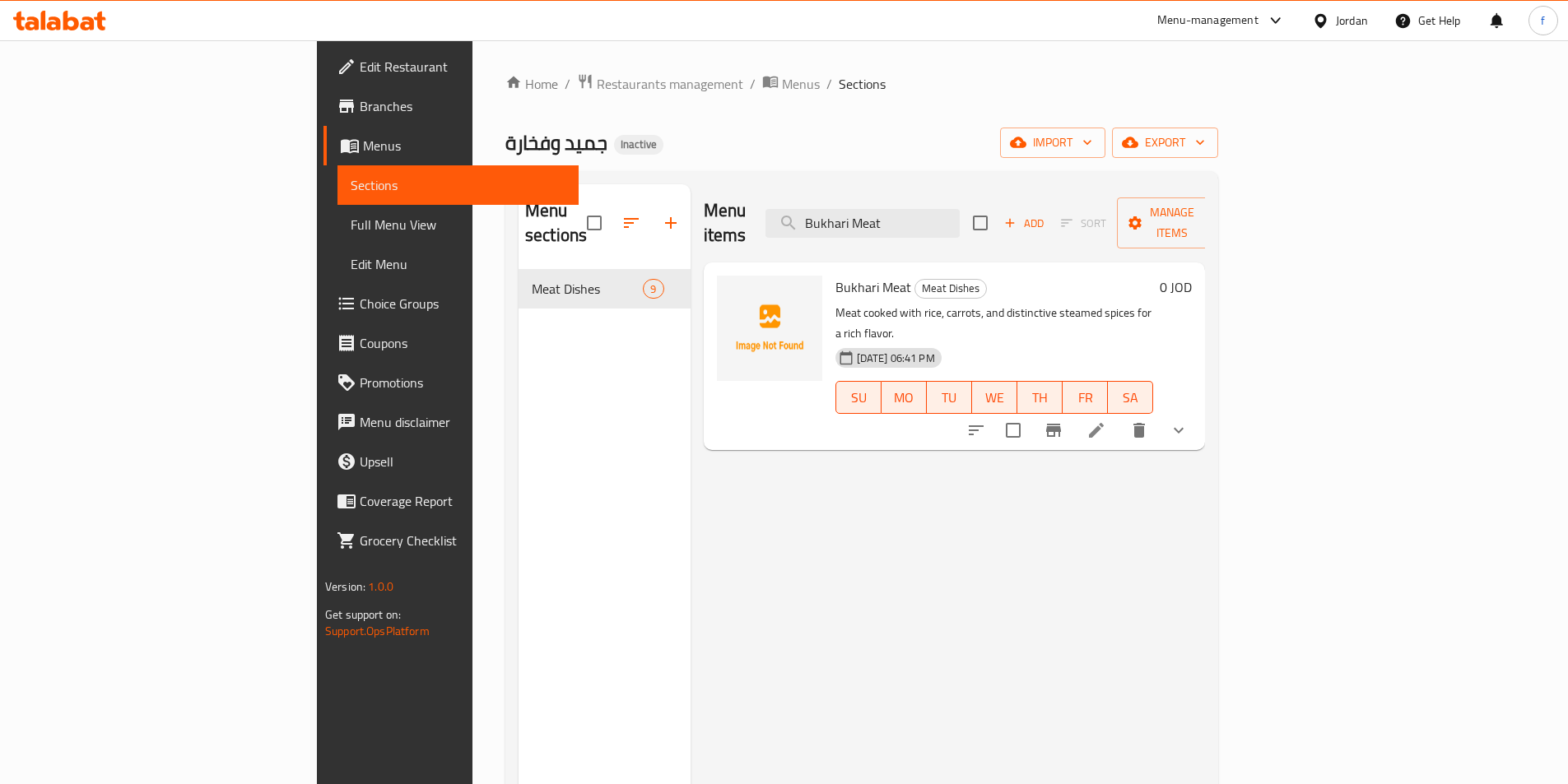
type input "Bukhari Meat"
click at [1106, 420] on icon at bounding box center [1095, 430] width 19 height 19
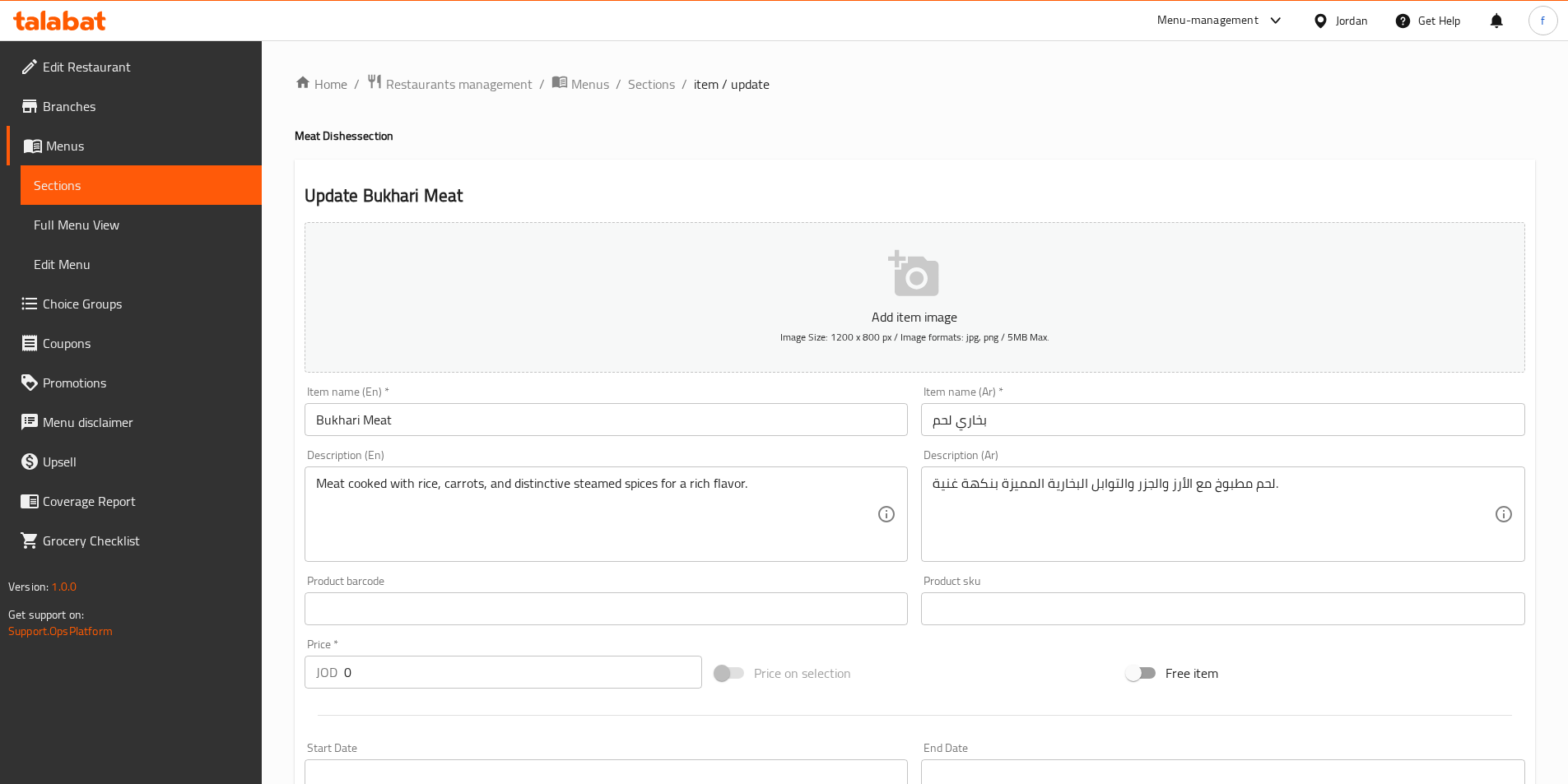
click at [1266, 441] on div "Item name (Ar)   * بخاري لحم Item name (Ar) *" at bounding box center [1223, 411] width 617 height 64
click at [1288, 417] on input "بخاري لحم" at bounding box center [1223, 419] width 604 height 33
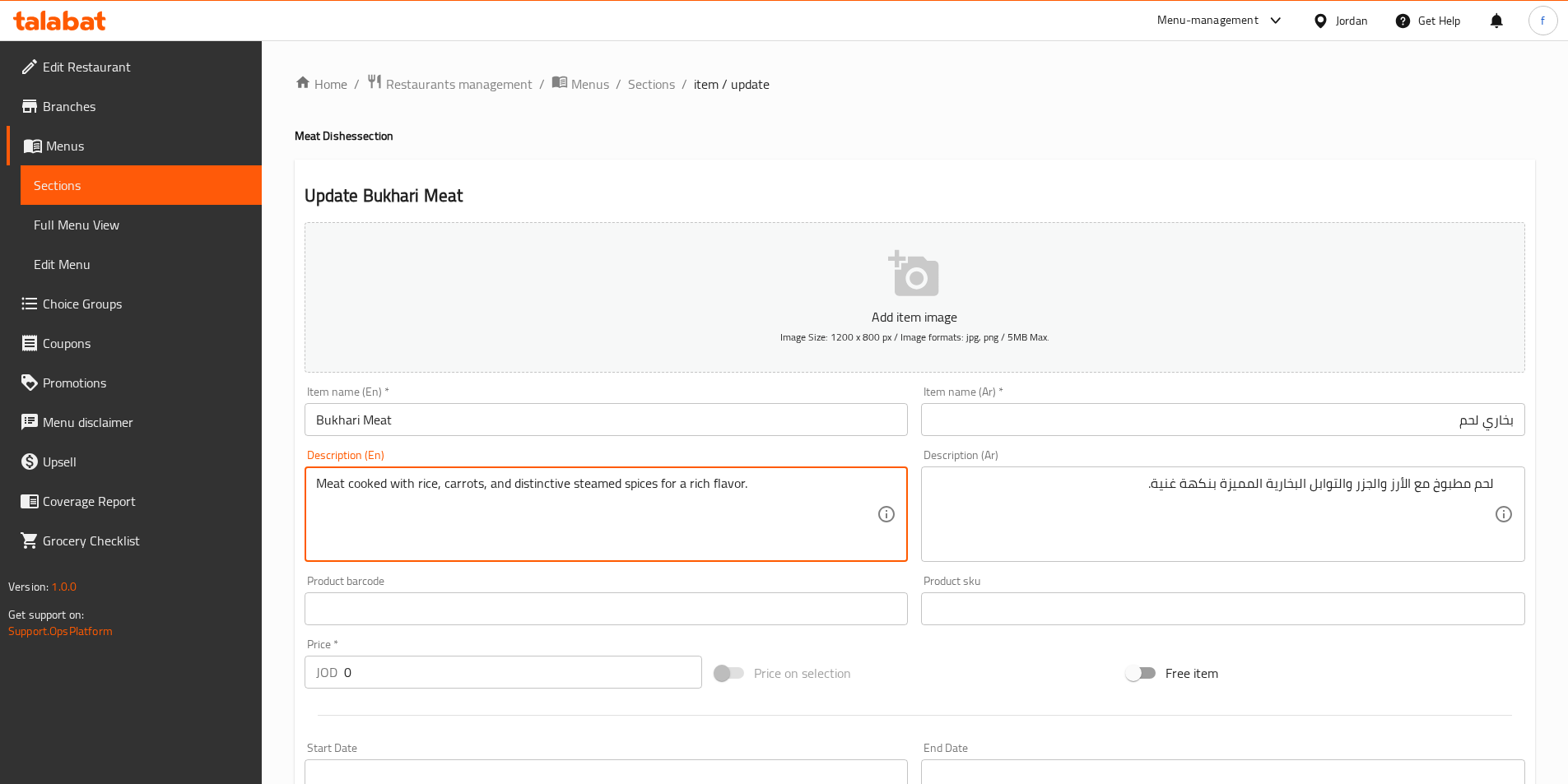
click at [609, 486] on textarea "Meat cooked with rice, carrots, and distinctive steamed spices for a rich flavo…" at bounding box center [597, 514] width 561 height 78
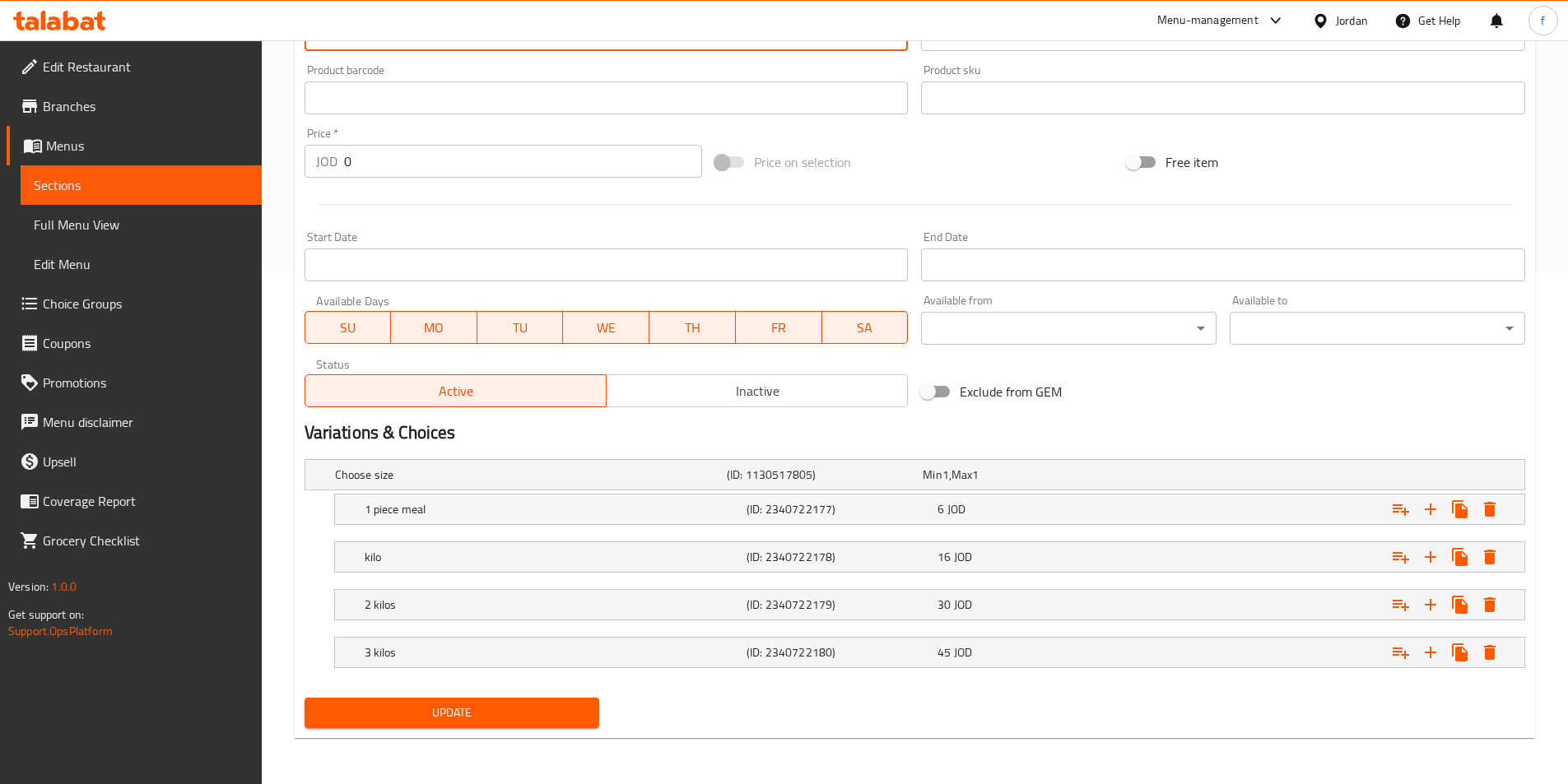
type textarea "Meat cooked with rice, carrots, and distinctive bukaria spices for a rich flavo…"
click at [447, 721] on span "Update" at bounding box center [451, 713] width 269 height 20
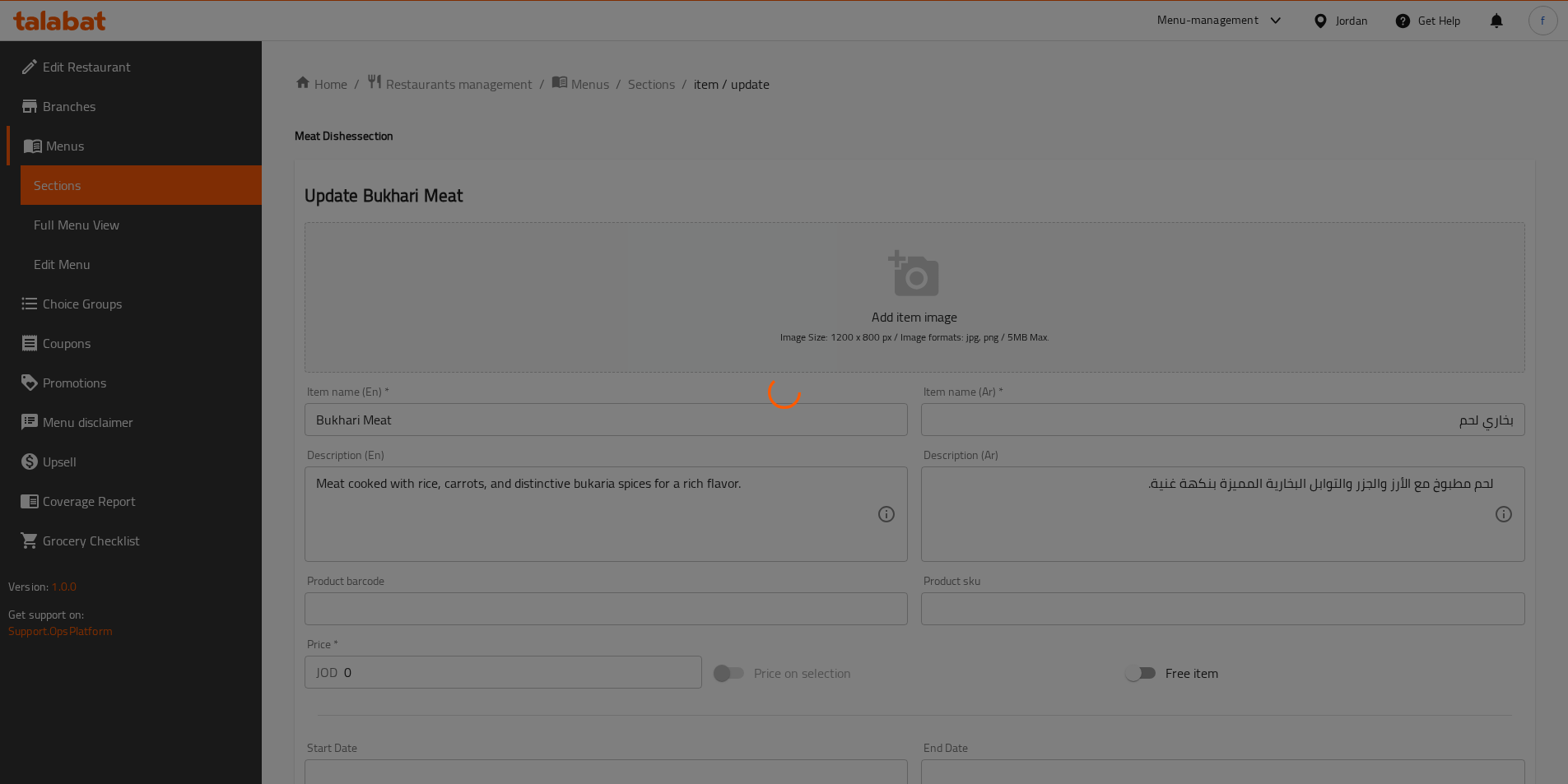
click at [652, 80] on div at bounding box center [784, 392] width 1568 height 784
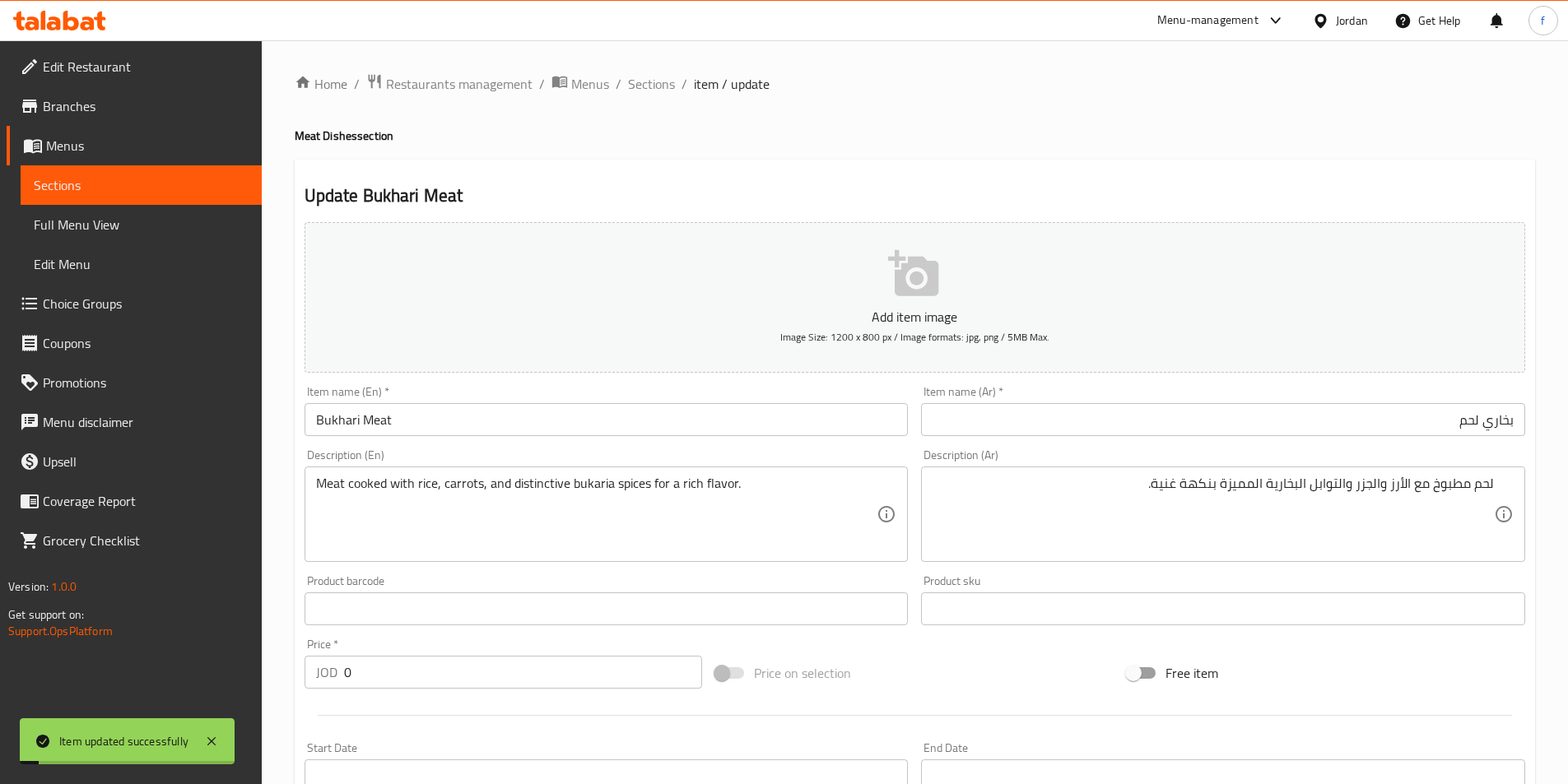
click at [647, 84] on span "Sections" at bounding box center [651, 84] width 47 height 19
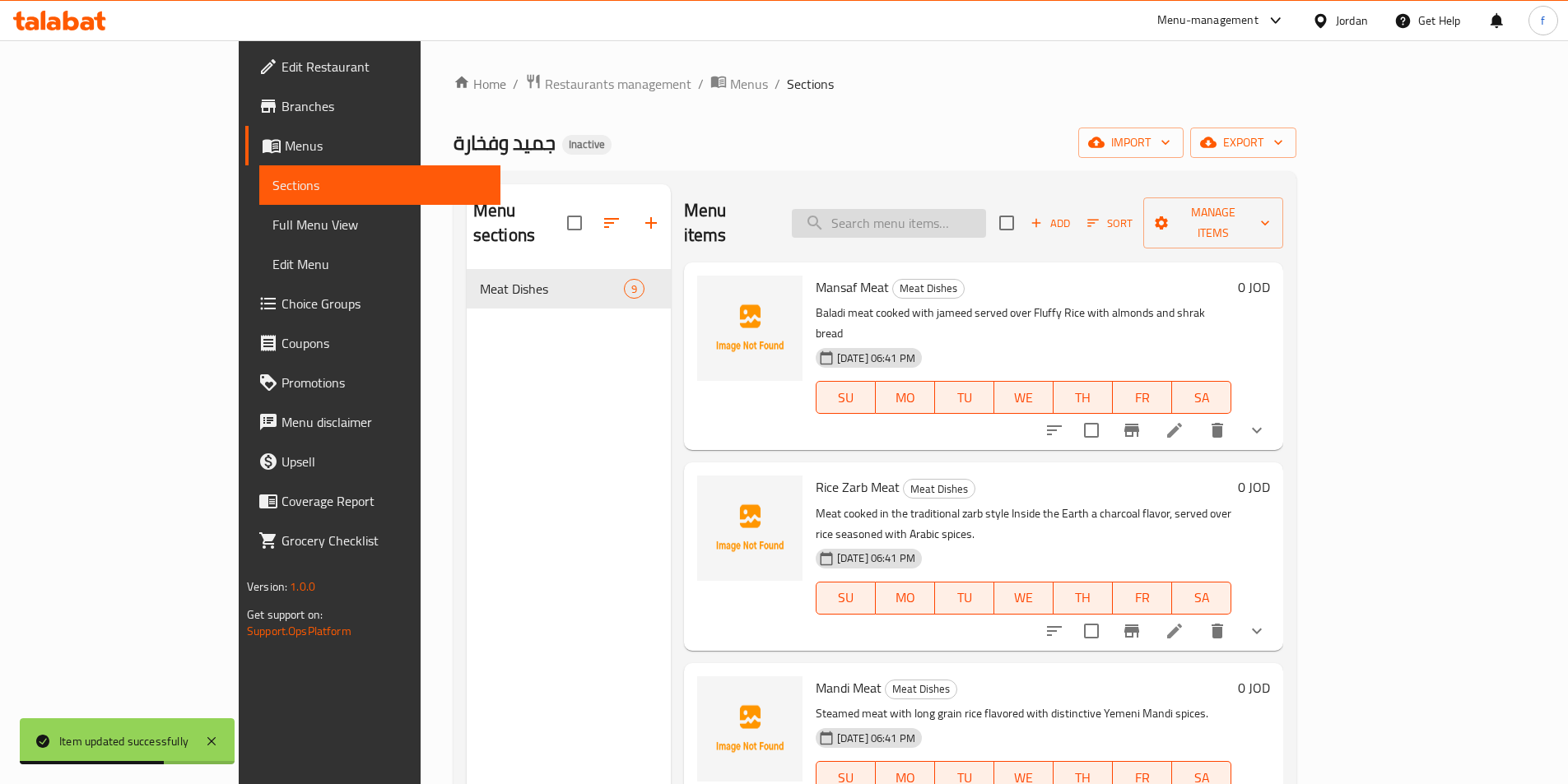
click at [986, 209] on input "search" at bounding box center [888, 224] width 194 height 29
paste input "Kabuli Meat Rice"
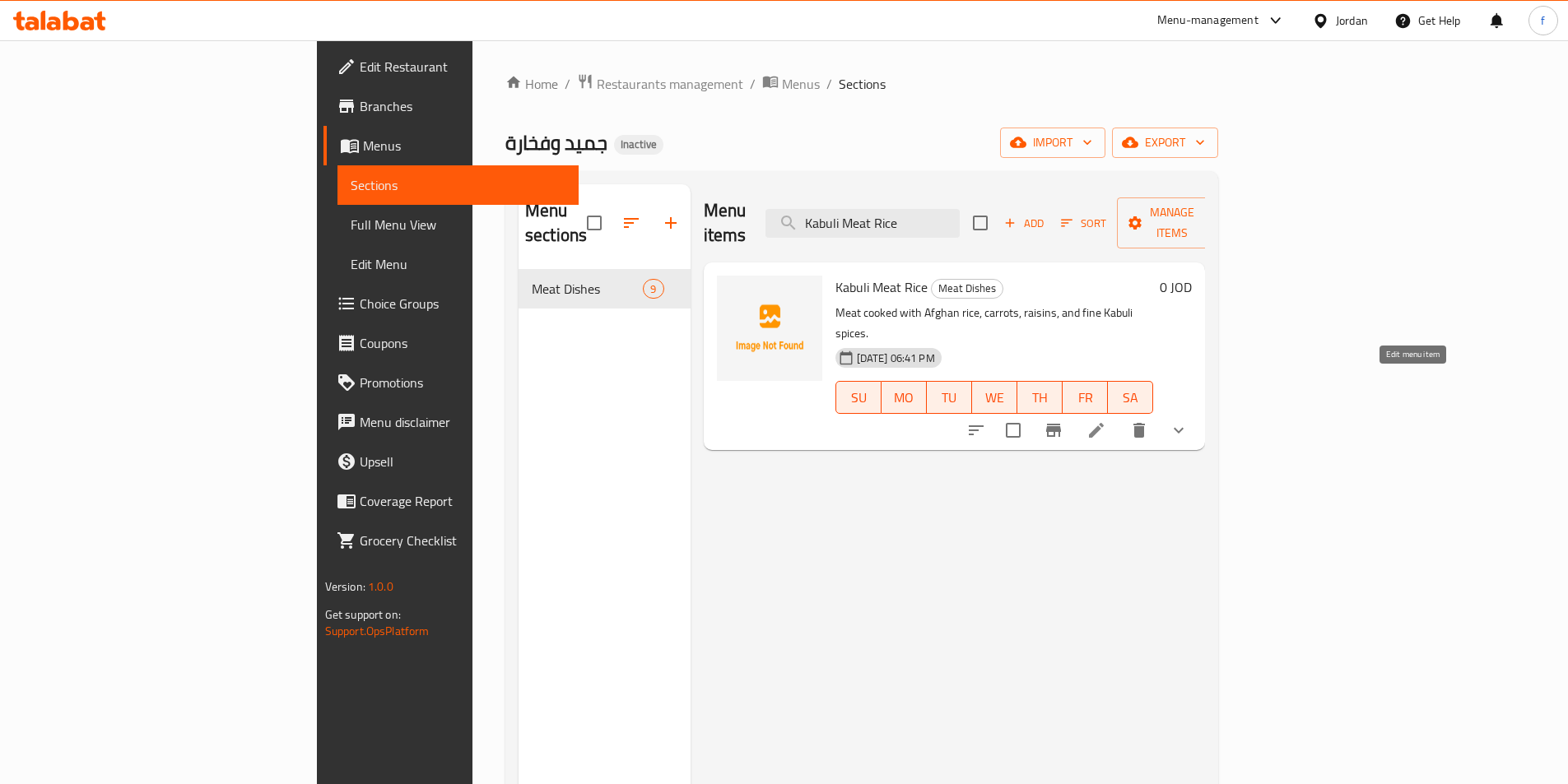
type input "Kabuli Meat Rice"
click at [1120, 416] on li at bounding box center [1096, 430] width 46 height 30
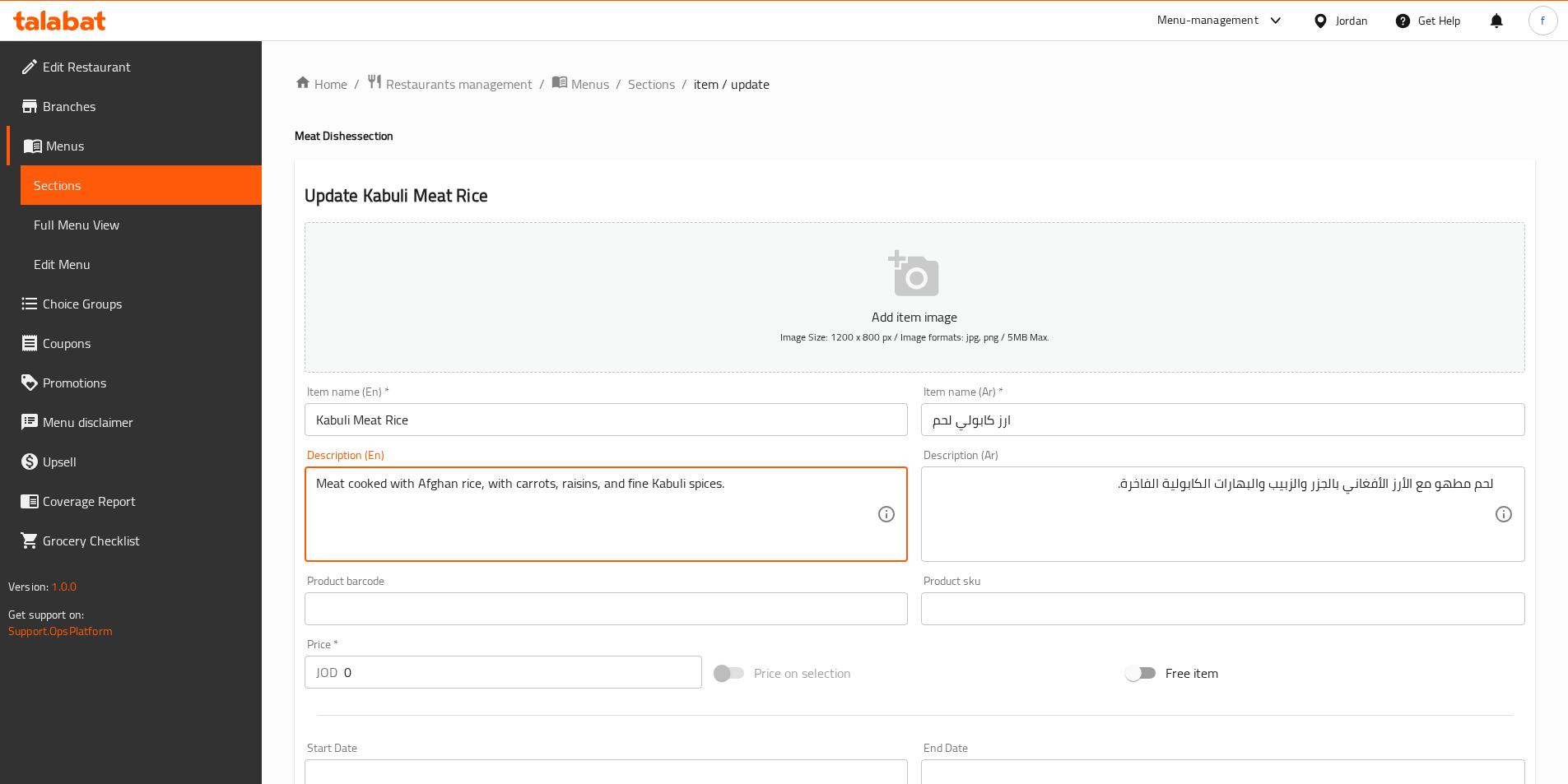
click at [697, 484] on textarea "Meat cooked with Afghan rice, with carrots, raisins, and fine Kabuli spices." at bounding box center [597, 514] width 561 height 78
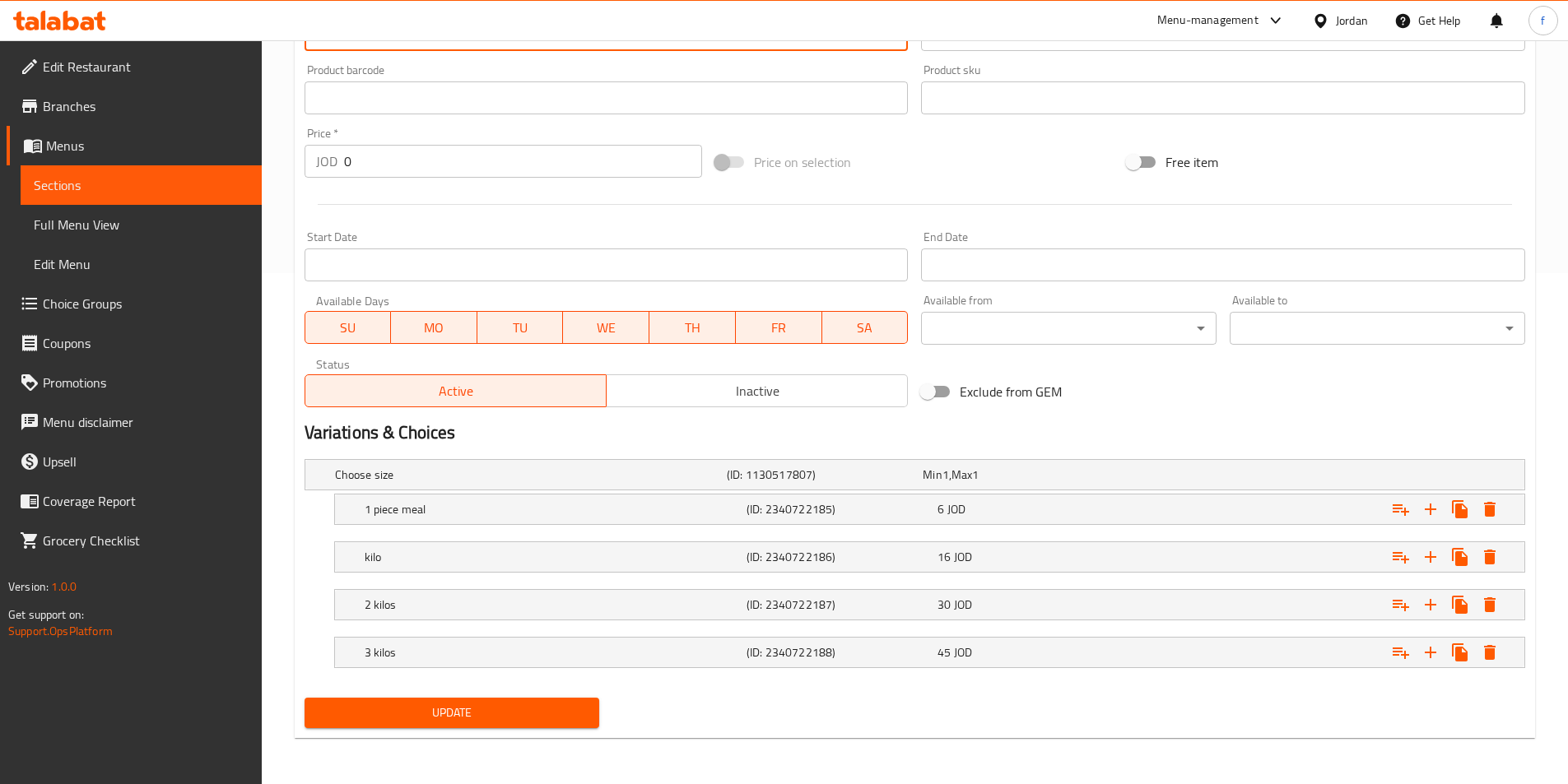
click at [564, 708] on span "Update" at bounding box center [451, 713] width 269 height 20
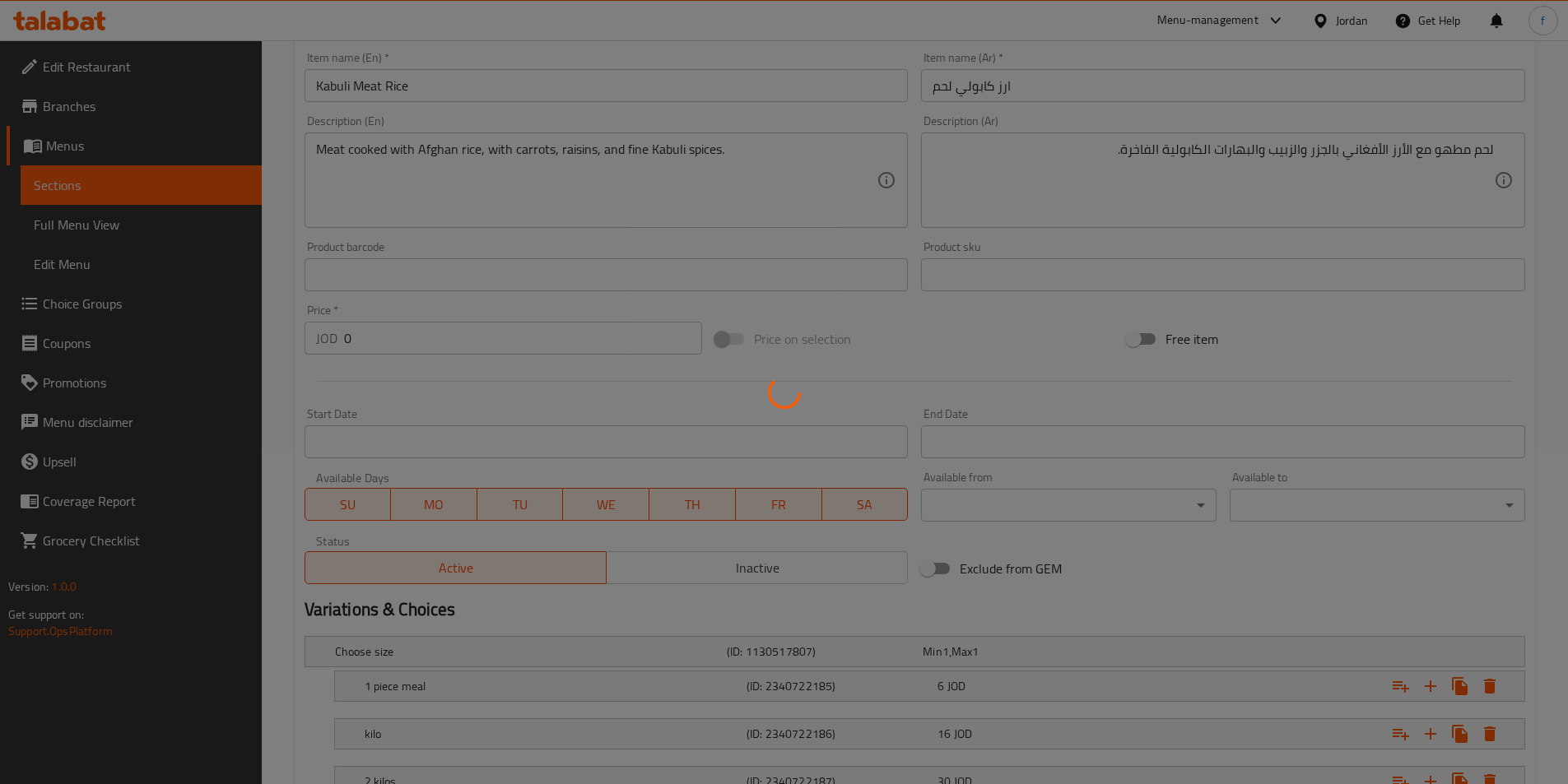
scroll to position [17, 0]
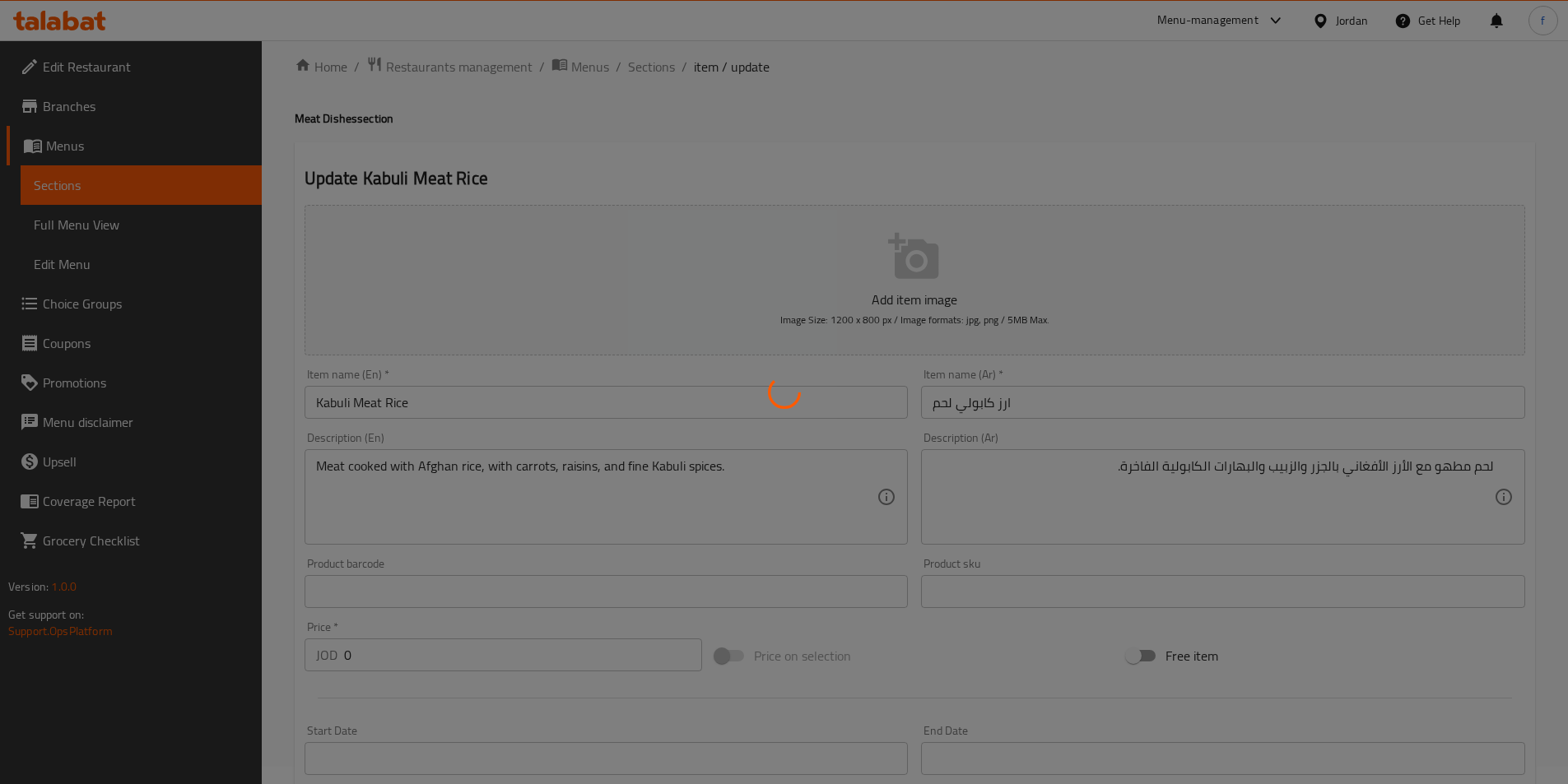
click at [1154, 481] on div at bounding box center [784, 392] width 1568 height 784
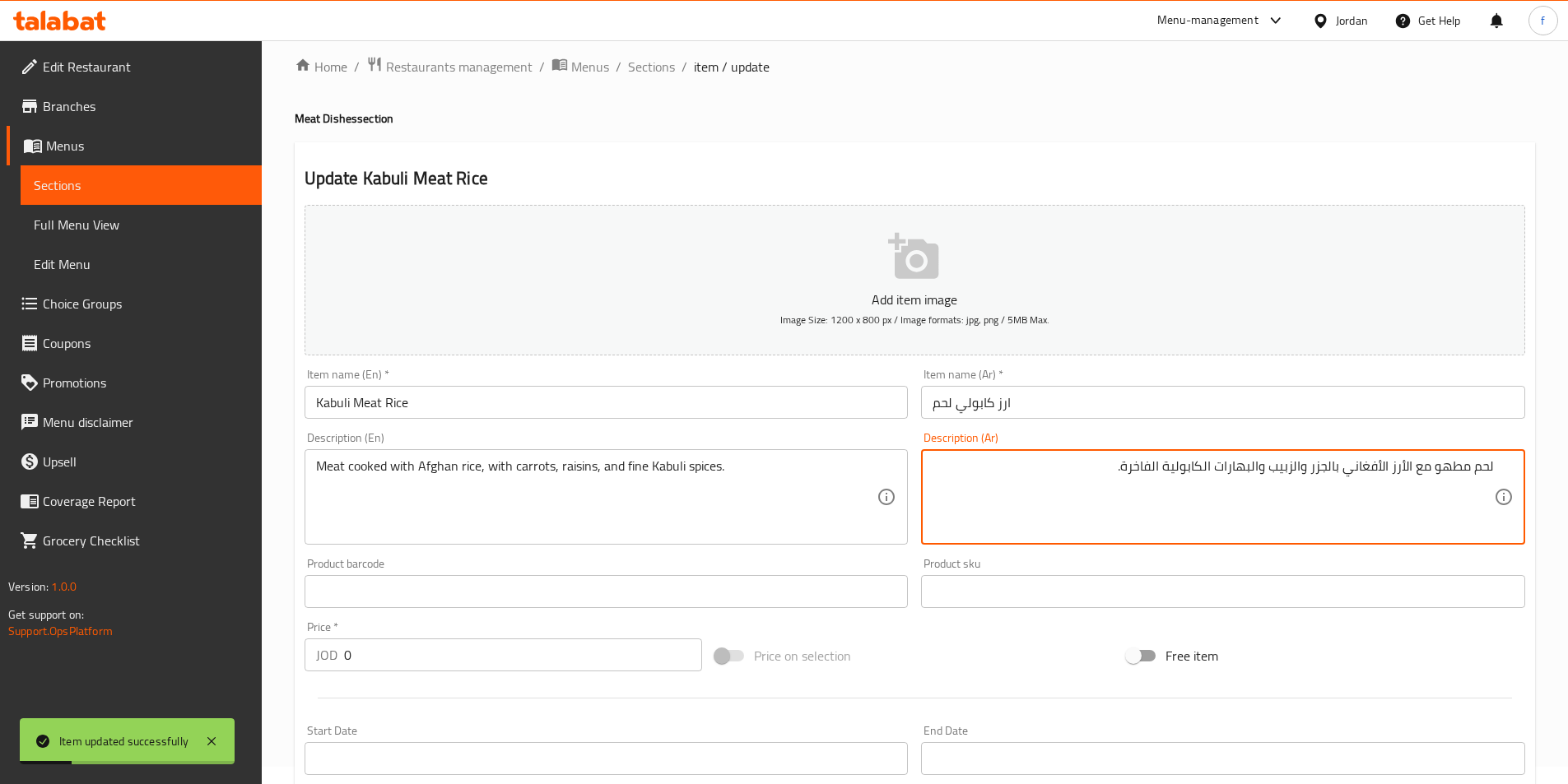
drag, startPoint x: 1153, startPoint y: 469, endPoint x: 1122, endPoint y: 479, distance: 32.6
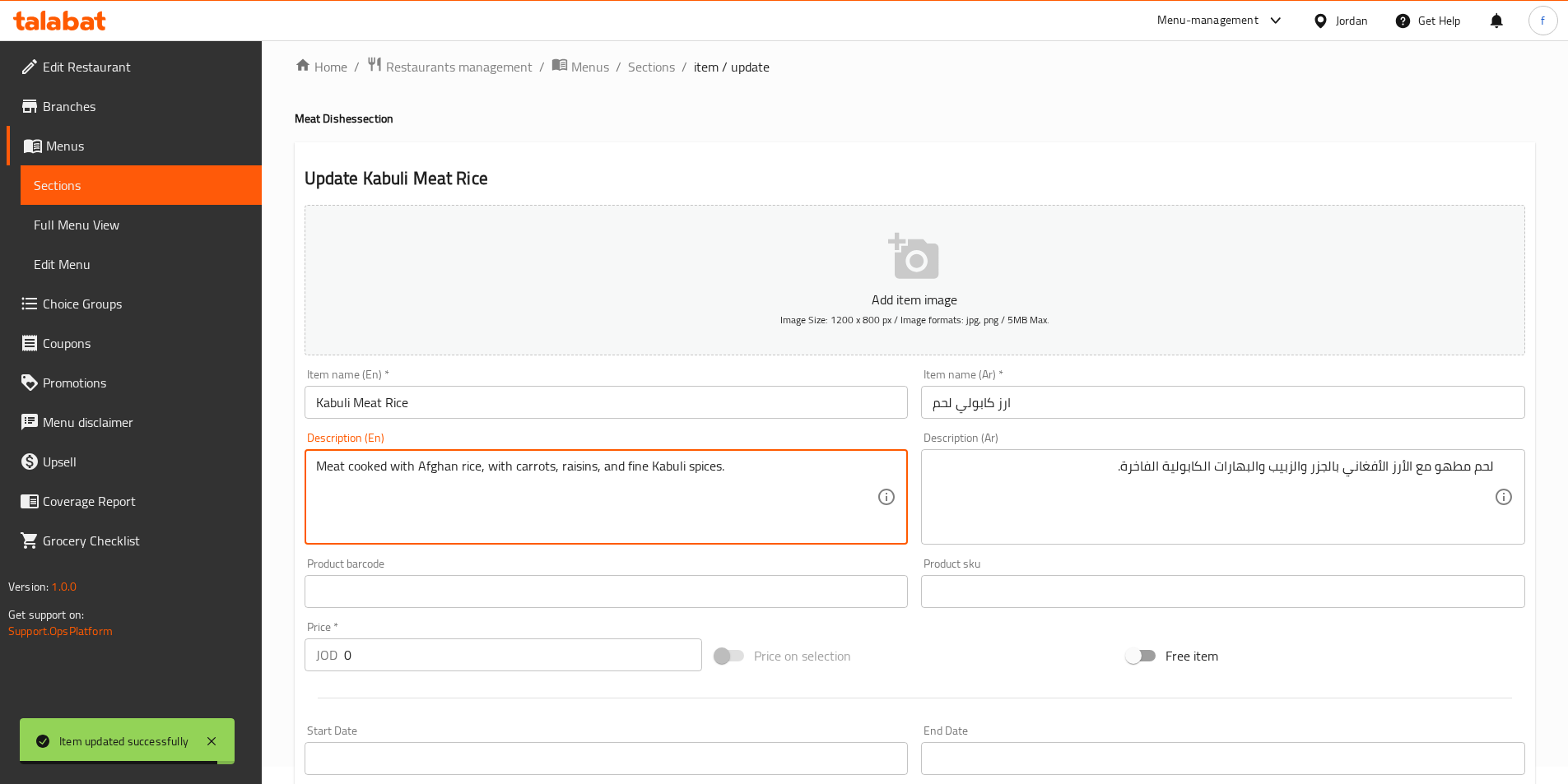
click at [635, 464] on textarea "Meat cooked with Afghan rice, with carrots, raisins, and fine Kabuli spices." at bounding box center [597, 497] width 561 height 78
paste textarea "luxurious"
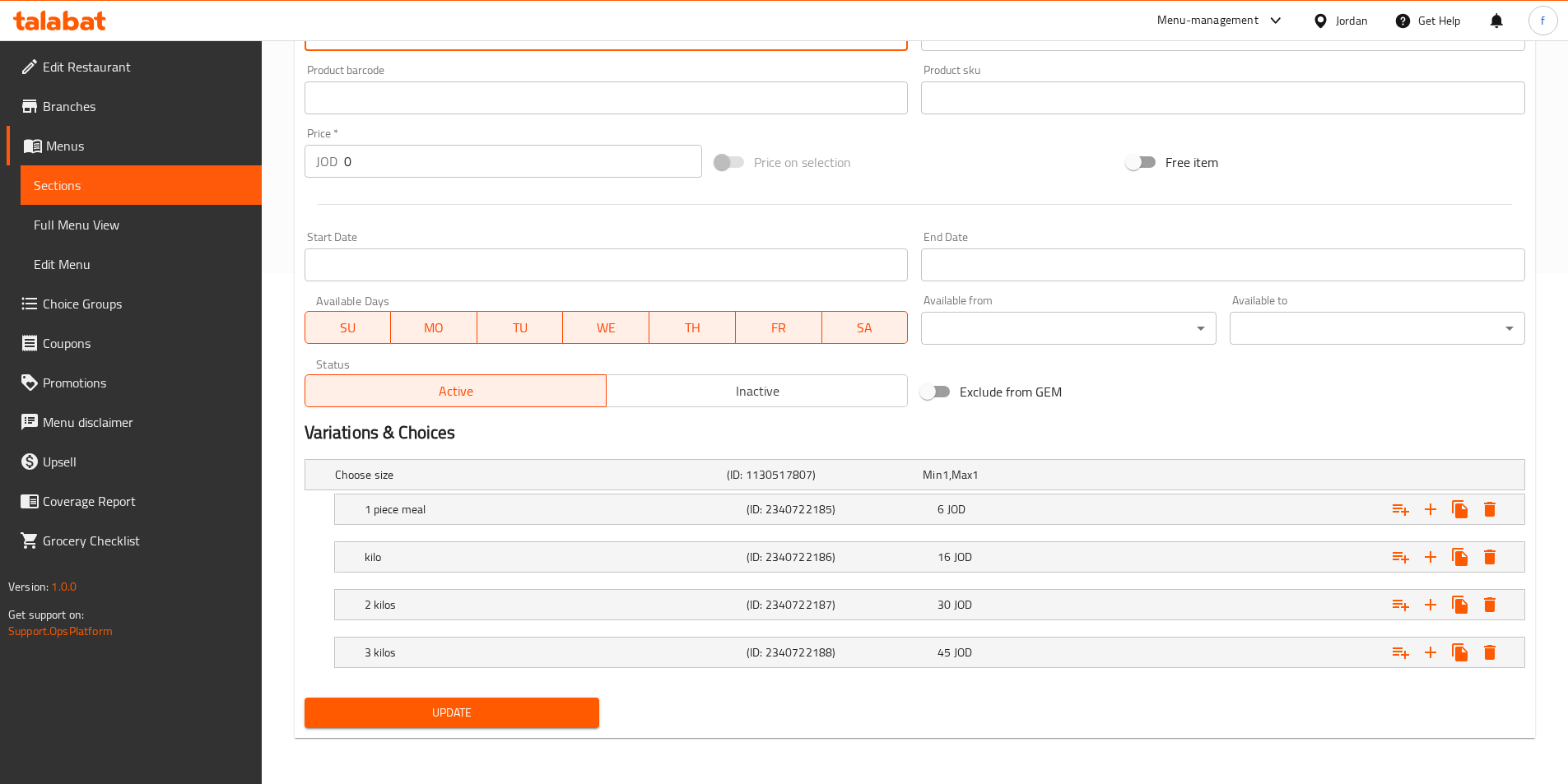
type textarea "Meat cooked with Afghan rice, with carrots, raisins, and luxurious Kabuli spice…"
click at [529, 704] on span "Update" at bounding box center [451, 713] width 269 height 20
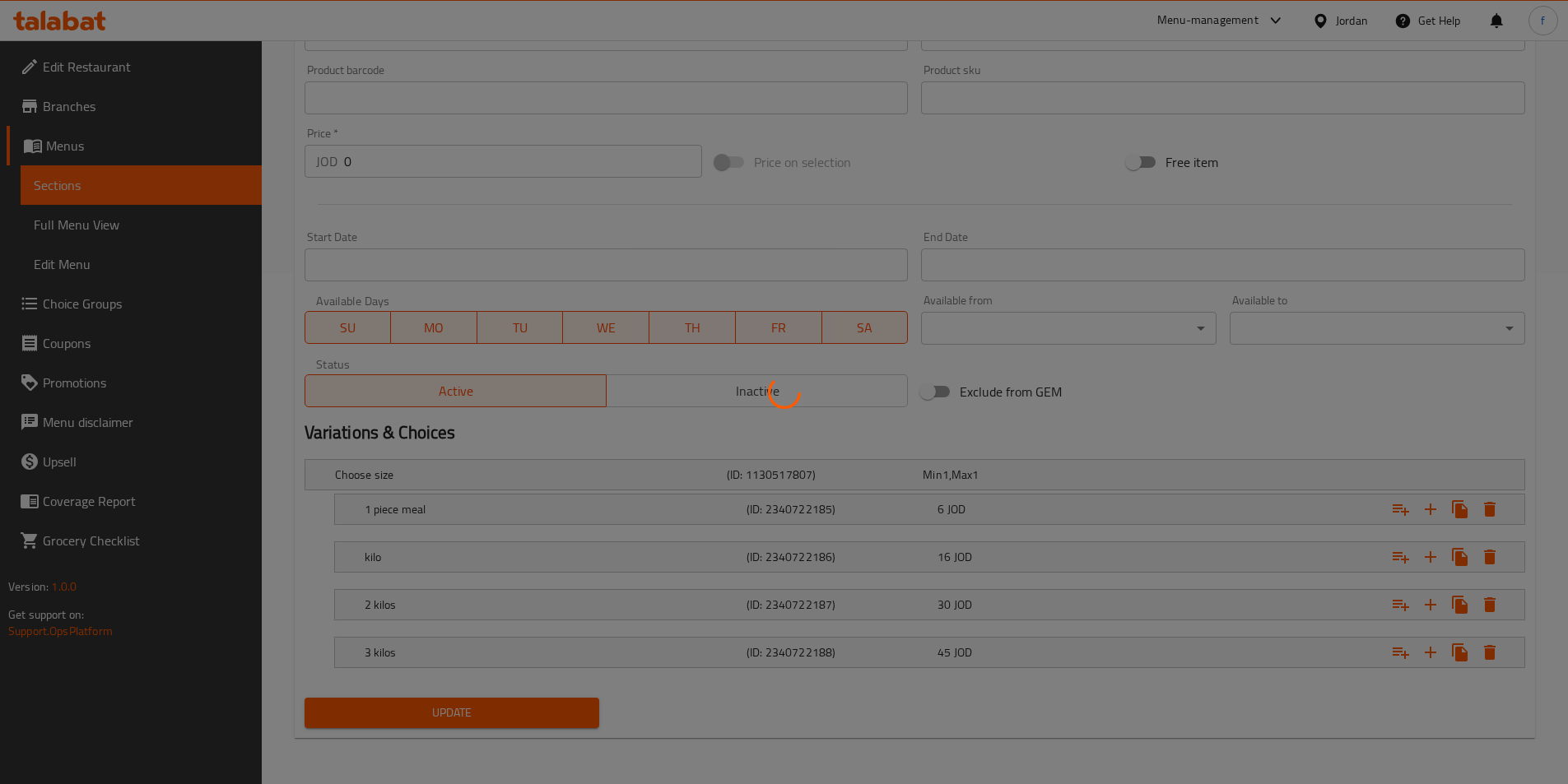
scroll to position [0, 0]
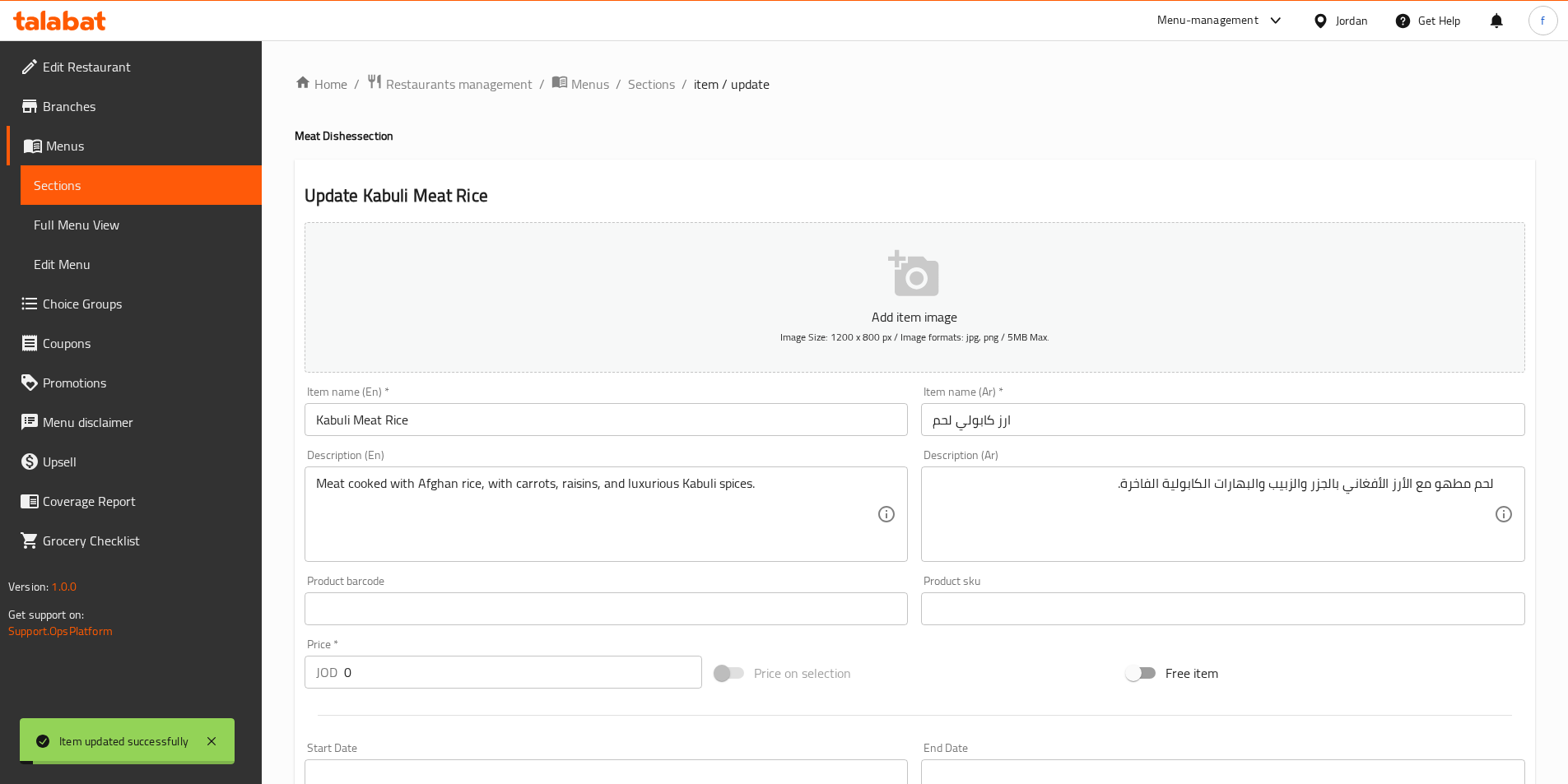
click at [652, 88] on span "Sections" at bounding box center [651, 84] width 47 height 19
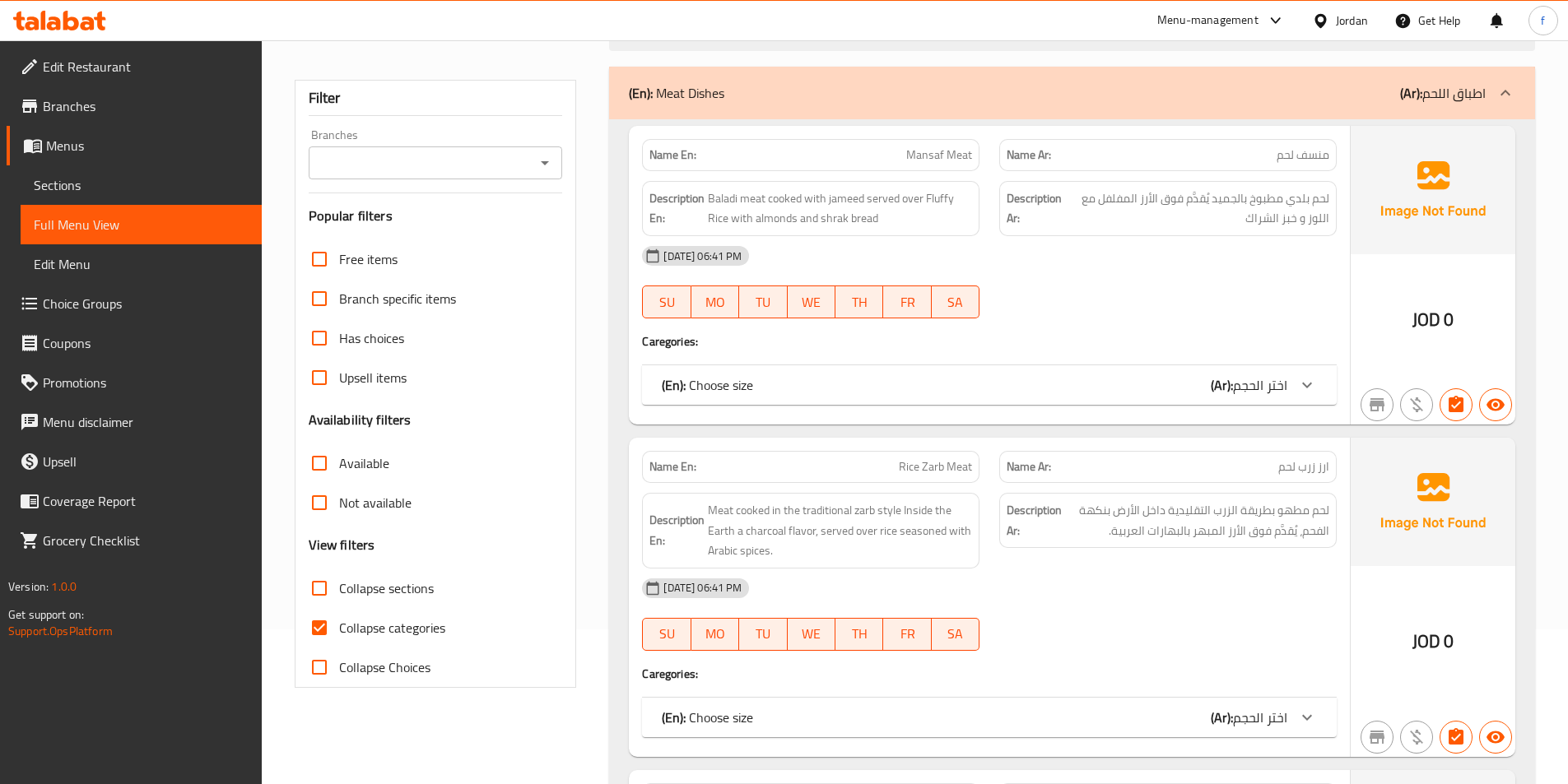
scroll to position [494, 0]
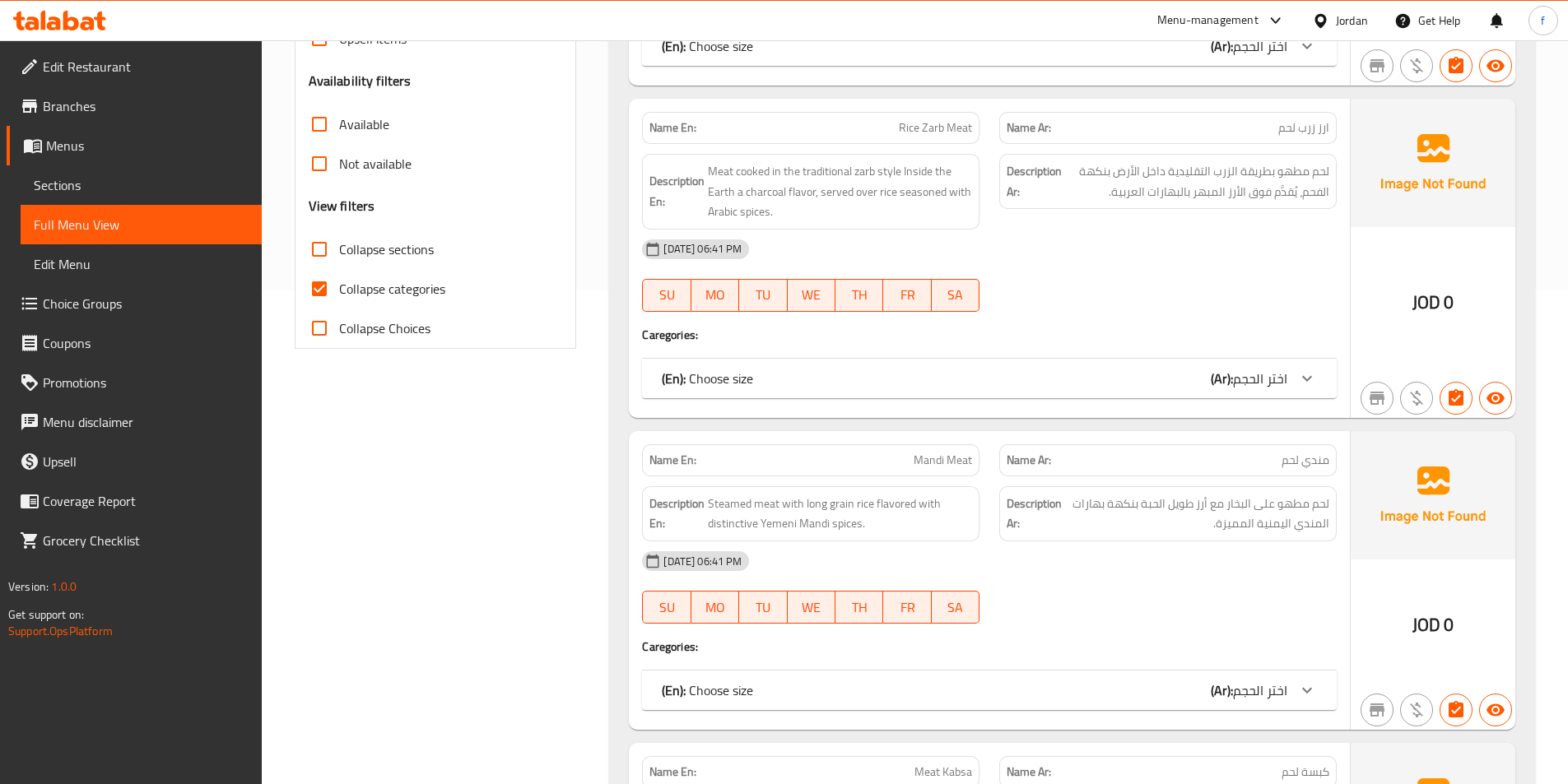
click at [419, 296] on span "Collapse categories" at bounding box center [392, 288] width 106 height 19
click at [339, 296] on input "Collapse categories" at bounding box center [319, 288] width 40 height 40
checkbox input "false"
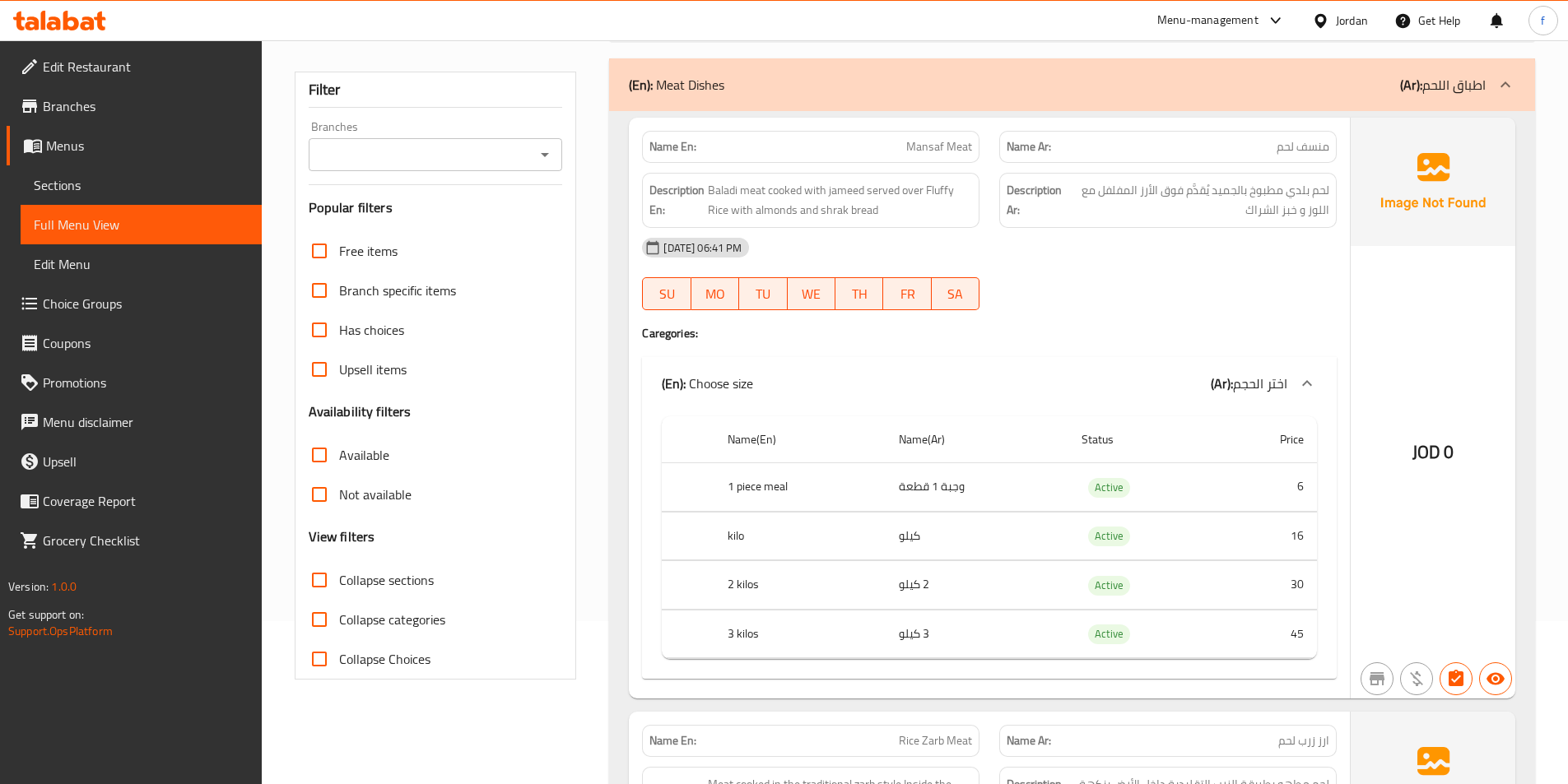
scroll to position [165, 0]
click at [787, 187] on span "Baladi meat cooked with jameed served over Fluffy Rice with almonds and shrak b…" at bounding box center [840, 199] width 264 height 41
click at [856, 194] on span "Baladi meat cooked with jameed served over Fluffy Rice with almonds and shrak b…" at bounding box center [840, 199] width 264 height 41
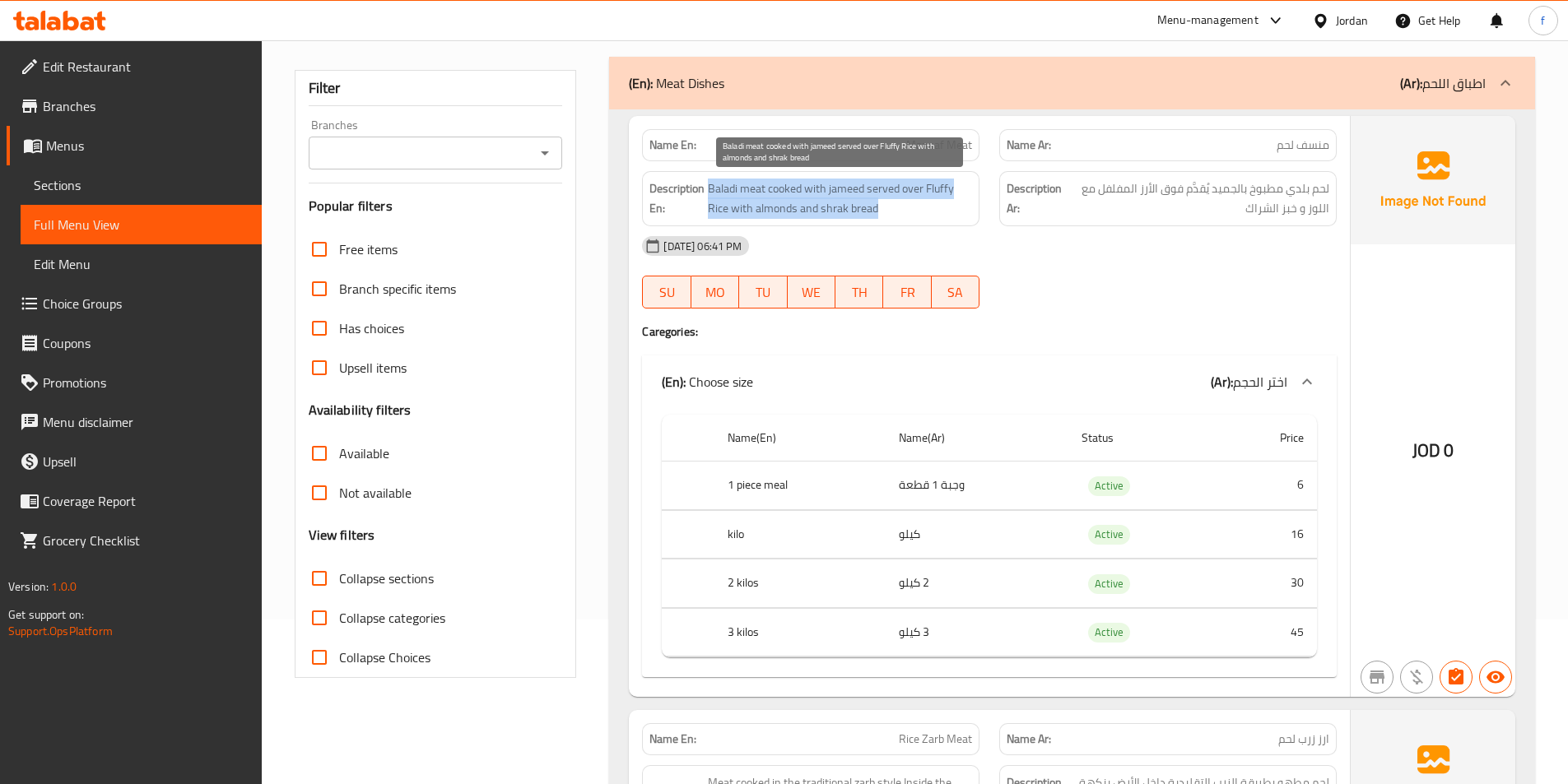
click at [856, 194] on span "Baladi meat cooked with jameed served over Fluffy Rice with almonds and shrak b…" at bounding box center [840, 199] width 264 height 41
click at [931, 203] on span "Baladi meat cooked with jameed served over Fluffy Rice with almonds and shrak b…" at bounding box center [840, 199] width 264 height 41
drag, startPoint x: 881, startPoint y: 182, endPoint x: 929, endPoint y: 203, distance: 52.4
click at [929, 203] on span "Baladi meat cooked with jameed served over Fluffy Rice with almonds and shrak b…" at bounding box center [840, 199] width 264 height 41
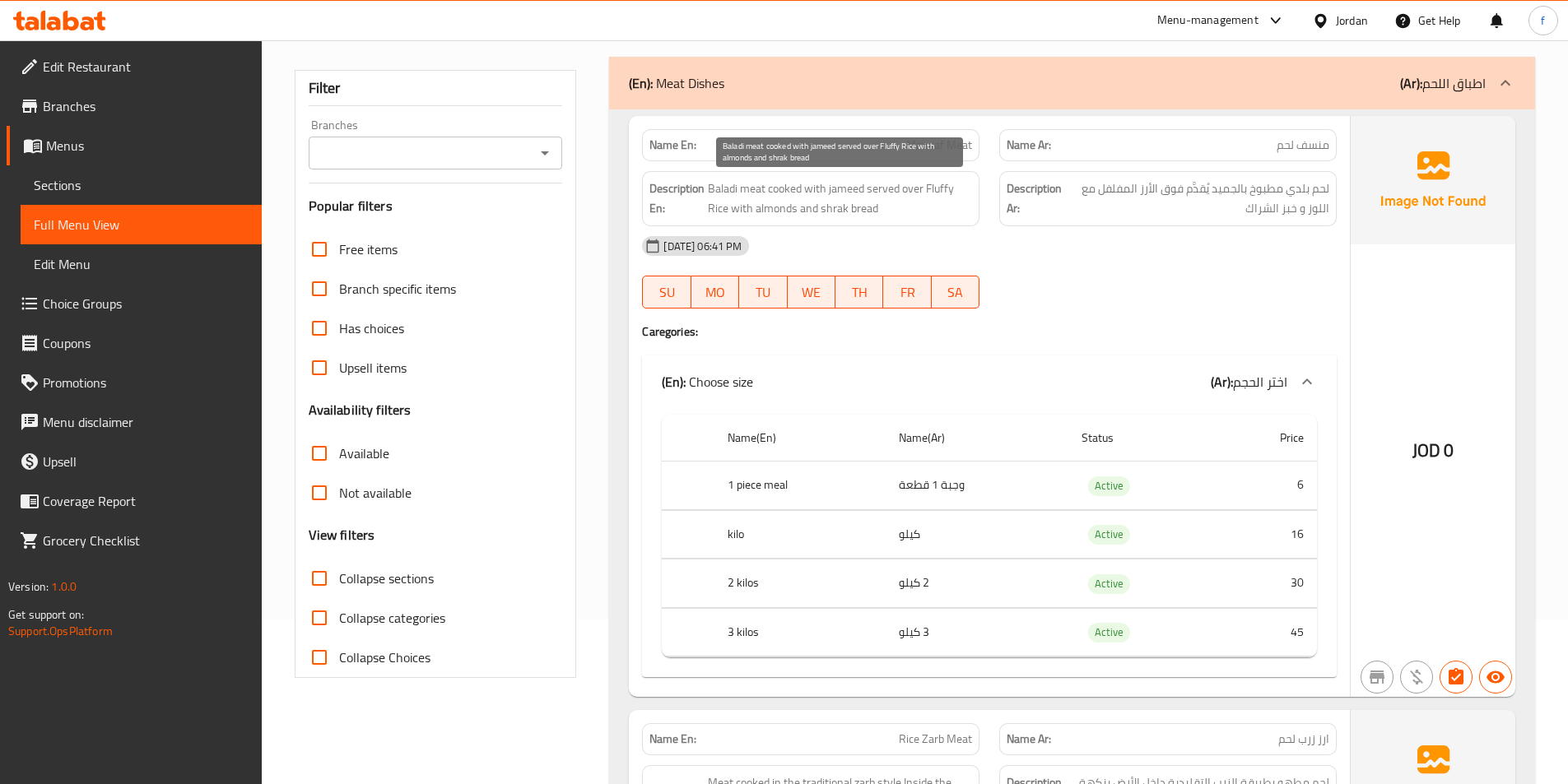
click at [933, 193] on span "Baladi meat cooked with jameed served over Fluffy Rice with almonds and shrak b…" at bounding box center [840, 199] width 264 height 41
click at [952, 210] on span "Baladi meat cooked with jameed served over Fluffy Rice with almonds and shrak b…" at bounding box center [840, 199] width 264 height 41
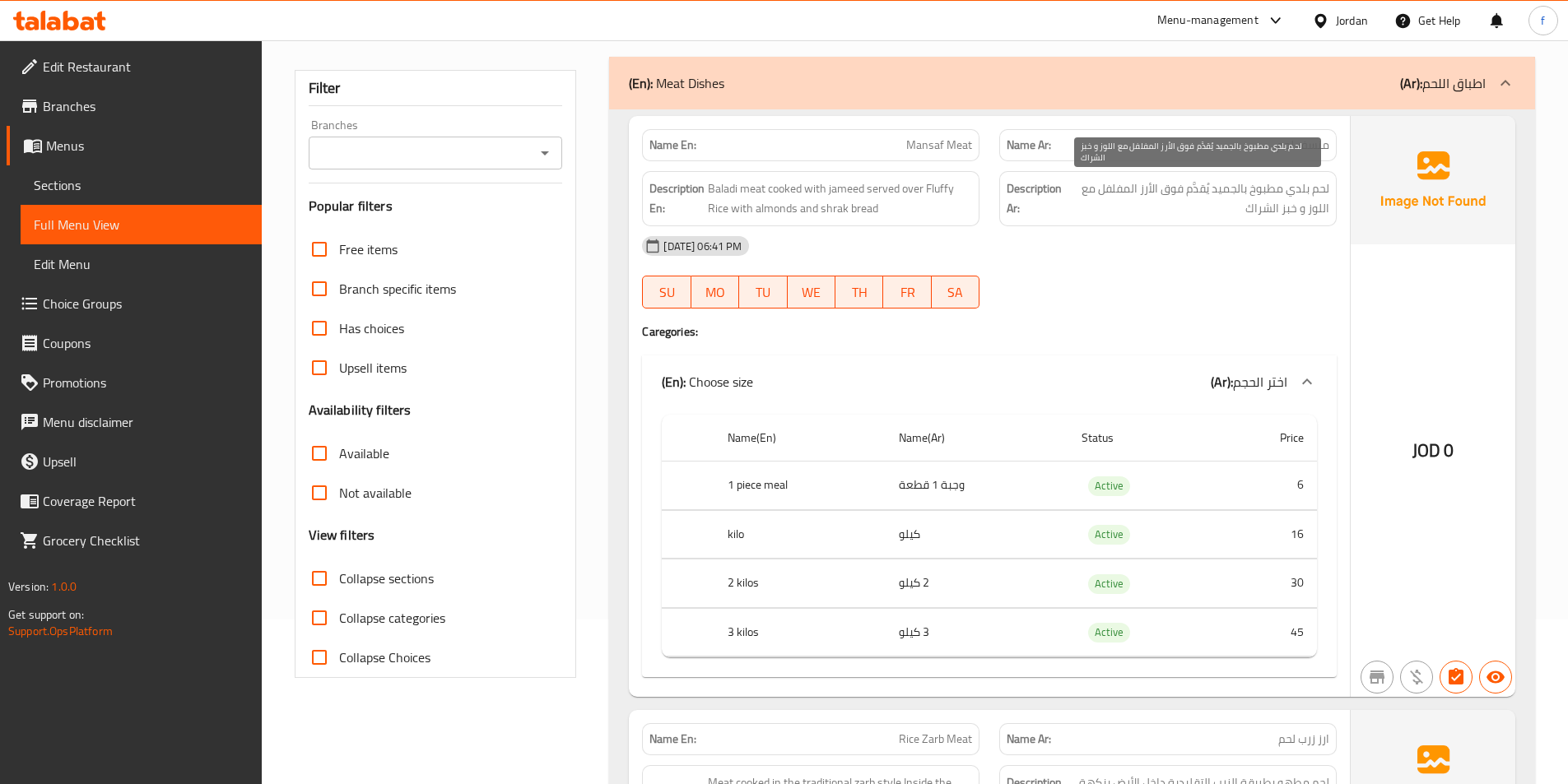
click at [1127, 193] on span "لحم بلدي مطبوخ بالجميد يُقدَّم فوق الأرز المفلفل مع اللوز و خبز الشراك" at bounding box center [1197, 199] width 263 height 41
click at [1109, 230] on div "[DATE] 06:41 PM" at bounding box center [988, 246] width 715 height 40
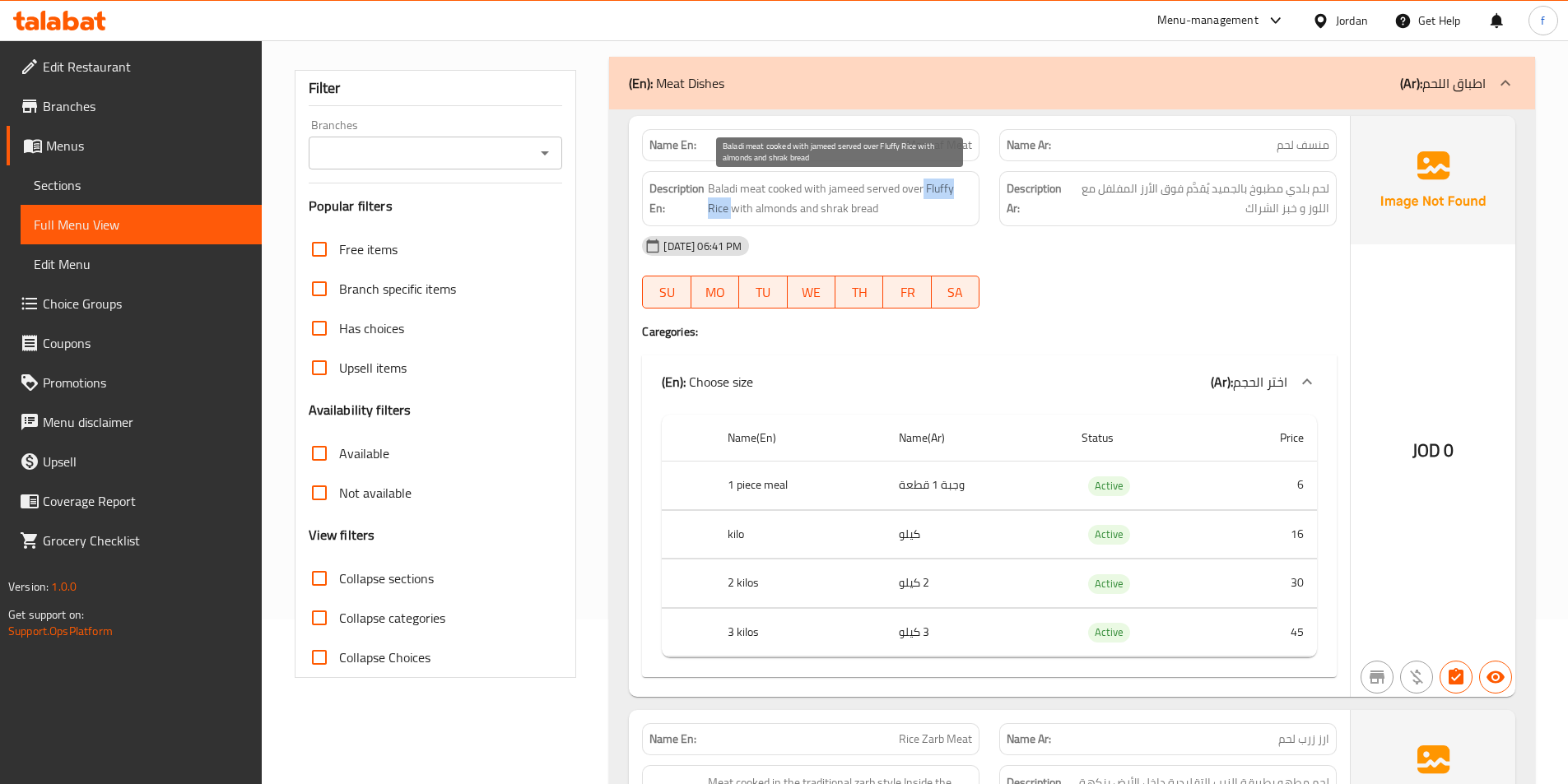
drag, startPoint x: 924, startPoint y: 182, endPoint x: 730, endPoint y: 210, distance: 196.0
click at [730, 210] on span "Baladi meat cooked with jameed served over Fluffy Rice with almonds and shrak b…" at bounding box center [840, 199] width 264 height 41
drag, startPoint x: 963, startPoint y: 200, endPoint x: 764, endPoint y: 203, distance: 199.0
click at [764, 203] on span "Baladi meat cooked with jameed served over Fluffy Rice with almonds and shrak b…" at bounding box center [840, 199] width 264 height 41
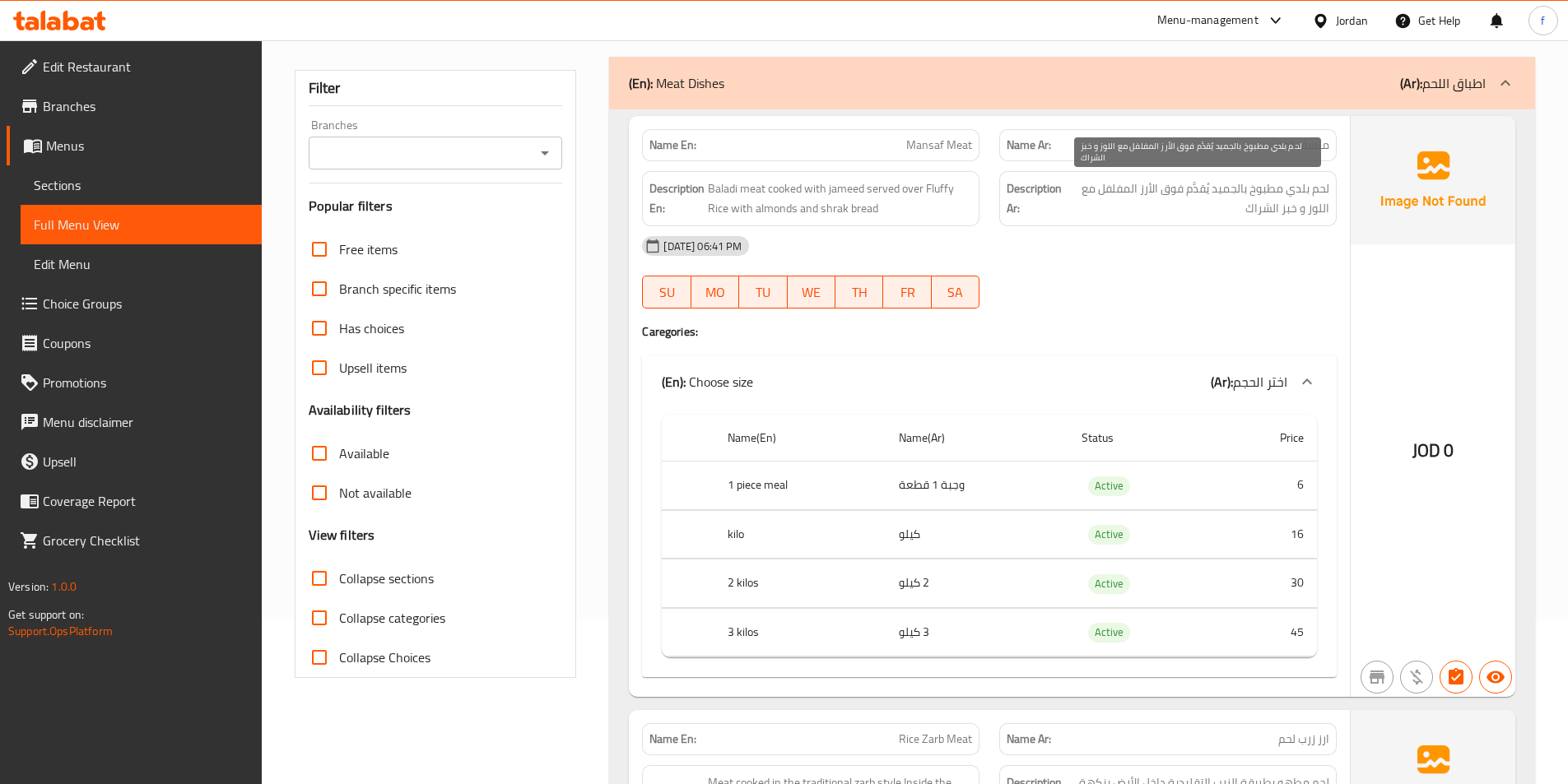
click at [1327, 213] on span "لحم بلدي مطبوخ بالجميد يُقدَّم فوق الأرز المفلفل مع اللوز و خبز الشراك" at bounding box center [1197, 199] width 263 height 41
click at [1303, 243] on div "[DATE] 06:41 PM" at bounding box center [988, 246] width 715 height 40
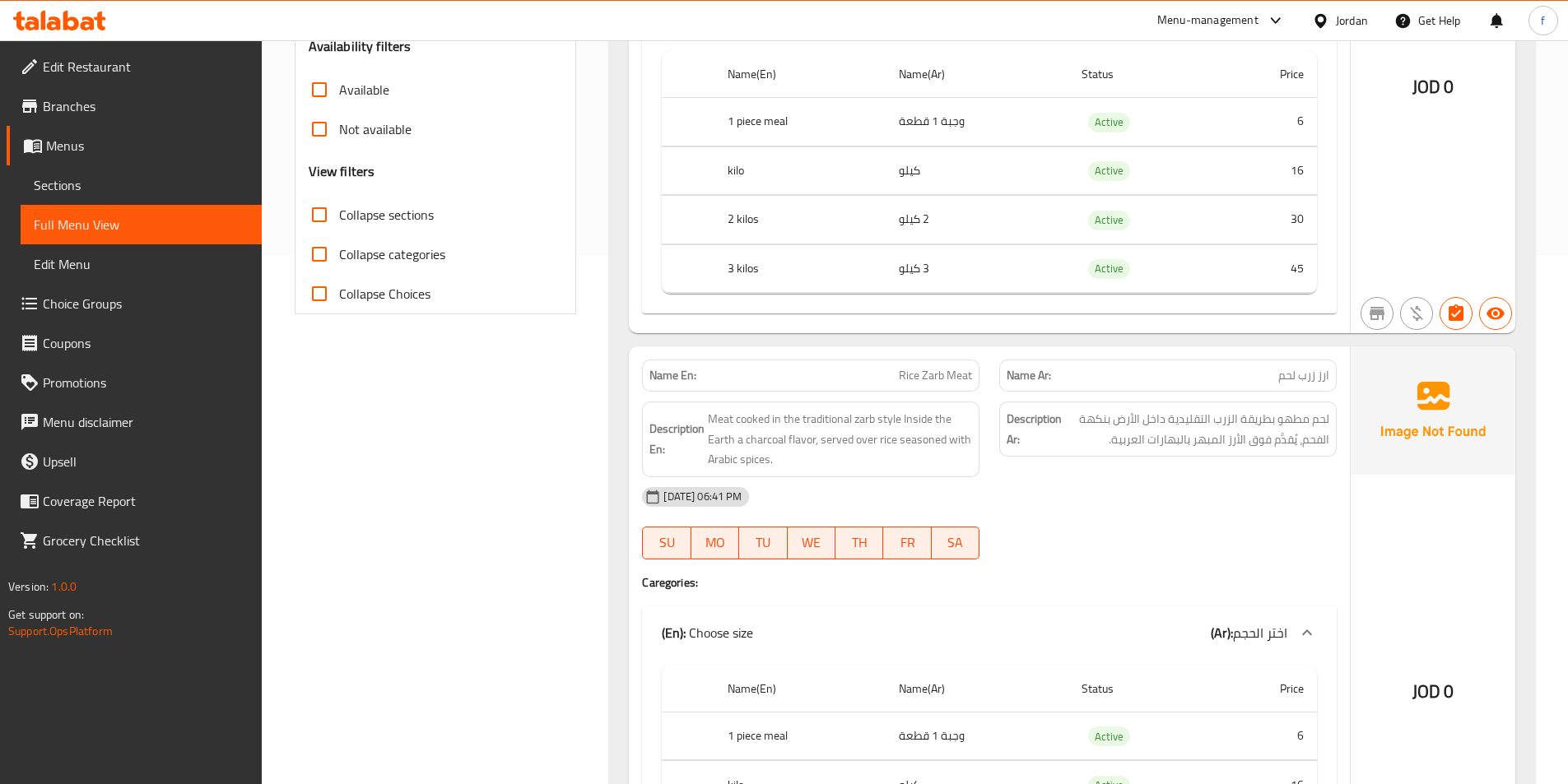
scroll to position [576, 0]
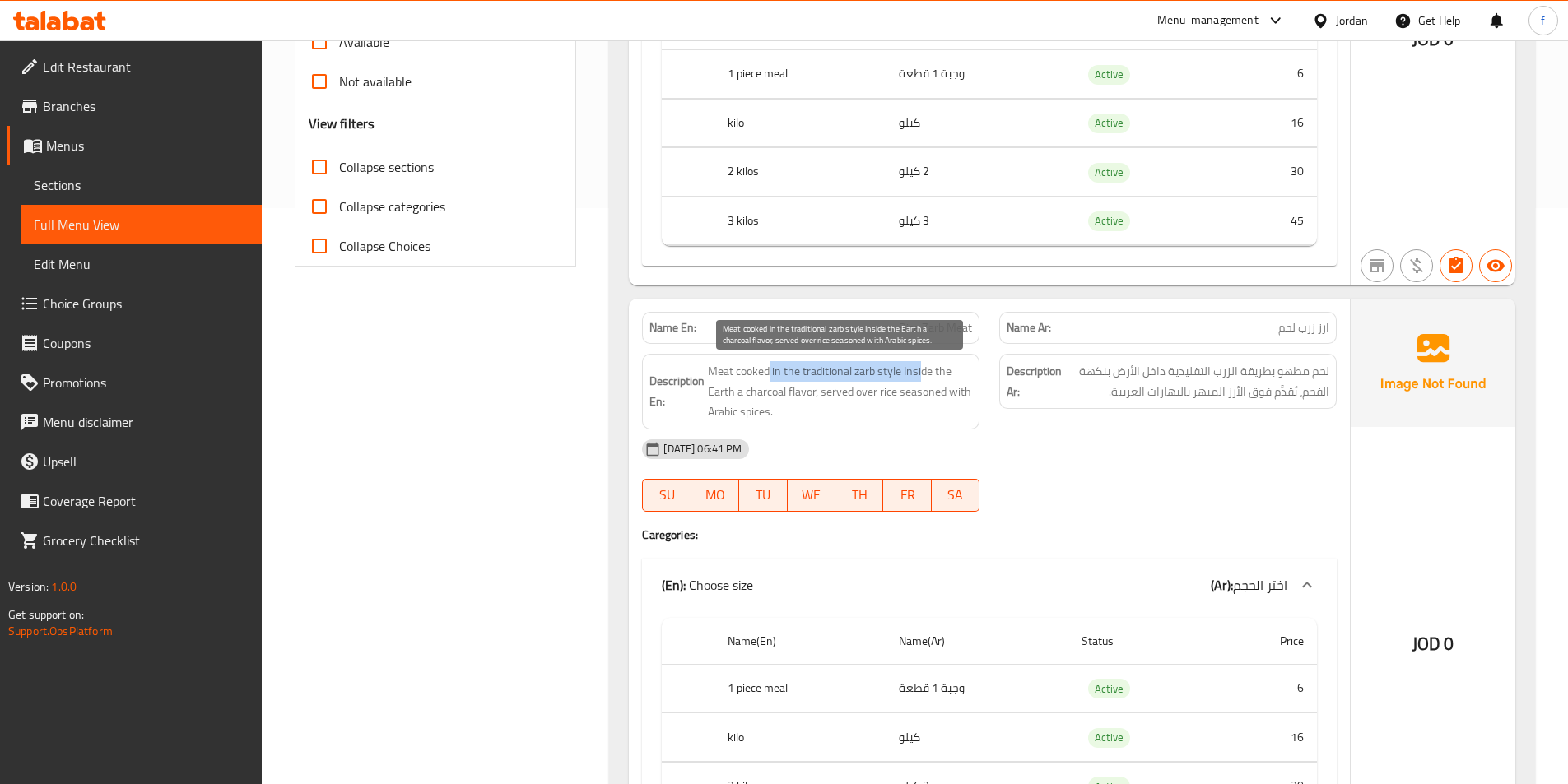
drag, startPoint x: 768, startPoint y: 375, endPoint x: 923, endPoint y: 375, distance: 155.0
click at [923, 375] on span "Meat cooked in the traditional zarb style Inside the Earth a charcoal flavor, s…" at bounding box center [840, 392] width 264 height 61
drag, startPoint x: 928, startPoint y: 377, endPoint x: 971, endPoint y: 381, distance: 43.2
click at [971, 381] on span "Meat cooked in the traditional zarb style Inside the Earth a charcoal flavor, s…" at bounding box center [840, 392] width 264 height 61
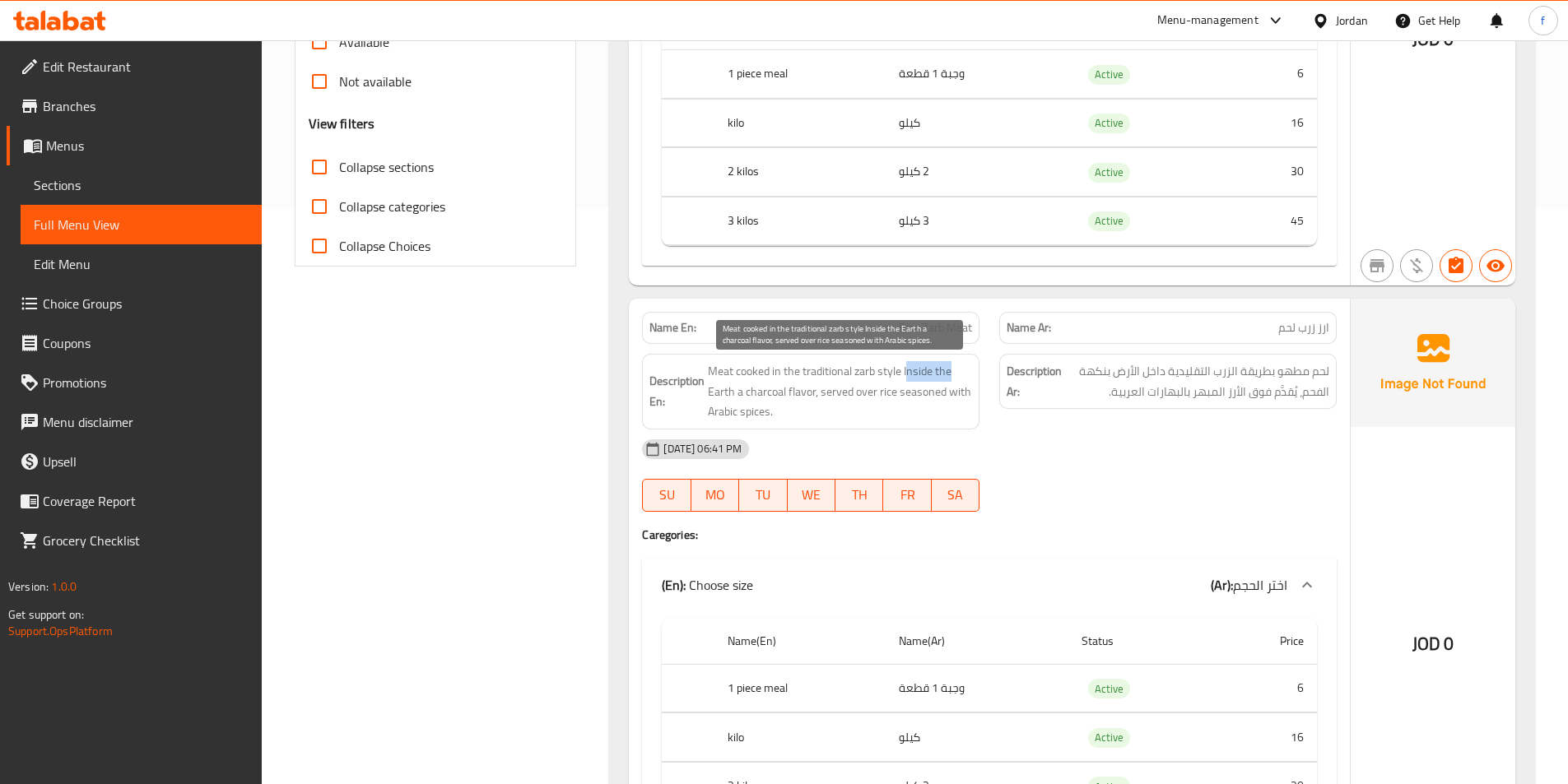
click at [971, 381] on span "Meat cooked in the traditional zarb style Inside the Earth a charcoal flavor, s…" at bounding box center [840, 392] width 264 height 61
drag, startPoint x: 754, startPoint y: 391, endPoint x: 817, endPoint y: 400, distance: 63.6
click at [817, 400] on span "Meat cooked in the traditional zarb style Inside the Earth a charcoal flavor, s…" at bounding box center [840, 392] width 264 height 61
click at [815, 399] on span "Meat cooked in the traditional zarb style Inside the Earth a charcoal flavor, s…" at bounding box center [840, 392] width 264 height 61
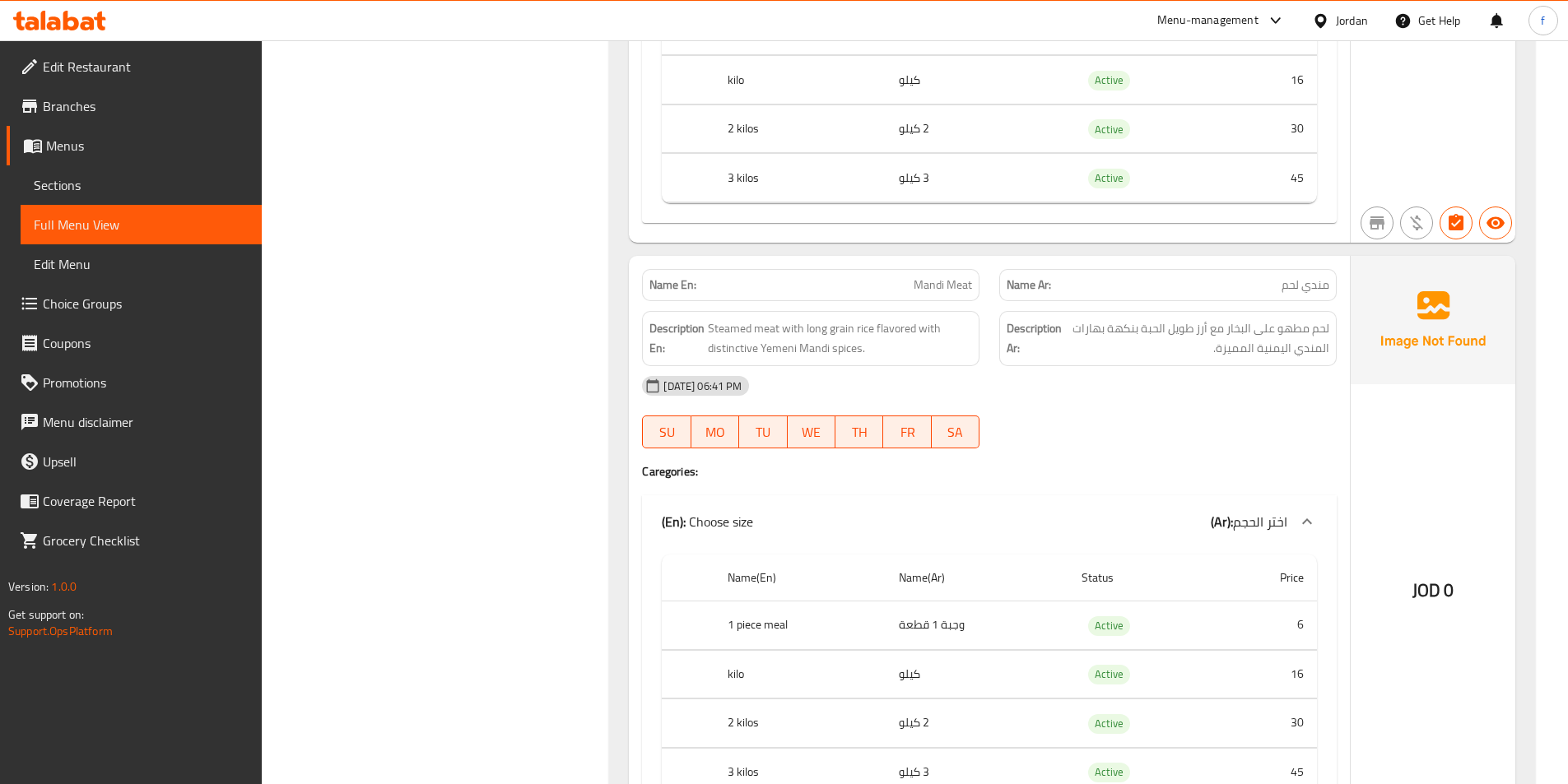
scroll to position [1234, 0]
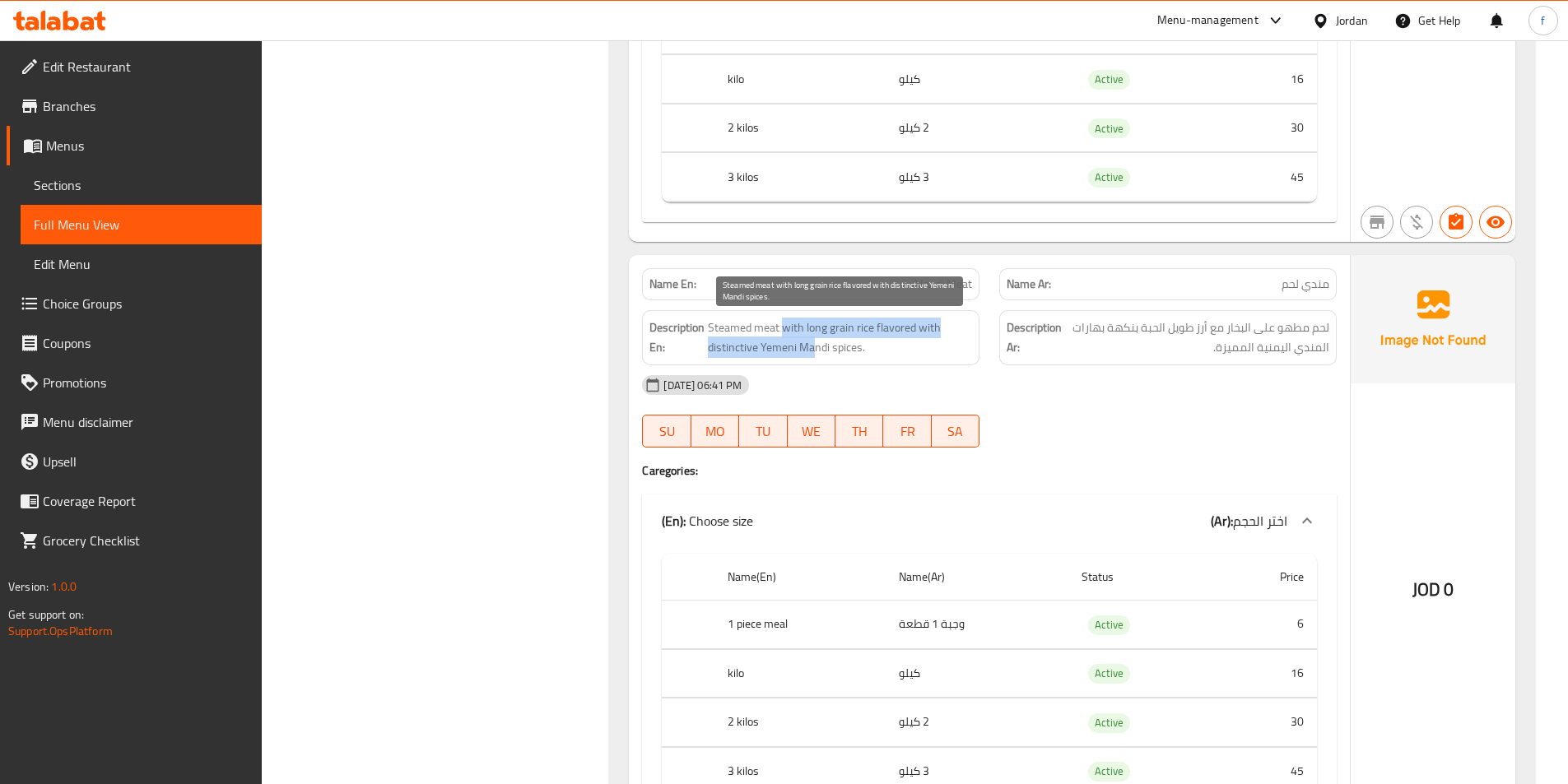
drag, startPoint x: 784, startPoint y: 327, endPoint x: 811, endPoint y: 339, distance: 29.5
click at [811, 339] on span "Steamed meat with long grain rice flavored with distinctive Yemeni Mandi spices." at bounding box center [840, 338] width 264 height 41
click at [899, 344] on span "Steamed meat with long grain rice flavored with distinctive Yemeni Mandi spices." at bounding box center [840, 338] width 264 height 41
click at [863, 355] on span "Steamed meat with long grain rice flavored with distinctive Yemeni Mandi spices." at bounding box center [840, 338] width 264 height 41
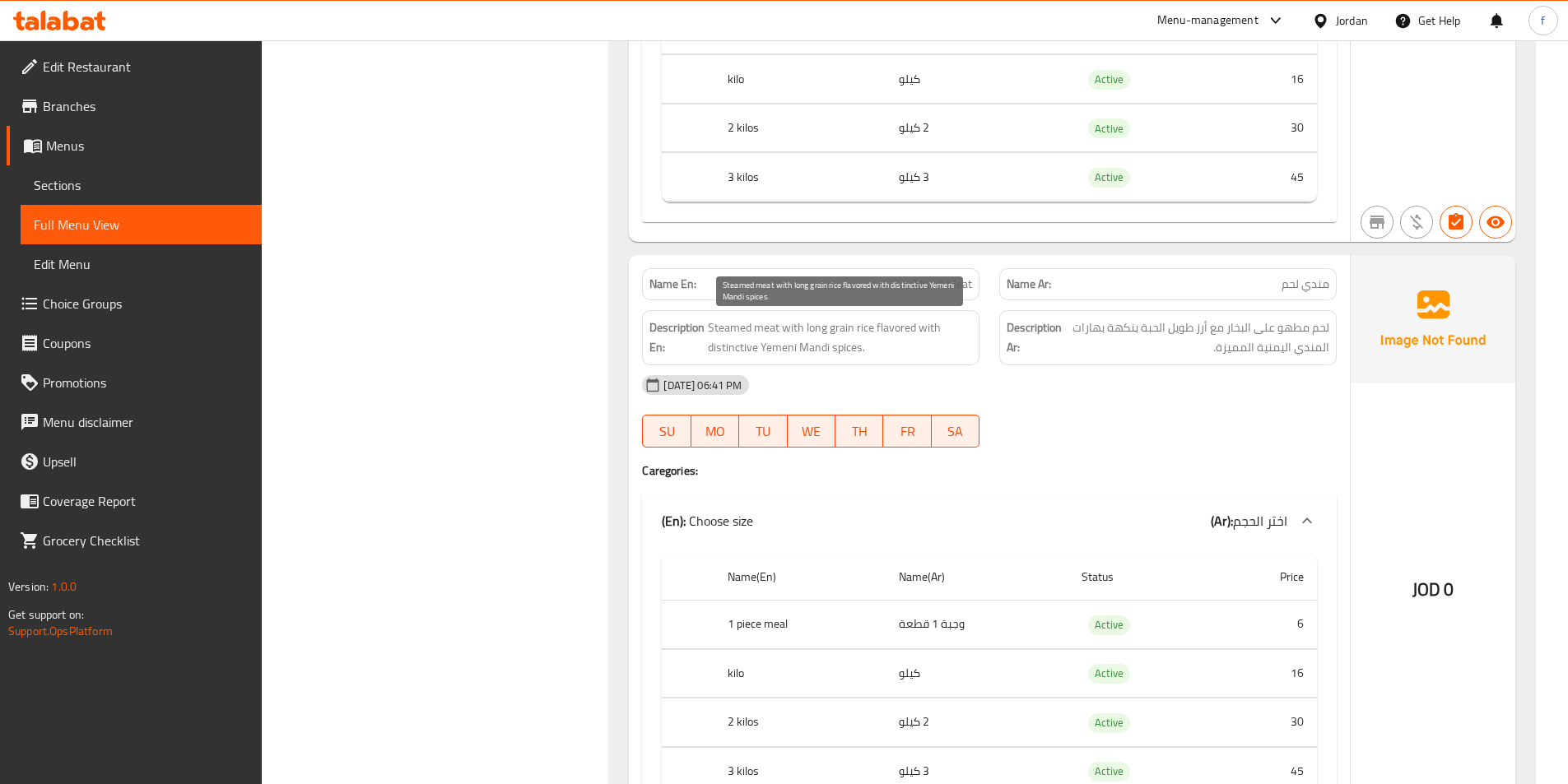
click at [893, 331] on span "Steamed meat with long grain rice flavored with distinctive Yemeni Mandi spices." at bounding box center [840, 338] width 264 height 41
click at [909, 341] on span "Steamed meat with long grain rice flavored with distinctive Yemeni Mandi spices." at bounding box center [840, 338] width 264 height 41
click at [811, 349] on span "Steamed meat with long grain rice flavored with distinctive Yemeni Mandi spices." at bounding box center [840, 338] width 264 height 41
click at [771, 348] on span "Steamed meat with long grain rice flavored with distinctive Yemeni Mandi spices." at bounding box center [840, 338] width 264 height 41
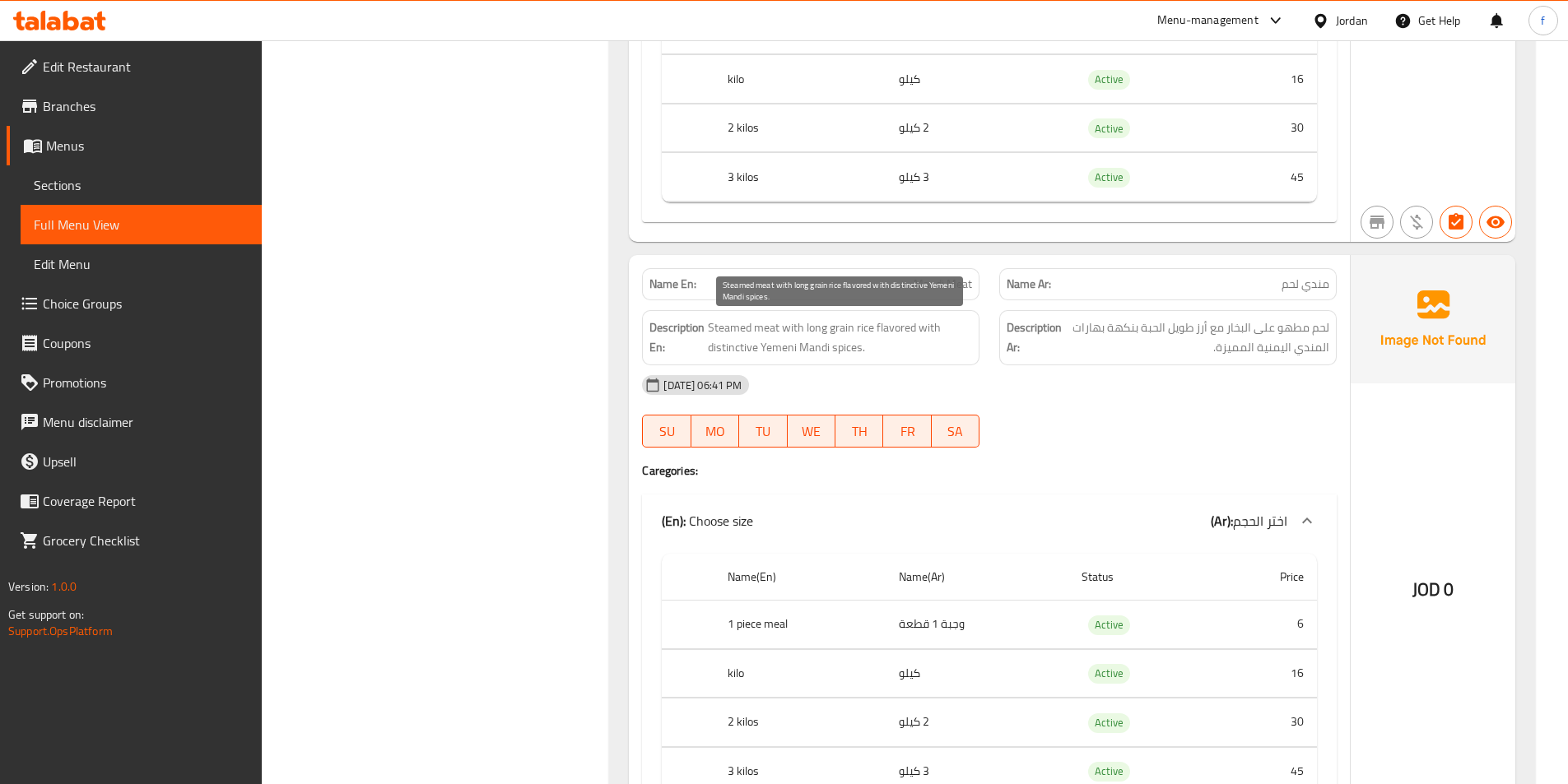
click at [728, 348] on span "Steamed meat with long grain rice flavored with distinctive Yemeni Mandi spices." at bounding box center [840, 338] width 264 height 41
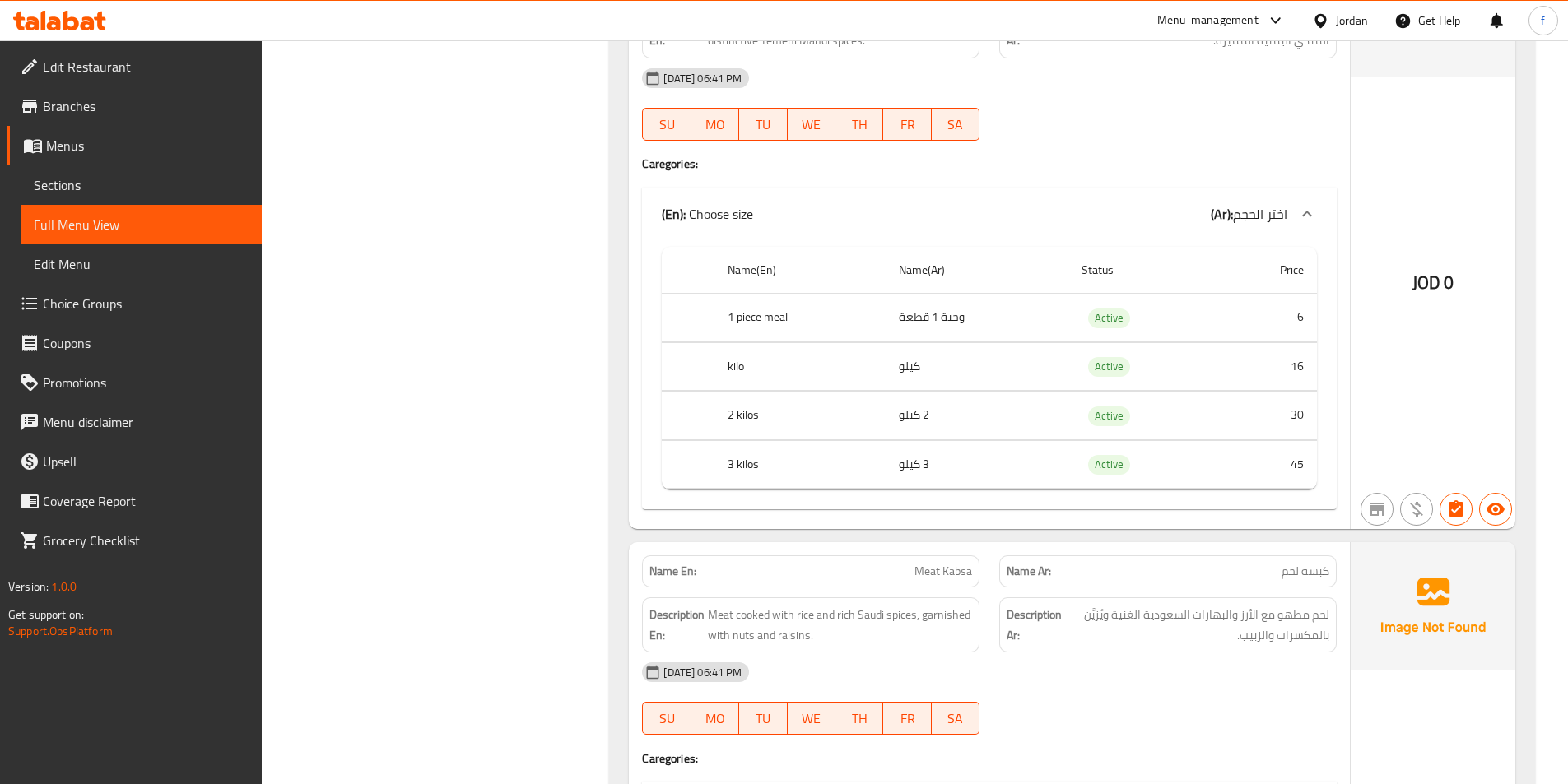
scroll to position [1810, 0]
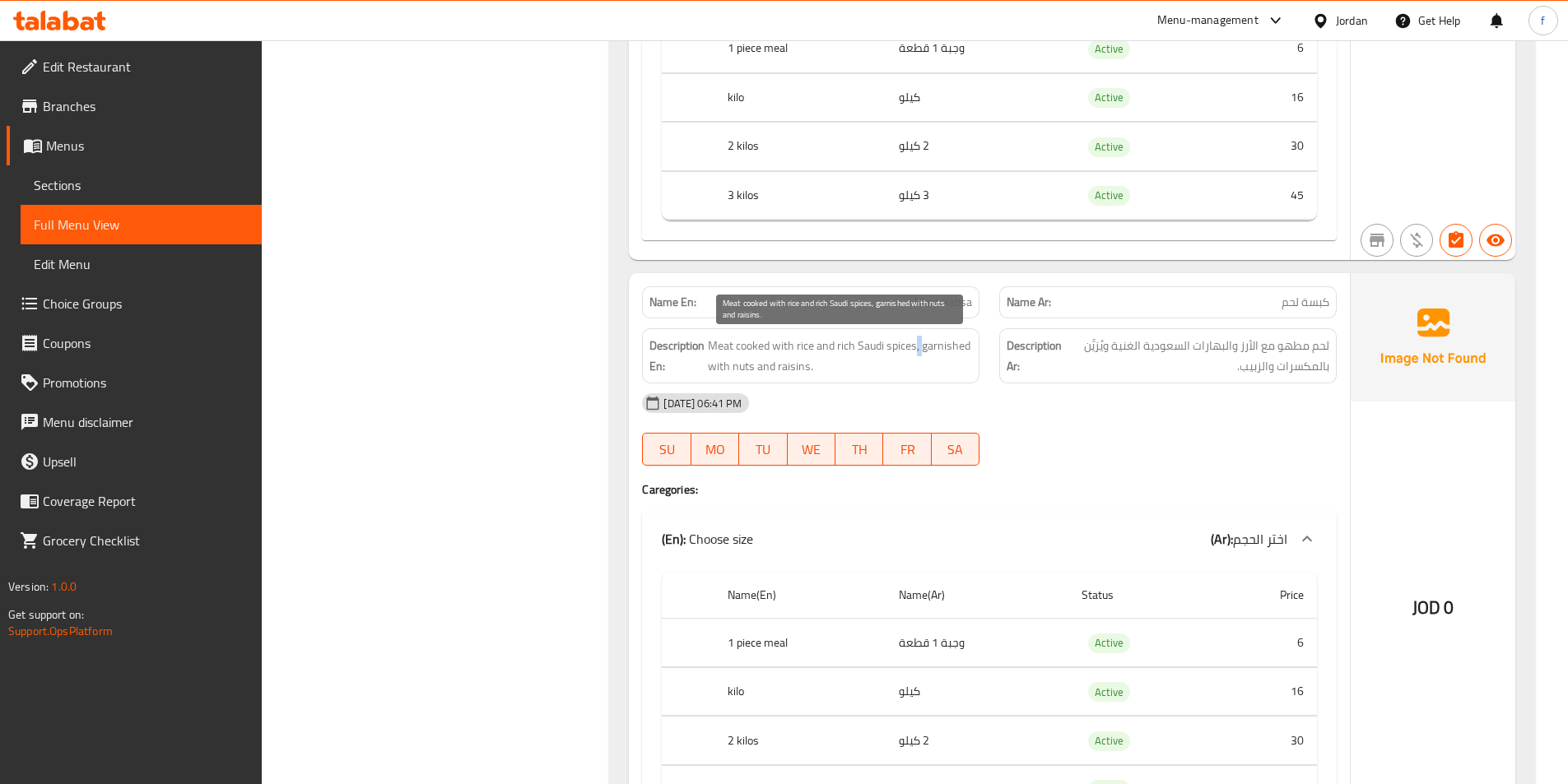
click at [922, 349] on span "Meat cooked with rice and rich Saudi spices, garnished with nuts and raisins." at bounding box center [840, 356] width 264 height 41
drag, startPoint x: 876, startPoint y: 359, endPoint x: 748, endPoint y: 344, distance: 128.9
click at [748, 344] on span "Meat cooked with rice and rich Saudi spices, garnished with nuts and raisins." at bounding box center [840, 356] width 264 height 41
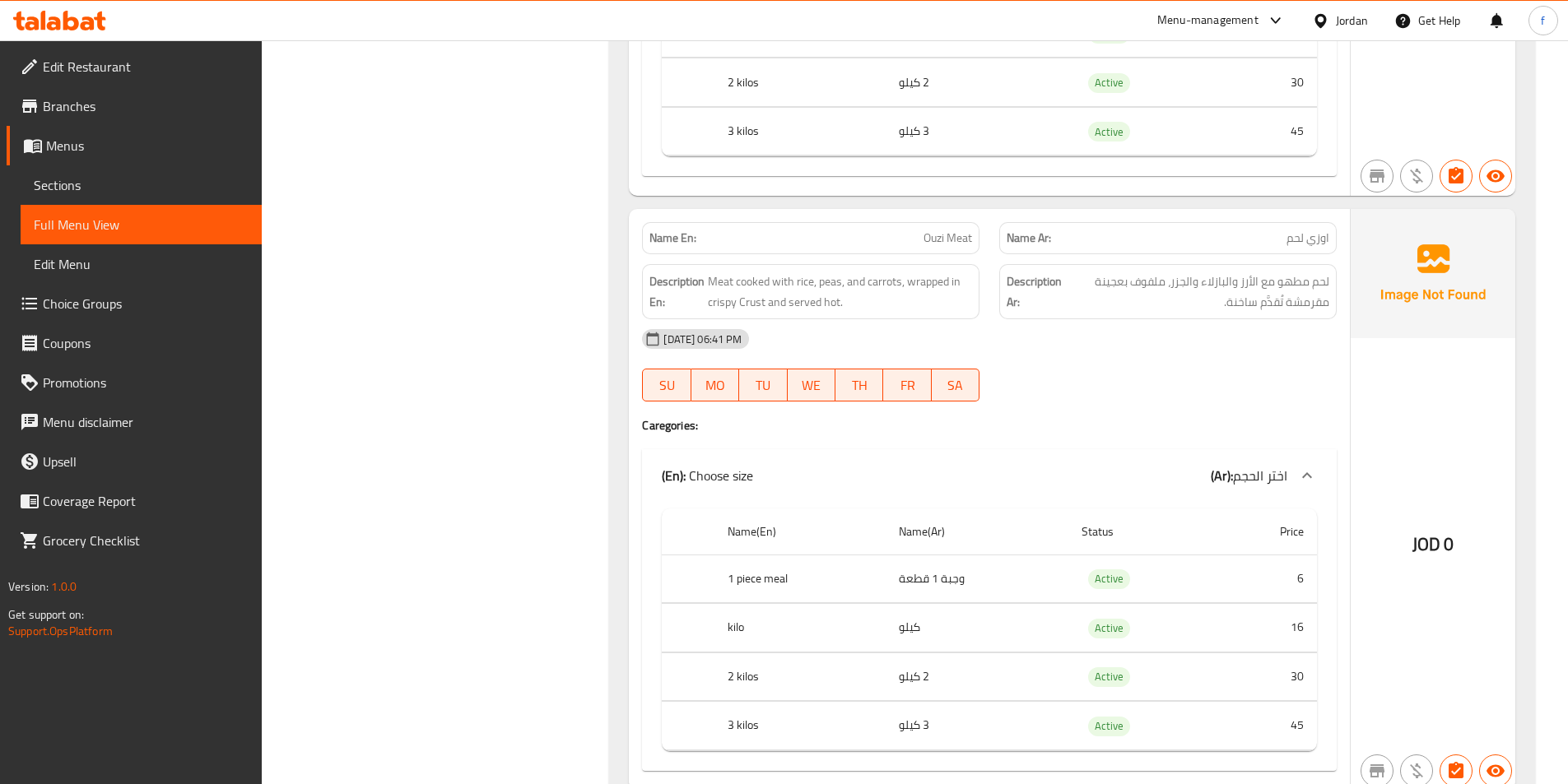
scroll to position [2387, 0]
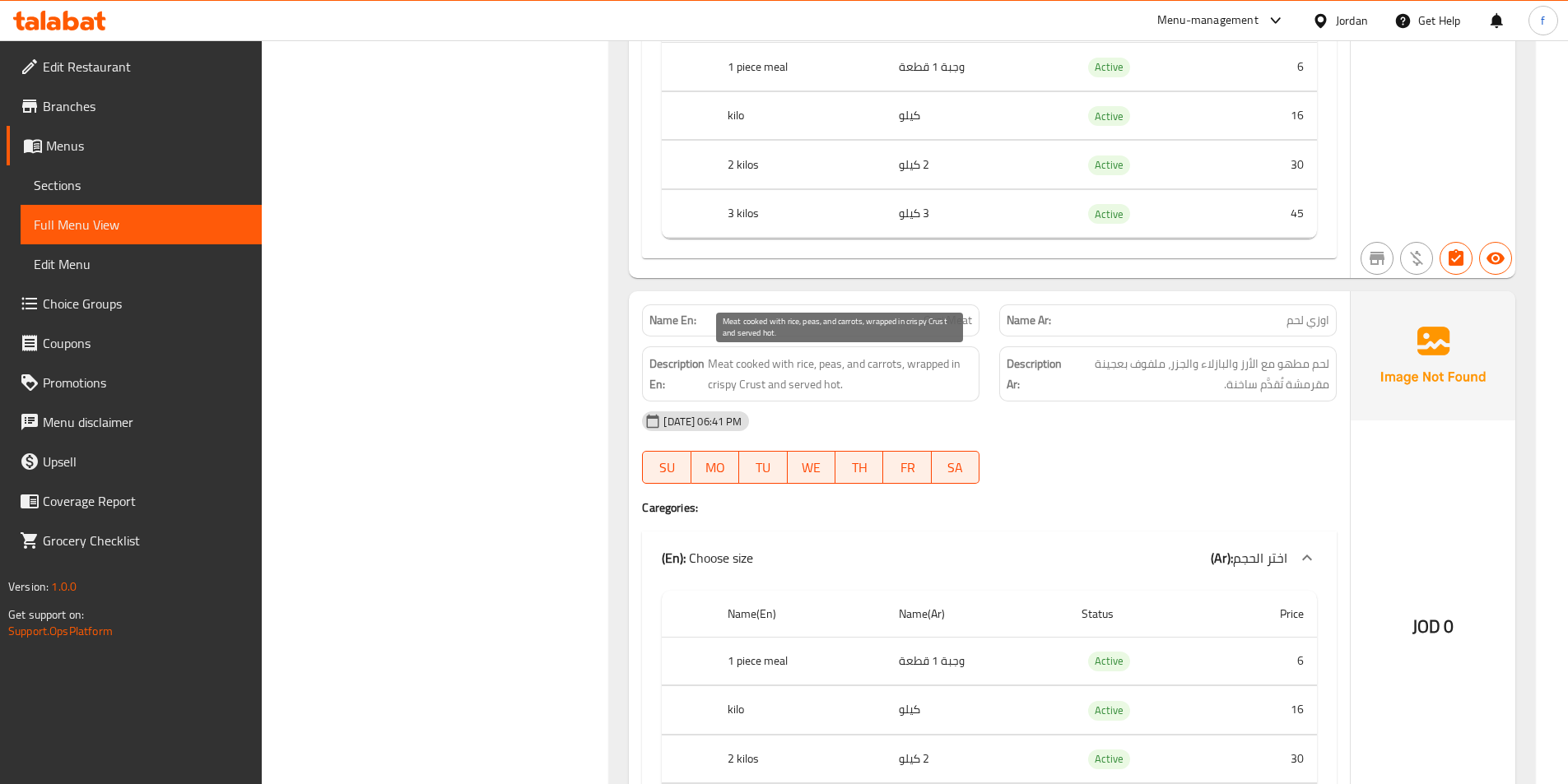
click at [760, 383] on span "Meat cooked with rice, peas, and carrots, wrapped in crispy Crust and served ho…" at bounding box center [840, 374] width 264 height 41
click at [748, 379] on span "Meat cooked with rice, peas, and carrots, wrapped in crispy Crust and served ho…" at bounding box center [840, 374] width 264 height 41
click at [724, 375] on span "Meat cooked with rice, peas, and carrots, wrapped in crispy Crust and served ho…" at bounding box center [840, 374] width 264 height 41
click at [723, 378] on span "Meat cooked with rice, peas, and carrots, wrapped in crispy Crust and served ho…" at bounding box center [840, 374] width 264 height 41
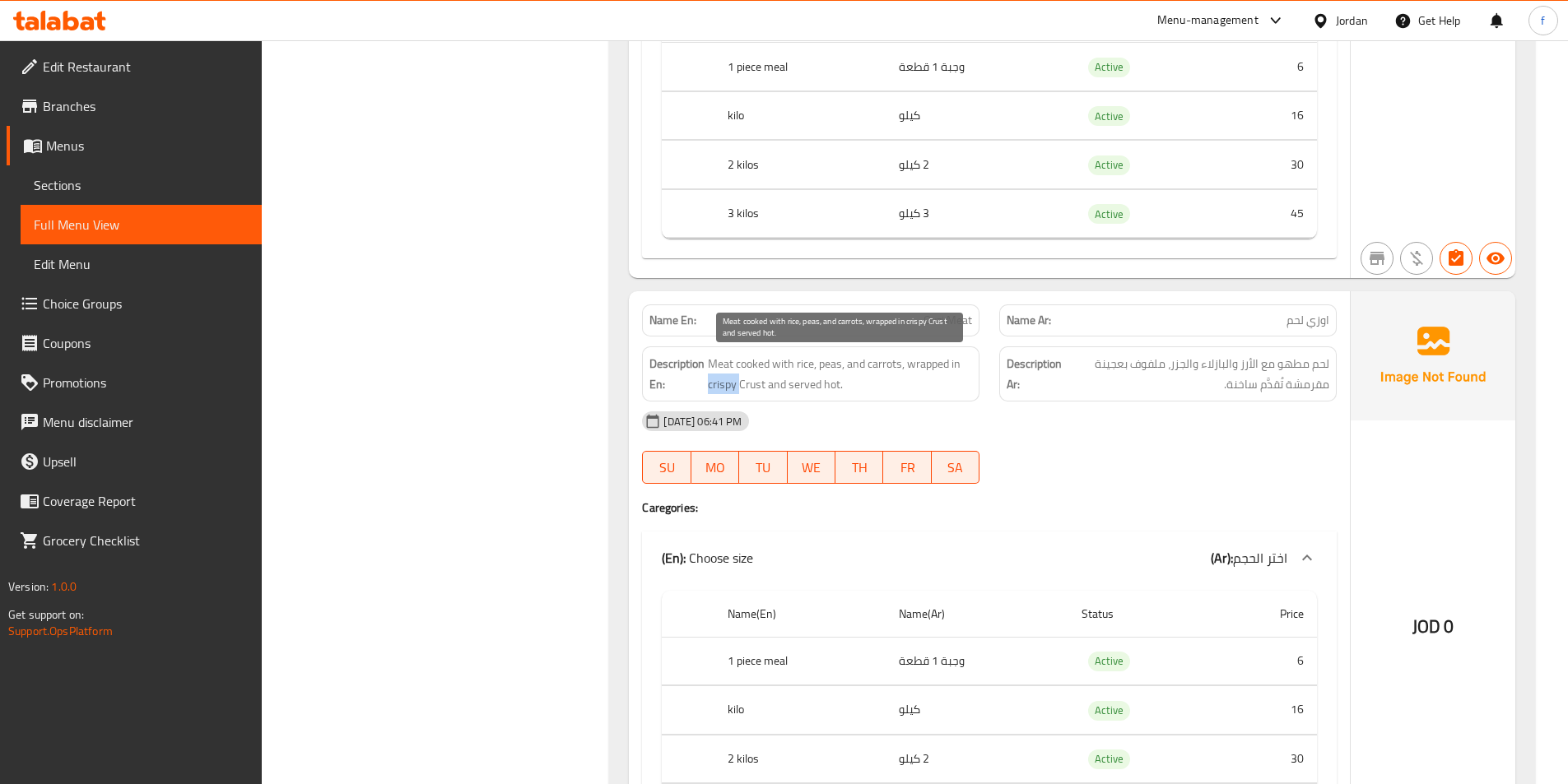
click at [723, 378] on span "Meat cooked with rice, peas, and carrots, wrapped in crispy Crust and served ho…" at bounding box center [840, 374] width 264 height 41
click at [791, 385] on span "Meat cooked with rice, peas, and carrots, wrapped in crispy Crust and served ho…" at bounding box center [840, 374] width 264 height 41
drag, startPoint x: 794, startPoint y: 385, endPoint x: 887, endPoint y: 379, distance: 93.2
click at [887, 379] on span "Meat cooked with rice, peas, and carrots, wrapped in crispy Crust and served ho…" at bounding box center [840, 374] width 264 height 41
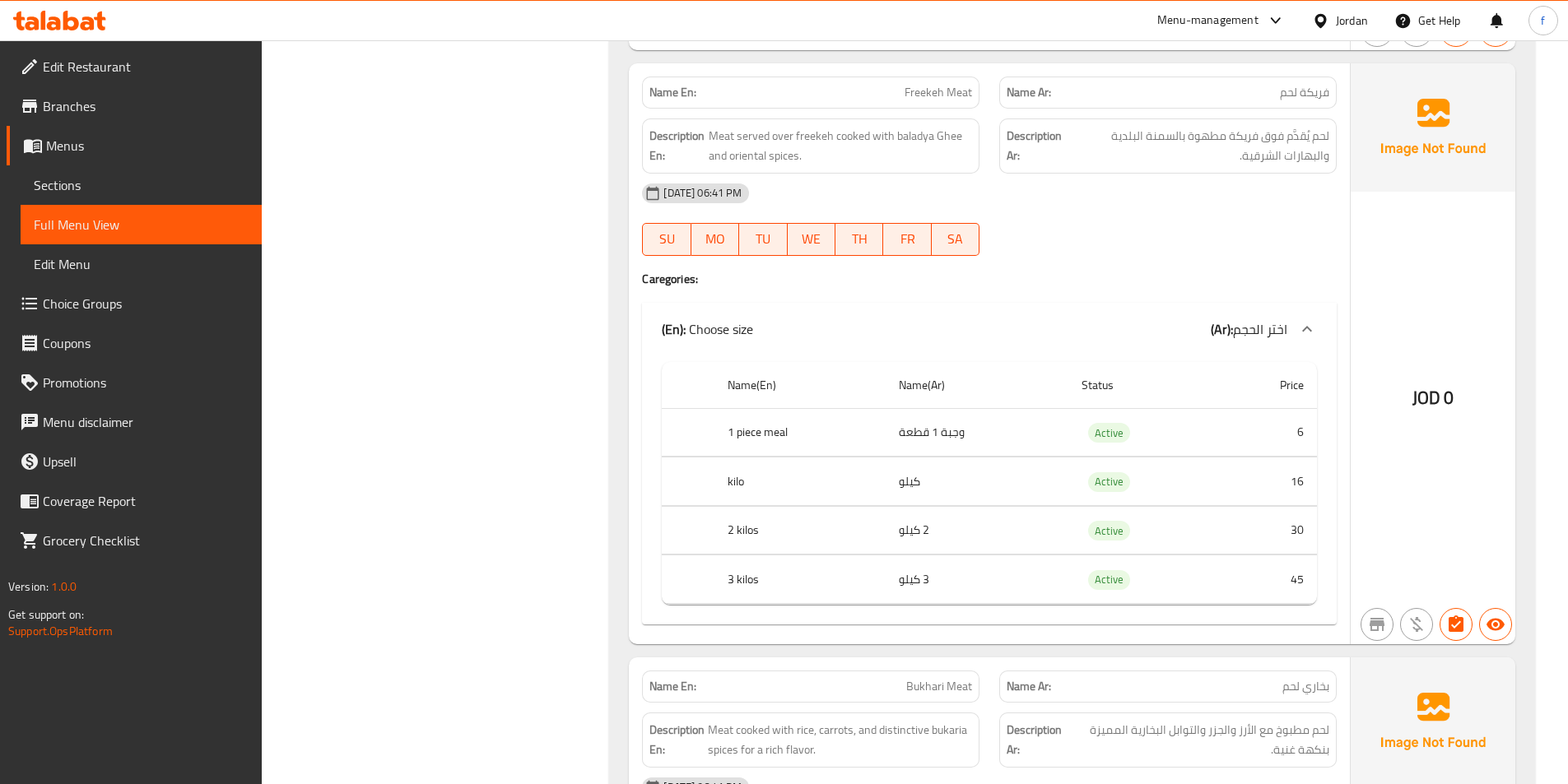
scroll to position [3045, 0]
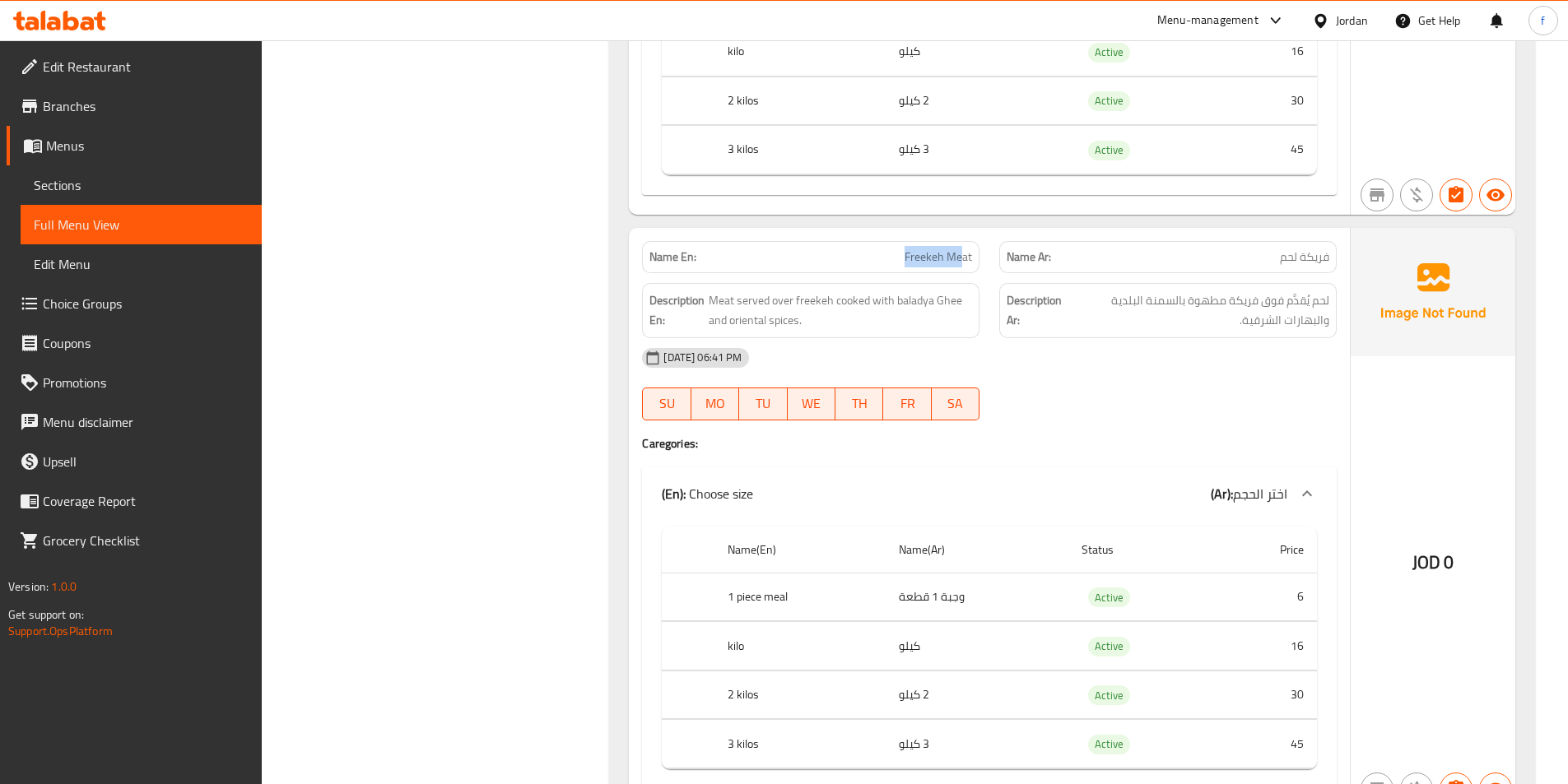
drag, startPoint x: 894, startPoint y: 251, endPoint x: 964, endPoint y: 255, distance: 70.1
click at [964, 255] on p "Name En: Freekeh Meat" at bounding box center [810, 257] width 323 height 17
click at [964, 255] on span "Freekeh Meat" at bounding box center [938, 257] width 68 height 17
click at [778, 292] on span "Meat served over freekeh cooked with baladya Ghee and oriental spices." at bounding box center [841, 311] width 264 height 41
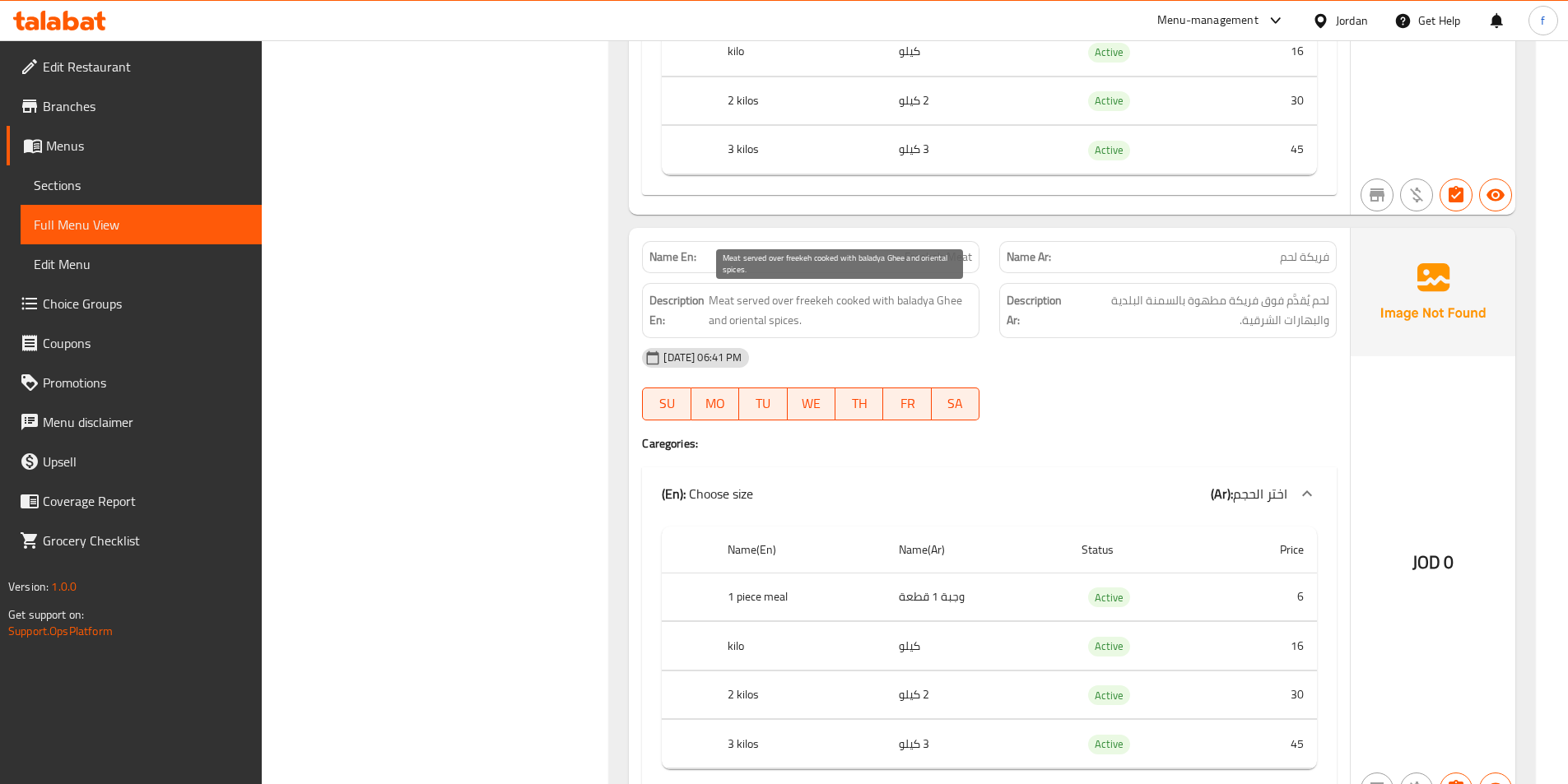
click at [810, 292] on span "Meat served over freekeh cooked with baladya Ghee and oriental spices." at bounding box center [841, 311] width 264 height 41
click at [814, 293] on span "Meat served over freekeh cooked with baladya Ghee and oriental spices." at bounding box center [841, 311] width 264 height 41
click at [876, 312] on span "Meat served over freekeh cooked with baladya Ghee and oriental spices." at bounding box center [841, 311] width 264 height 41
click at [858, 303] on span "Meat served over freekeh cooked with baladya Ghee and oriental spices." at bounding box center [841, 311] width 264 height 41
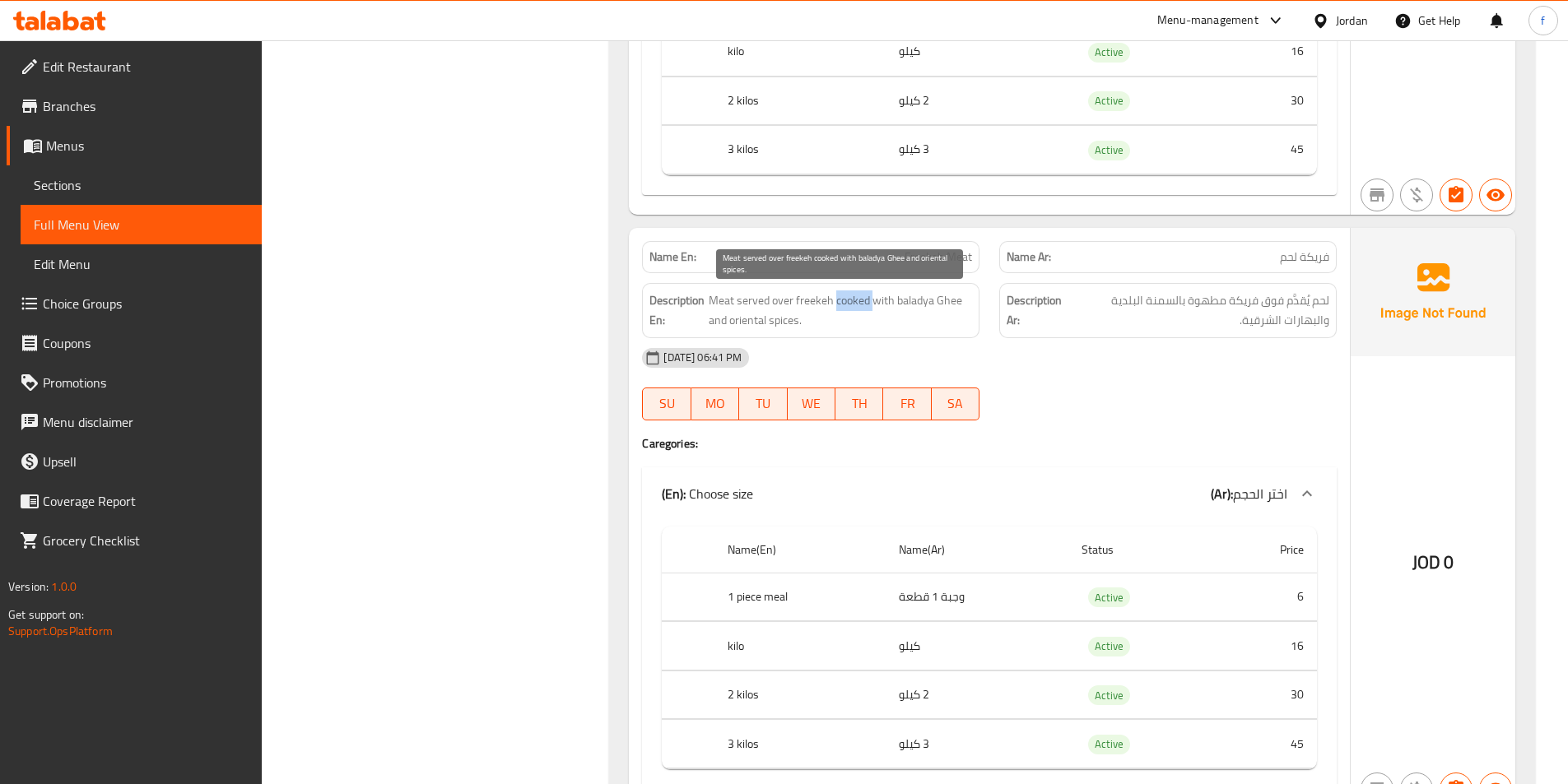
click at [858, 303] on span "Meat served over freekeh cooked with baladya Ghee and oriental spices." at bounding box center [841, 311] width 264 height 41
click at [897, 303] on span "Meat served over freekeh cooked with baladya Ghee and oriental spices." at bounding box center [841, 311] width 264 height 41
drag, startPoint x: 879, startPoint y: 303, endPoint x: 908, endPoint y: 311, distance: 30.1
click at [908, 311] on span "Meat served over freekeh cooked with baladya Ghee and oriental spices." at bounding box center [841, 311] width 264 height 41
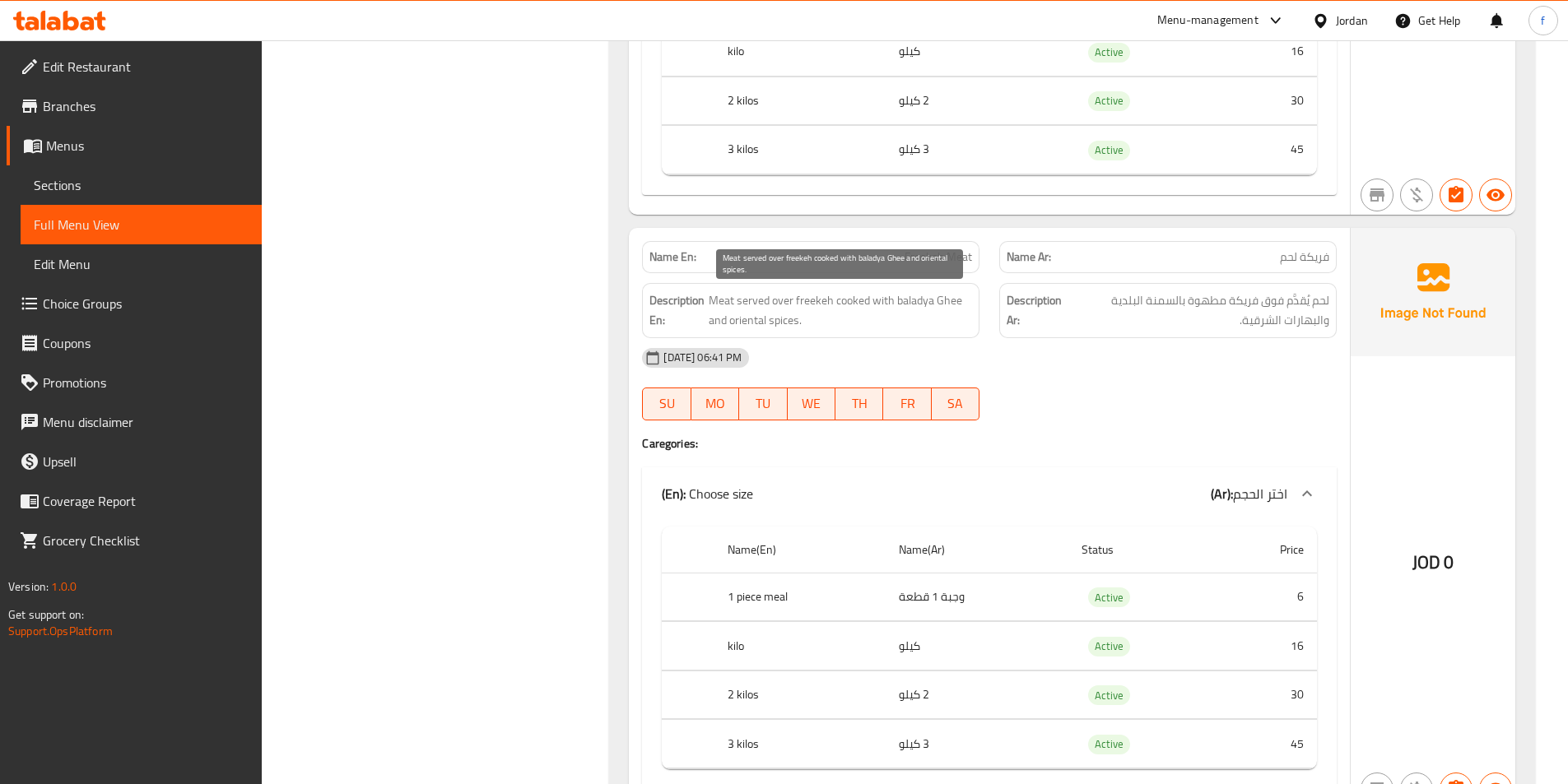
click at [946, 311] on span "Meat served over freekeh cooked with baladya Ghee and oriental spices." at bounding box center [841, 311] width 264 height 41
click at [946, 306] on span "Meat served over freekeh cooked with baladya Ghee and oriental spices." at bounding box center [841, 311] width 264 height 41
click at [945, 308] on span "Meat served over freekeh cooked with baladya Ghee and oriental spices." at bounding box center [841, 311] width 264 height 41
click at [937, 309] on span "Meat served over freekeh cooked with baladya Ghee and oriental spices." at bounding box center [841, 311] width 264 height 41
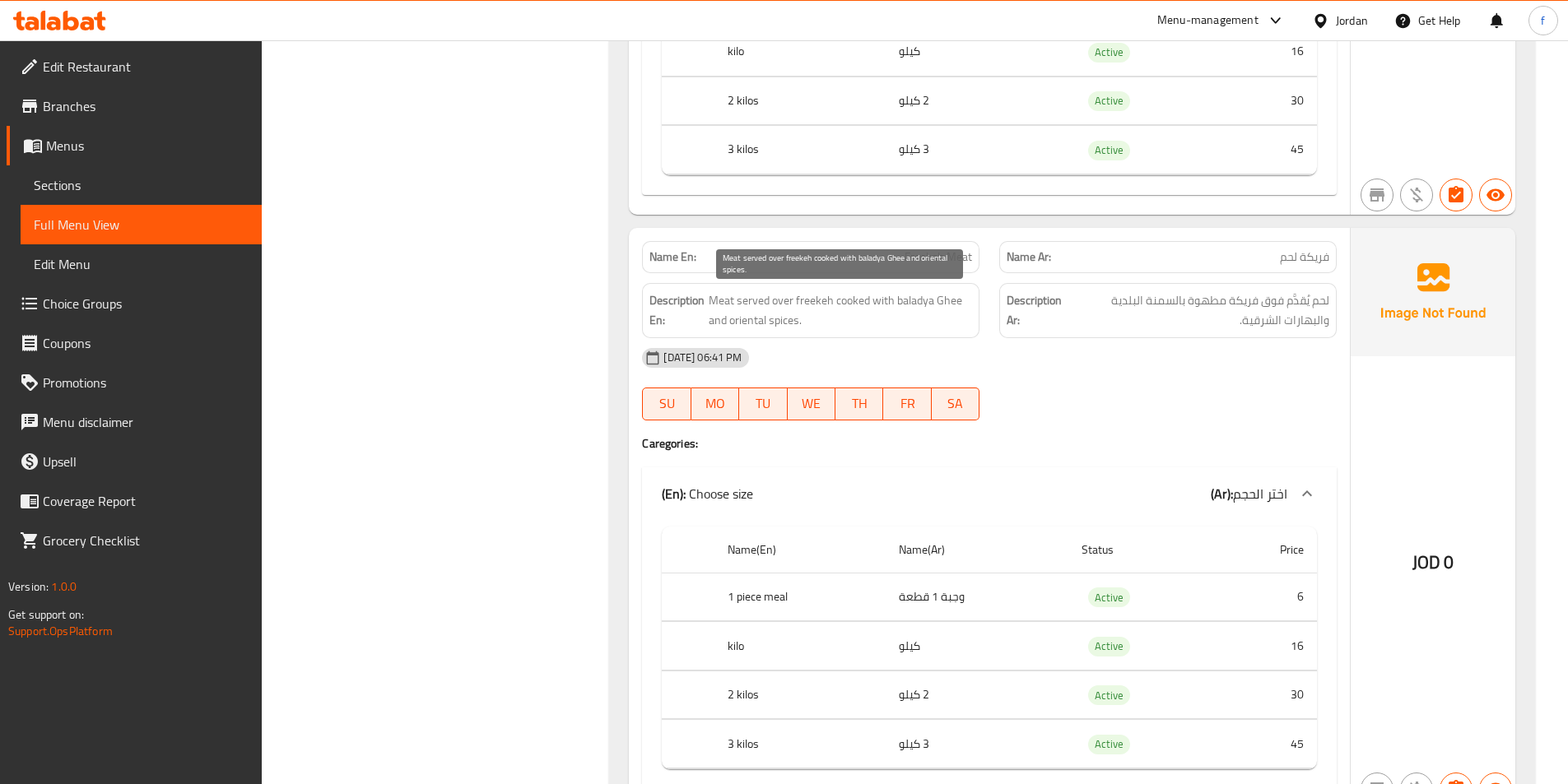
click at [920, 301] on span "Meat served over freekeh cooked with baladya Ghee and oriental spices." at bounding box center [841, 311] width 264 height 41
click at [934, 311] on span "Meat served over freekeh cooked with baladya Ghee and oriental spices." at bounding box center [841, 311] width 264 height 41
click at [1265, 536] on th "Price" at bounding box center [1266, 550] width 99 height 47
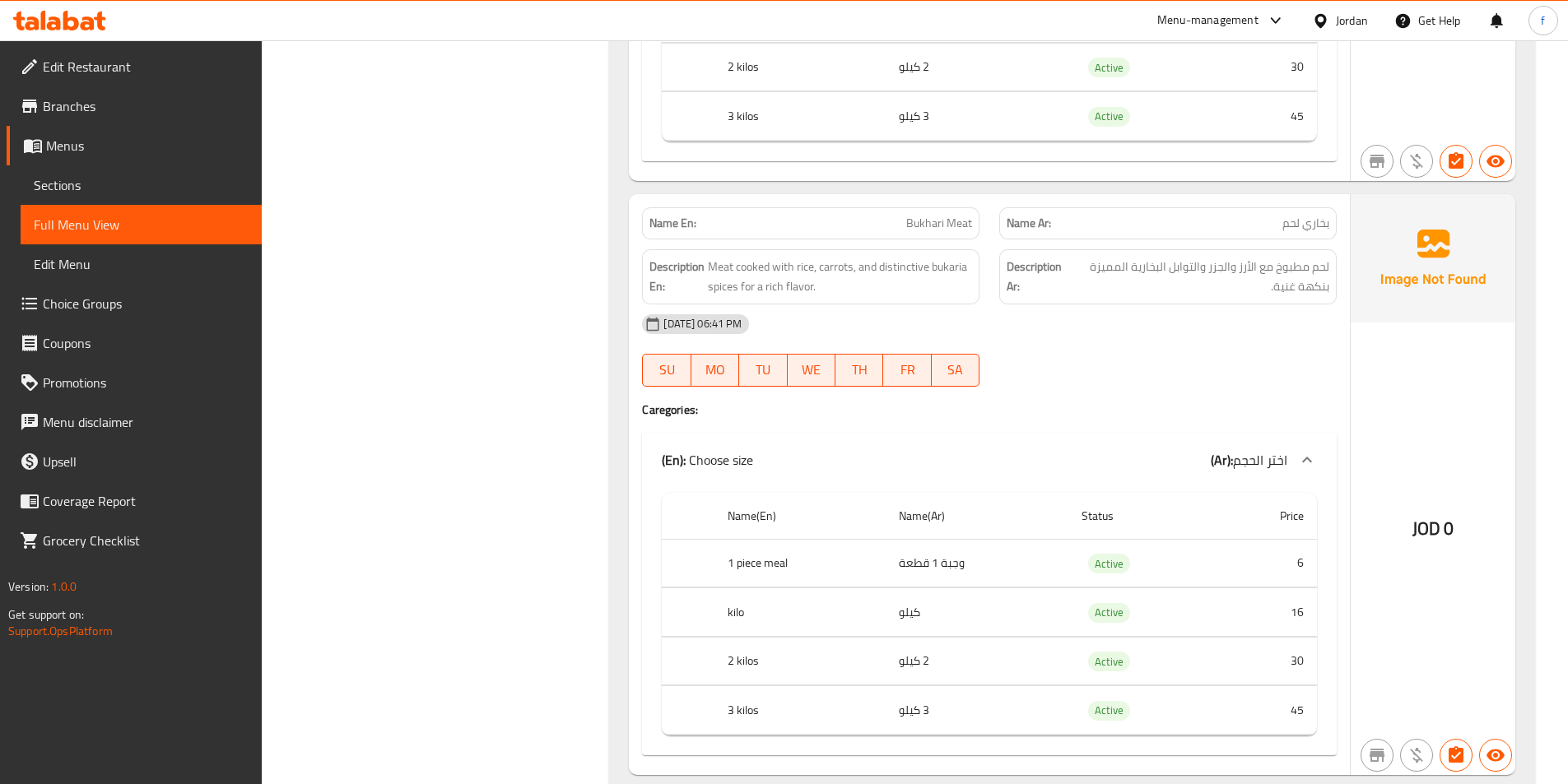
scroll to position [3703, 0]
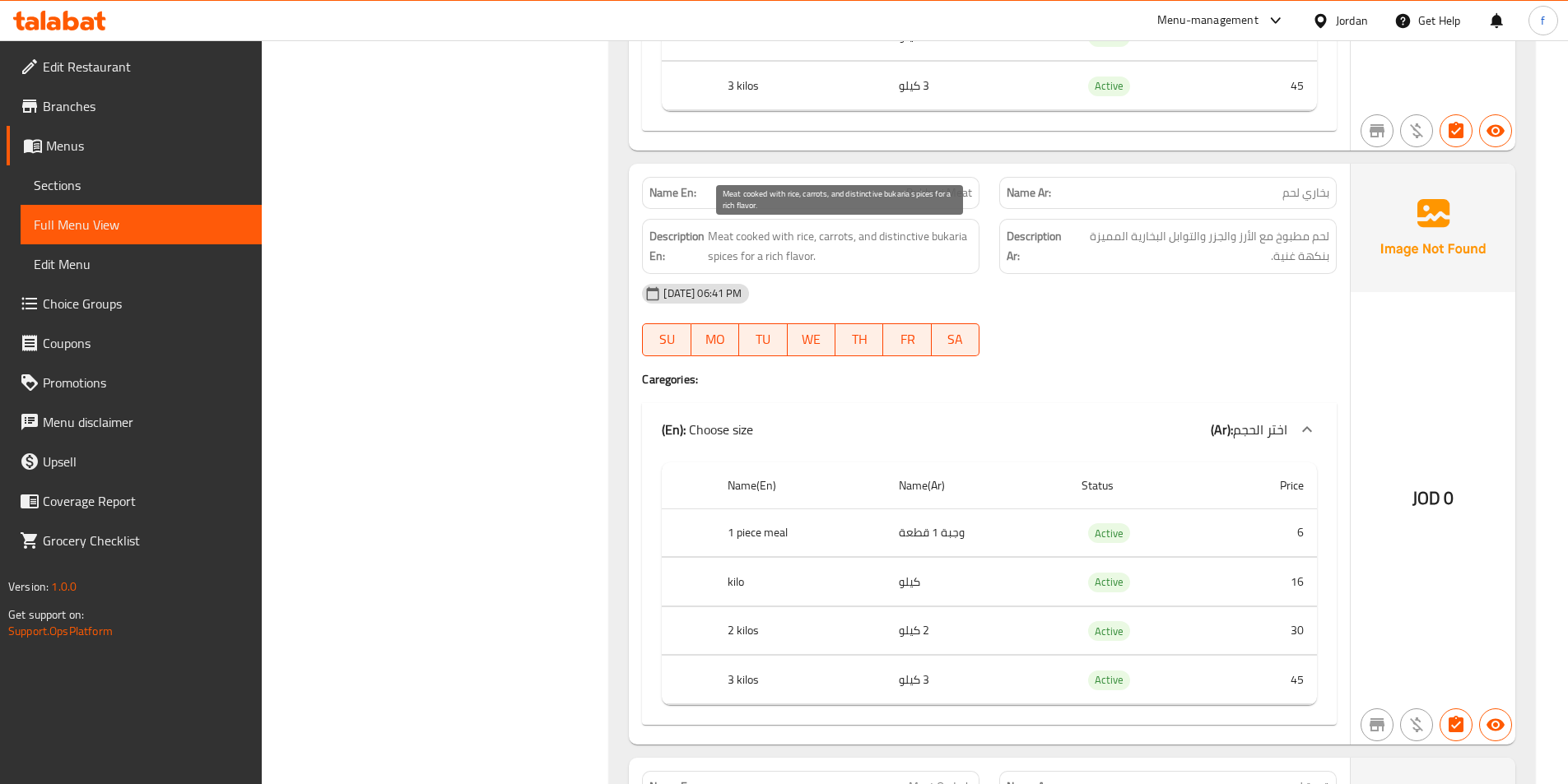
click at [957, 237] on span "Meat cooked with rice, carrots, and distinctive bukaria spices for a rich flavo…" at bounding box center [840, 247] width 264 height 41
click at [963, 252] on span "Meat cooked with rice, carrots, and distinctive bukaria spices for a rich flavo…" at bounding box center [840, 247] width 264 height 41
click at [950, 240] on span "Meat cooked with rice, carrots, and distinctive bukaria spices for a rich flavo…" at bounding box center [840, 247] width 264 height 41
click at [907, 240] on span "Meat cooked with rice, carrots, and distinctive bukaria spices for a rich flavo…" at bounding box center [840, 247] width 264 height 41
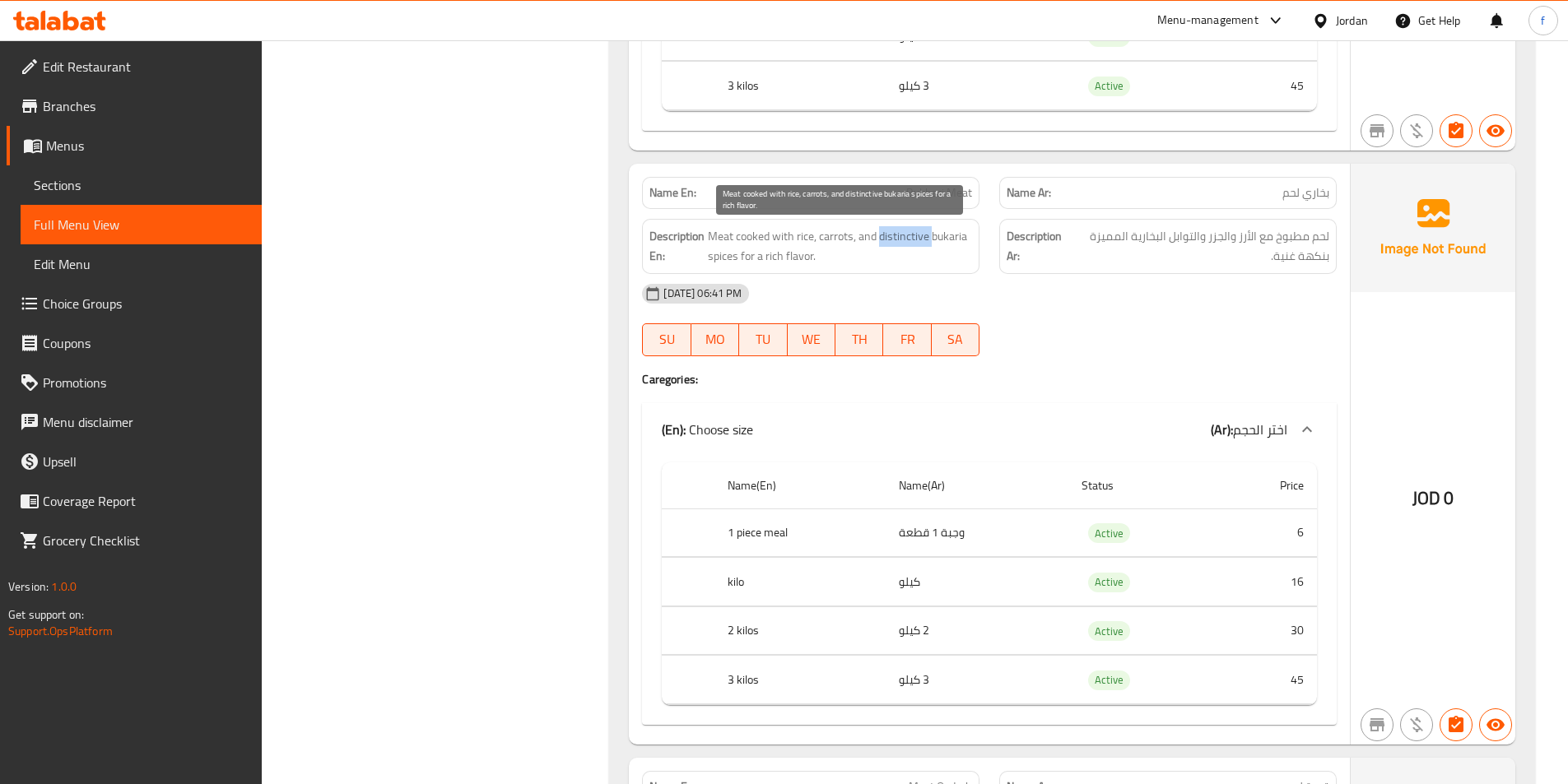
click at [907, 240] on span "Meat cooked with rice, carrots, and distinctive bukaria spices for a rich flavo…" at bounding box center [840, 247] width 264 height 41
click at [1001, 241] on div "Description Ar: لحم مطبوخ مع الأرز والجزر والتوابل البخارية المميزة بنكهة غنية." at bounding box center [1168, 246] width 338 height 55
drag, startPoint x: 757, startPoint y: 260, endPoint x: 860, endPoint y: 254, distance: 103.2
click at [860, 254] on h6 "Description En: Meat cooked with rice, carrots, and distinctive bukaria spices …" at bounding box center [810, 247] width 323 height 41
click at [860, 254] on span "Meat cooked with rice, carrots, and distinctive bukaria spices for a rich flavo…" at bounding box center [840, 247] width 264 height 41
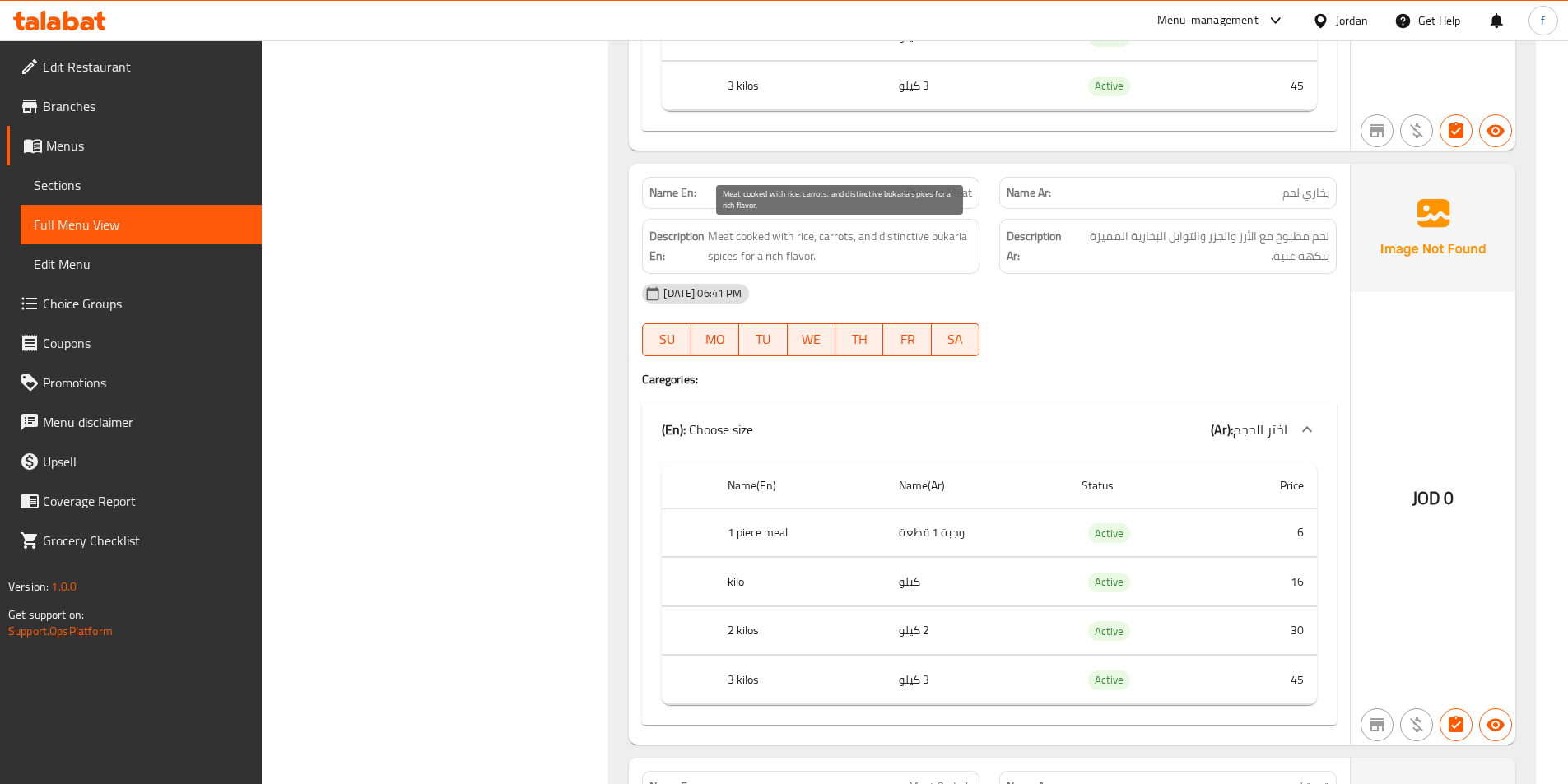
click at [860, 254] on span "Meat cooked with rice, carrots, and distinctive bukaria spices for a rich flavo…" at bounding box center [840, 247] width 264 height 41
click at [902, 246] on span "Meat cooked with rice, carrots, and distinctive bukaria spices for a rich flavo…" at bounding box center [840, 247] width 264 height 41
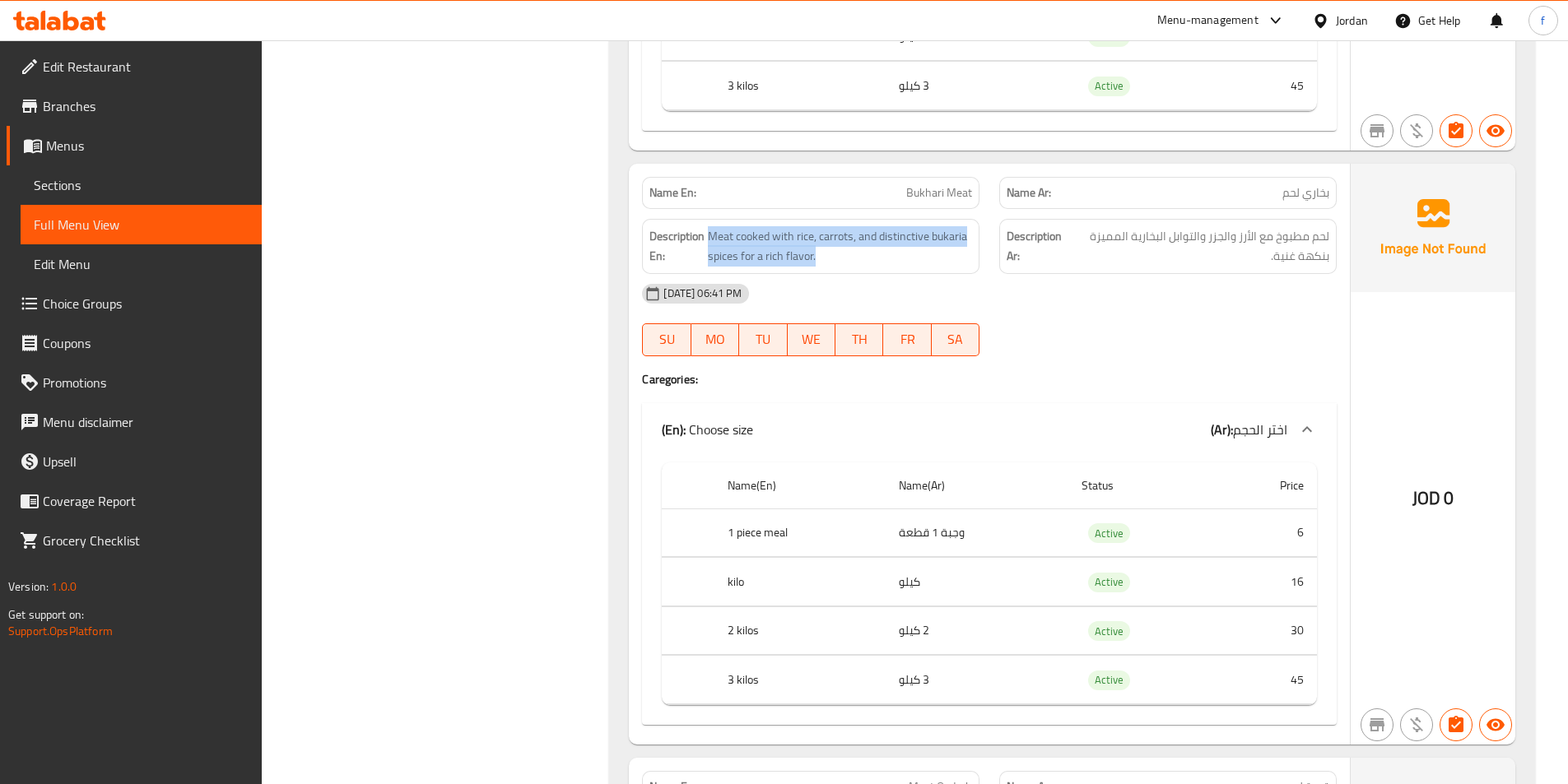
drag, startPoint x: 879, startPoint y: 236, endPoint x: 951, endPoint y: 279, distance: 83.9
click at [951, 280] on div "Name En: Bukhari Meat Name Ar: بخاري لحم Description En: Meat cooked with rice,…" at bounding box center [989, 454] width 721 height 581
click at [931, 248] on span "Meat cooked with rice, carrots, and distinctive bukaria spices for a rich flavo…" at bounding box center [840, 247] width 264 height 41
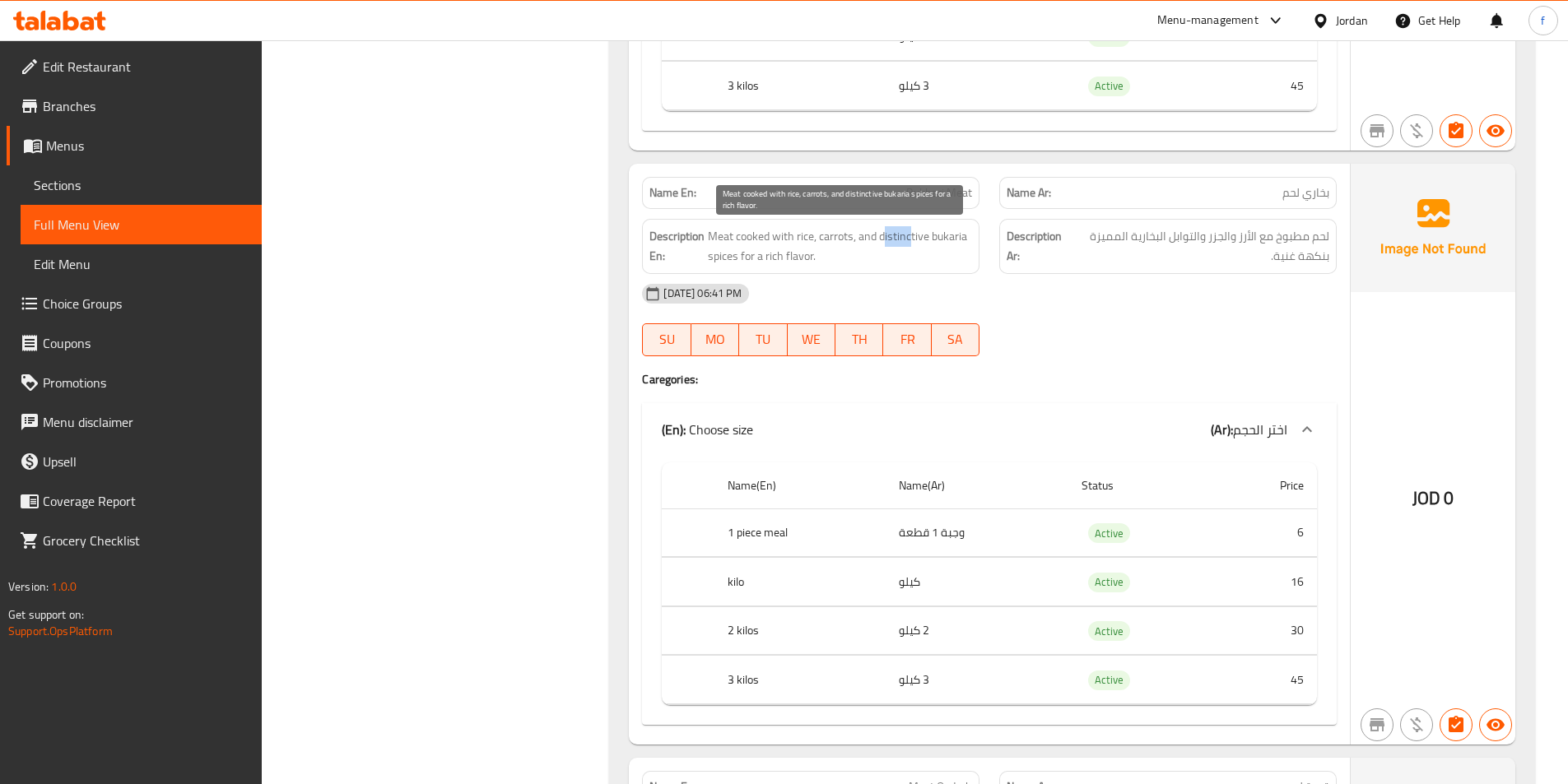
drag, startPoint x: 882, startPoint y: 233, endPoint x: 911, endPoint y: 245, distance: 31.4
click at [911, 245] on span "Meat cooked with rice, carrots, and distinctive bukaria spices for a rich flavo…" at bounding box center [840, 247] width 264 height 41
drag, startPoint x: 876, startPoint y: 233, endPoint x: 970, endPoint y: 256, distance: 96.8
click at [970, 256] on span "Meat cooked with rice, carrots, and distinctive bukaria spices for a rich flavo…" at bounding box center [840, 247] width 264 height 41
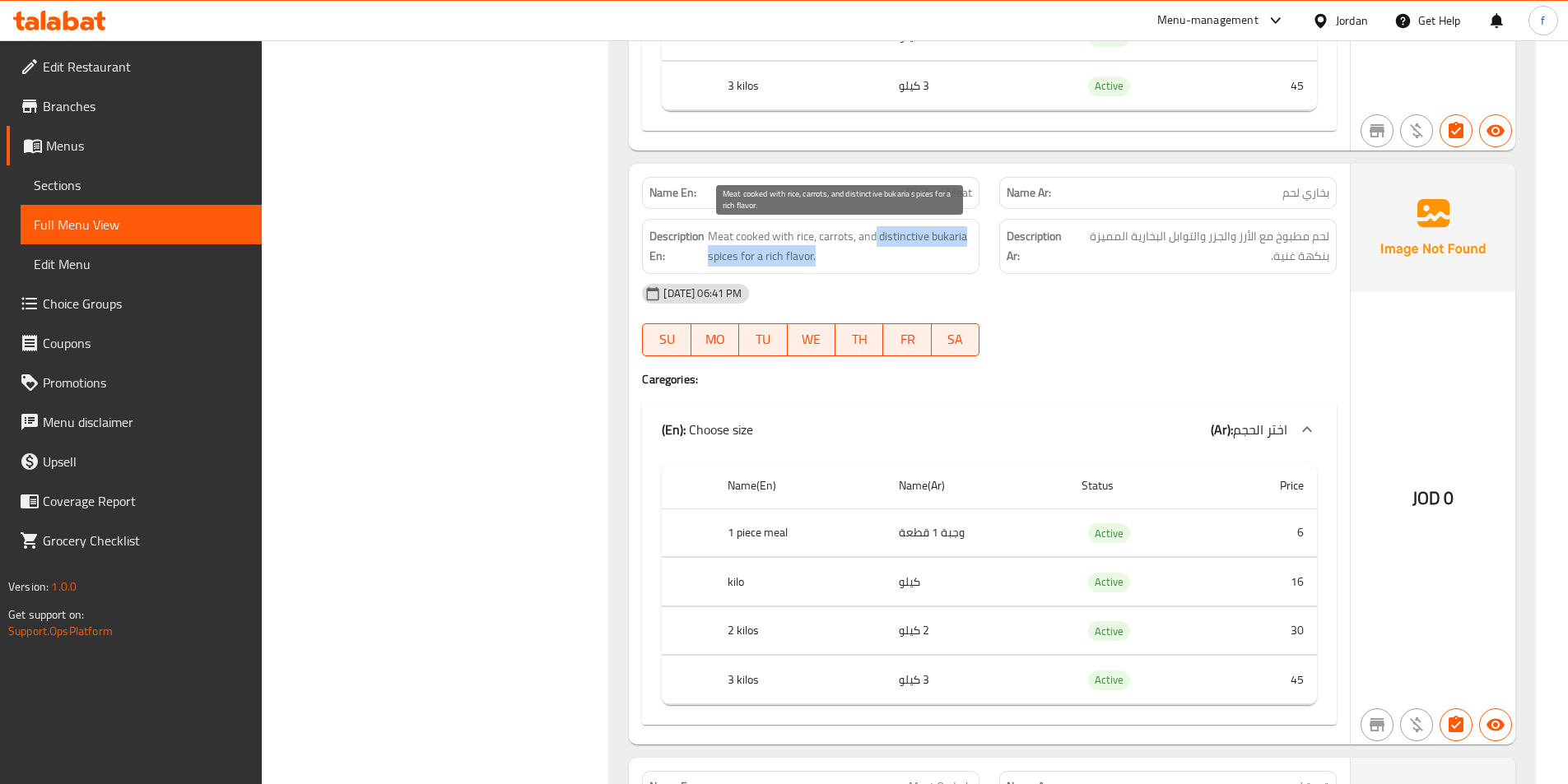
copy span "distinctive bukaria spices for a rich flavor."
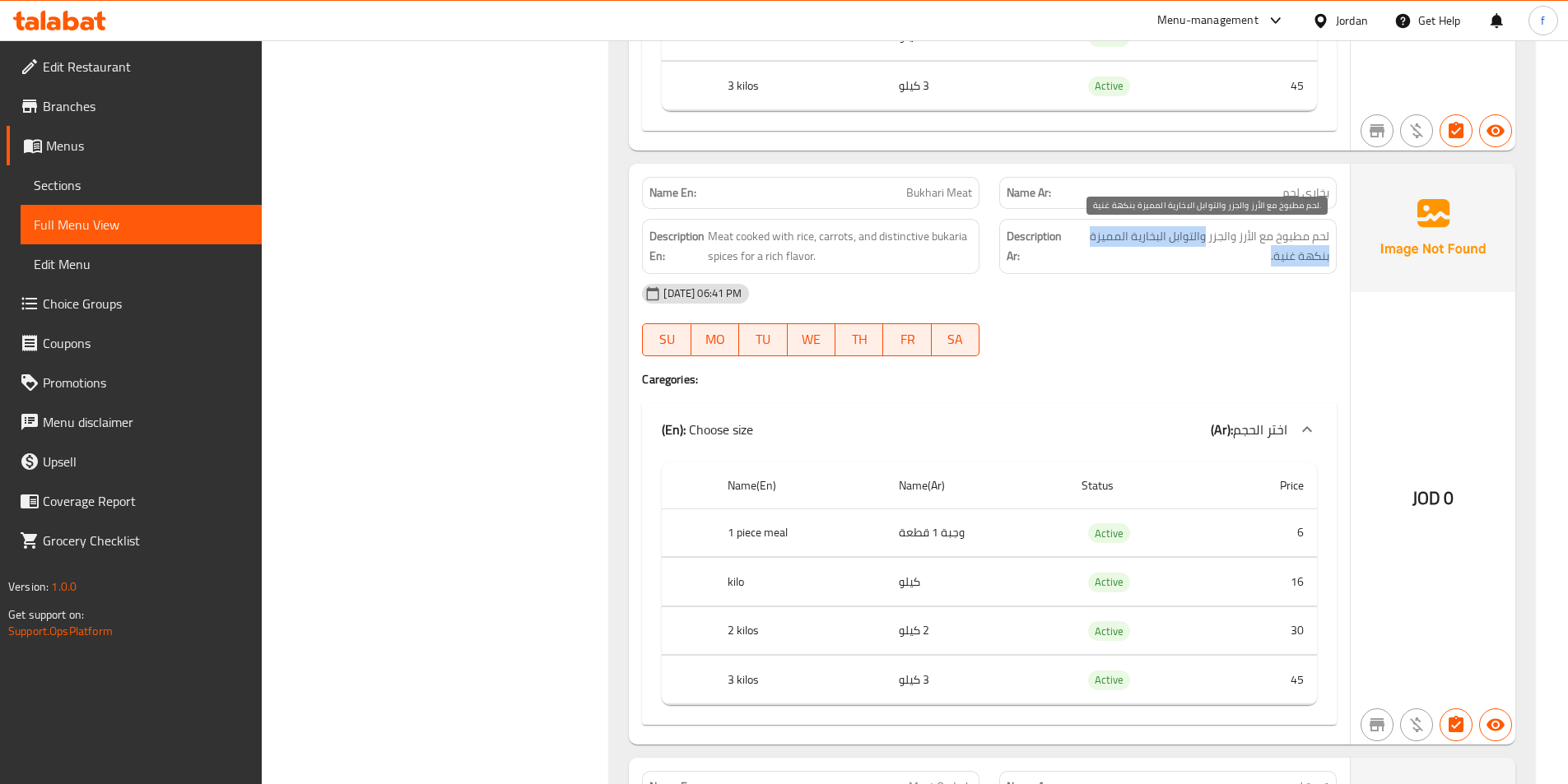
drag, startPoint x: 1203, startPoint y: 240, endPoint x: 1256, endPoint y: 277, distance: 64.6
click at [1092, 259] on span "لحم مطبوخ مع الأرز والجزر والتوابل البخارية المميزة بنكهة غنية." at bounding box center [1200, 247] width 258 height 41
copy span "والتوابل البخارية المميزة بنكهة غنية."
drag, startPoint x: 1566, startPoint y: 261, endPoint x: 1172, endPoint y: 236, distance: 394.8
copy span "والتوابل البخارية المميزة بنكهة غنية."
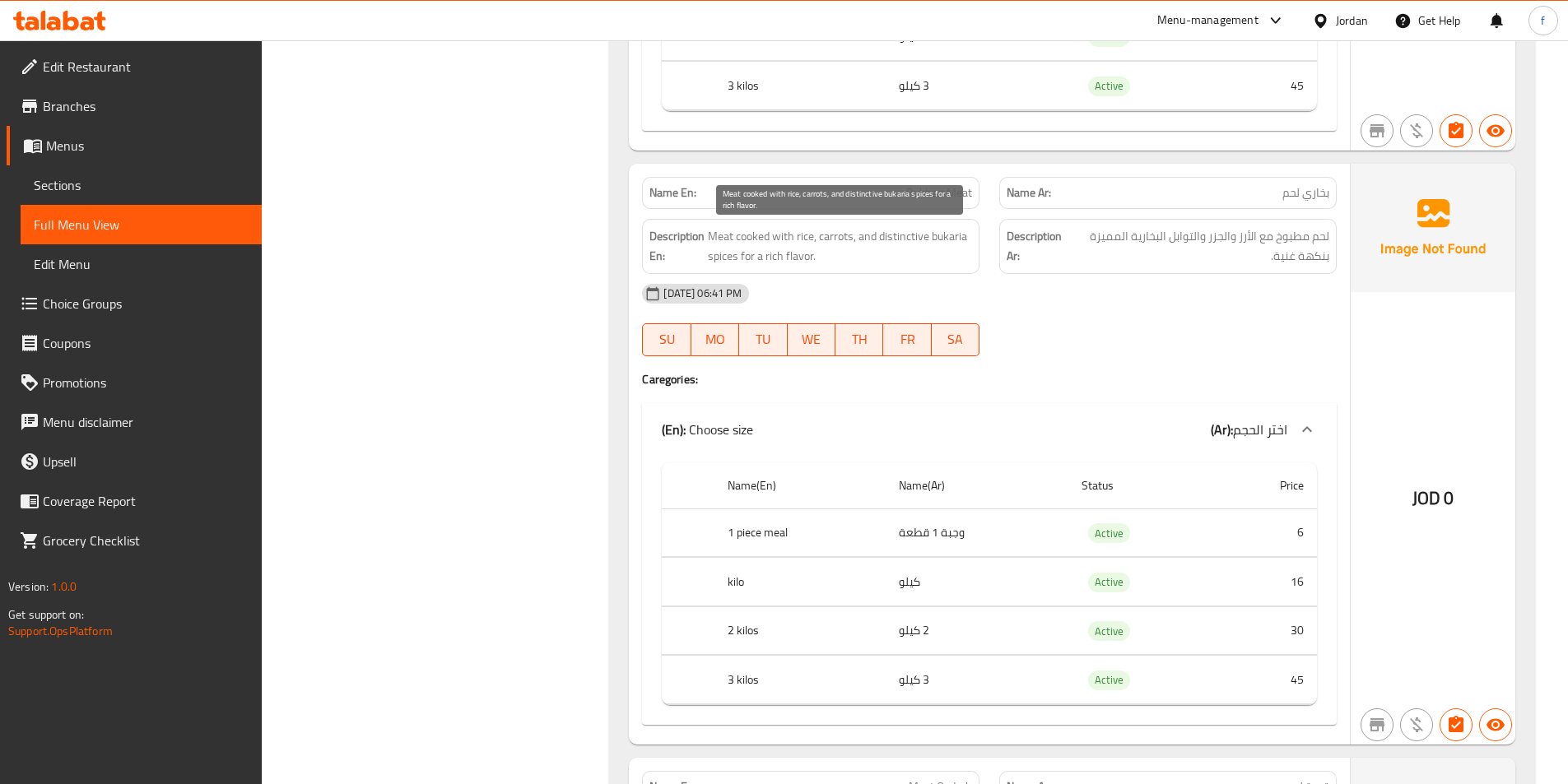
click at [946, 229] on span "Meat cooked with rice, carrots, and distinctive bukaria spices for a rich flavo…" at bounding box center [840, 247] width 264 height 41
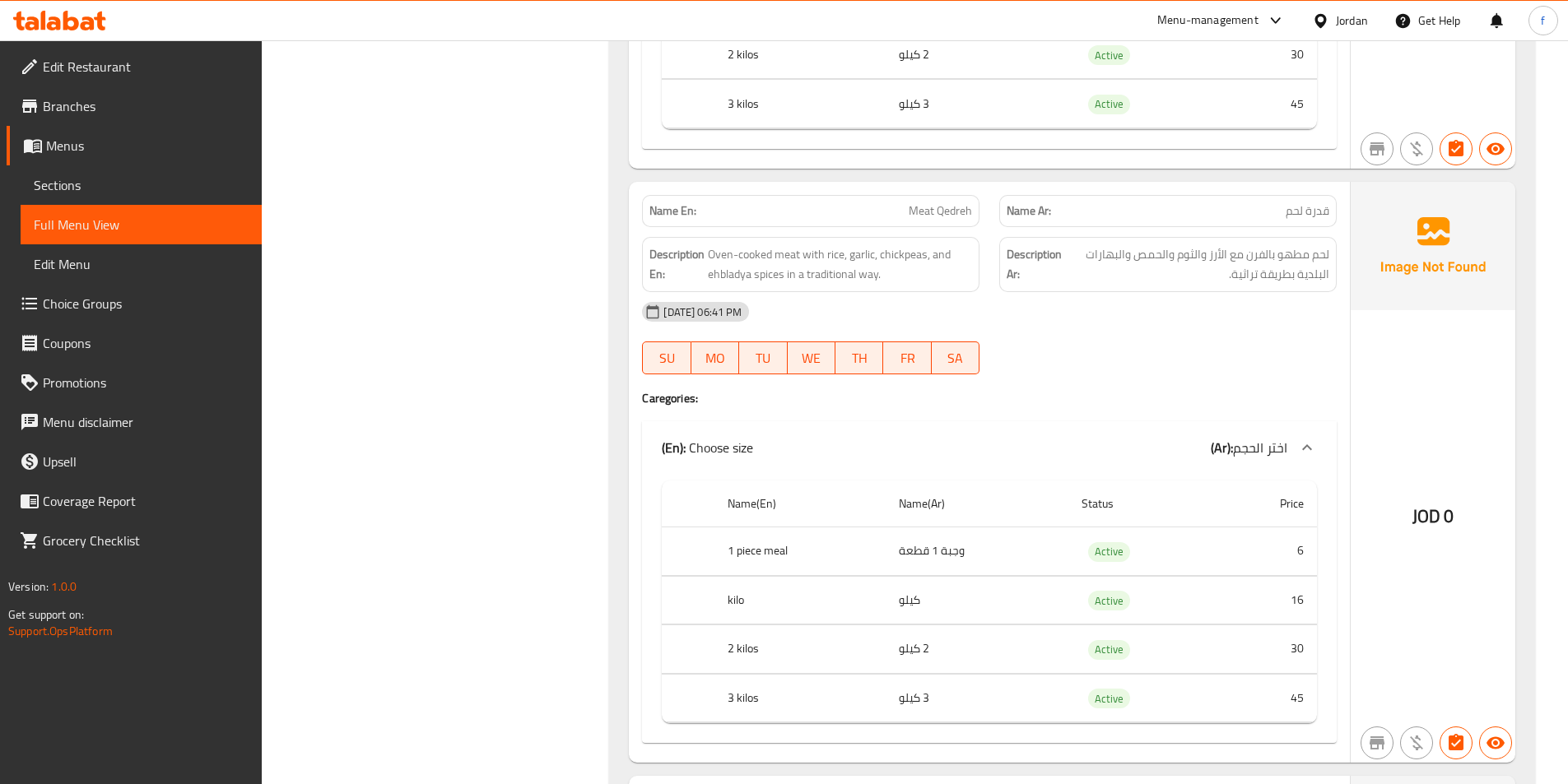
scroll to position [4197, 0]
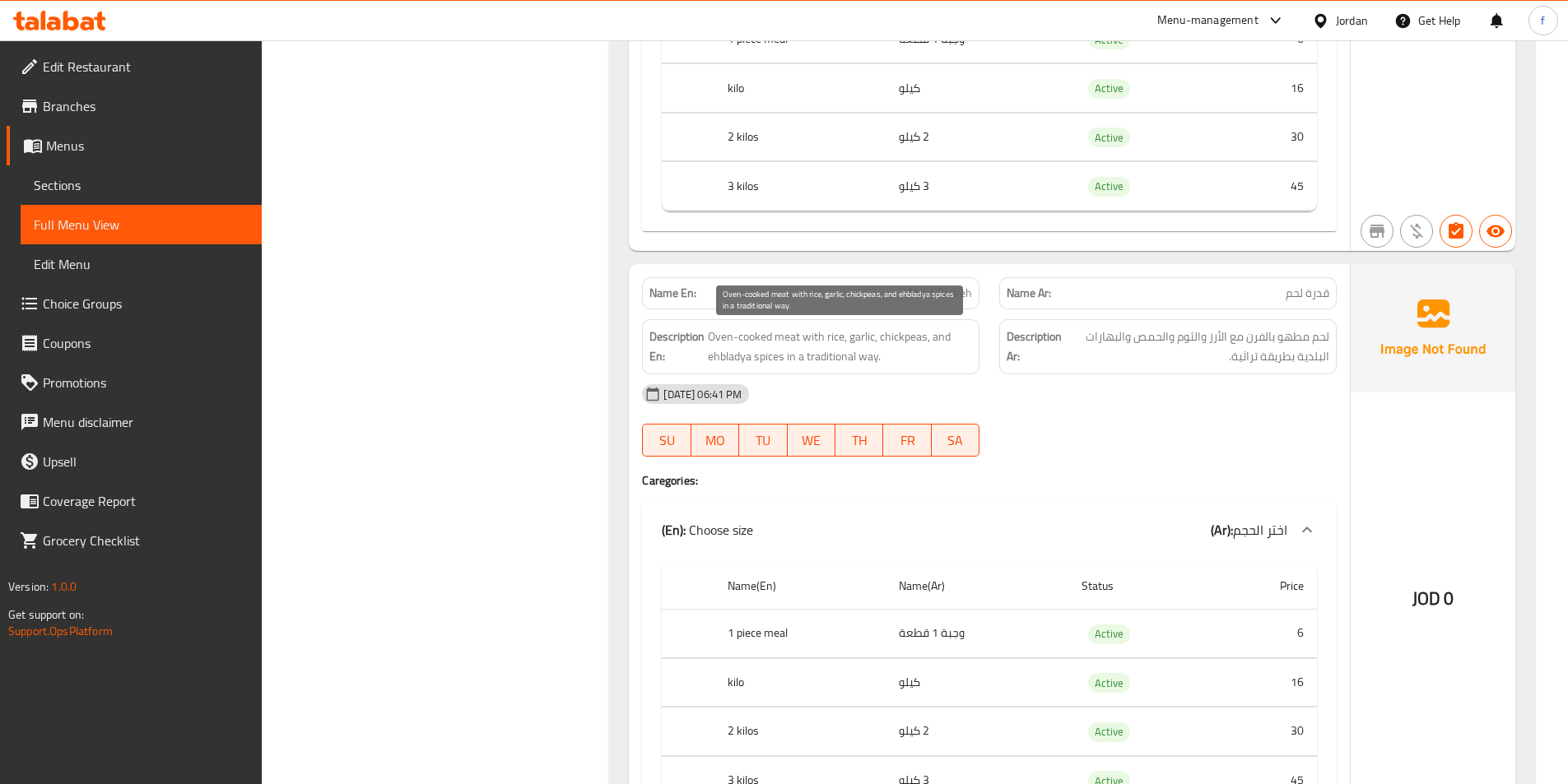
click at [756, 329] on span "Oven-cooked meat with rice, garlic, chickpeas, and ehbladya spices in a traditi…" at bounding box center [840, 347] width 264 height 41
click at [791, 343] on span "Oven-cooked meat with rice, garlic, chickpeas, and ehbladya spices in a traditi…" at bounding box center [840, 347] width 264 height 41
click at [799, 339] on span "Oven-cooked meat with rice, garlic, chickpeas, and ehbladya spices in a traditi…" at bounding box center [840, 347] width 264 height 41
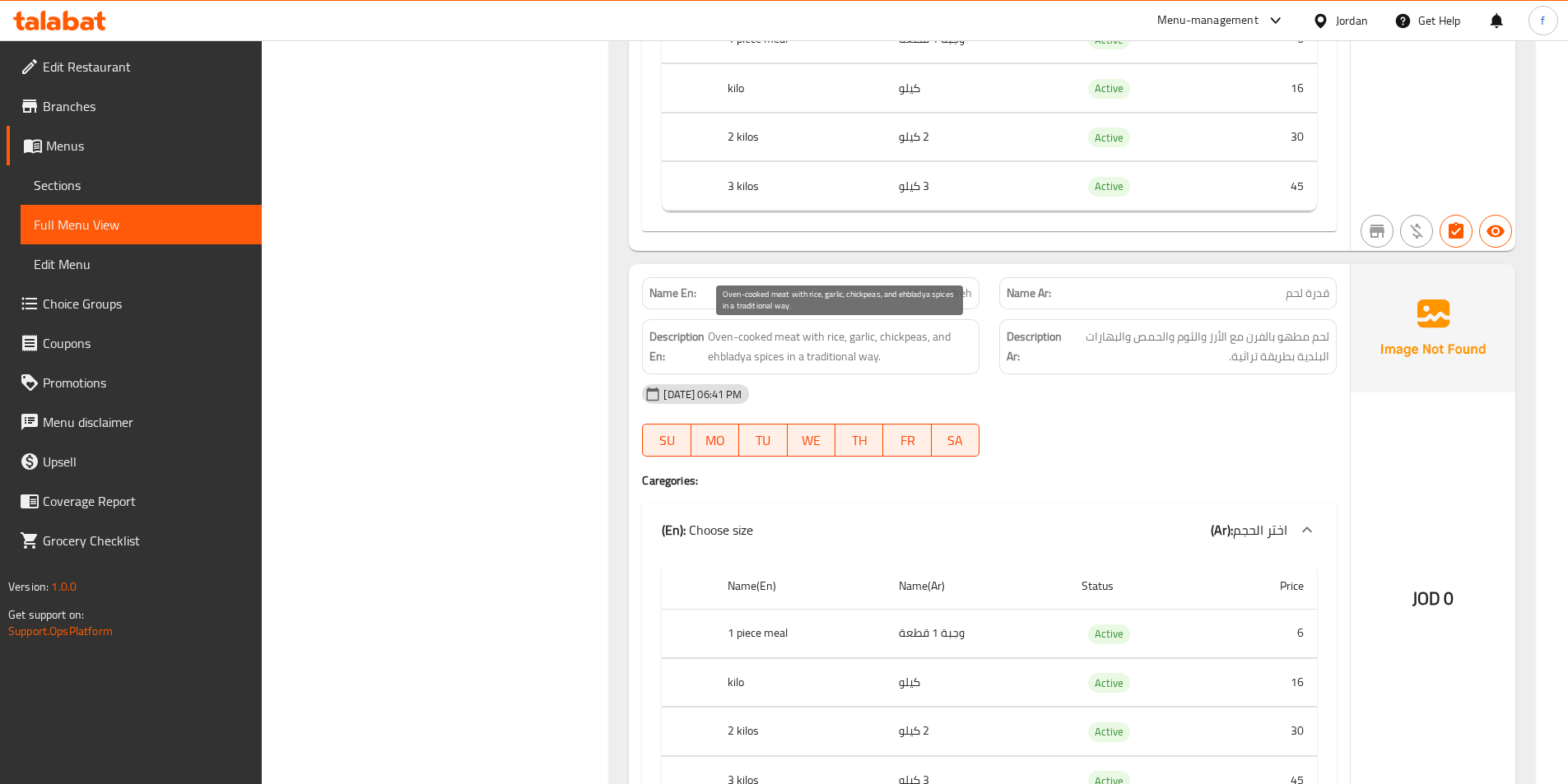
click at [823, 339] on span "Oven-cooked meat with rice, garlic, chickpeas, and ehbladya spices in a traditi…" at bounding box center [840, 347] width 264 height 41
click at [904, 345] on span "Oven-cooked meat with rice, garlic, chickpeas, and ehbladya spices in a traditi…" at bounding box center [840, 347] width 264 height 41
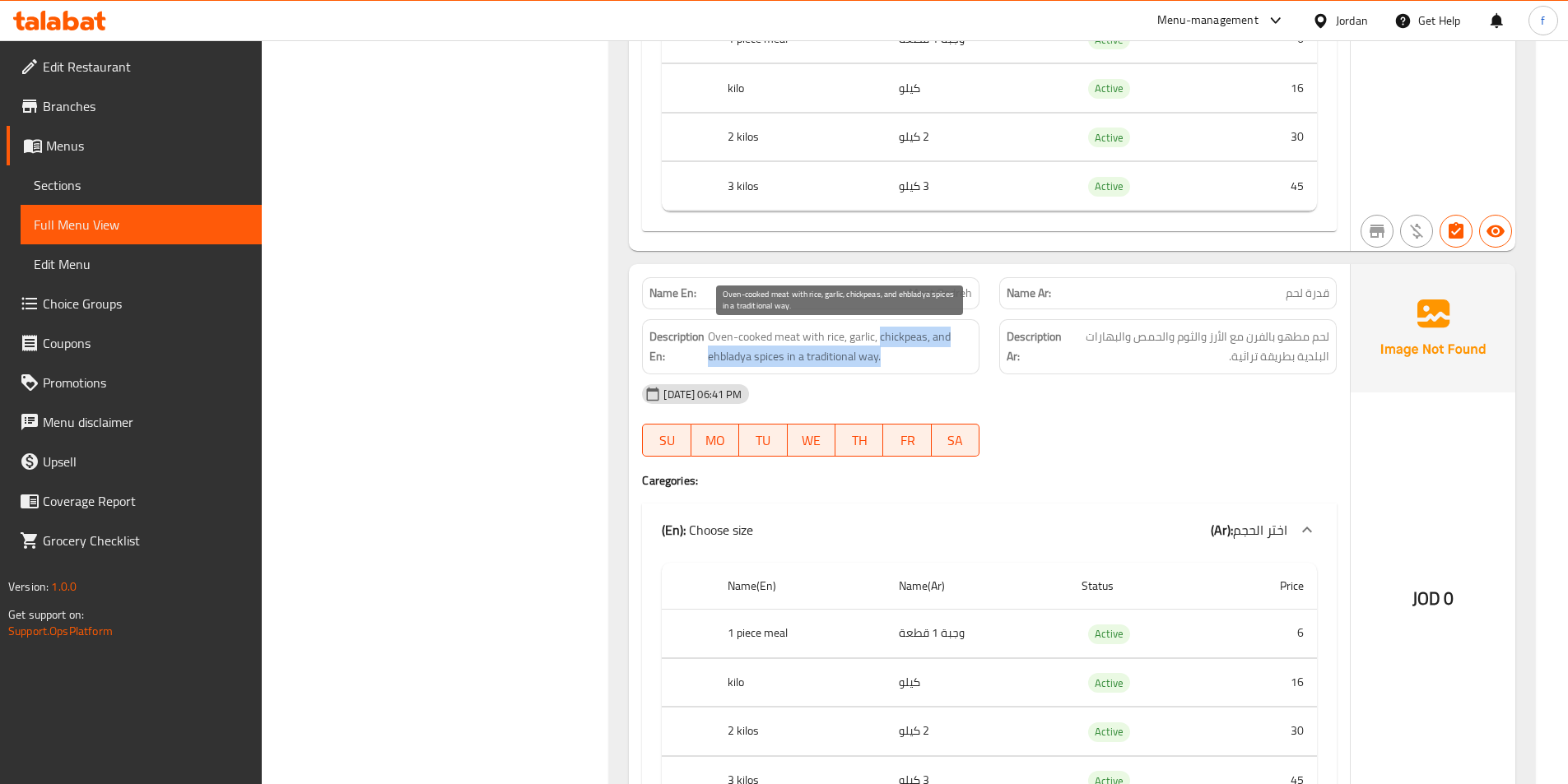
drag, startPoint x: 883, startPoint y: 339, endPoint x: 916, endPoint y: 350, distance: 34.8
click at [916, 350] on span "Oven-cooked meat with rice, garlic, chickpeas, and ehbladya spices in a traditi…" at bounding box center [840, 347] width 264 height 41
click at [895, 335] on span "Oven-cooked meat with rice, garlic, chickpeas, and ehbladya spices in a traditi…" at bounding box center [840, 347] width 264 height 41
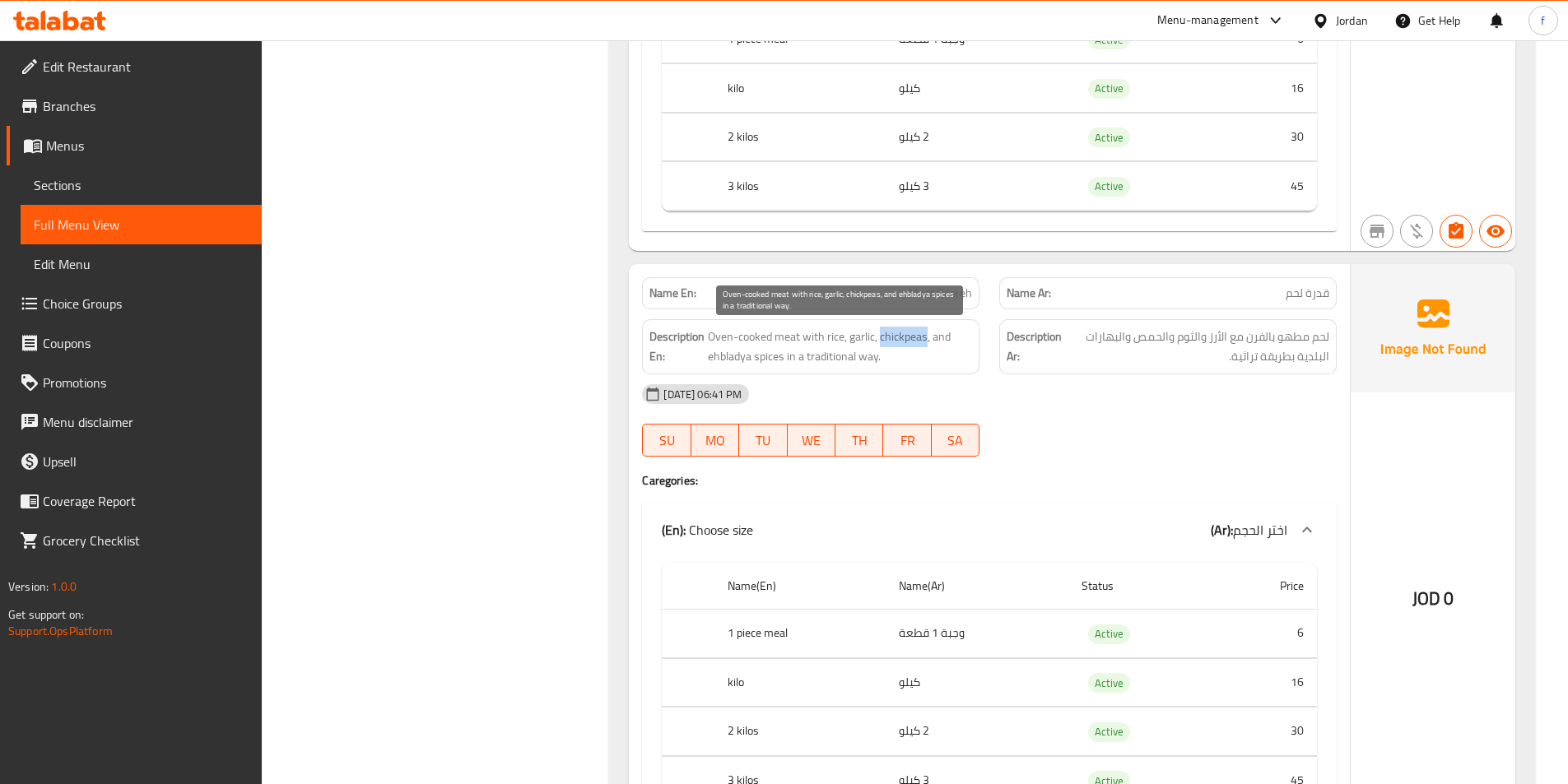
click at [922, 340] on span "Oven-cooked meat with rice, garlic, chickpeas, and ehbladya spices in a traditi…" at bounding box center [840, 347] width 264 height 41
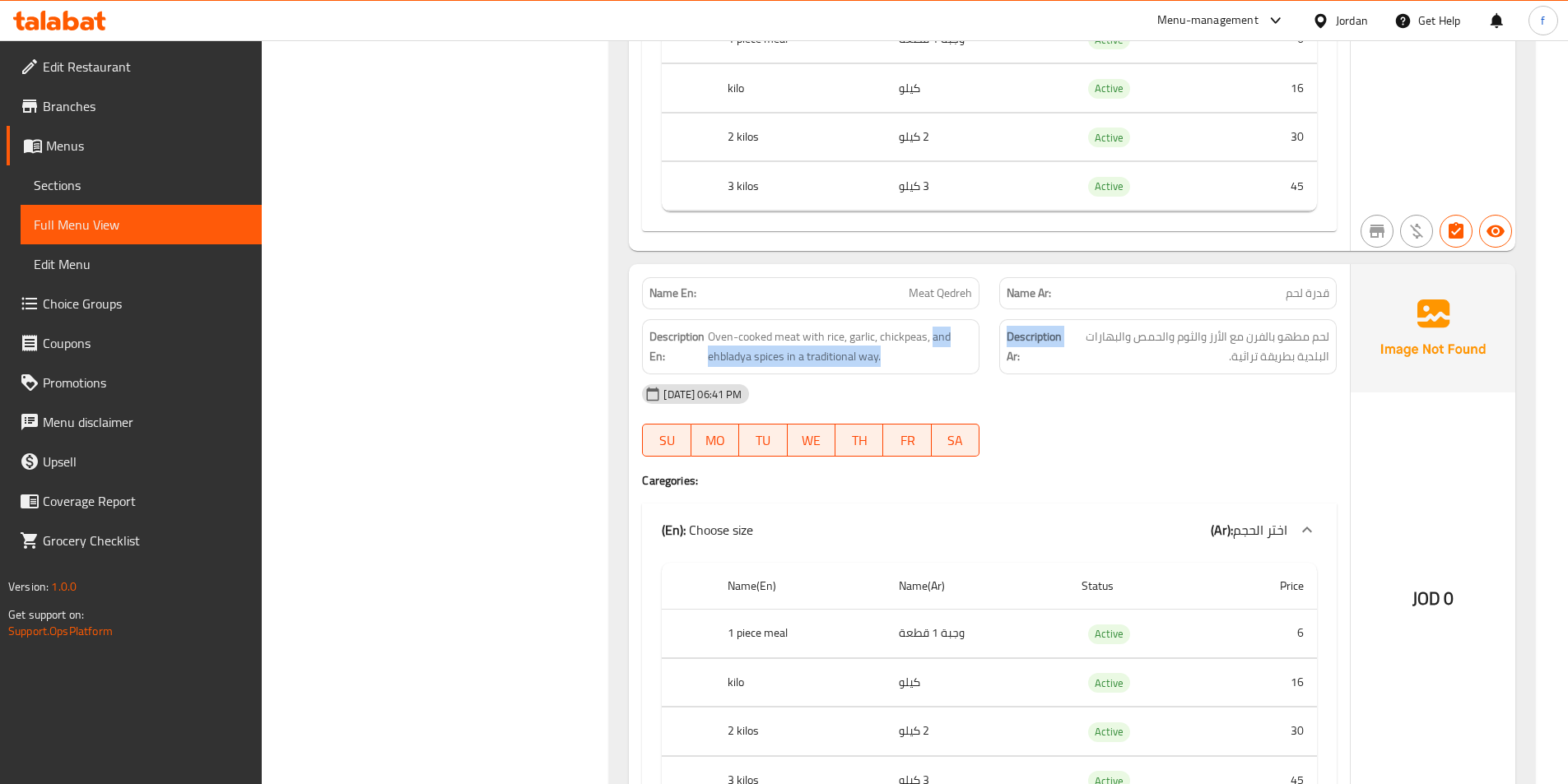
drag, startPoint x: 933, startPoint y: 340, endPoint x: 996, endPoint y: 356, distance: 65.0
click at [996, 356] on div "Description En: Oven-cooked meat with rice, garlic, chickpeas, and ehbladya spi…" at bounding box center [988, 347] width 715 height 75
click at [963, 357] on span "Oven-cooked meat with rice, garlic, chickpeas, and ehbladya spices in a traditi…" at bounding box center [840, 347] width 264 height 41
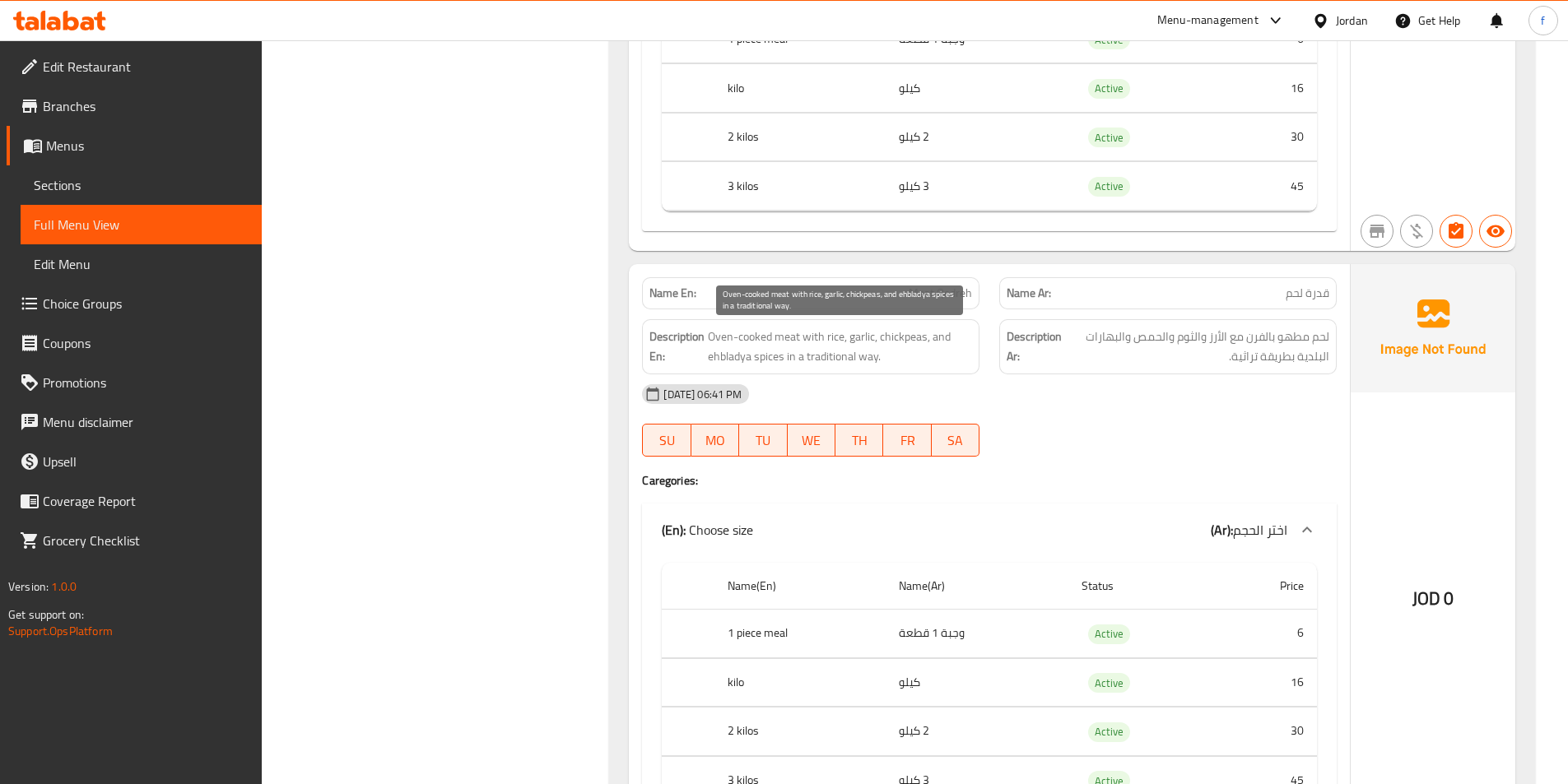
click at [963, 357] on span "Oven-cooked meat with rice, garlic, chickpeas, and ehbladya spices in a traditi…" at bounding box center [840, 347] width 264 height 41
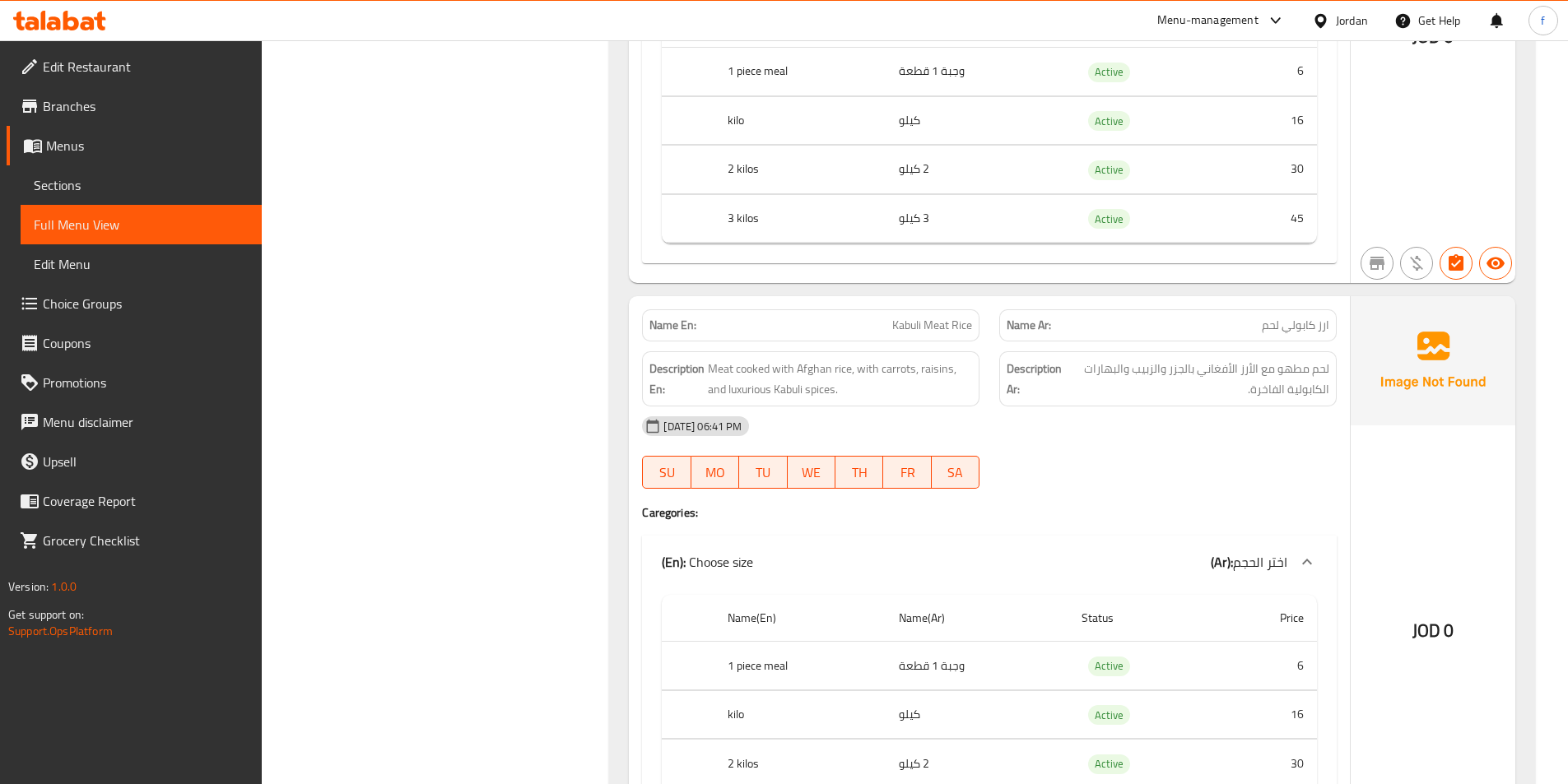
scroll to position [4753, 0]
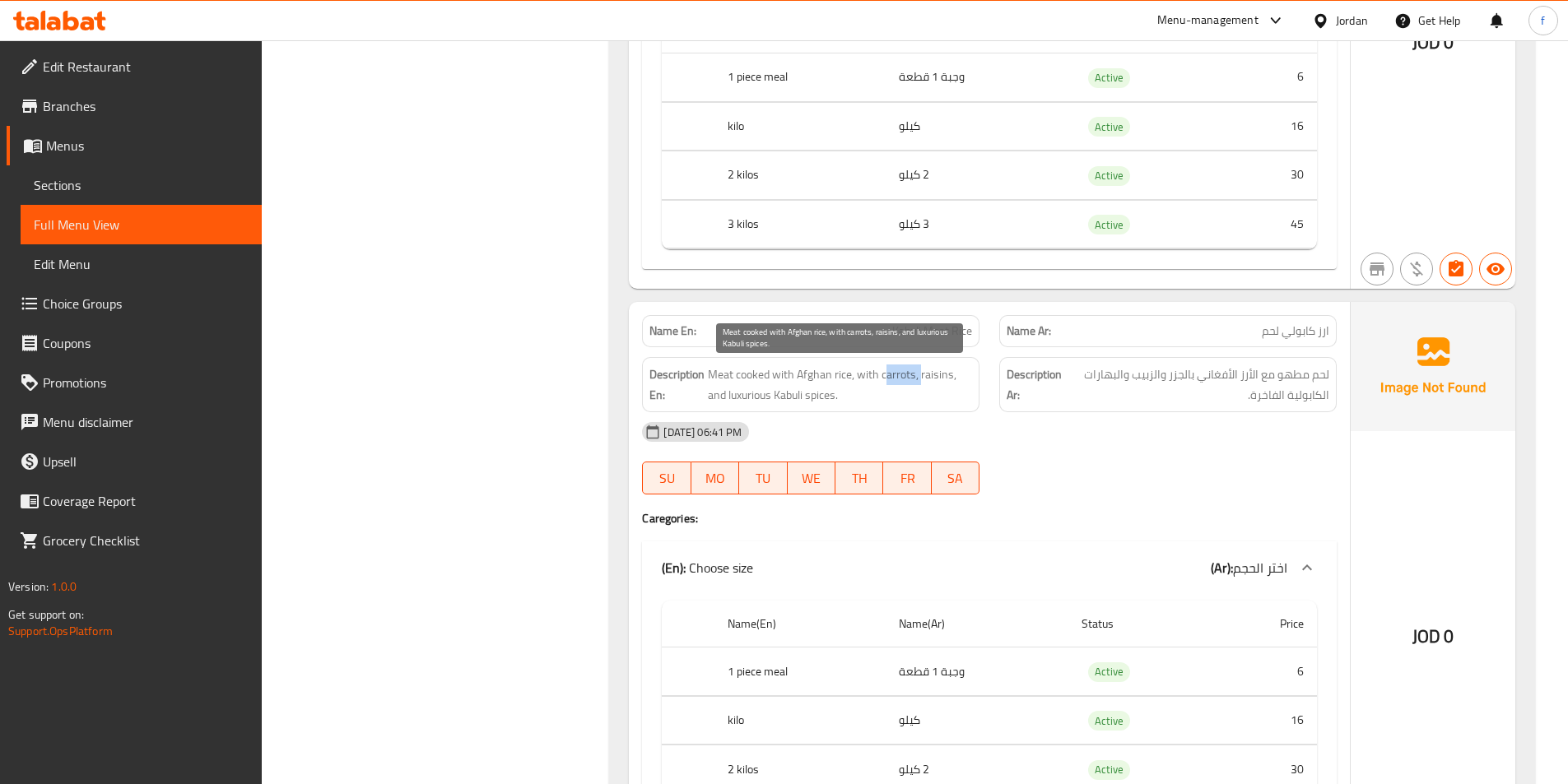
click at [919, 381] on span "Meat cooked with Afghan rice, with carrots, raisins, and luxurious Kabuli spice…" at bounding box center [840, 385] width 264 height 41
click at [949, 378] on span "Meat cooked with Afghan rice, with carrots, raisins, and luxurious Kabuli spice…" at bounding box center [840, 385] width 264 height 41
click at [974, 413] on div "[DATE] 06:41 PM" at bounding box center [988, 432] width 715 height 40
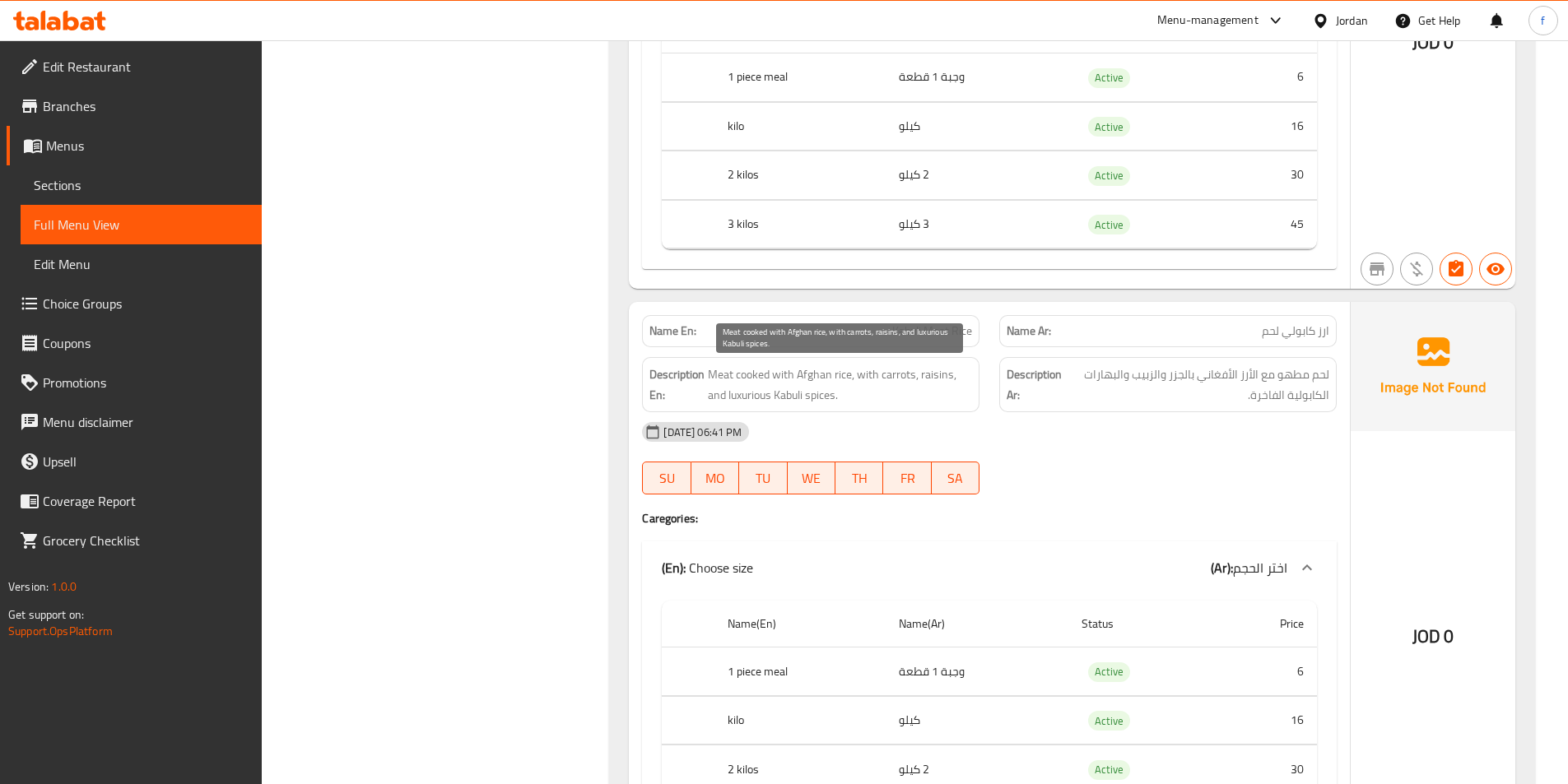
click at [821, 397] on span "Meat cooked with Afghan rice, with carrots, raisins, and luxurious Kabuli spice…" at bounding box center [840, 385] width 264 height 41
click at [929, 392] on span "Meat cooked with Afghan rice, with carrots, raisins, and luxurious Kabuli spice…" at bounding box center [840, 385] width 264 height 41
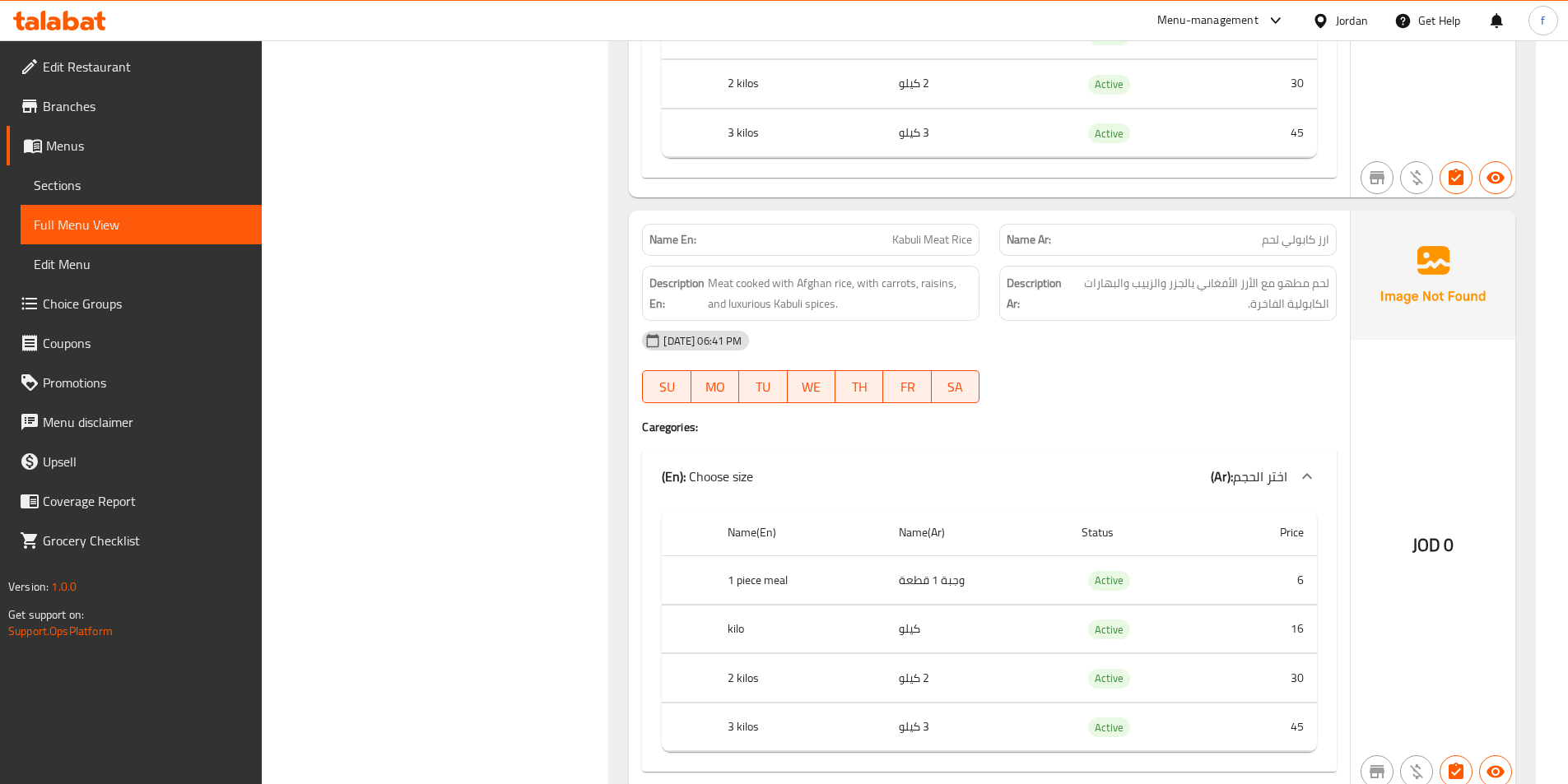
scroll to position [4918, 0]
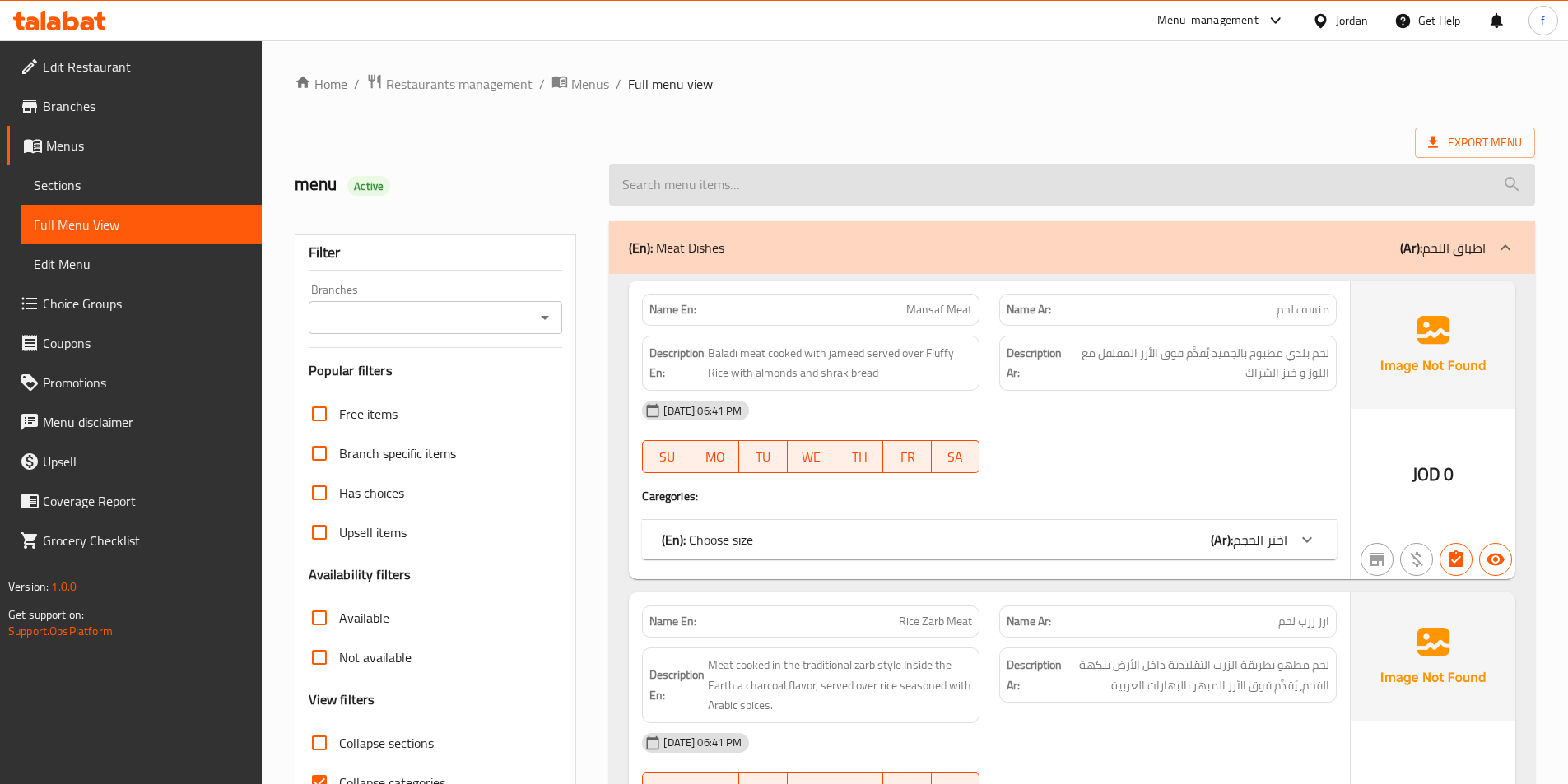
click at [878, 172] on input "search" at bounding box center [1072, 185] width 926 height 42
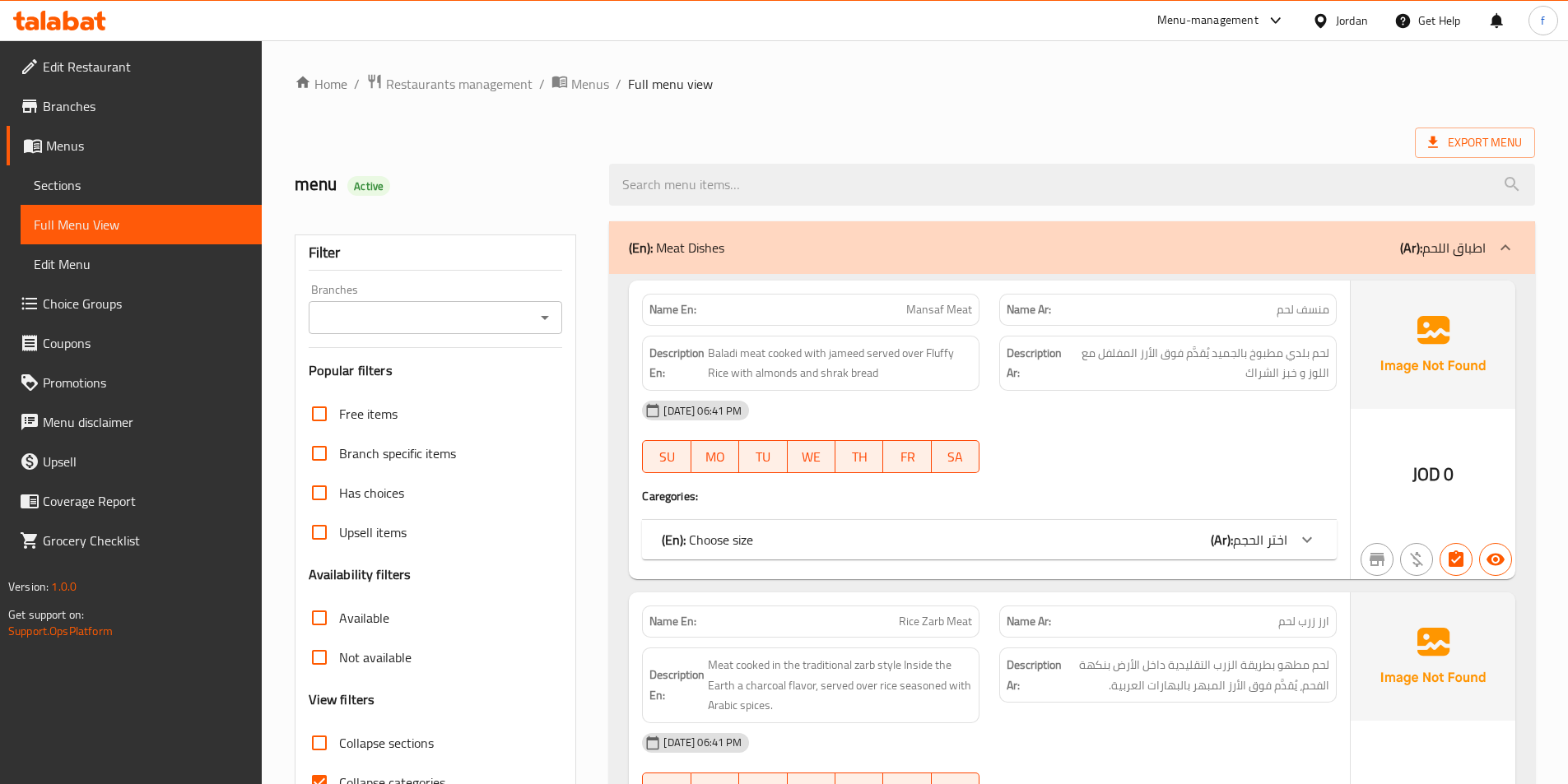
scroll to position [576, 0]
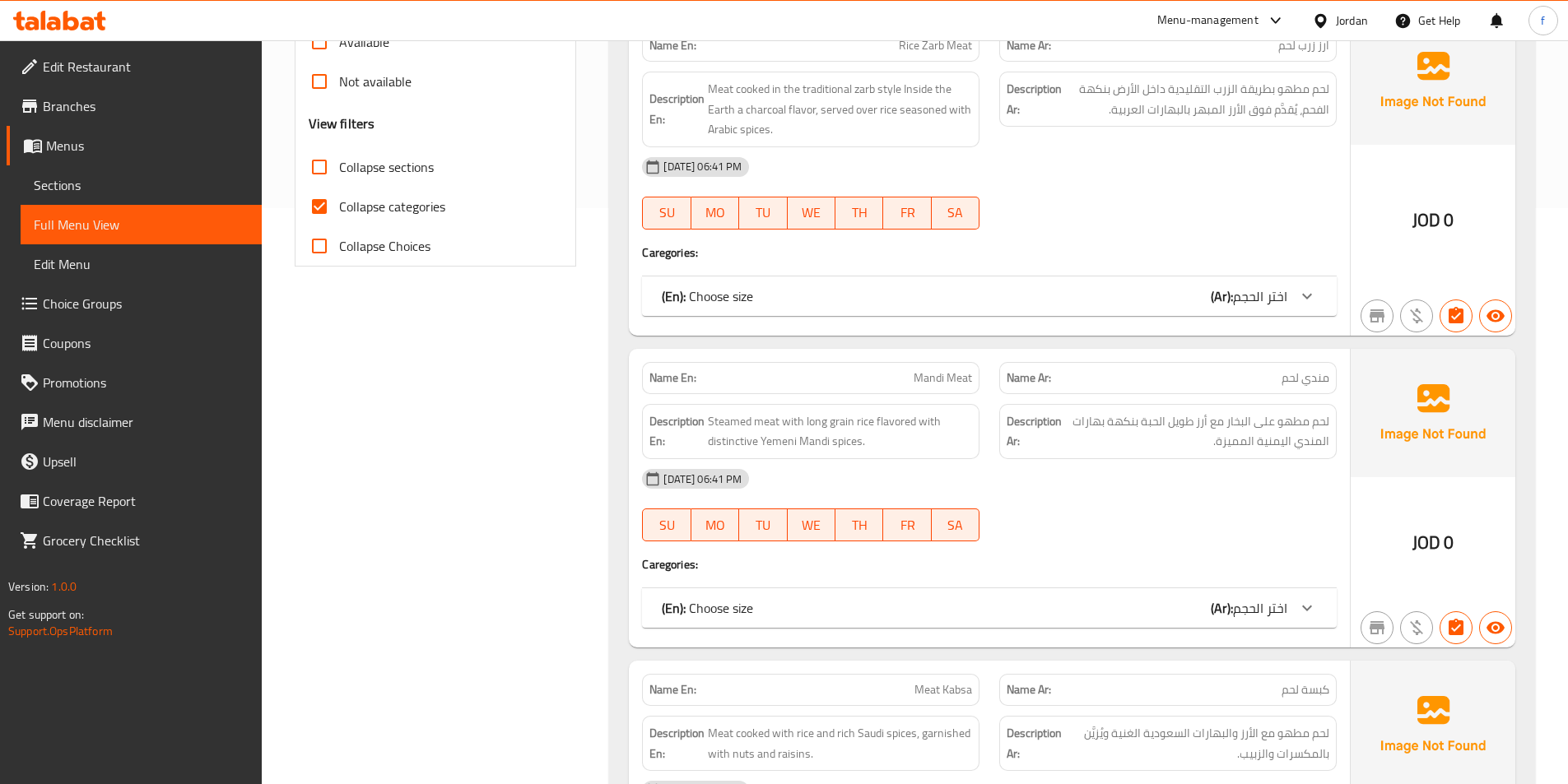
click at [358, 199] on span "Collapse categories" at bounding box center [392, 206] width 106 height 19
click at [339, 199] on input "Collapse categories" at bounding box center [319, 206] width 40 height 40
checkbox input "false"
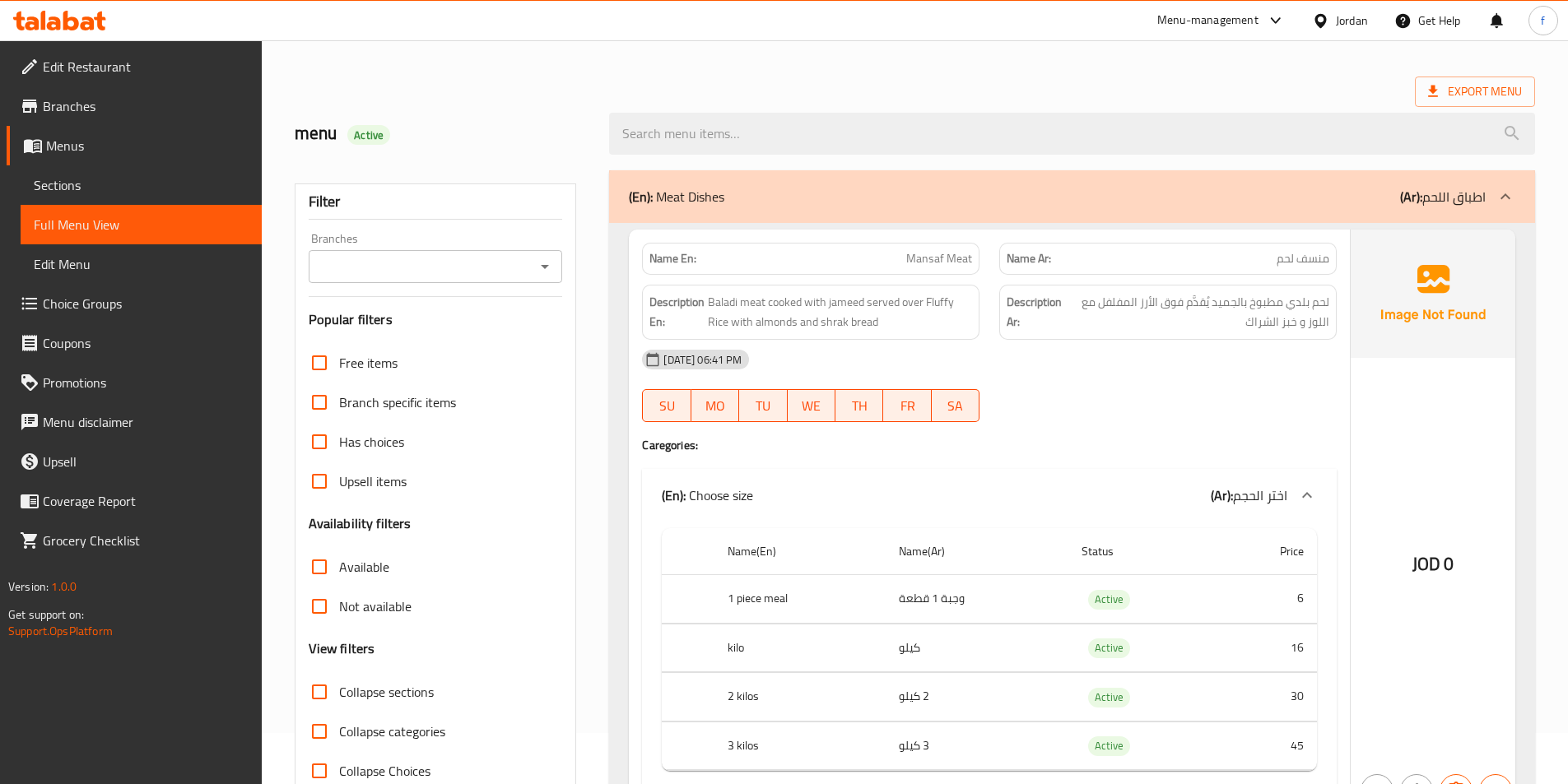
scroll to position [0, 0]
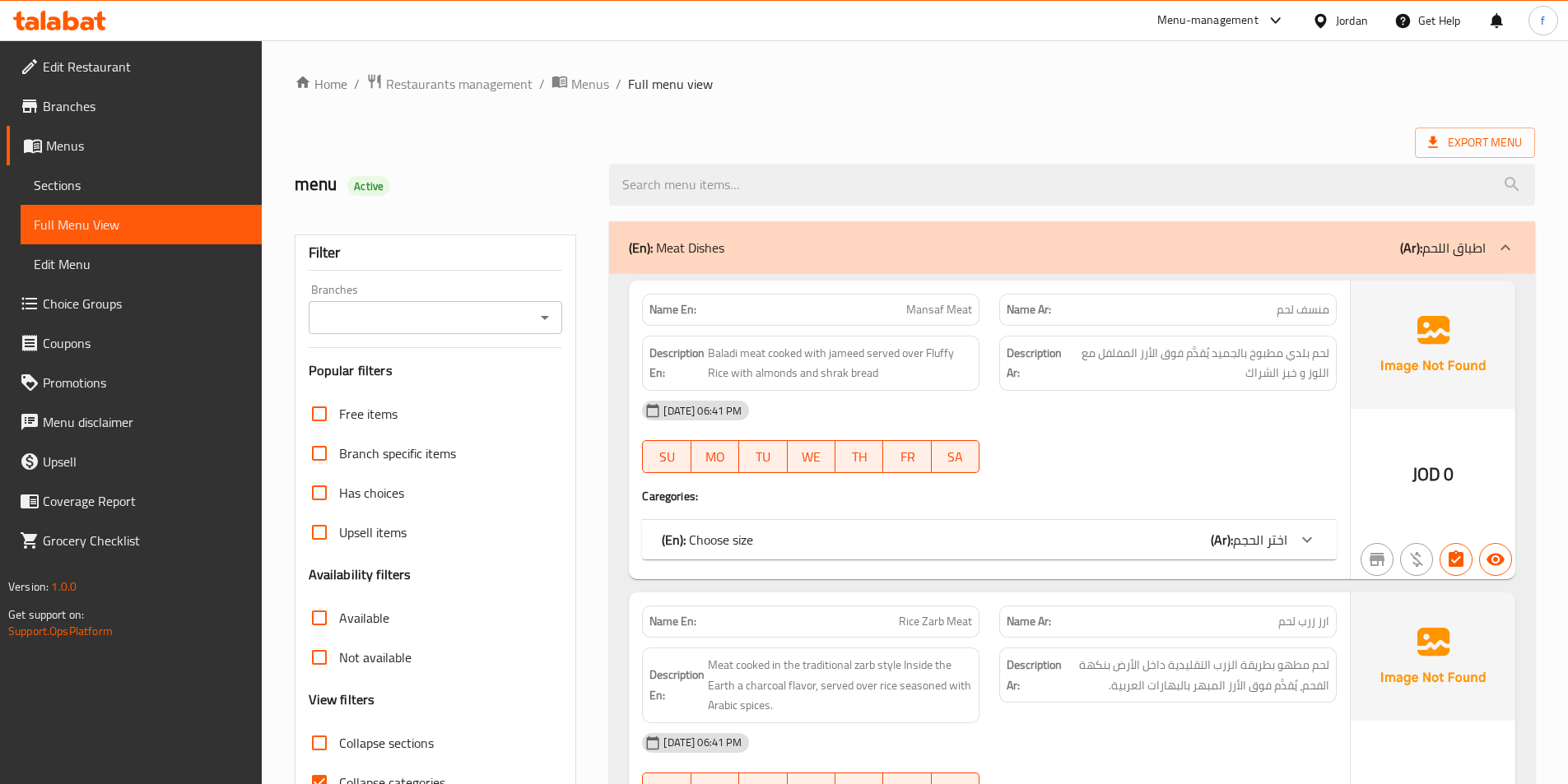
scroll to position [174, 0]
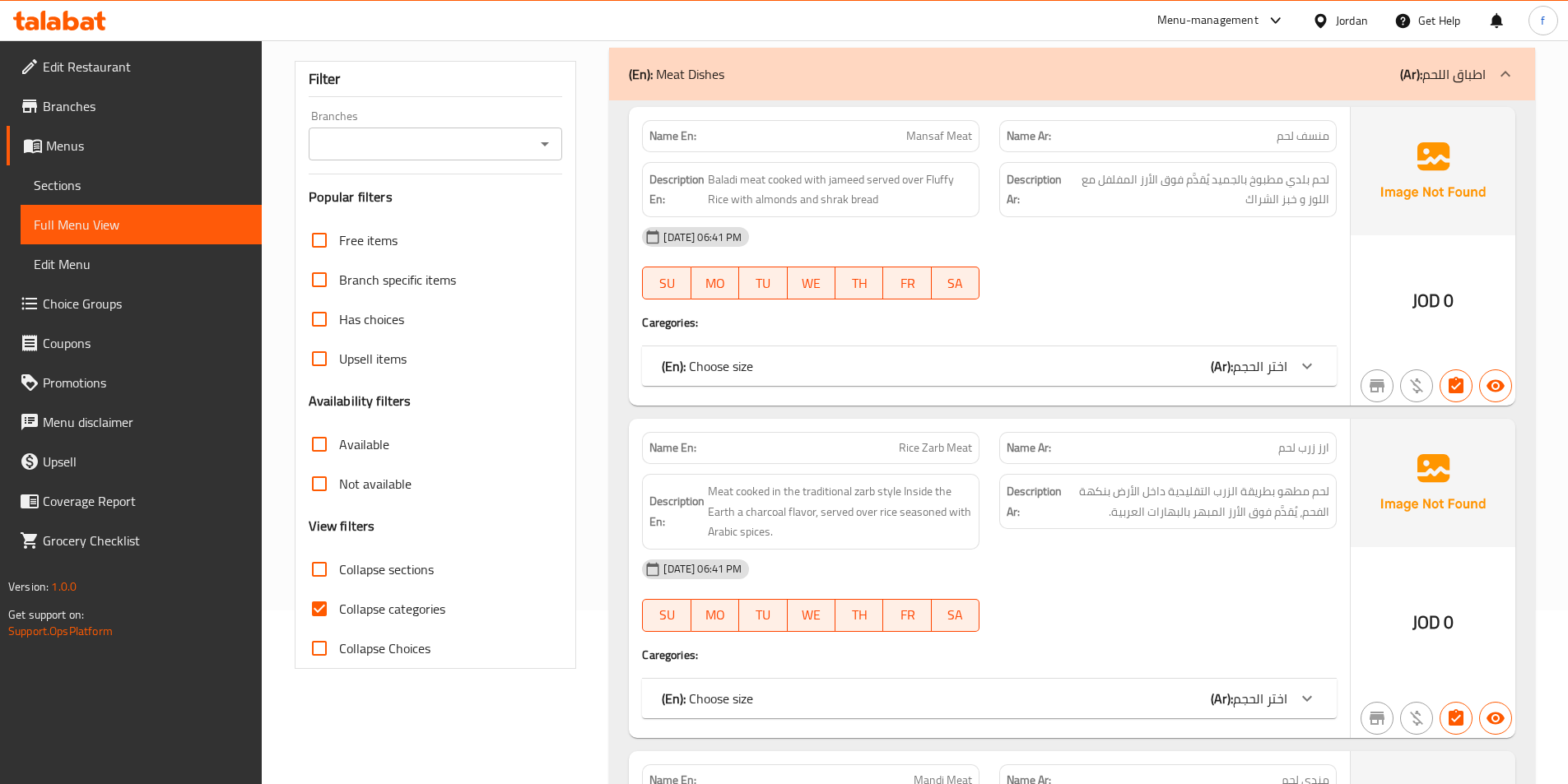
click at [311, 608] on input "Collapse categories" at bounding box center [319, 608] width 40 height 40
checkbox input "false"
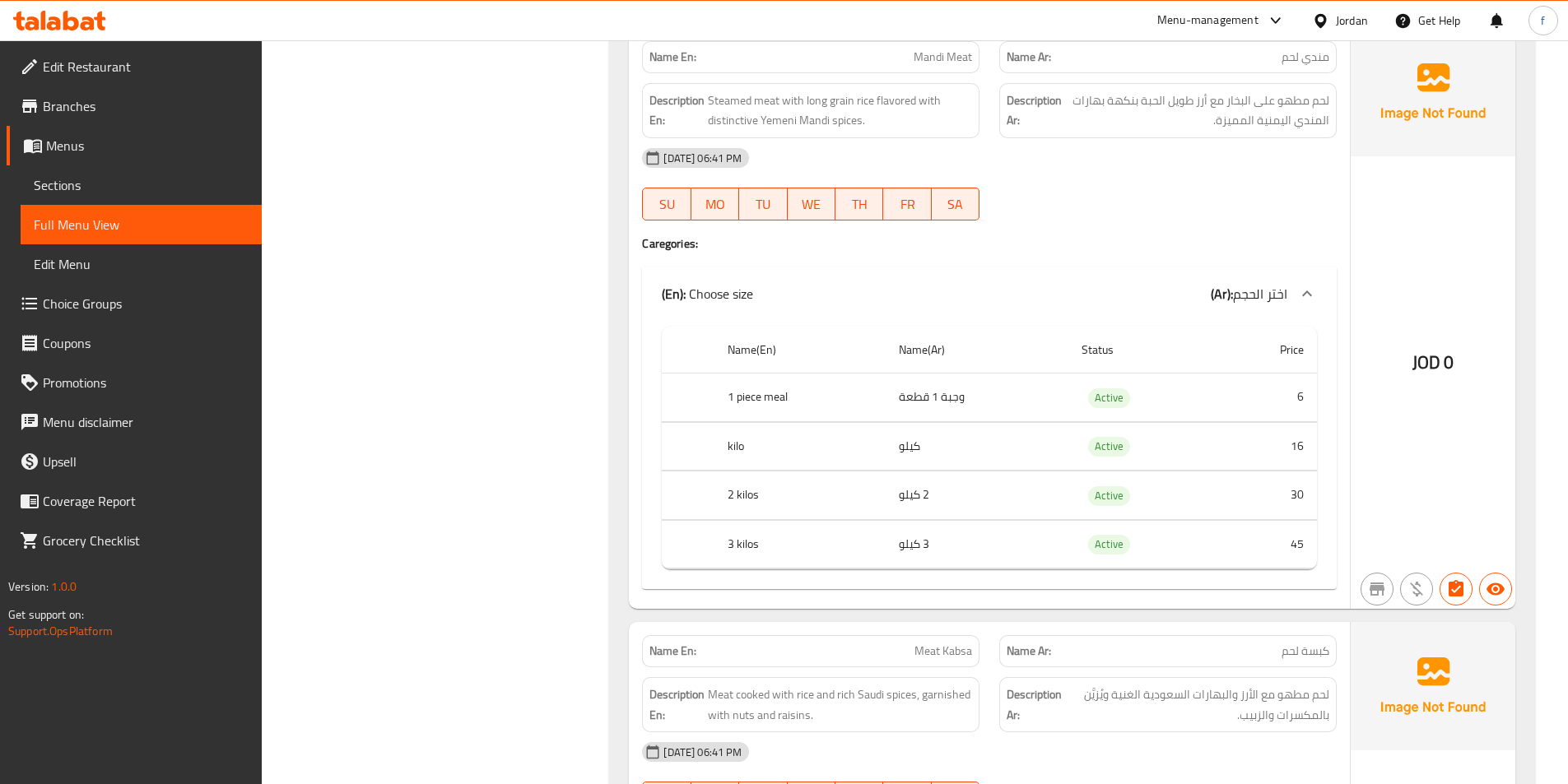
scroll to position [1379, 0]
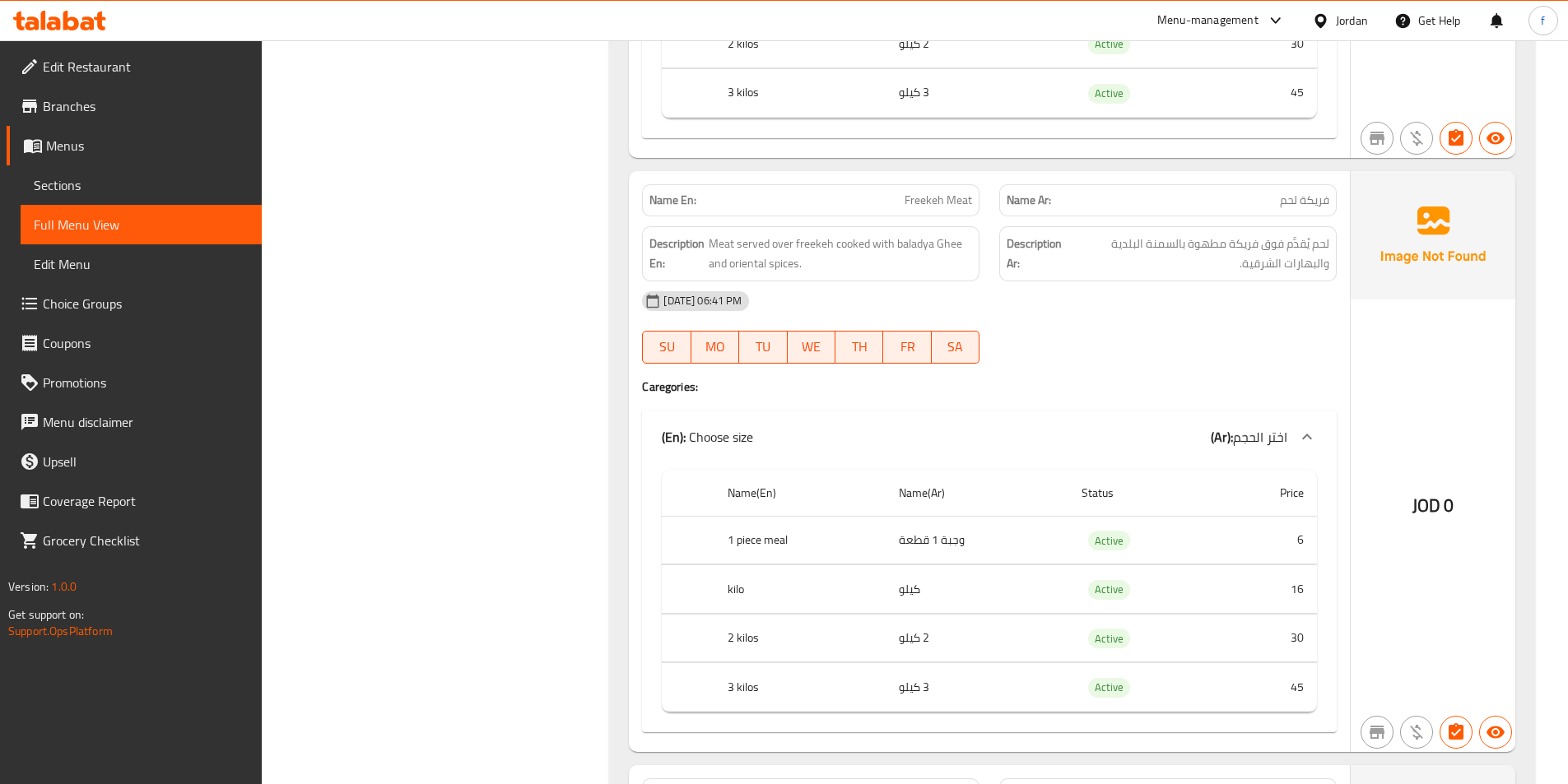
click at [1148, 340] on div "[DATE] 06:41 PM SU MO TU WE TH FR SA" at bounding box center [988, 328] width 715 height 93
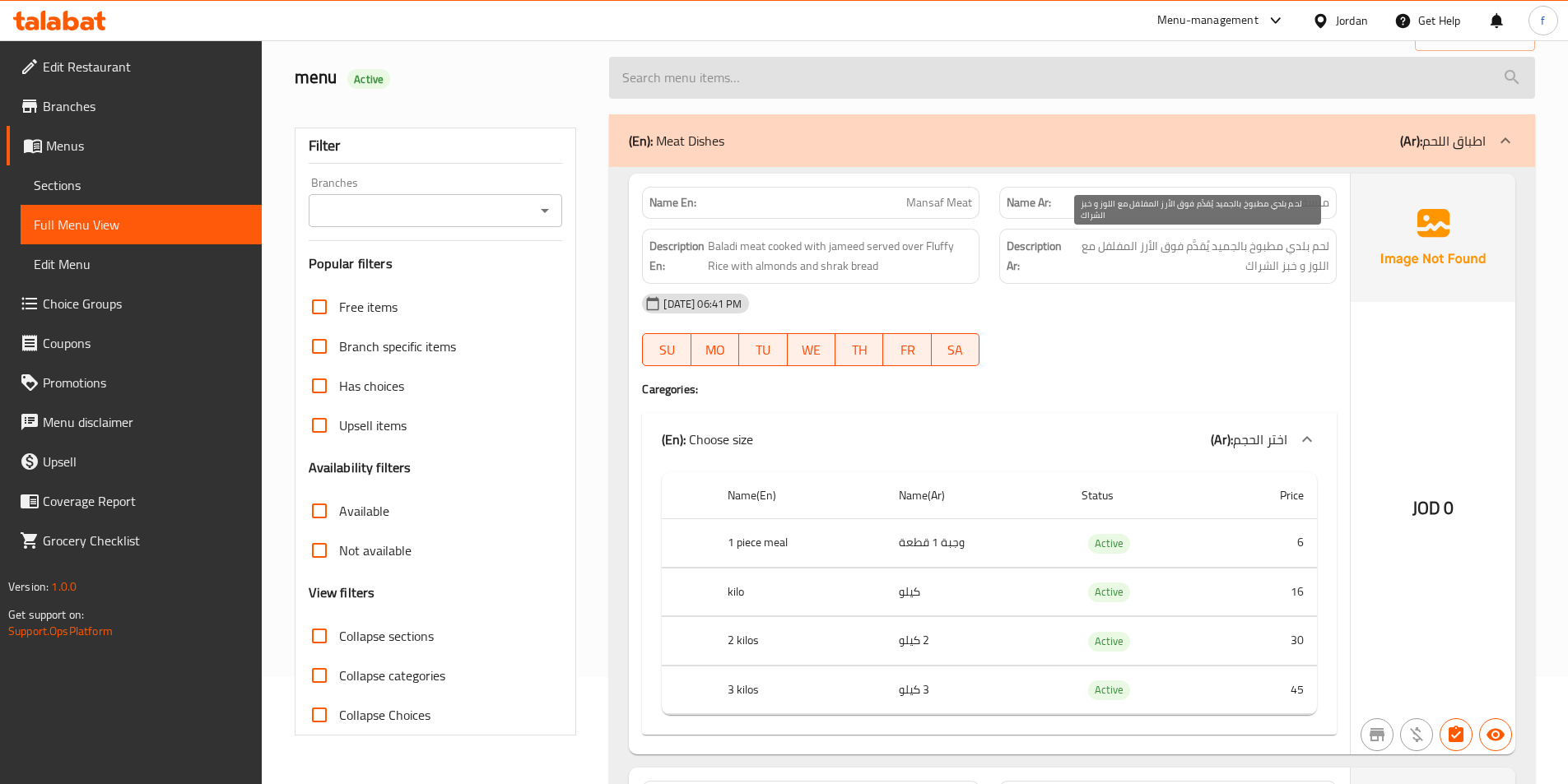
scroll to position [0, 0]
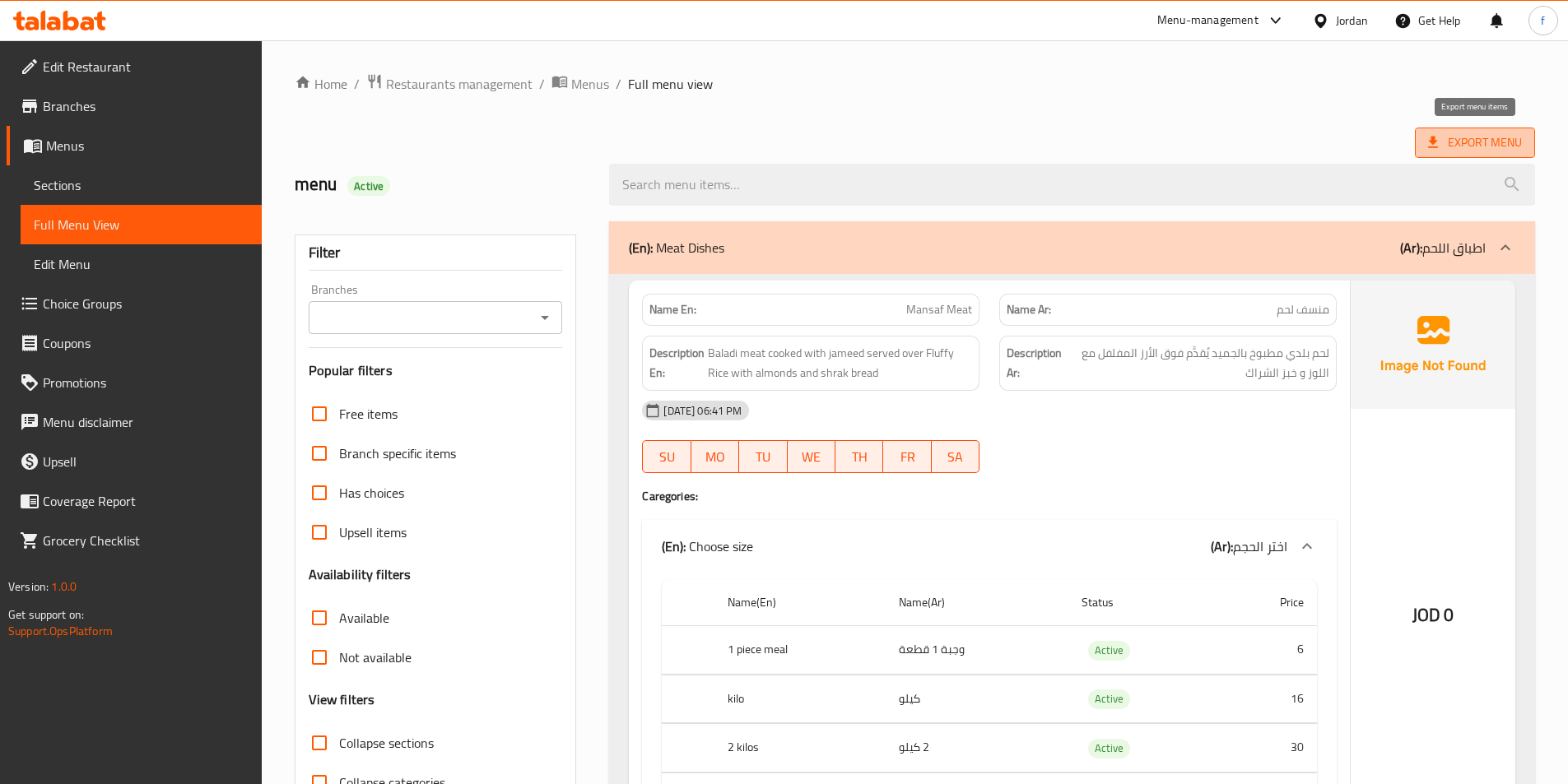
click at [1446, 143] on span "Export Menu" at bounding box center [1474, 142] width 94 height 20
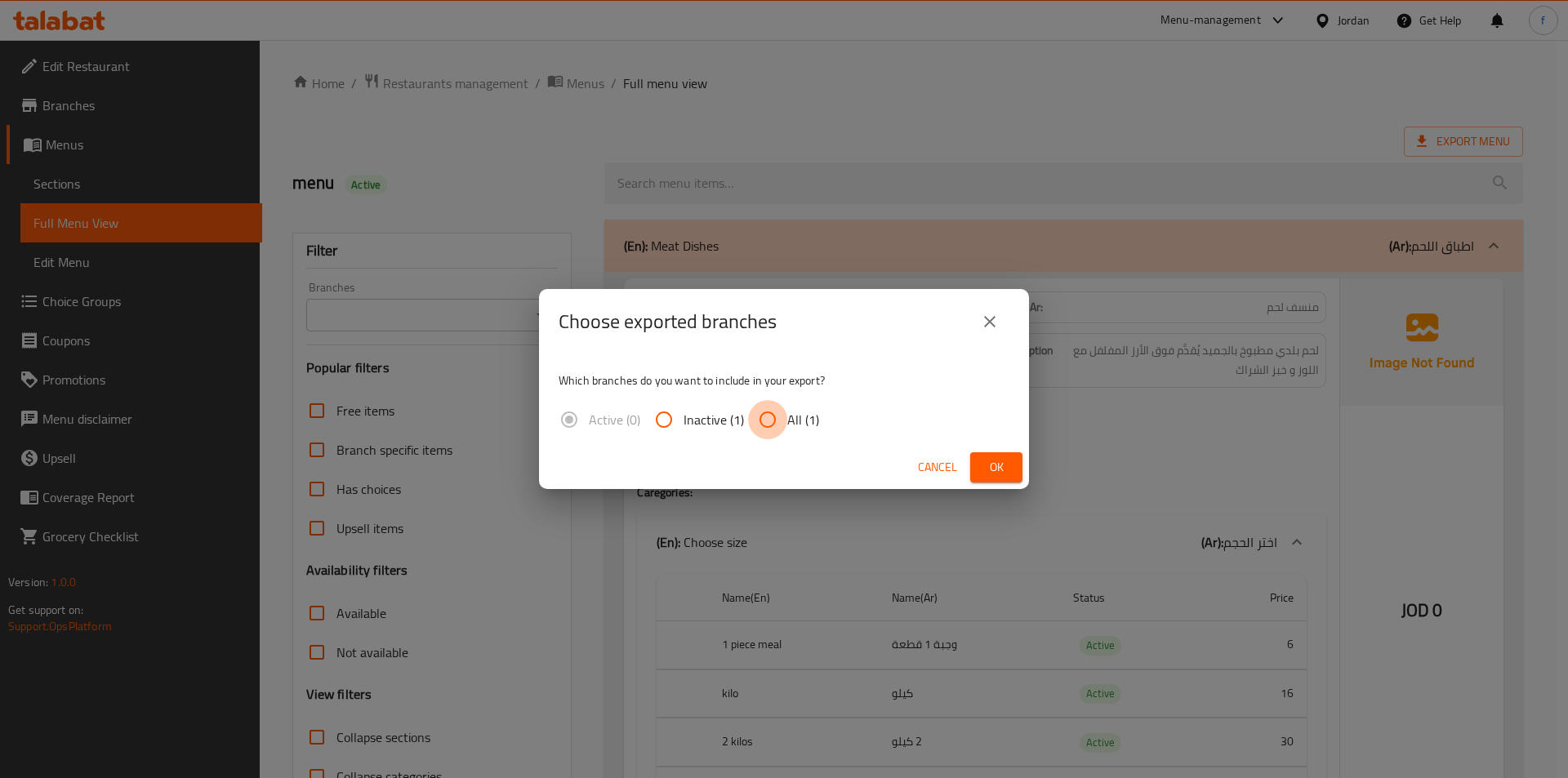
drag, startPoint x: 775, startPoint y: 405, endPoint x: 826, endPoint y: 429, distance: 56.4
click at [775, 406] on input "All (1)" at bounding box center [768, 419] width 39 height 39
radio input "true"
click at [1000, 461] on span "Ok" at bounding box center [996, 467] width 26 height 20
